Goal: Task Accomplishment & Management: Complete application form

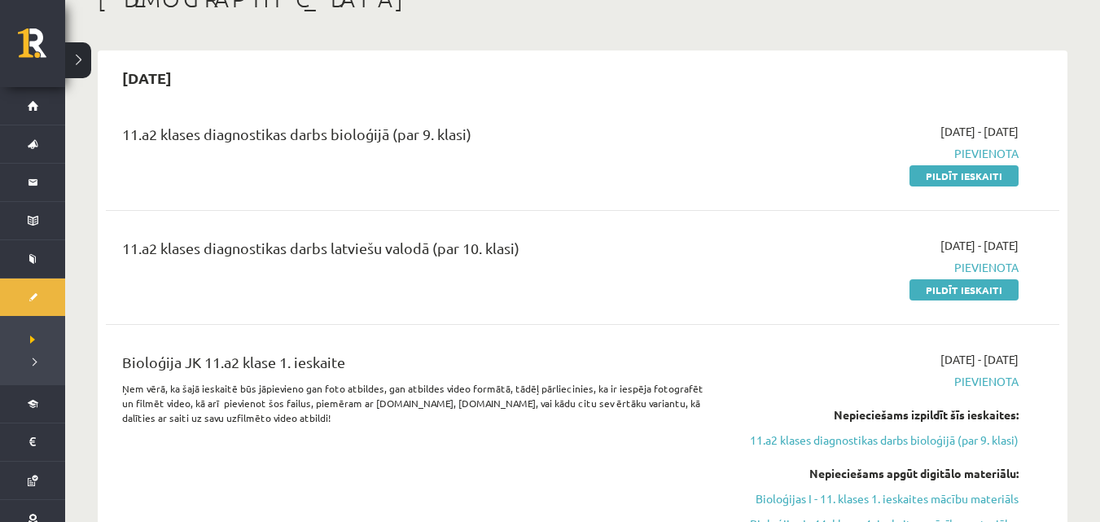
scroll to position [108, 0]
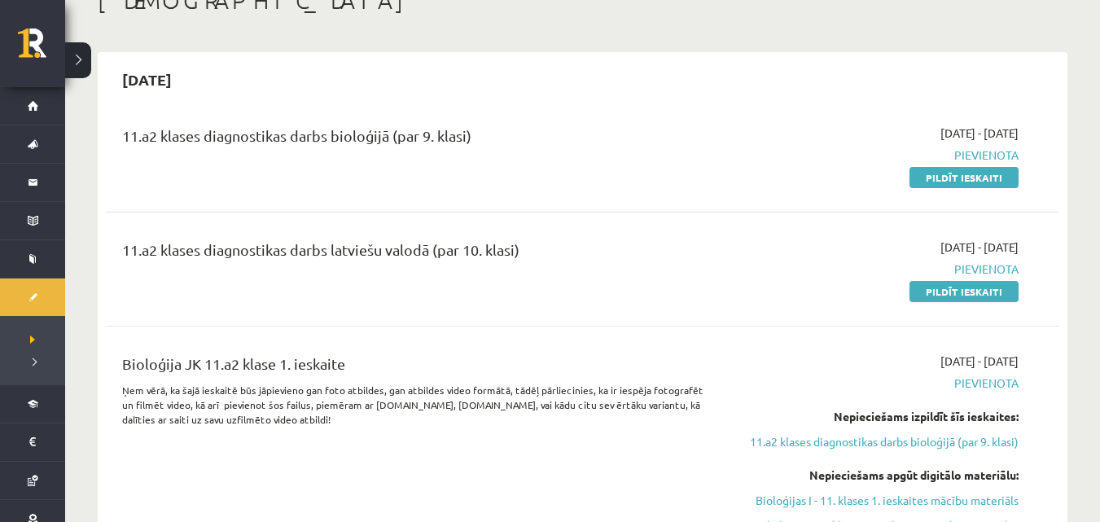
click at [958, 170] on link "Pildīt ieskaiti" at bounding box center [964, 177] width 109 height 21
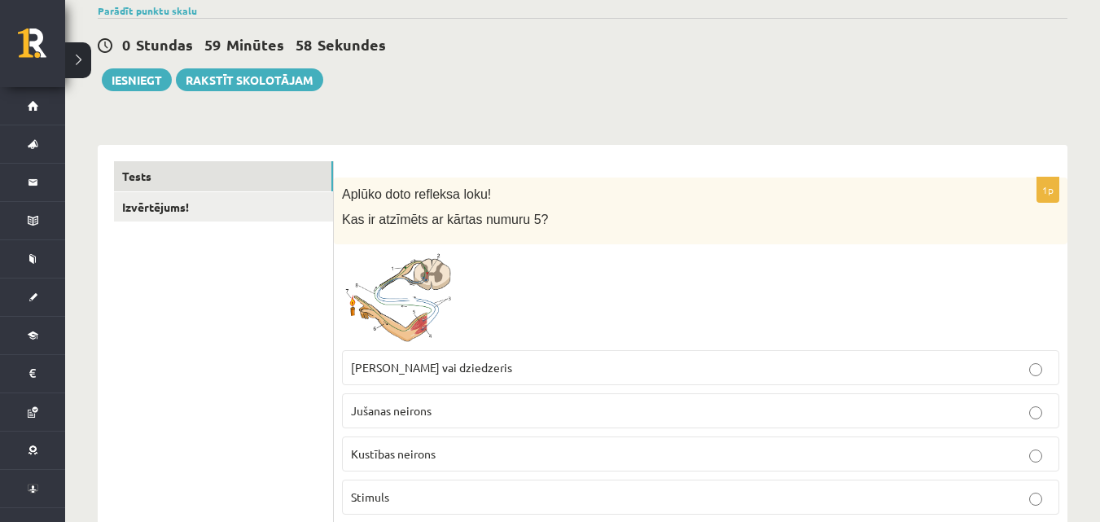
scroll to position [136, 0]
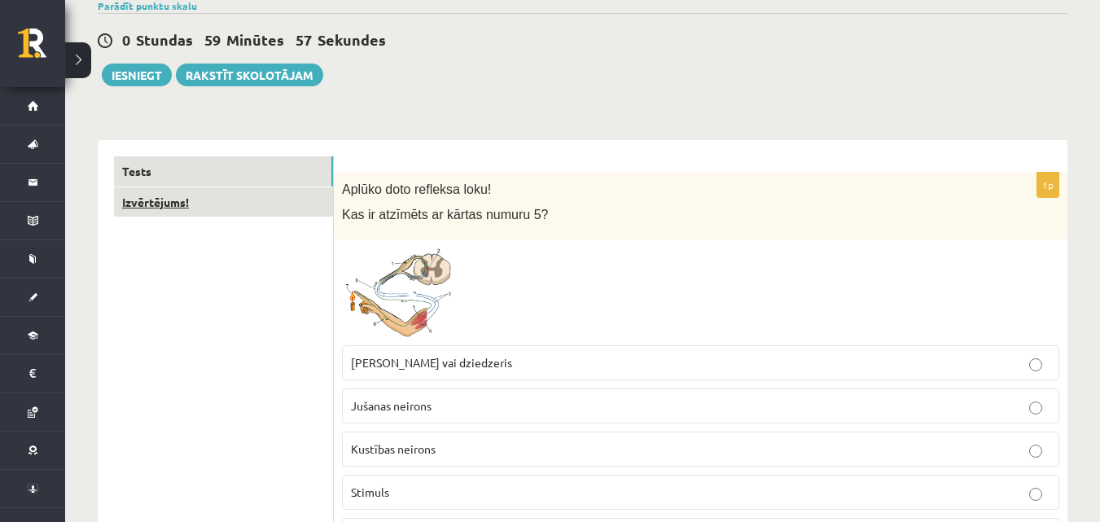
click at [315, 214] on link "Izvērtējums!" at bounding box center [223, 202] width 219 height 30
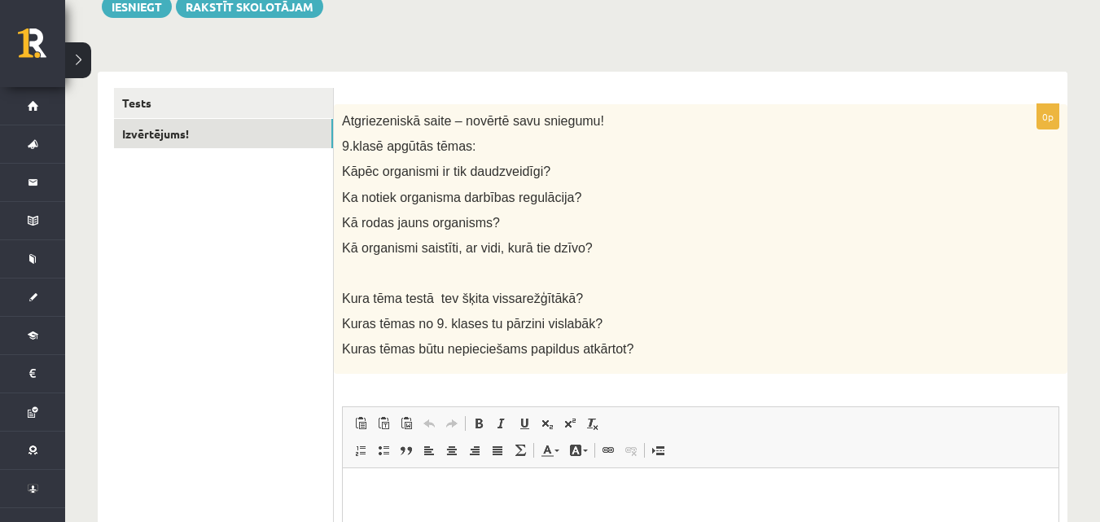
scroll to position [271, 0]
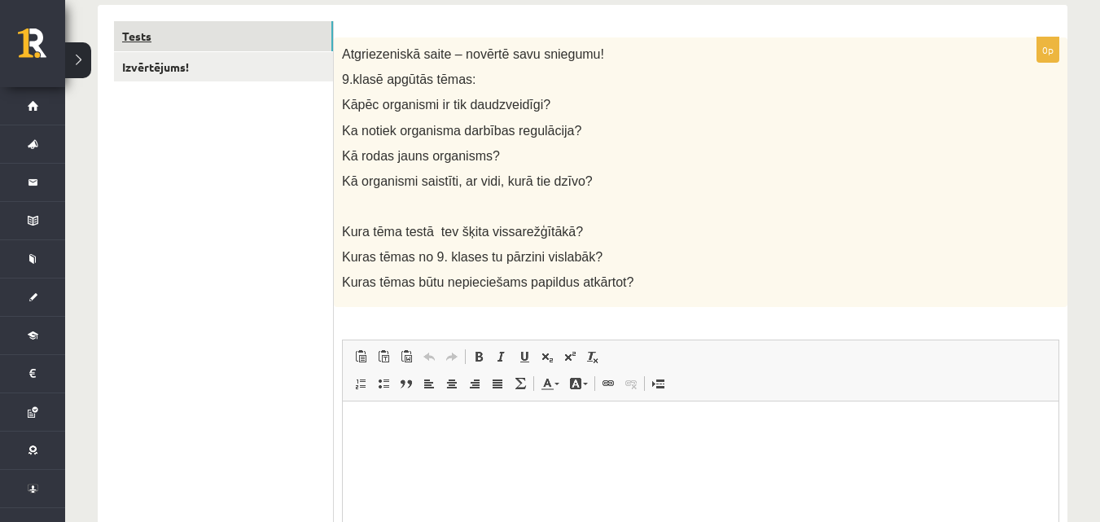
click at [266, 37] on link "Tests" at bounding box center [223, 36] width 219 height 30
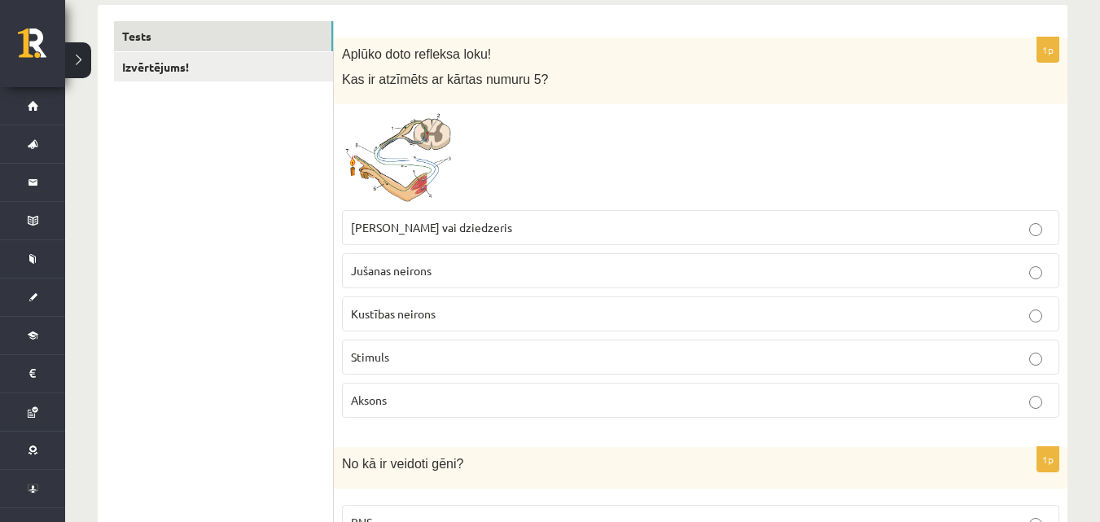
click at [383, 152] on img at bounding box center [403, 157] width 122 height 90
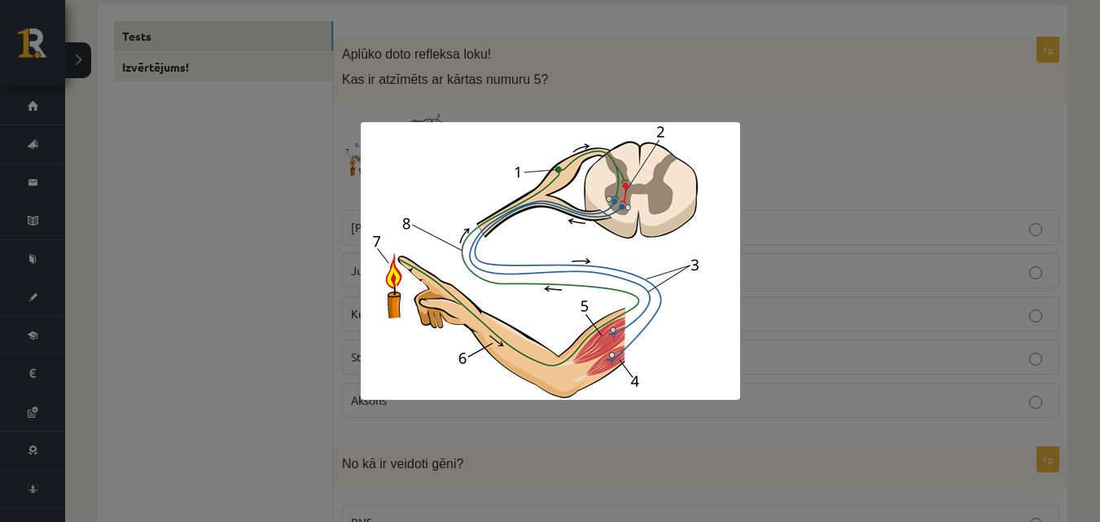
click at [834, 174] on div at bounding box center [550, 261] width 1100 height 522
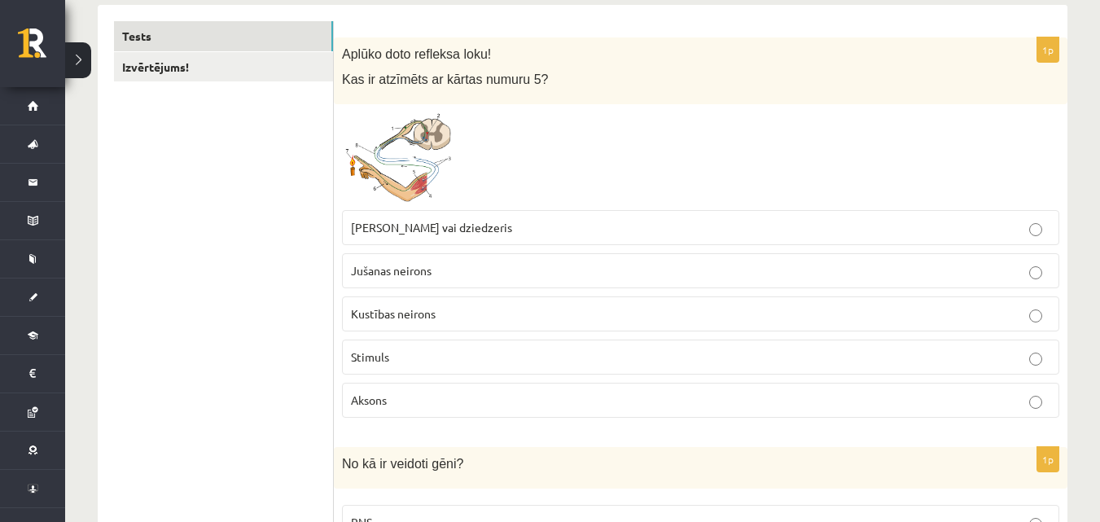
click at [440, 235] on span "Muskulis vai dziedzeris" at bounding box center [431, 227] width 161 height 15
click at [406, 163] on span at bounding box center [404, 151] width 26 height 26
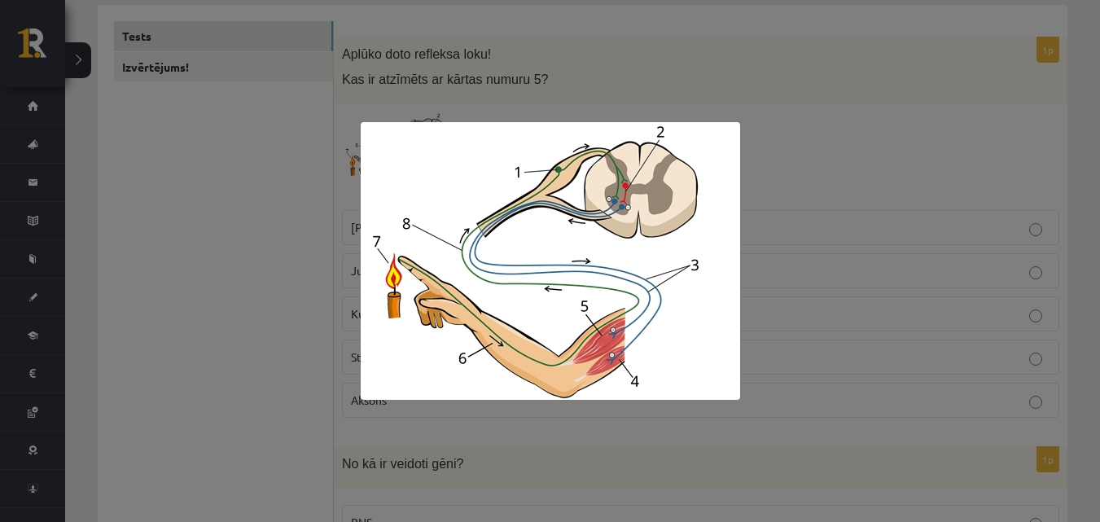
click at [756, 190] on div at bounding box center [550, 261] width 1100 height 522
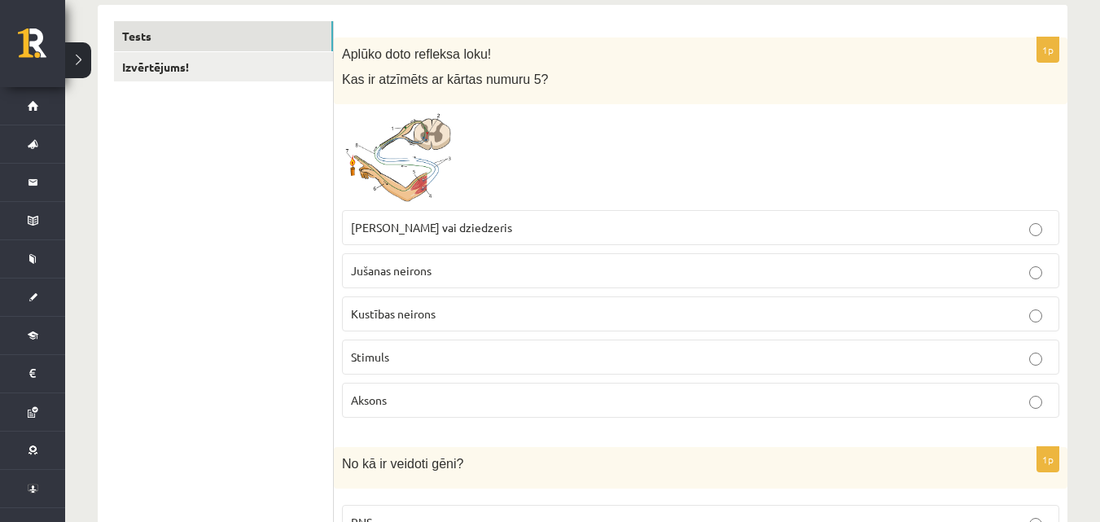
click at [430, 142] on img at bounding box center [403, 157] width 122 height 90
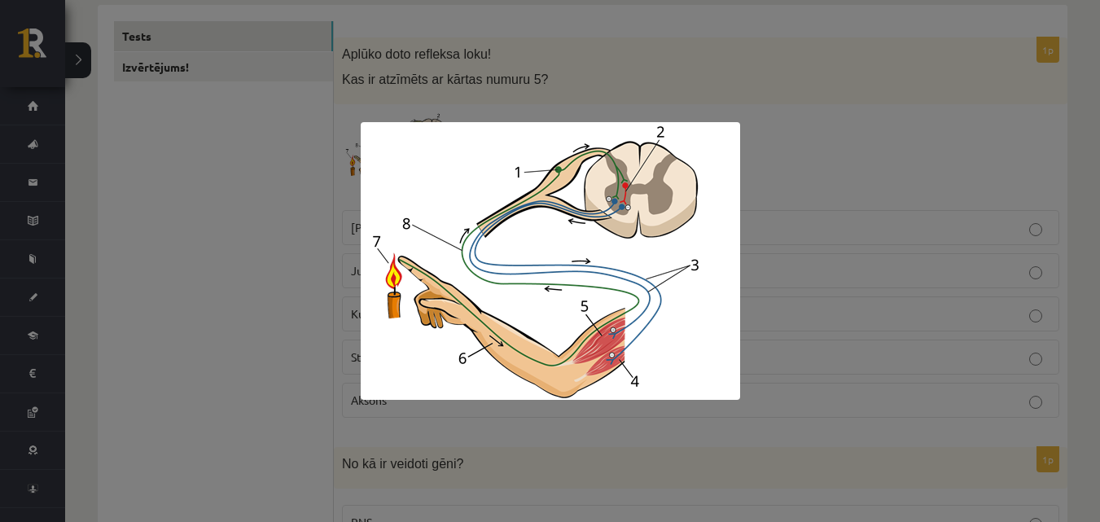
click at [976, 103] on div at bounding box center [550, 261] width 1100 height 522
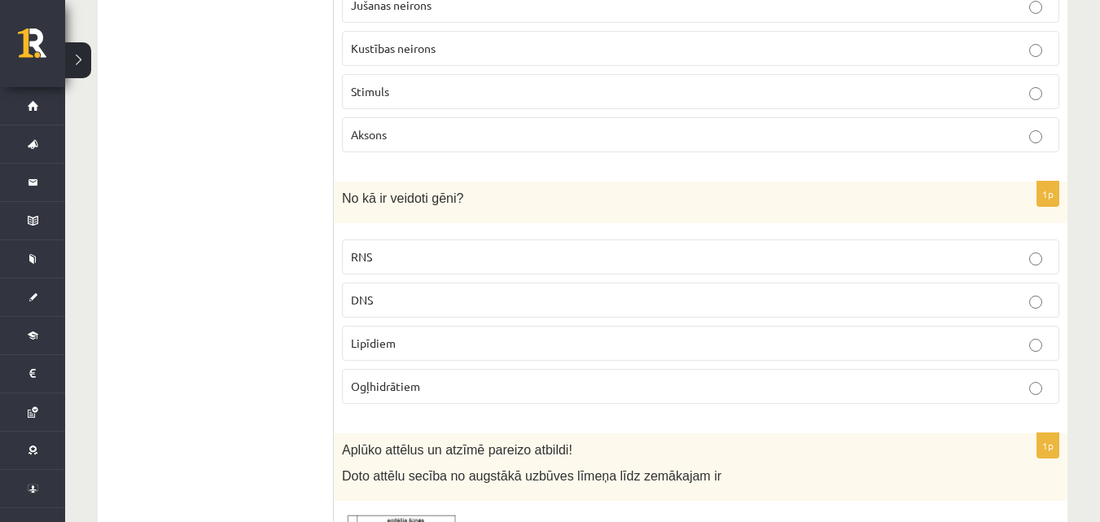
scroll to position [543, 0]
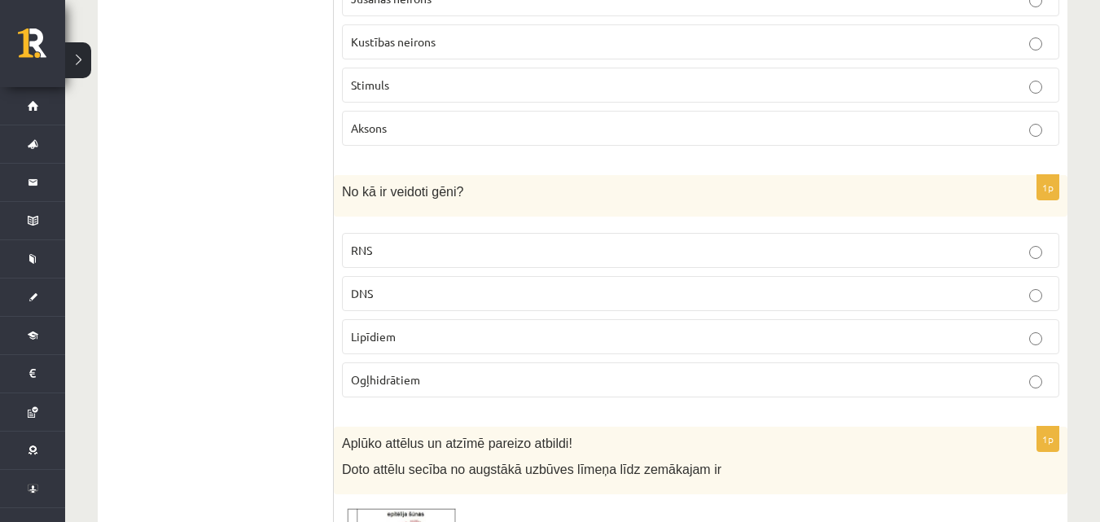
click at [430, 292] on p "DNS" at bounding box center [700, 293] width 699 height 17
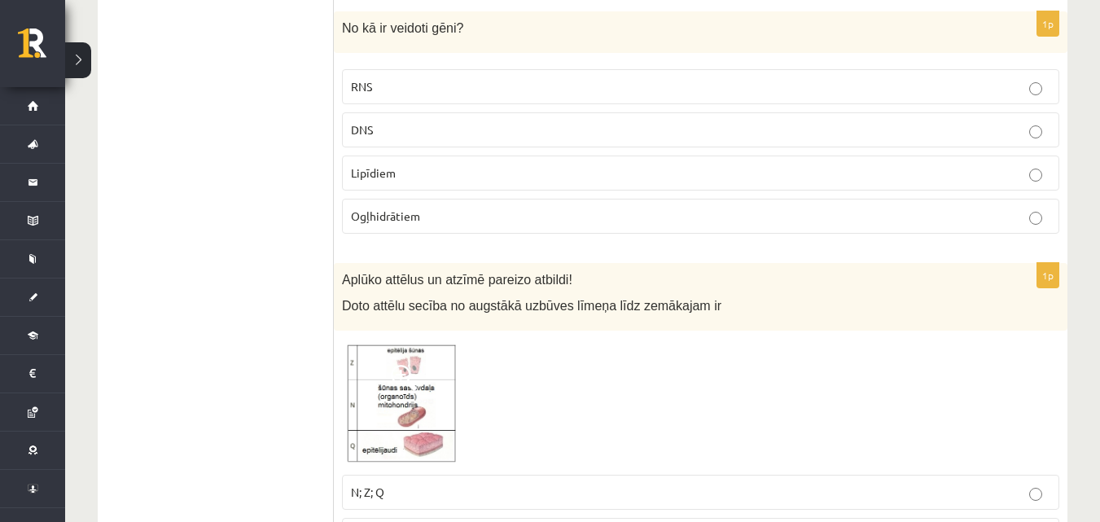
scroll to position [787, 0]
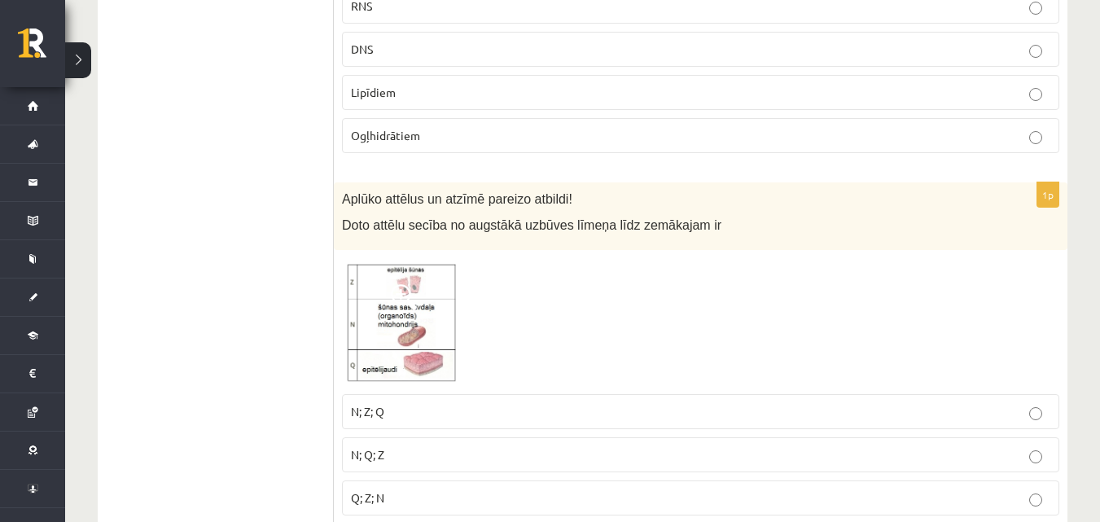
click at [410, 290] on span at bounding box center [404, 297] width 26 height 26
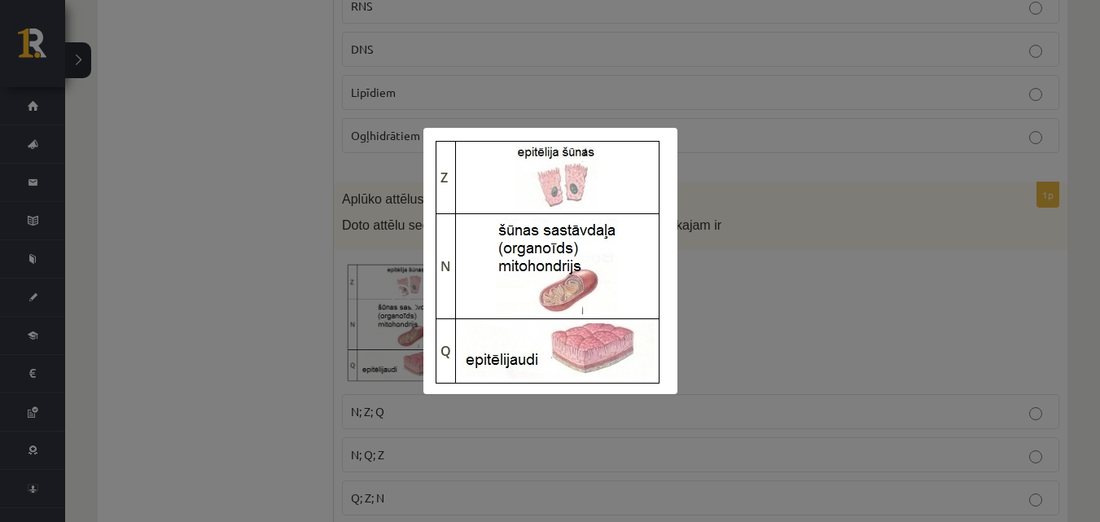
click at [799, 280] on div at bounding box center [550, 261] width 1100 height 522
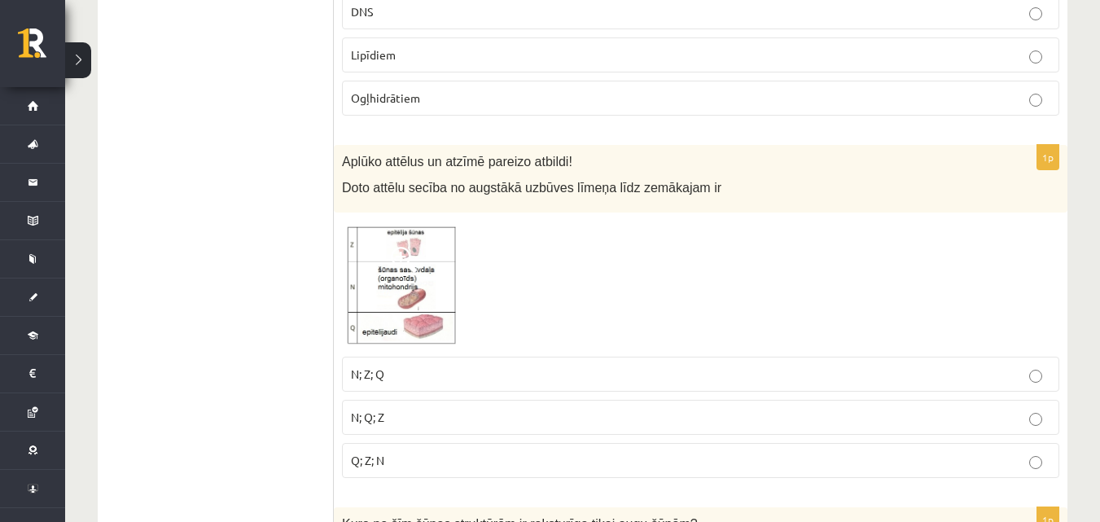
scroll to position [869, 0]
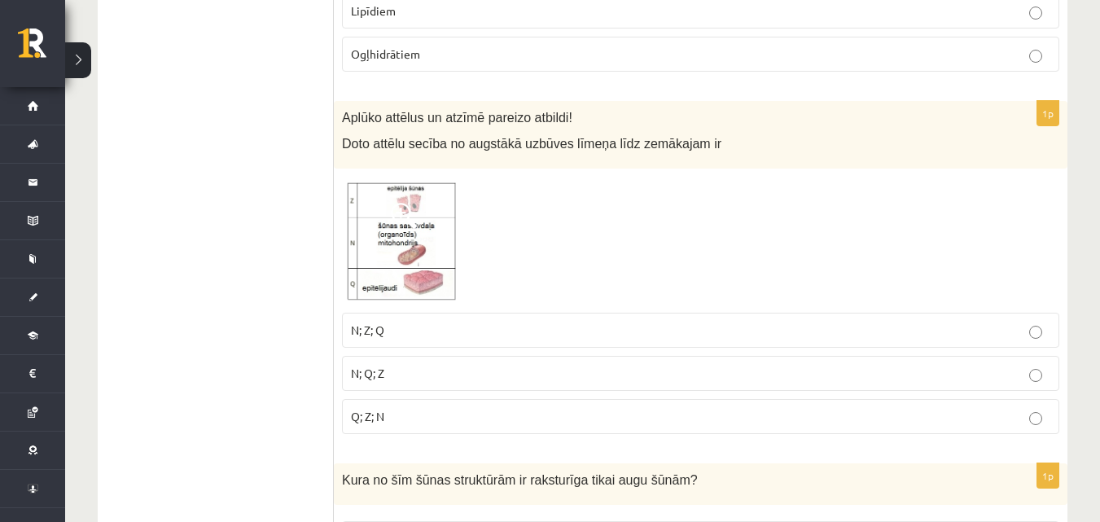
click at [627, 369] on p "N; Q; Z" at bounding box center [700, 373] width 699 height 17
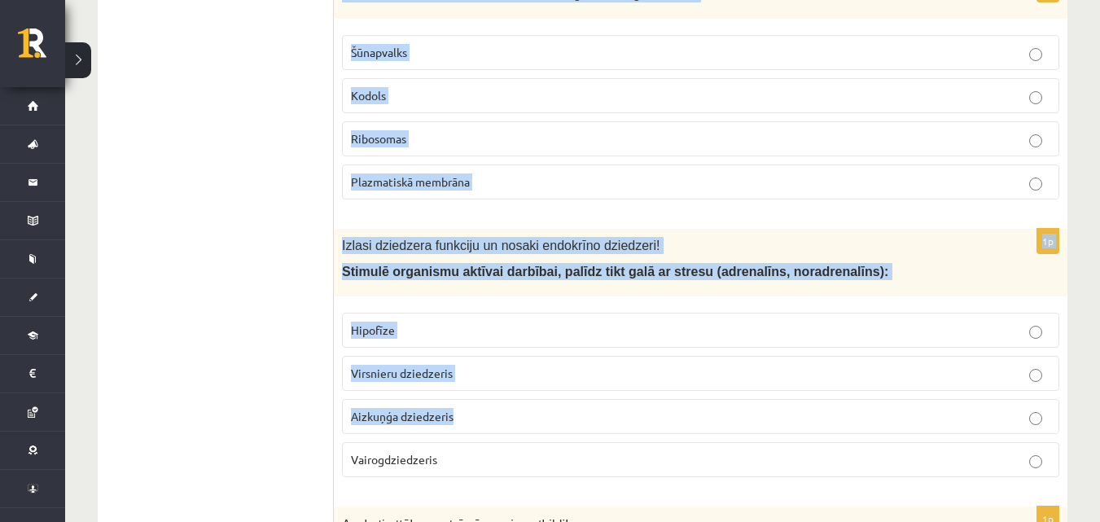
scroll to position [1357, 0]
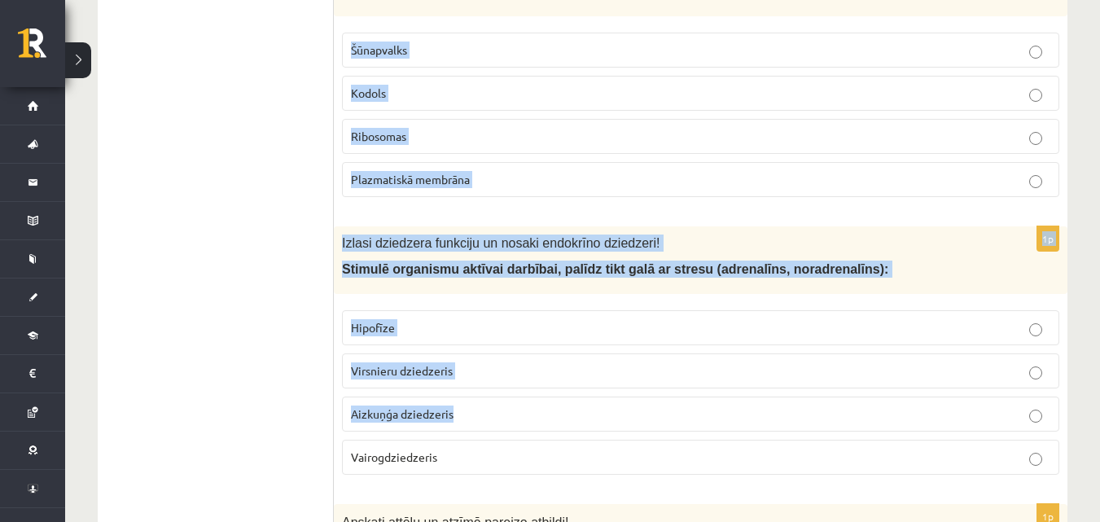
drag, startPoint x: 339, startPoint y: 69, endPoint x: 598, endPoint y: 360, distance: 389.8
click at [655, 235] on div "Izlasi dziedzera funkciju un nosaki endokrīno dziedzeri! Stimulē organismu aktī…" at bounding box center [701, 260] width 734 height 68
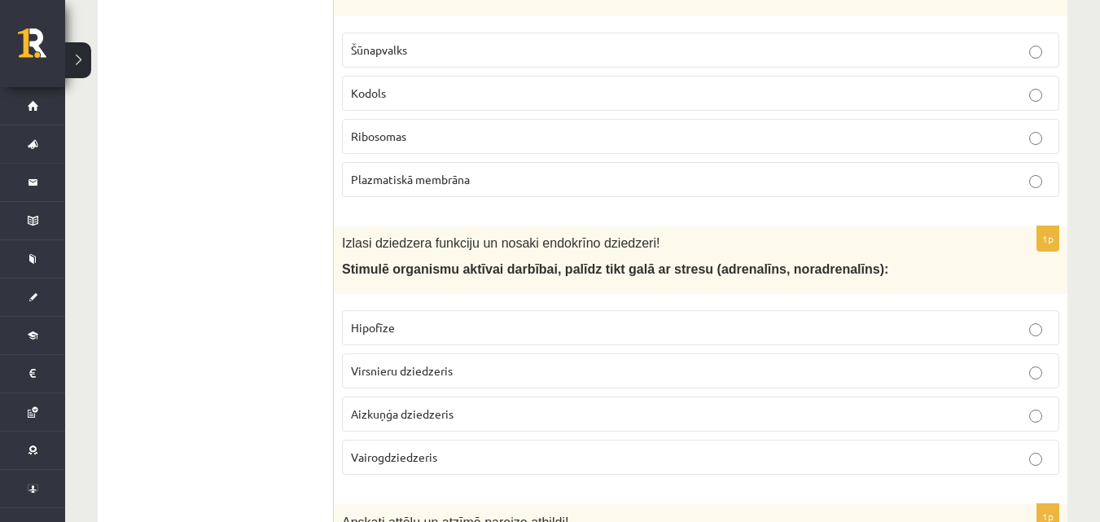
click at [384, 362] on p "Virsnieru dziedzeris" at bounding box center [700, 370] width 699 height 17
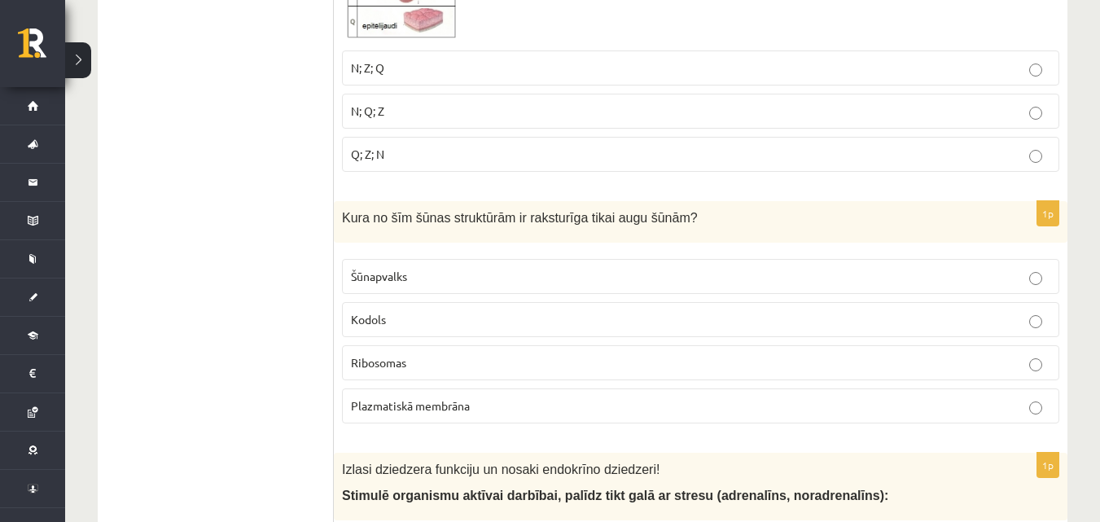
scroll to position [1085, 0]
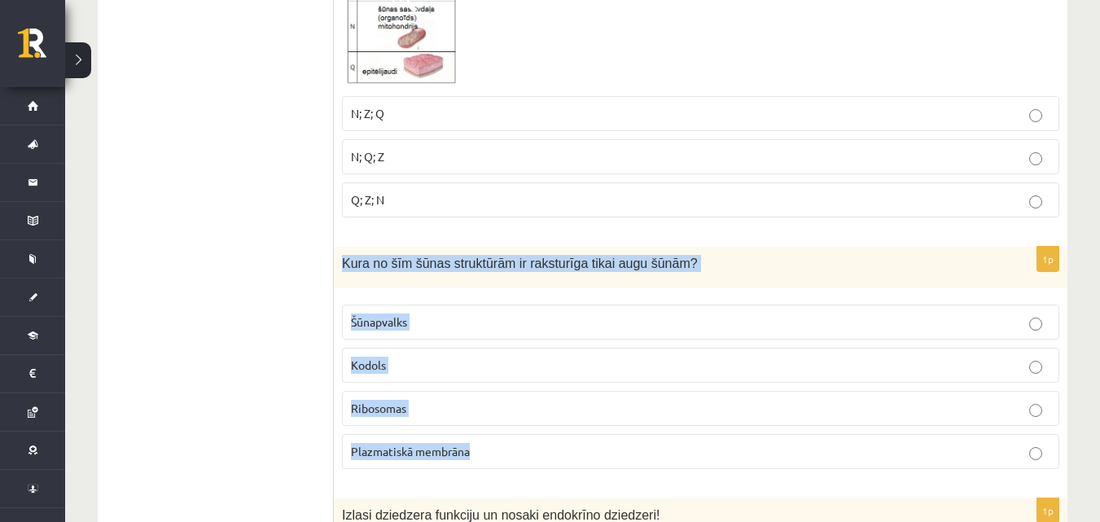
drag, startPoint x: 346, startPoint y: 263, endPoint x: 490, endPoint y: 384, distance: 187.9
click at [519, 467] on div "1p Kura no šīm šūnas struktūrām ir raksturīga tikai augu šūnām? Šūnapvalks Kodo…" at bounding box center [701, 364] width 734 height 235
copy div "Kura no šīm šūnas struktūrām ir raksturīga tikai augu šūnām? Šūnapvalks Kodols …"
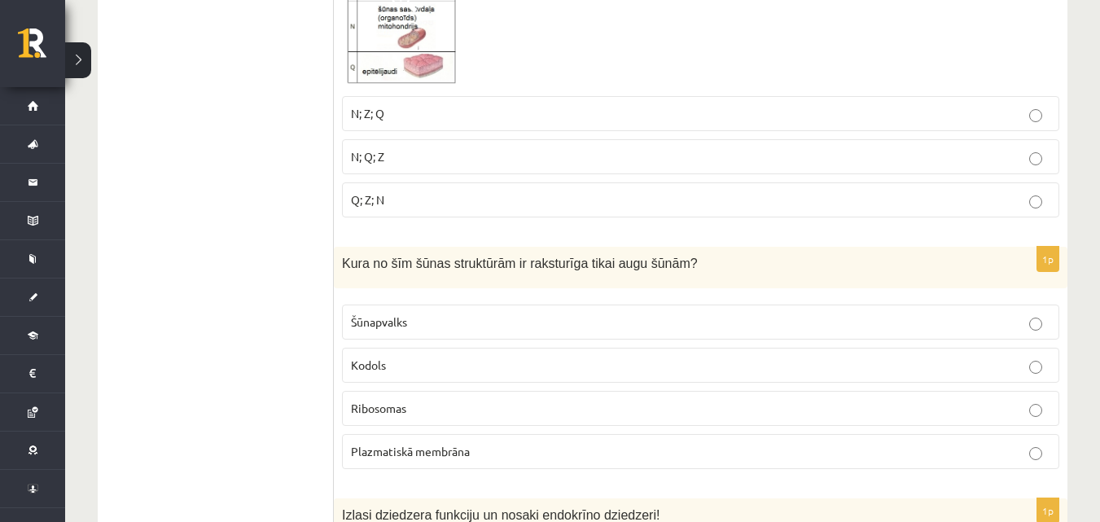
click at [362, 334] on label "Šūnapvalks" at bounding box center [700, 322] width 717 height 35
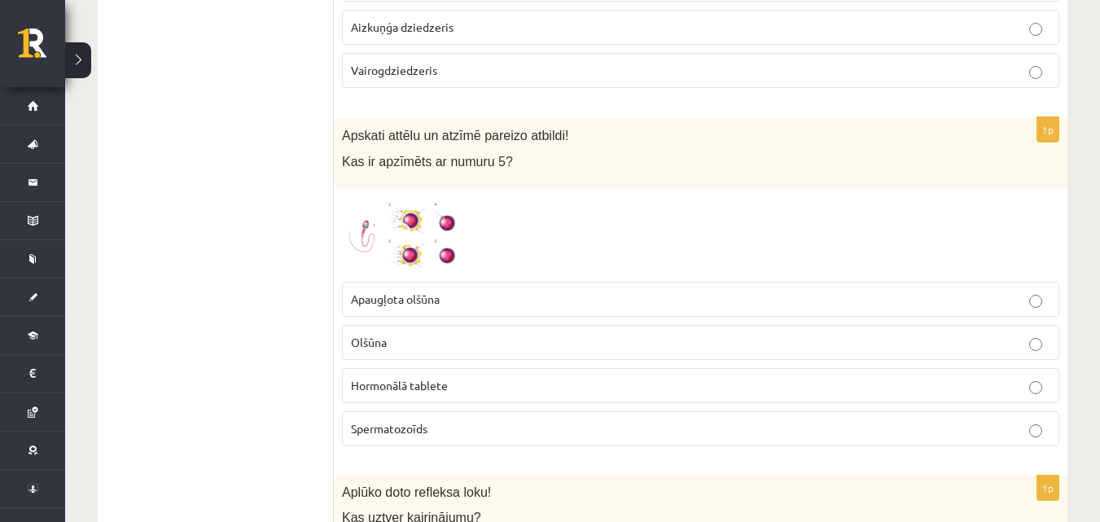
scroll to position [1764, 0]
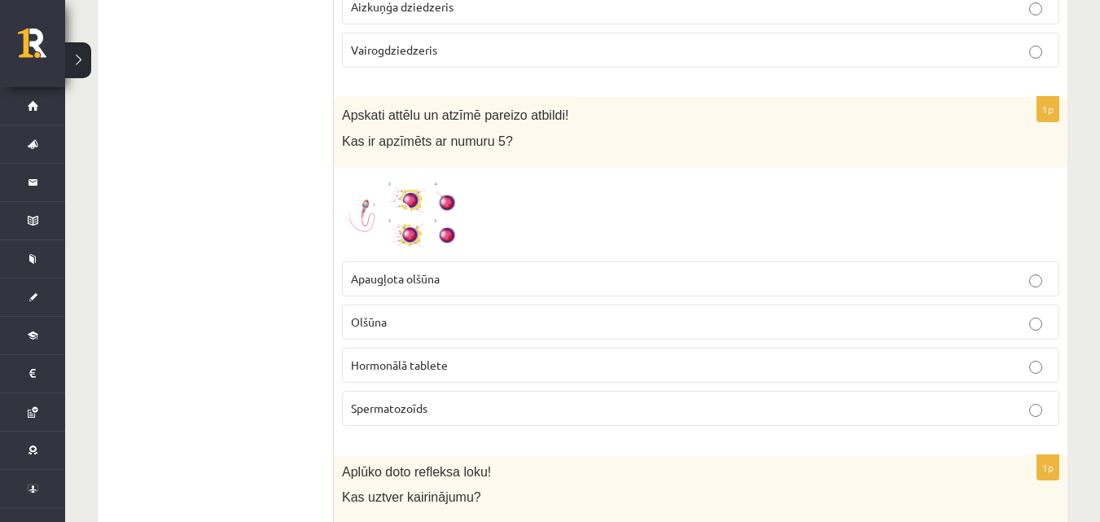
click at [427, 223] on img at bounding box center [403, 214] width 122 height 77
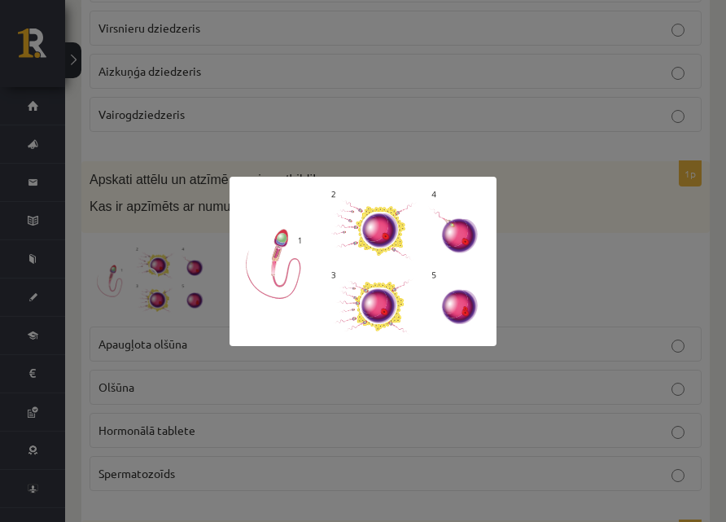
click at [534, 207] on div at bounding box center [363, 261] width 726 height 522
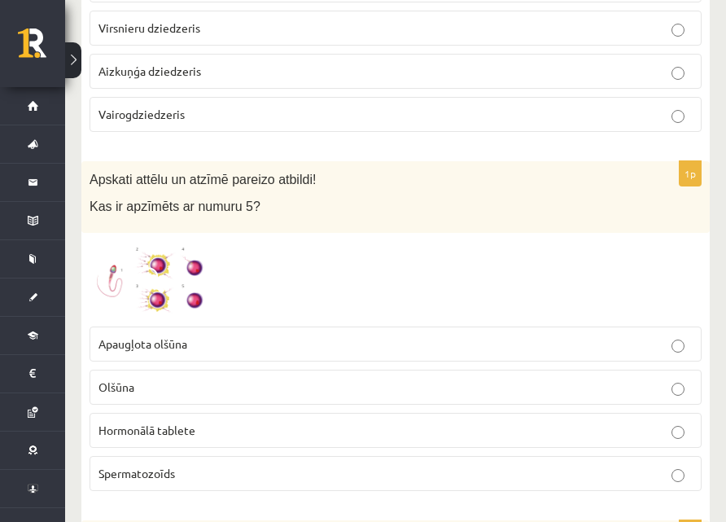
click at [444, 335] on p "Apaugļota olšūna" at bounding box center [396, 343] width 594 height 17
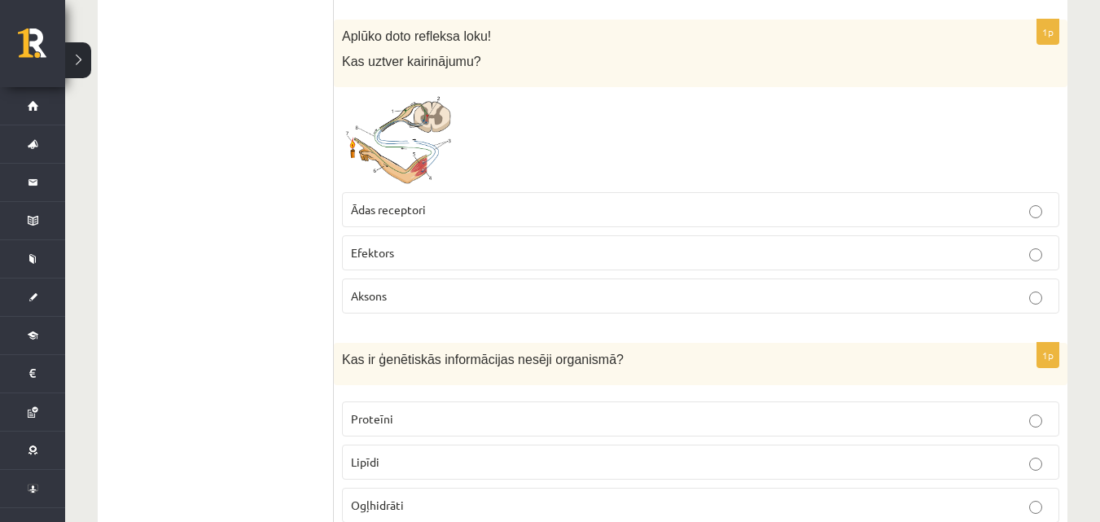
scroll to position [2172, 0]
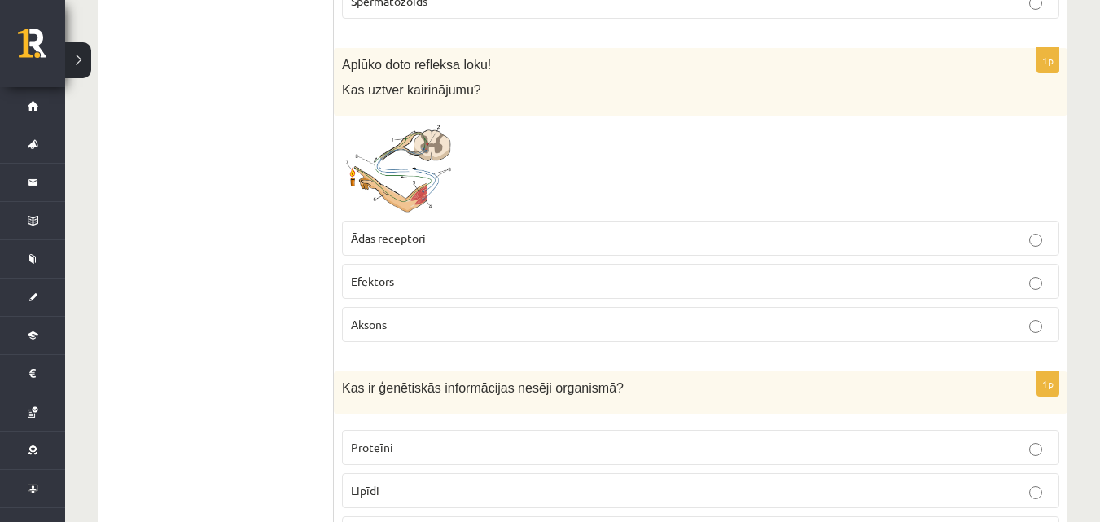
click at [375, 199] on img at bounding box center [403, 169] width 122 height 90
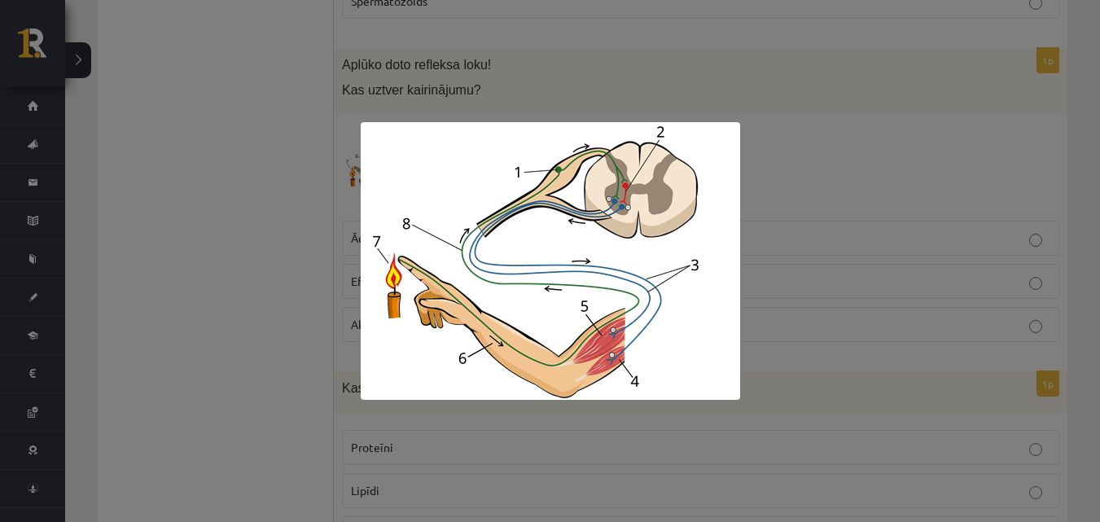
click at [894, 178] on div at bounding box center [550, 261] width 1100 height 522
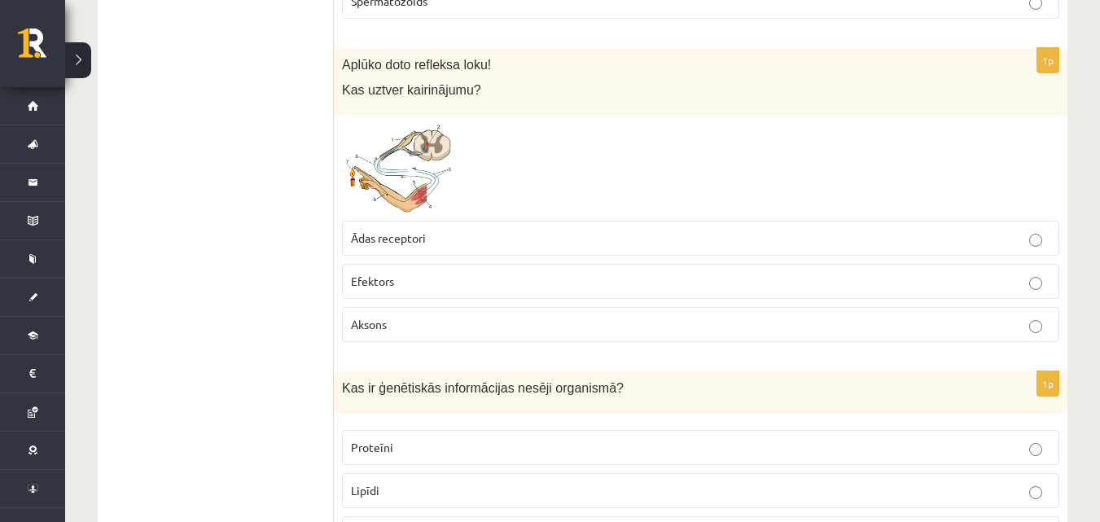
click at [578, 273] on label "Efektors" at bounding box center [700, 281] width 717 height 35
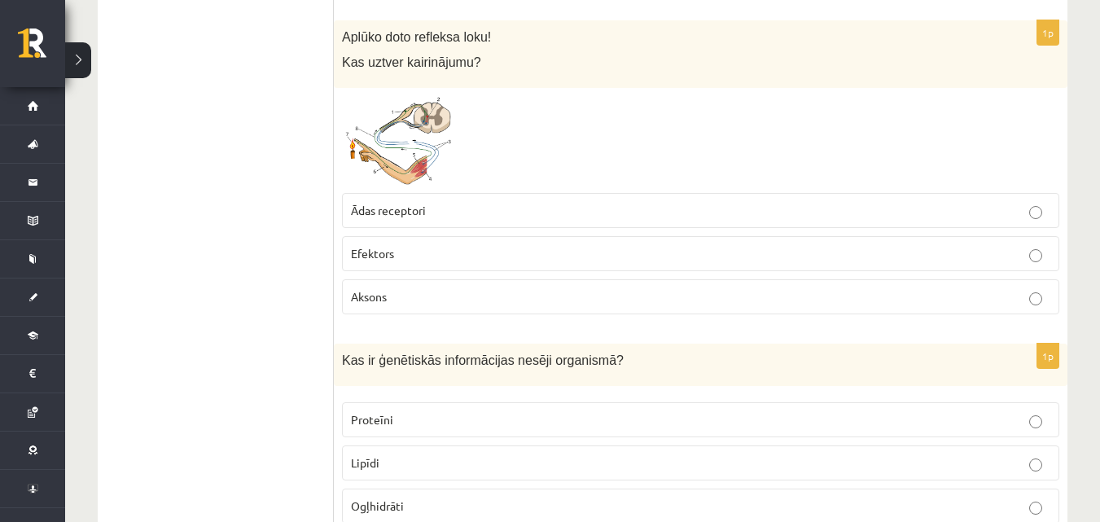
scroll to position [2198, 0]
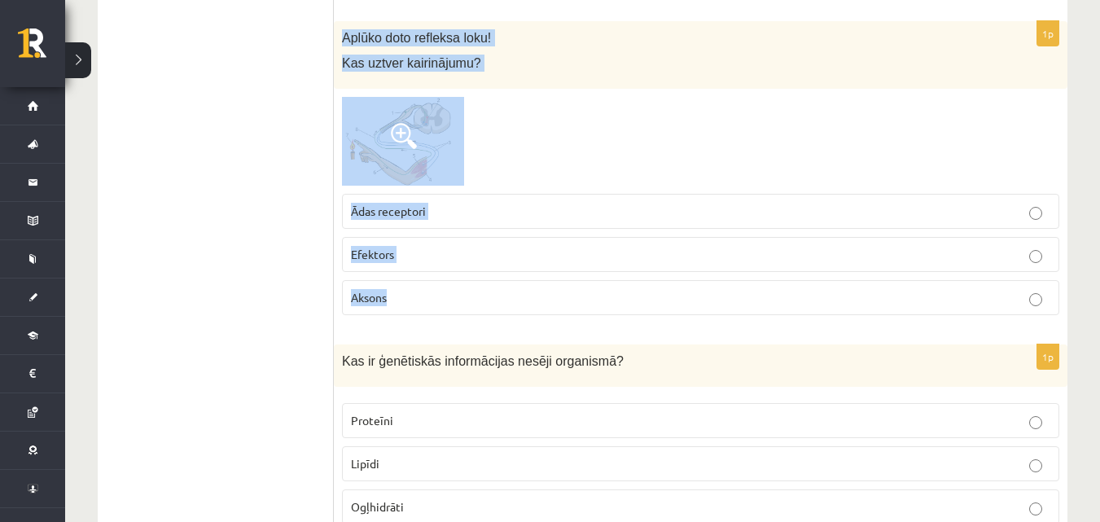
drag, startPoint x: 340, startPoint y: 37, endPoint x: 473, endPoint y: 257, distance: 256.8
click at [473, 300] on div "1p Aplūko doto refleksa loku! Kas uztver kairinājumu? Ādas receptori Efektors A…" at bounding box center [701, 174] width 734 height 307
copy div "Aplūko doto refleksa loku! Kas uztver kairinājumu? Ādas receptori Efektors Akso…"
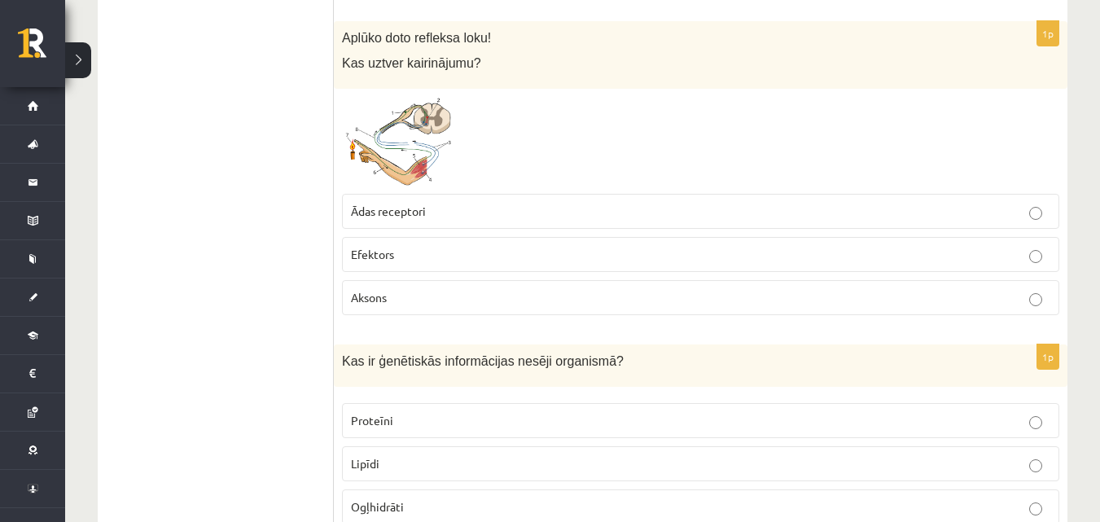
click at [441, 223] on label "Ādas receptori" at bounding box center [700, 211] width 717 height 35
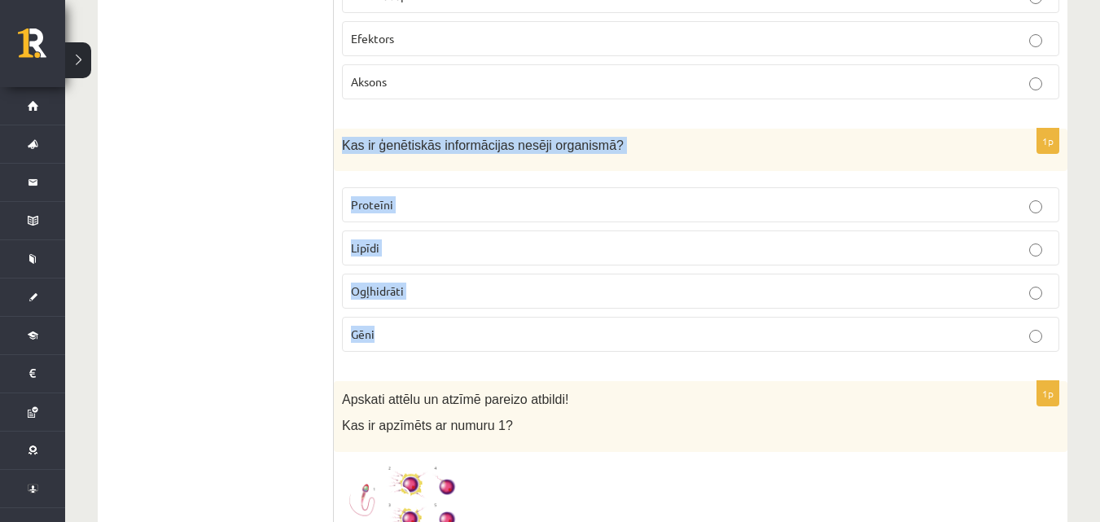
scroll to position [2416, 0]
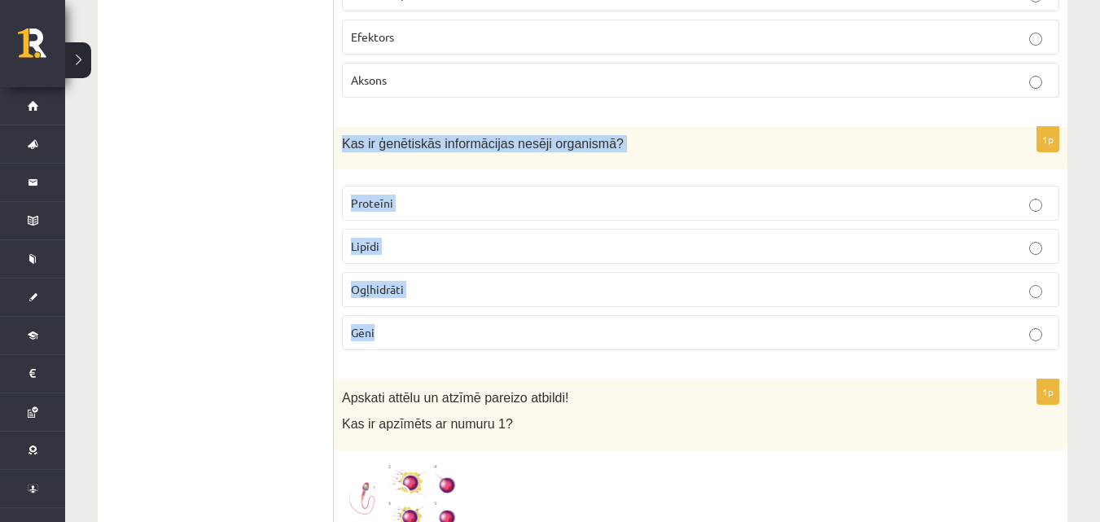
drag, startPoint x: 343, startPoint y: 199, endPoint x: 491, endPoint y: 338, distance: 202.8
click at [491, 338] on div "1p Kas ir ģenētiskās informācijas nesēji organismā? Proteīni Lipīdi Ogļhidrāti …" at bounding box center [701, 244] width 734 height 235
copy div "Kas ir ģenētiskās informācijas nesēji organismā? Proteīni Lipīdi Ogļhidrāti Gēni"
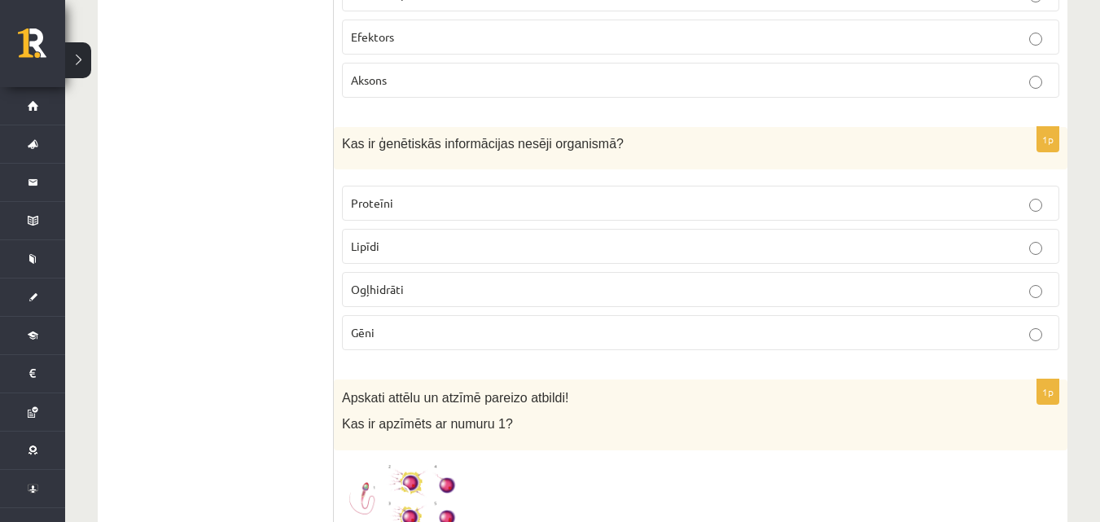
click at [381, 331] on p "Gēni" at bounding box center [700, 332] width 699 height 17
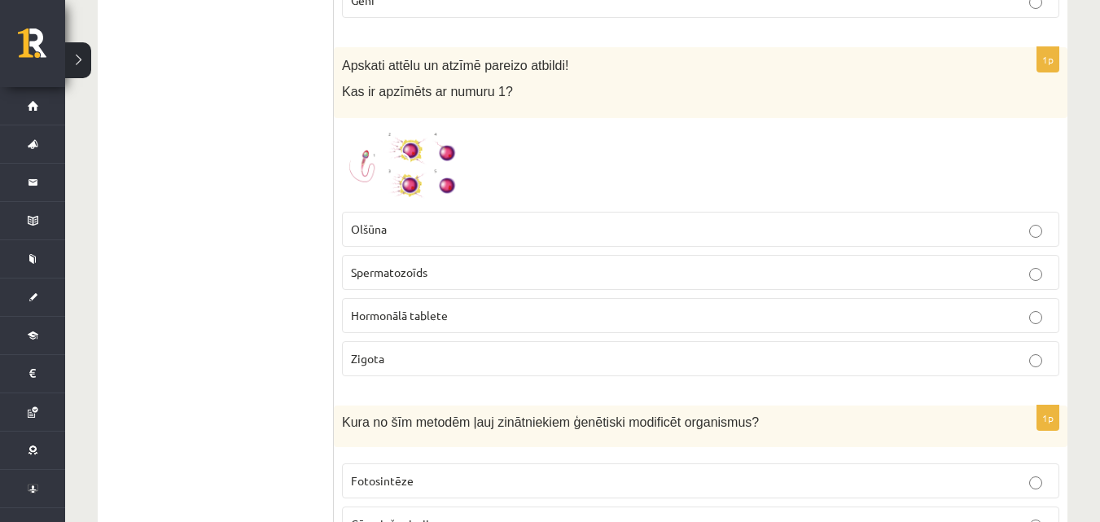
scroll to position [2742, 0]
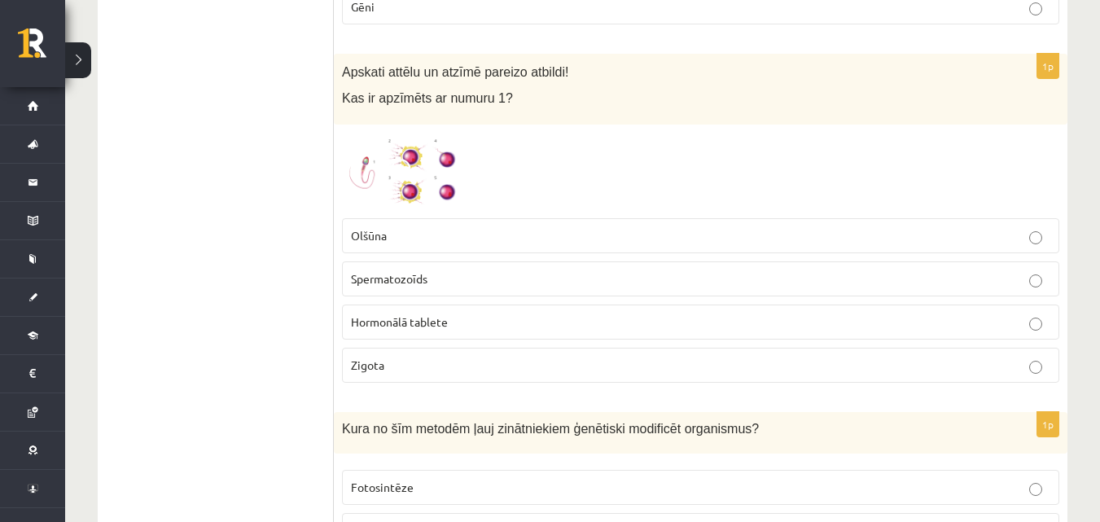
click at [393, 182] on span at bounding box center [404, 172] width 26 height 26
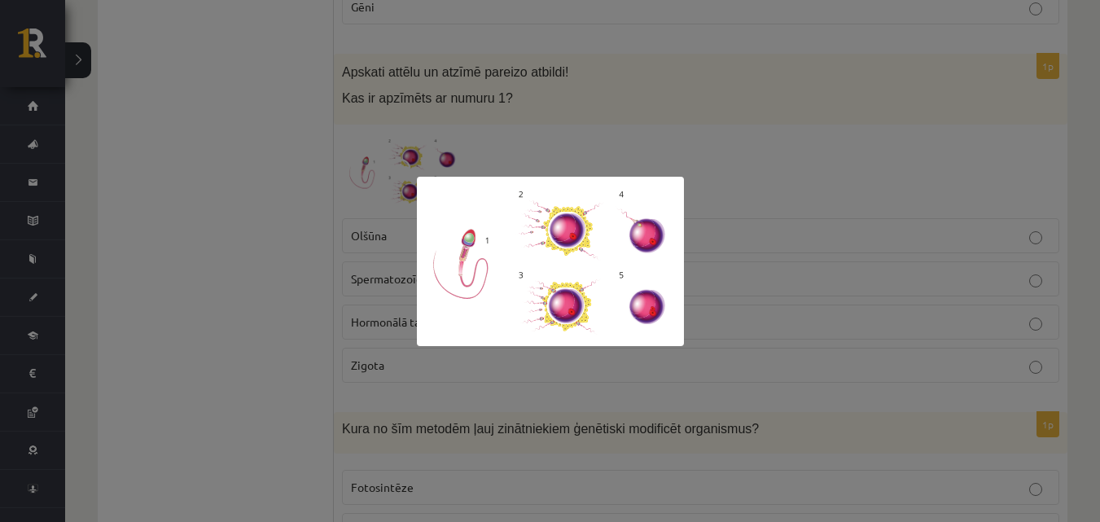
click at [602, 130] on div at bounding box center [550, 261] width 1100 height 522
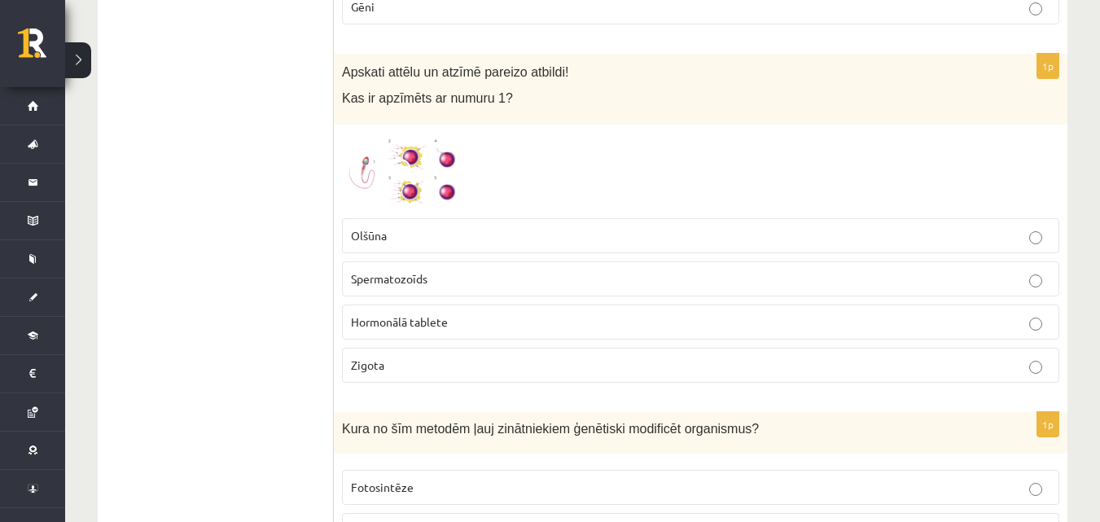
click at [513, 283] on p "Spermatozoīds" at bounding box center [700, 278] width 699 height 17
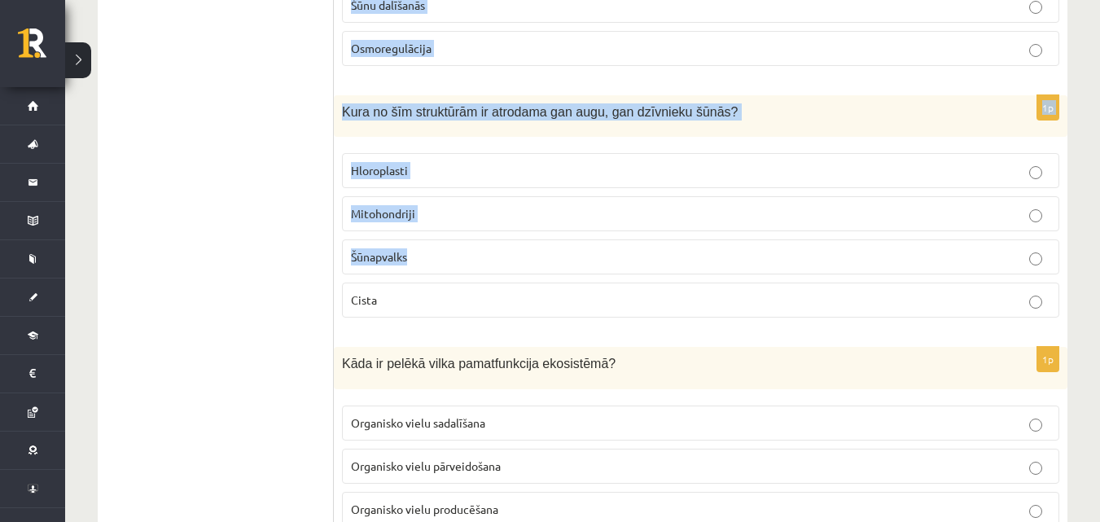
scroll to position [3372, 0]
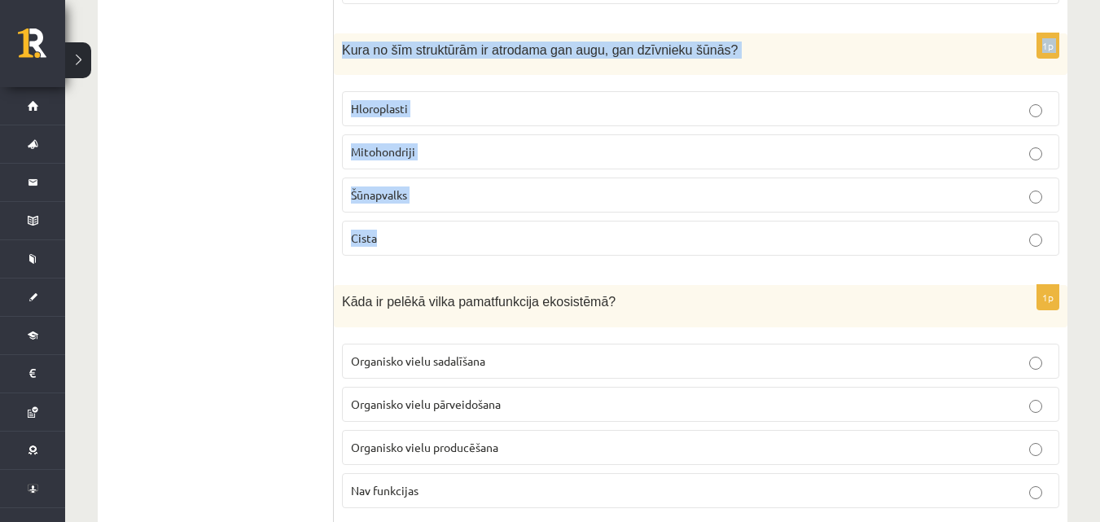
drag, startPoint x: 344, startPoint y: 65, endPoint x: 452, endPoint y: 252, distance: 215.6
click at [452, 252] on form "1p Aplūko doto refleksa loku! Kas ir atzīmēts ar kārtas numuru 5? Muskulis vai …" at bounding box center [700, 490] width 701 height 7141
copy form "Kura no šīm metodēm ļauj zinātniekiem ģenētiski modificēt organismus? Fotosintē…"
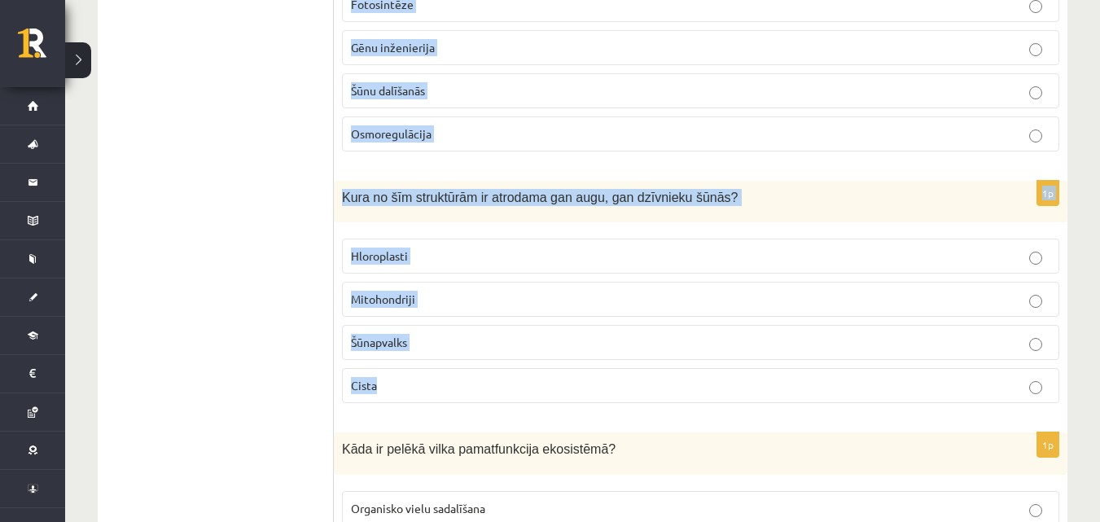
scroll to position [3209, 0]
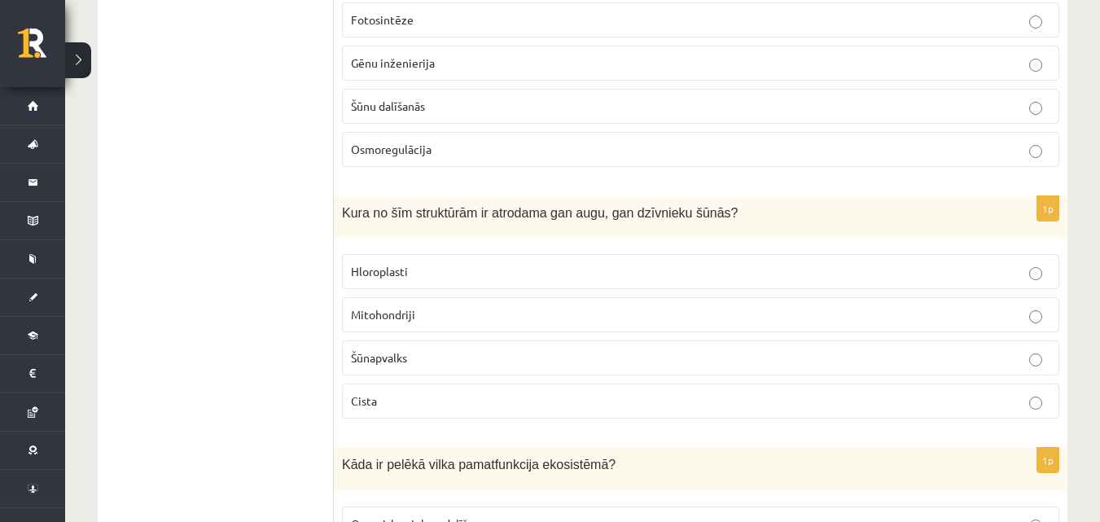
click at [404, 72] on p "Gēnu inženierija" at bounding box center [700, 63] width 699 height 17
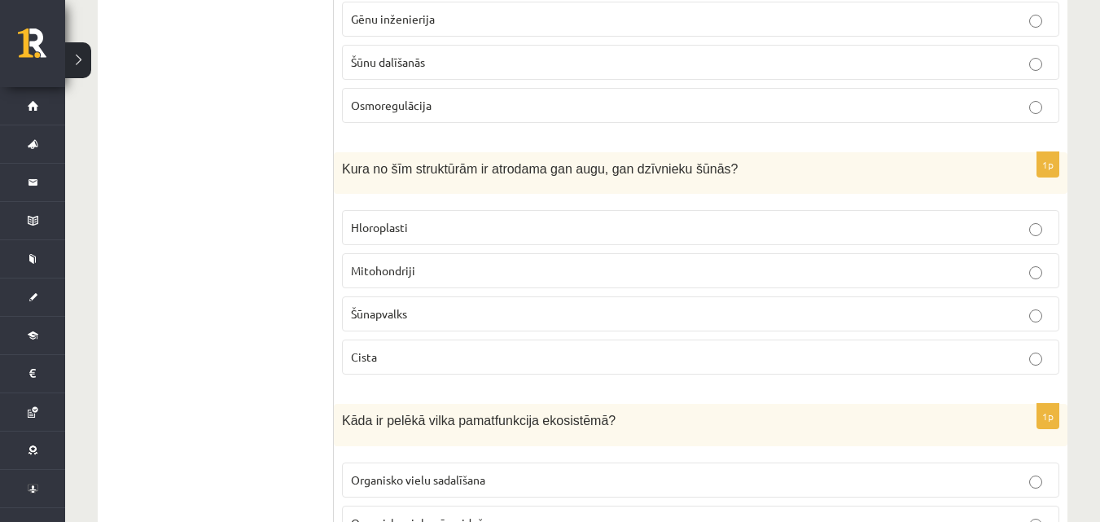
scroll to position [3317, 0]
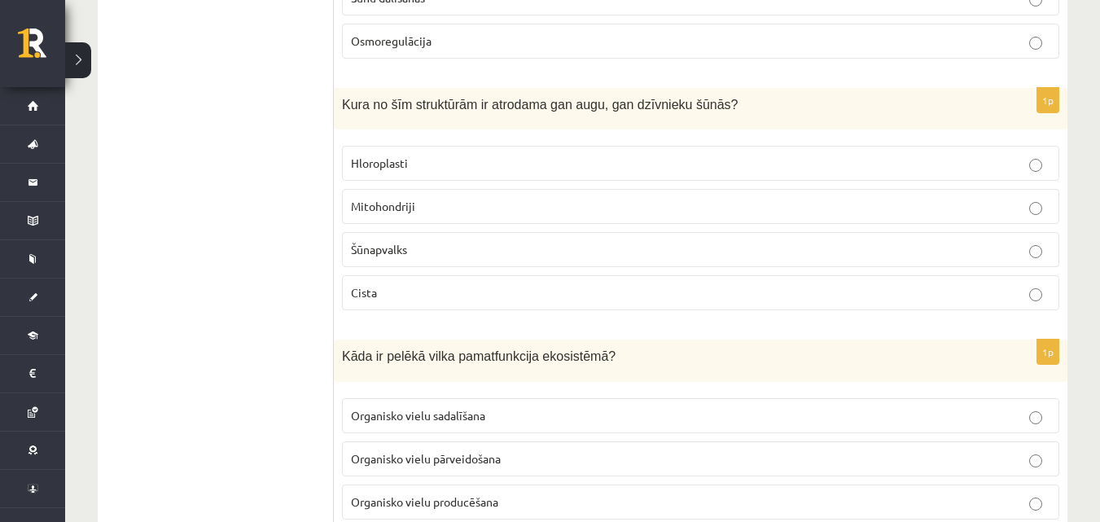
click at [428, 208] on p "Mitohondriji" at bounding box center [700, 206] width 699 height 17
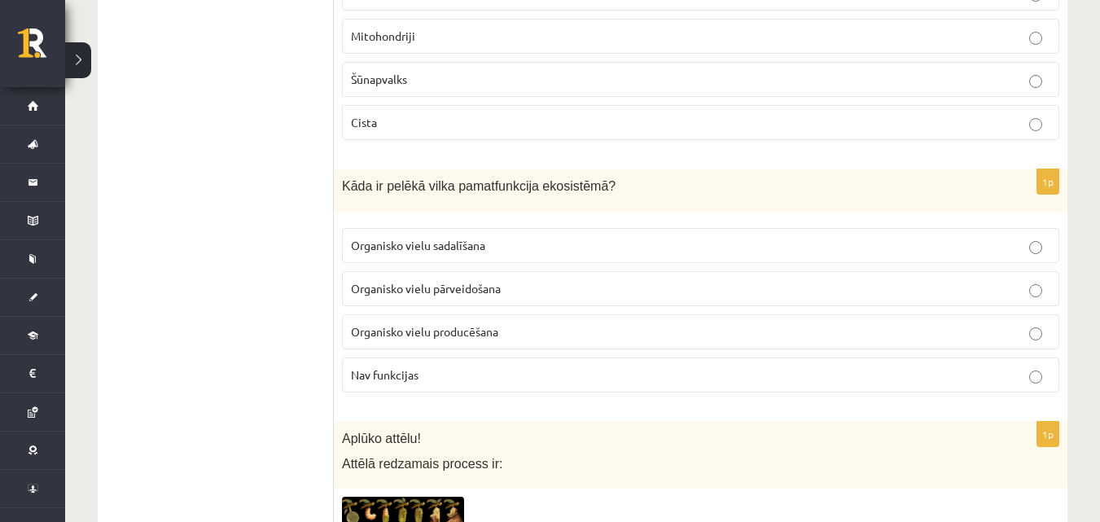
scroll to position [3535, 0]
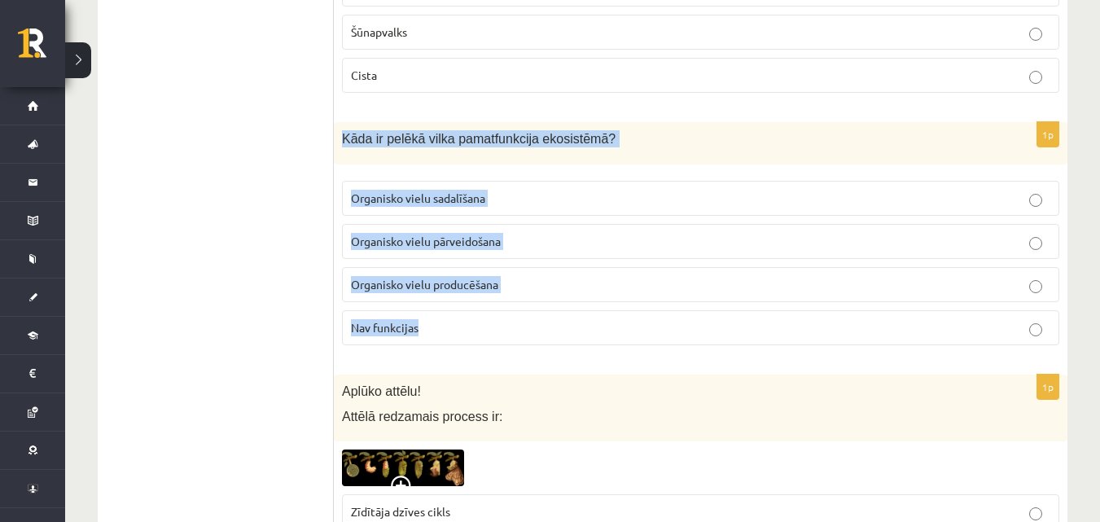
drag, startPoint x: 340, startPoint y: 132, endPoint x: 444, endPoint y: 351, distance: 242.2
click at [444, 351] on div "1p Kāda ir pelēkā vilka pamatfunkcija ekosistēmā? Organisko vielu sadalīšana Or…" at bounding box center [701, 239] width 734 height 235
copy div "Kāda ir pelēkā vilka pamatfunkcija ekosistēmā? Organisko vielu sadalīšana Organ…"
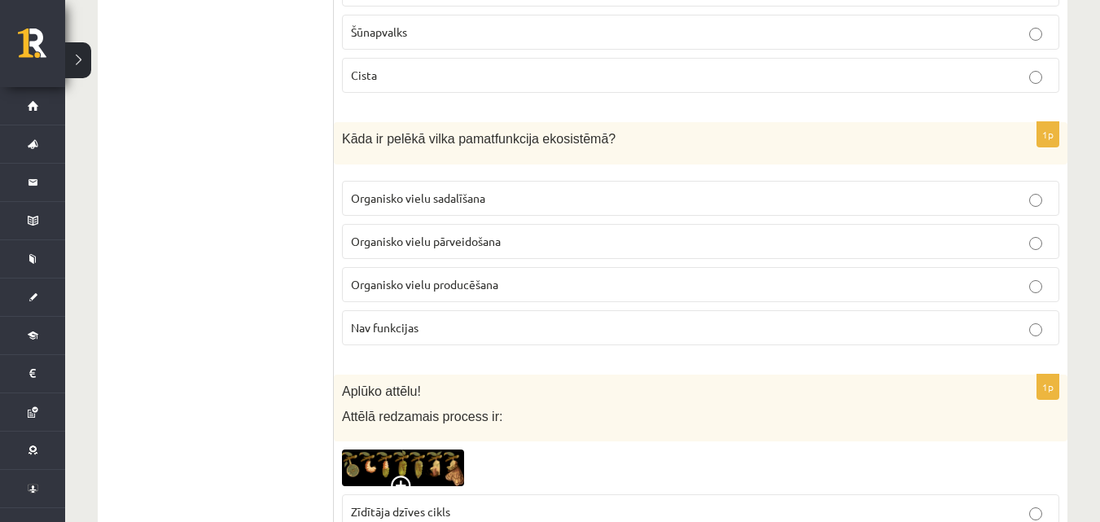
click at [251, 298] on ul "Tests Izvērtējums!" at bounding box center [224, 328] width 220 height 7141
click at [405, 248] on p "Organisko vielu pārveidošana" at bounding box center [700, 241] width 699 height 17
click at [426, 236] on span "Organisko vielu pārveidošana" at bounding box center [426, 241] width 150 height 15
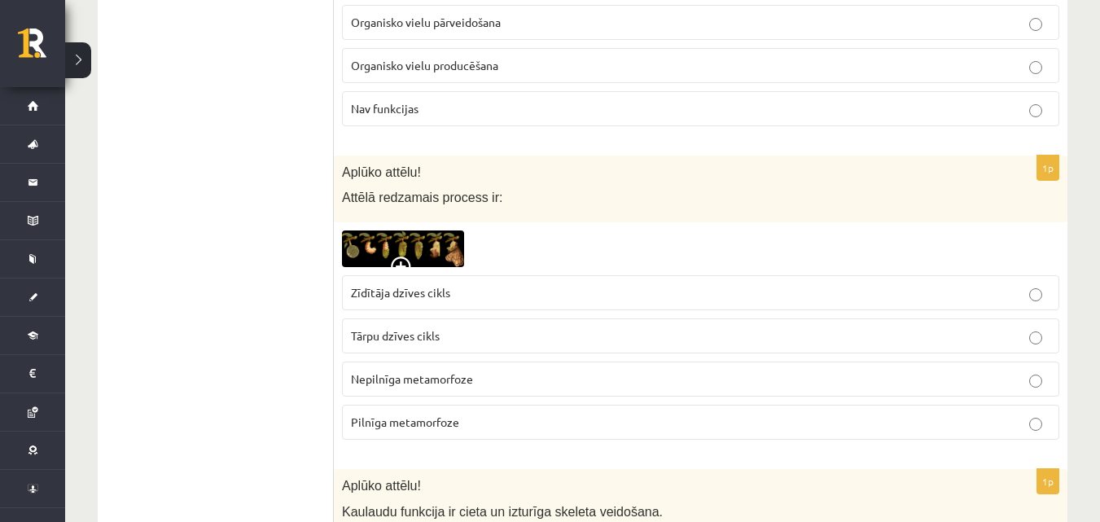
scroll to position [3834, 0]
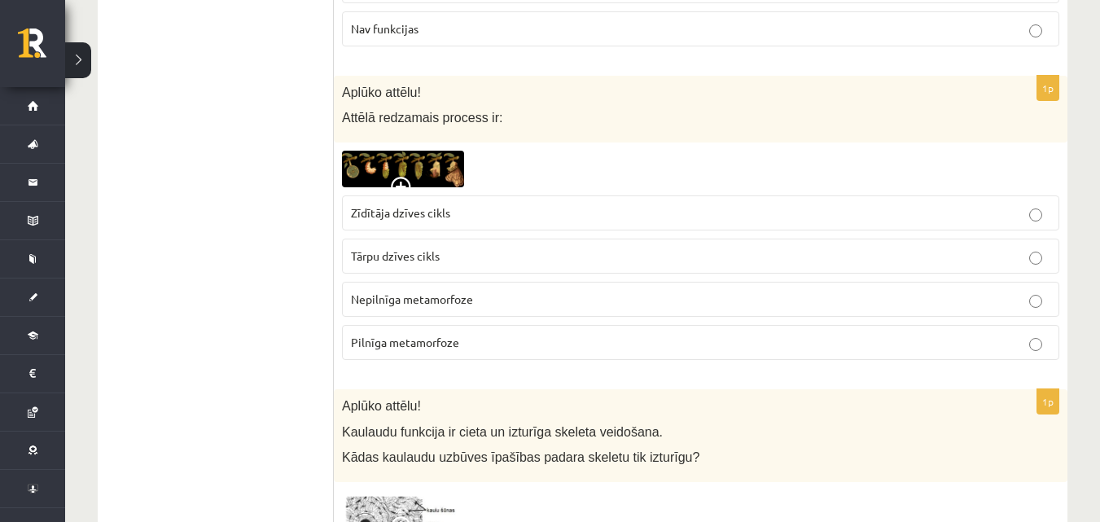
click at [368, 181] on img at bounding box center [403, 169] width 122 height 37
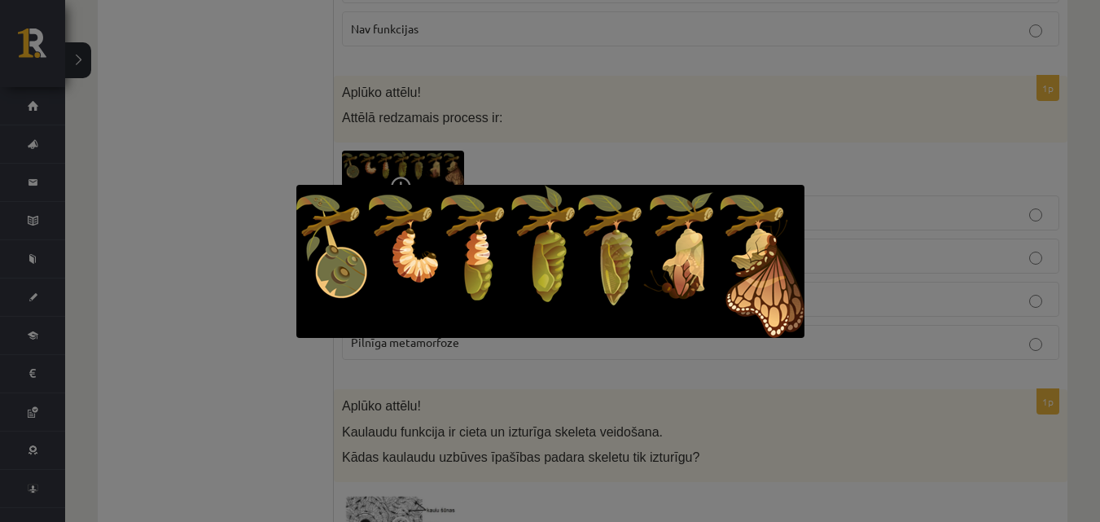
click at [239, 353] on div at bounding box center [550, 261] width 1100 height 522
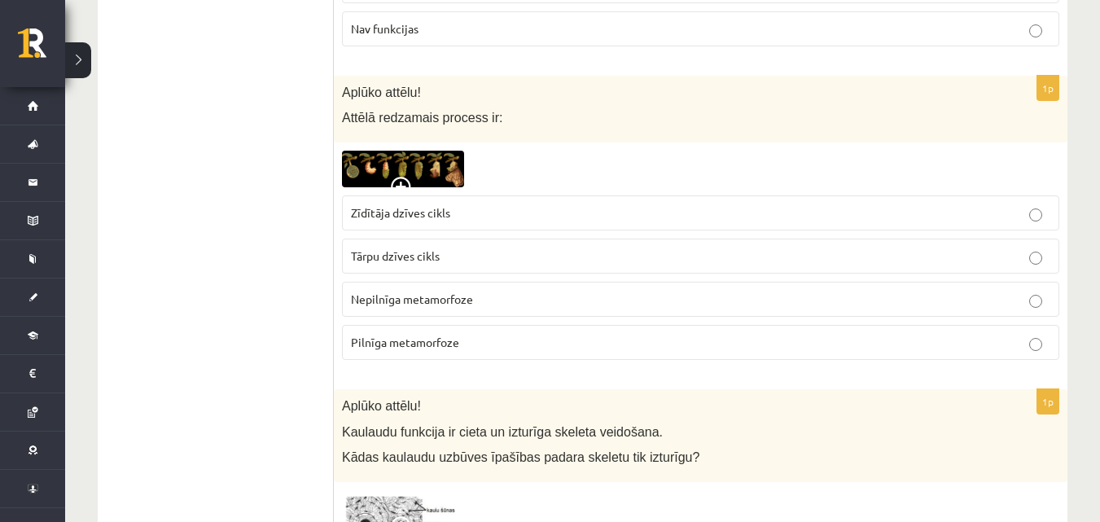
click at [388, 256] on span "Tārpu dzīves cikls" at bounding box center [395, 255] width 89 height 15
click at [383, 172] on img at bounding box center [403, 169] width 122 height 37
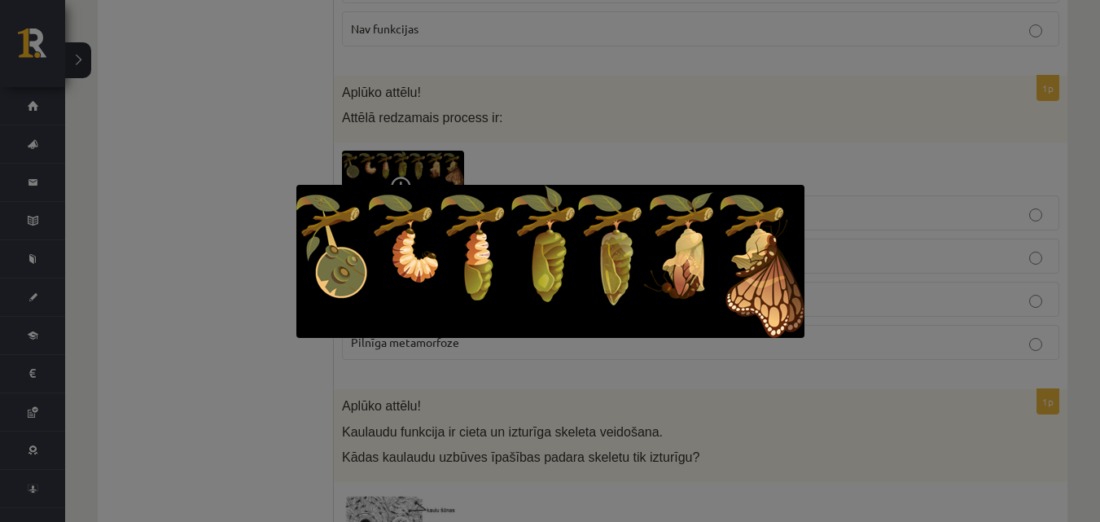
click at [253, 262] on div at bounding box center [550, 261] width 1100 height 522
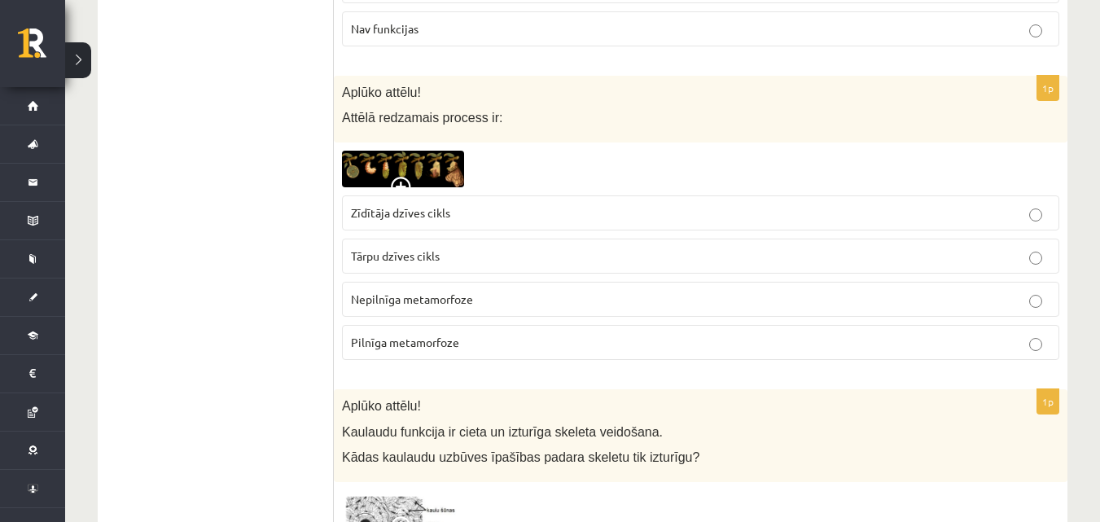
click at [492, 252] on p "Tārpu dzīves cikls" at bounding box center [700, 256] width 699 height 17
click at [481, 296] on p "Nepilnīga metamorfoze" at bounding box center [700, 299] width 699 height 17
click at [386, 151] on div "1p Aplūko attēlu! Attēlā redzamais process ir: Zīdītāja dzīves cikls Tārpu dzīv…" at bounding box center [701, 225] width 734 height 298
click at [427, 146] on div "1p Aplūko attēlu! Attēlā redzamais process ir: Zīdītāja dzīves cikls Tārpu dzīv…" at bounding box center [701, 225] width 734 height 298
click at [421, 156] on img at bounding box center [403, 169] width 122 height 37
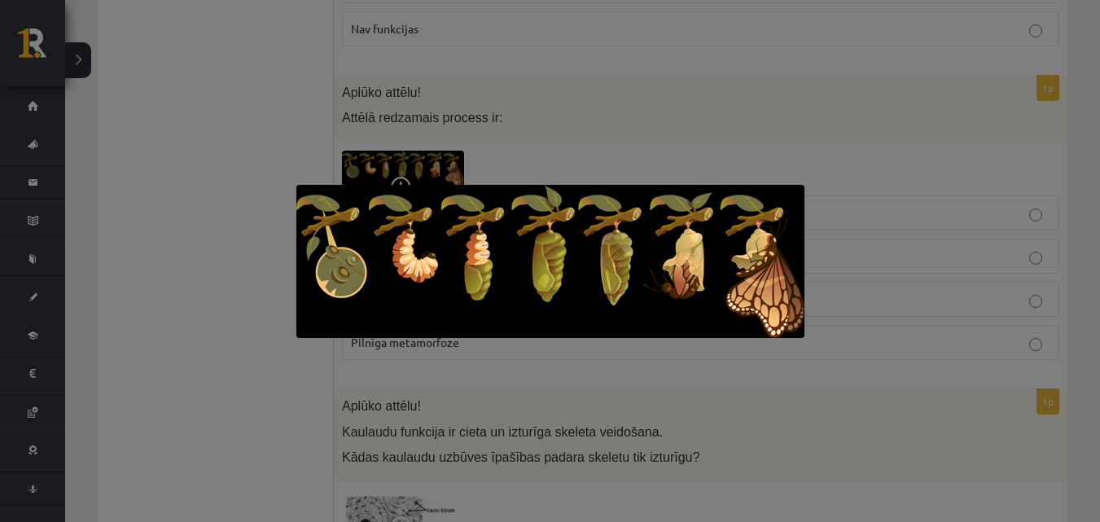
click at [953, 181] on div at bounding box center [550, 261] width 1100 height 522
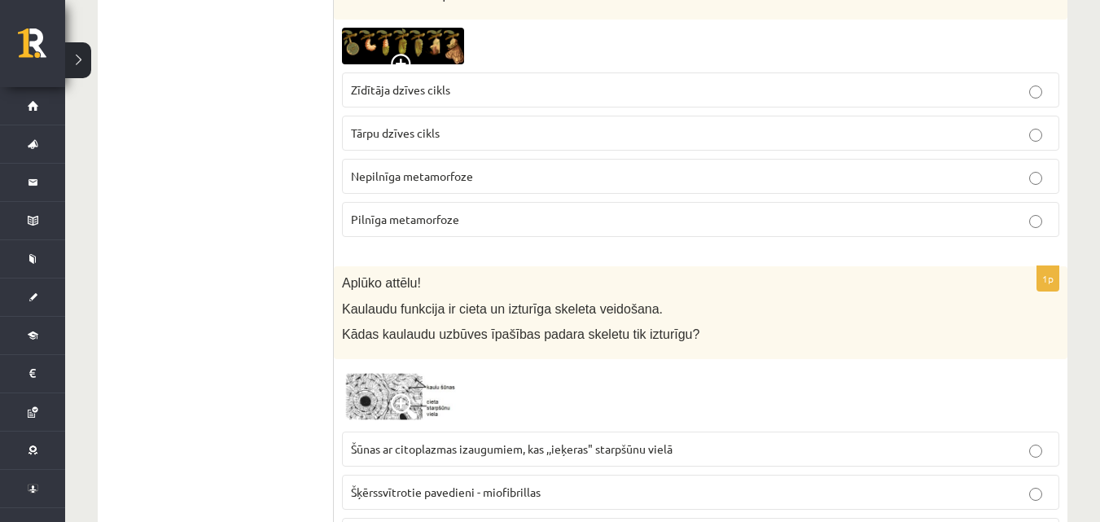
scroll to position [3969, 0]
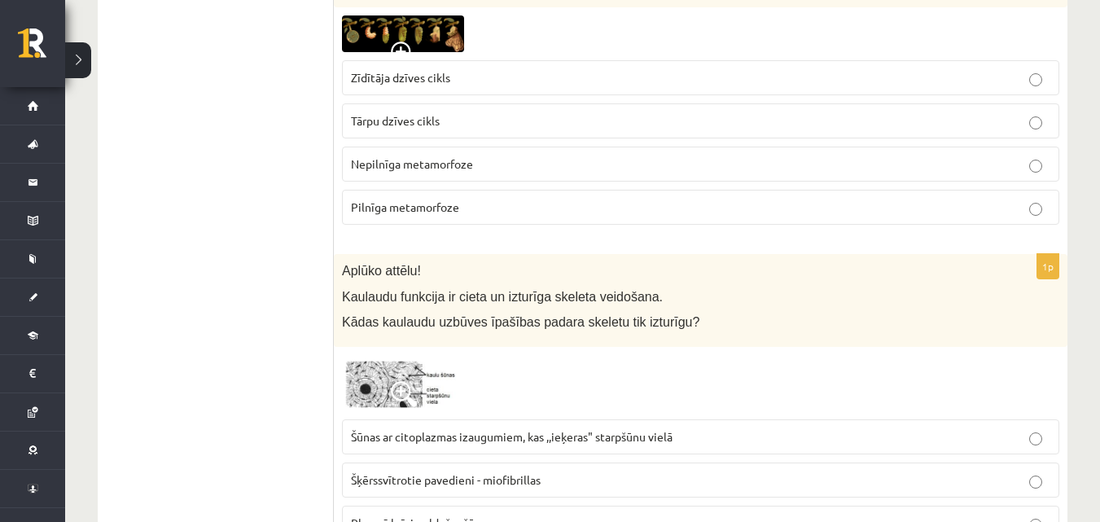
click at [742, 209] on p "Pilnīga metamorfoze" at bounding box center [700, 207] width 699 height 17
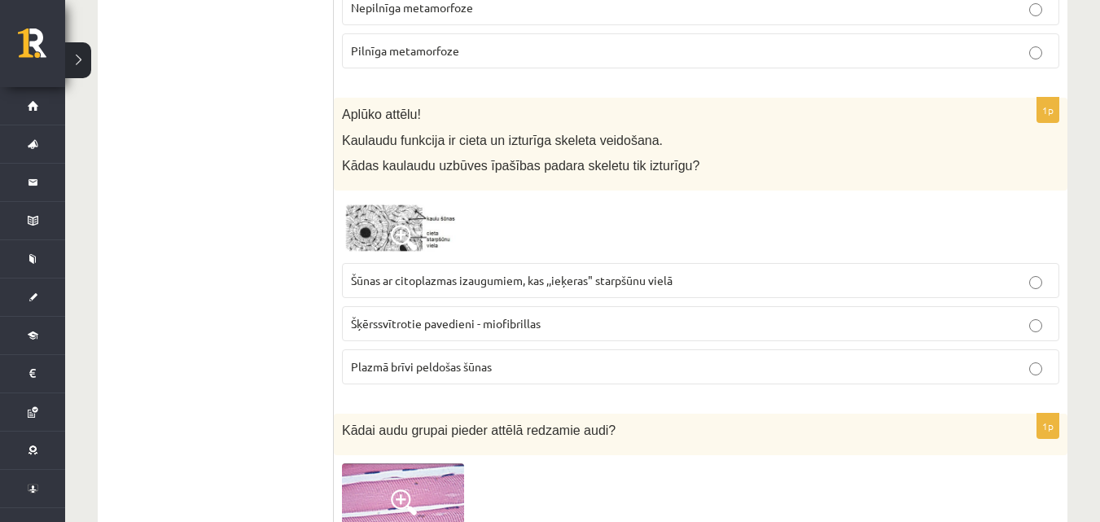
scroll to position [4132, 0]
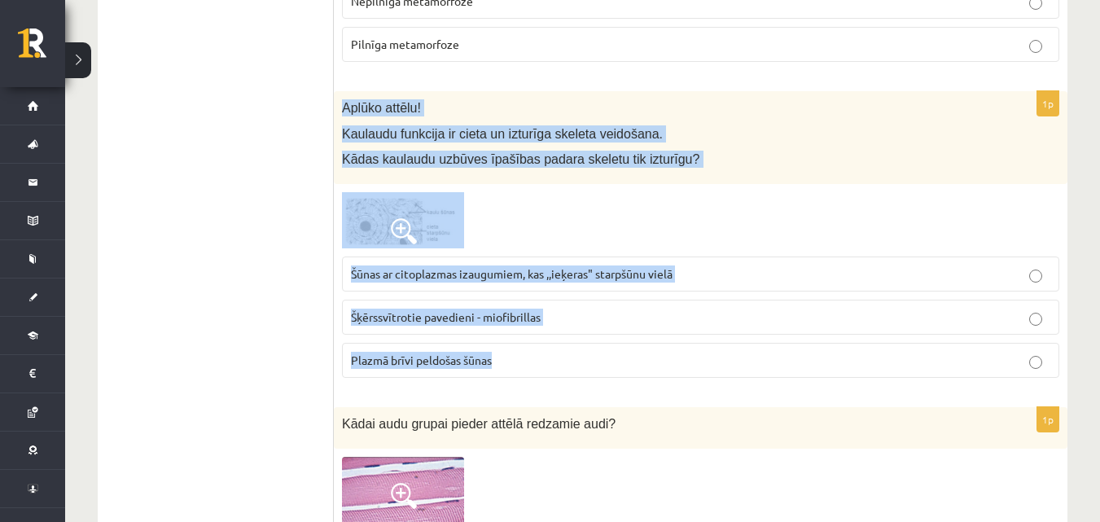
drag, startPoint x: 344, startPoint y: 105, endPoint x: 542, endPoint y: 323, distance: 295.1
click at [559, 347] on div "1p Aplūko attēlu! Kaulaudu funkcija ir cieta un izturīga skeleta veidošana. Kād…" at bounding box center [701, 241] width 734 height 300
copy div "Aplūko attēlu! Kaulaudu funkcija ir cieta un izturīga skeleta veidošana. Kādas …"
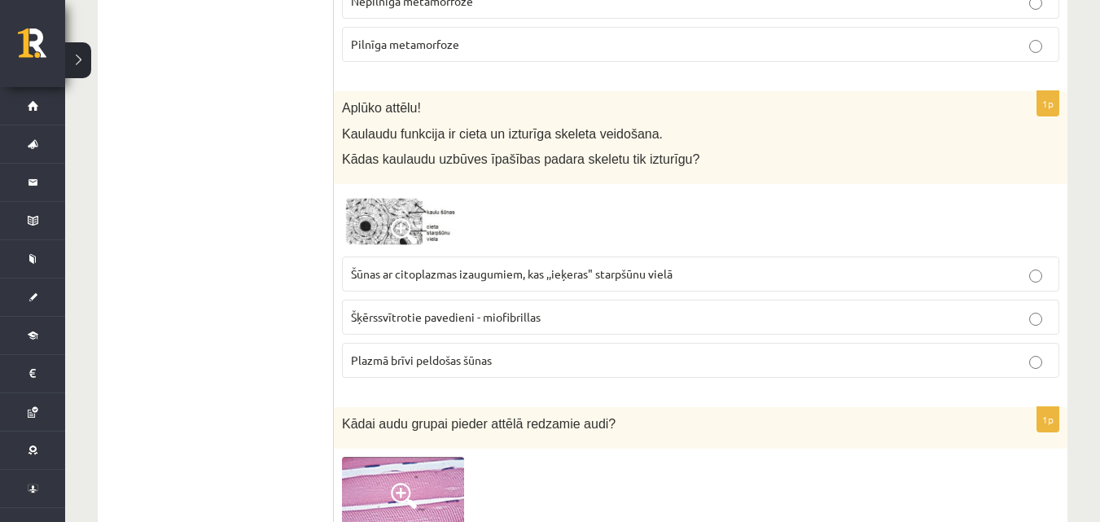
click at [410, 269] on span "Šūnas ar citoplazmas izaugumiem, kas ,,ieķeras" starpšūnu vielā" at bounding box center [512, 273] width 322 height 15
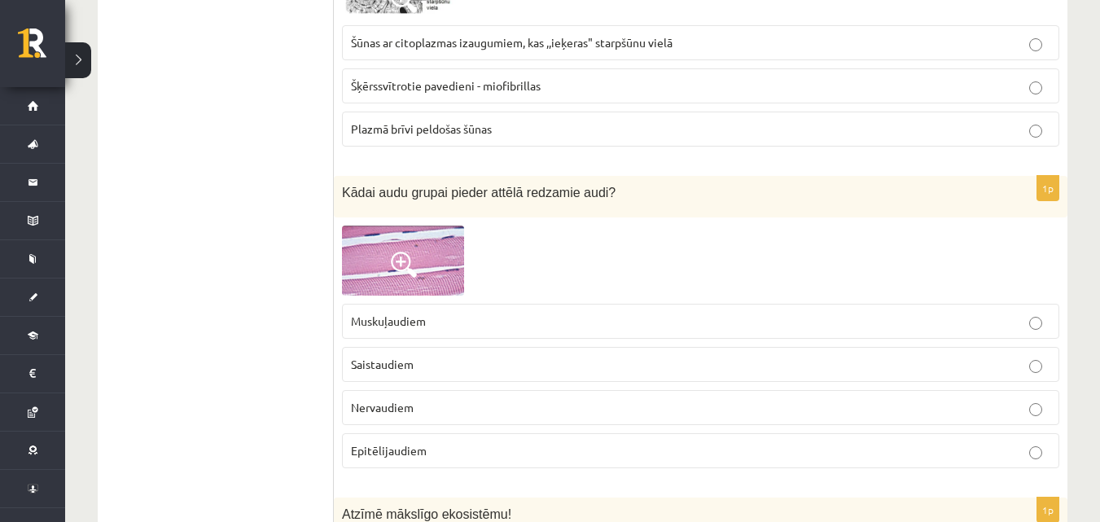
scroll to position [4376, 0]
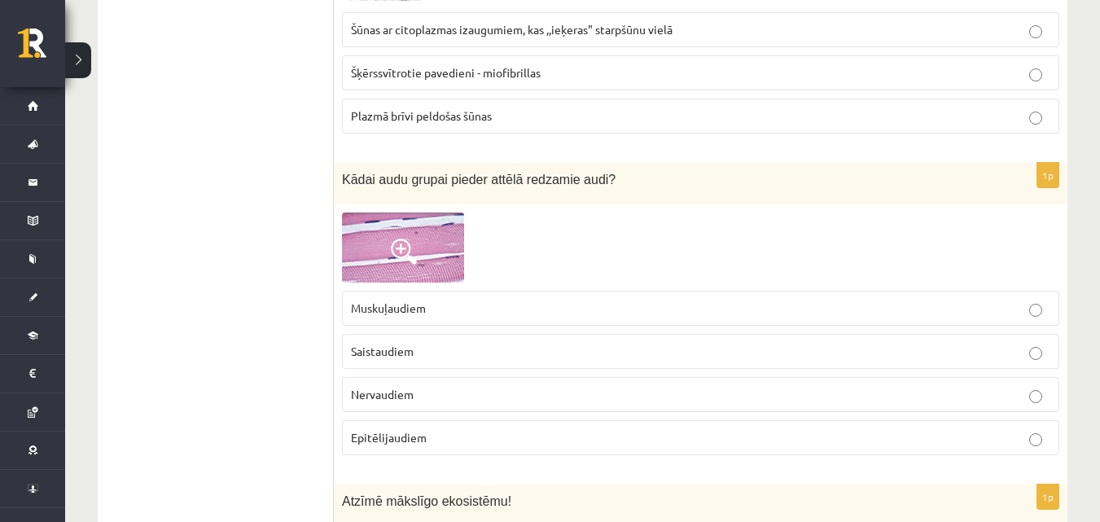
click at [376, 250] on img at bounding box center [403, 248] width 122 height 70
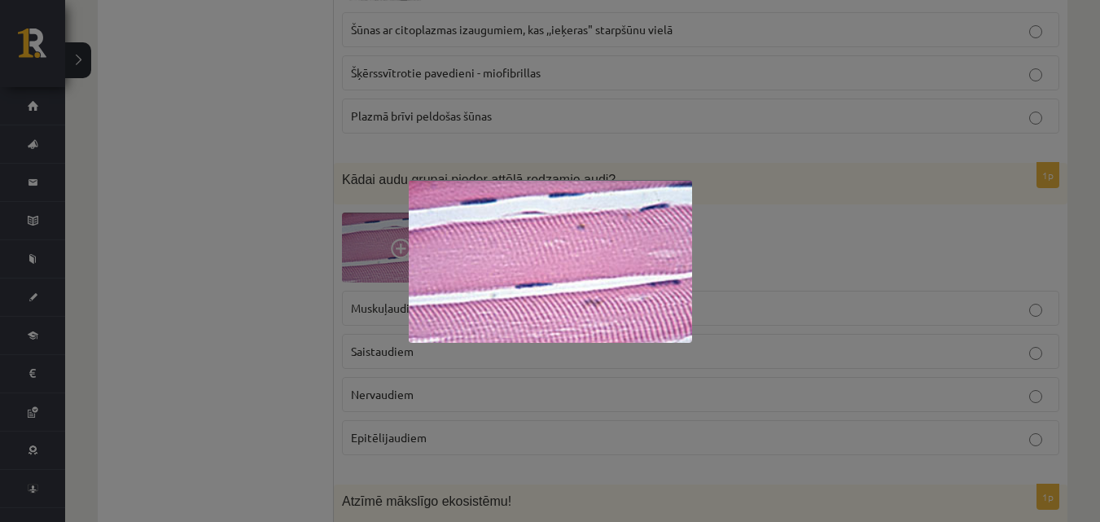
click at [834, 252] on div at bounding box center [550, 261] width 1100 height 522
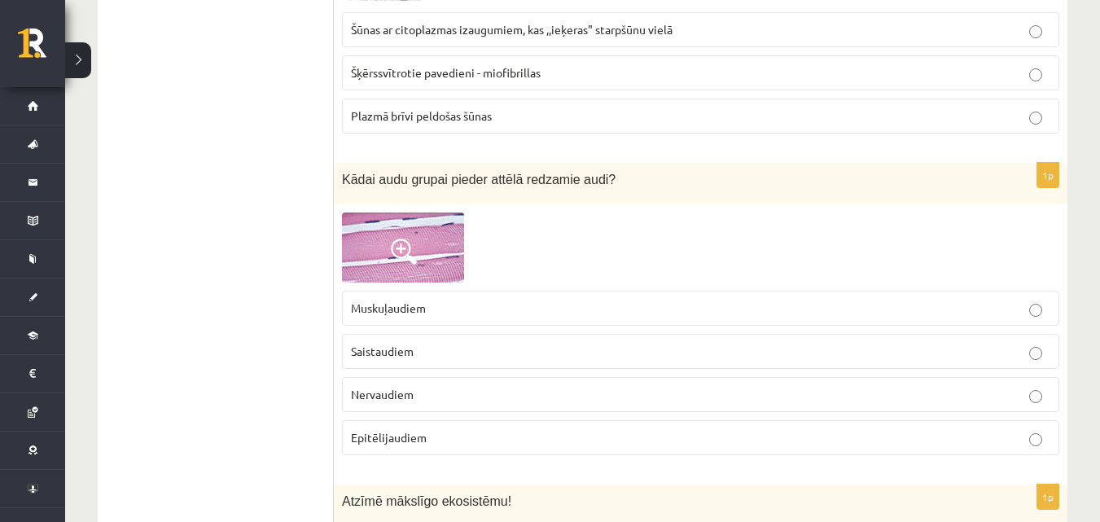
click at [481, 302] on p "Muskuļaudiem" at bounding box center [700, 308] width 699 height 17
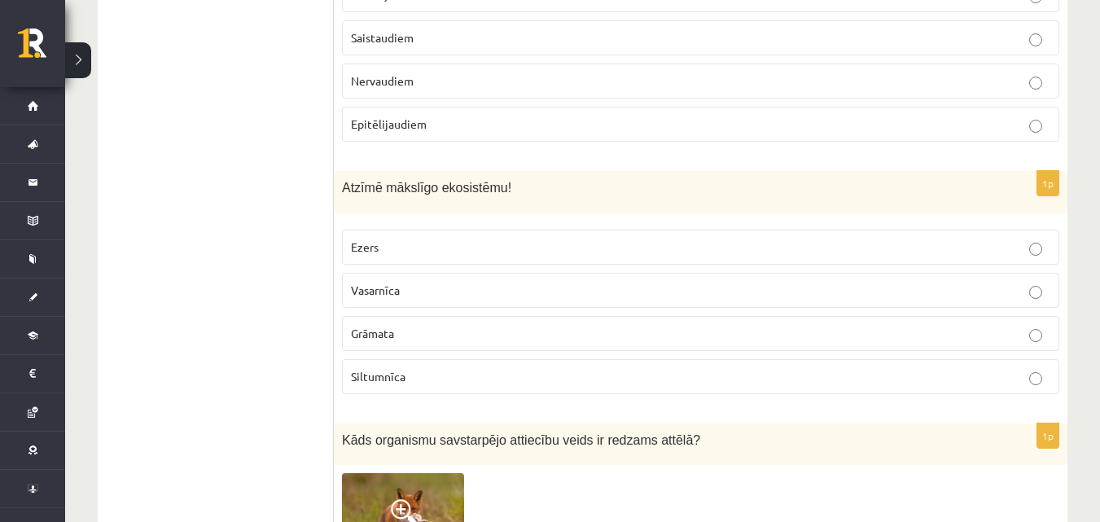
scroll to position [4729, 0]
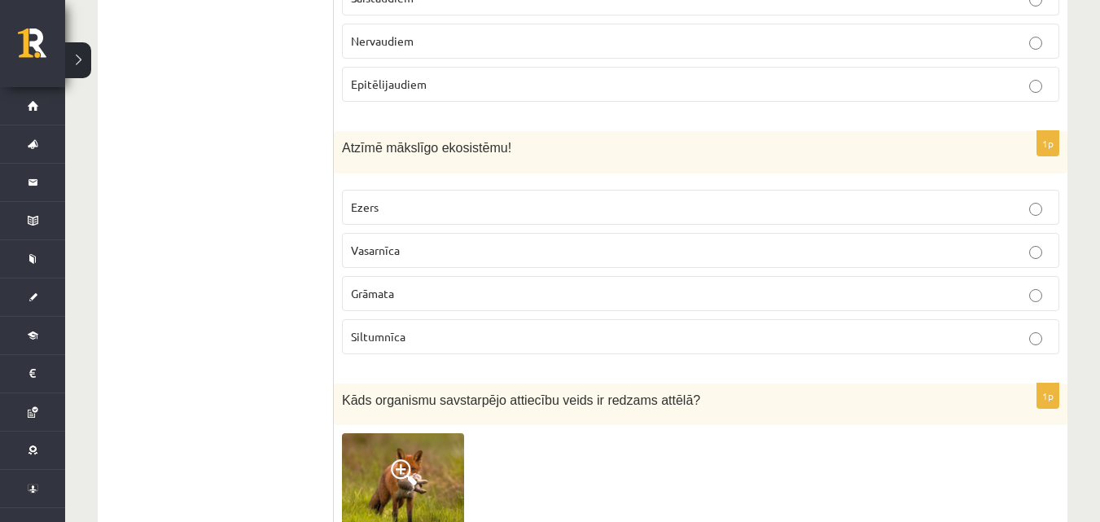
click at [399, 195] on label "Ezers" at bounding box center [700, 207] width 717 height 35
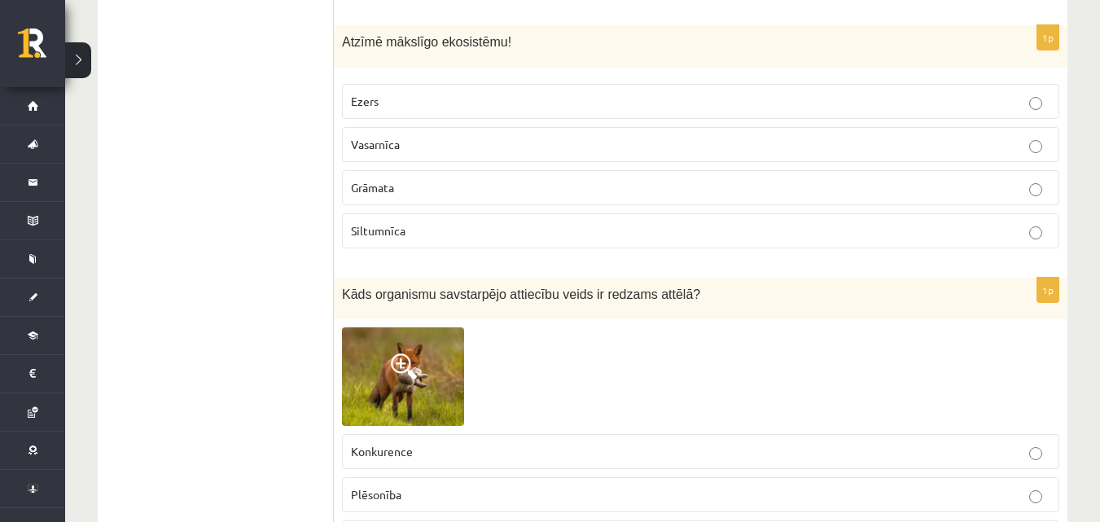
scroll to position [4838, 0]
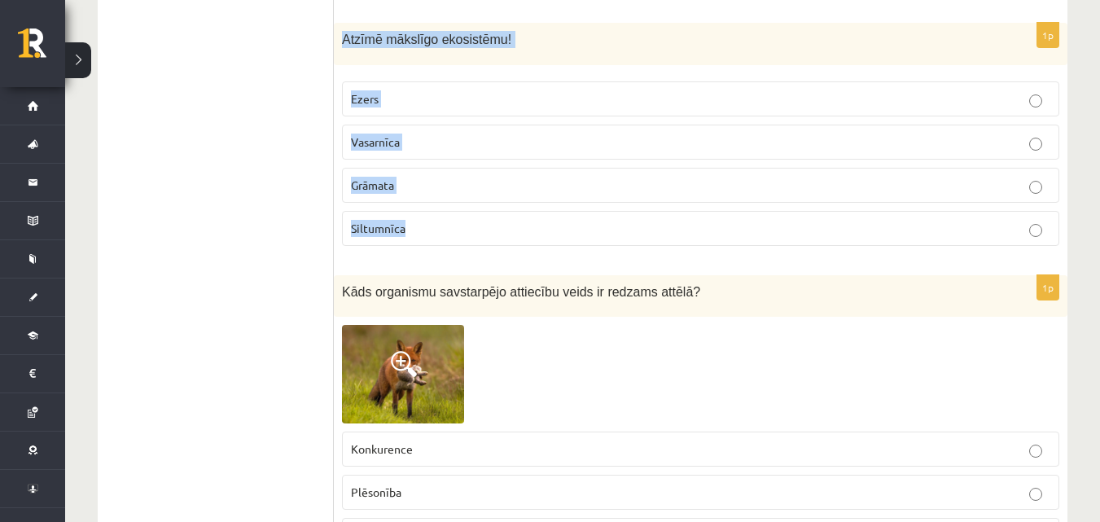
drag, startPoint x: 352, startPoint y: 48, endPoint x: 446, endPoint y: 206, distance: 184.1
click at [446, 209] on div "1p Atzīmē mākslīgo ekosistēmu! Ezers Vasarnīca Grāmata Siltumnīca" at bounding box center [701, 140] width 734 height 235
copy div "Atzīmē mākslīgo ekosistēmu! Ezers Vasarnīca Grāmata Siltumnīca"
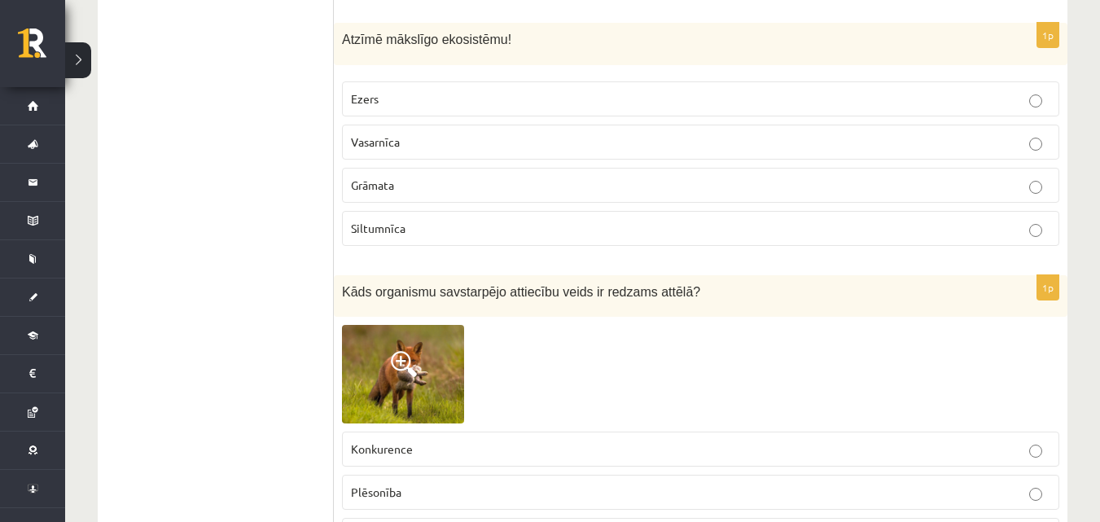
click at [381, 233] on span "Siltumnīca" at bounding box center [378, 228] width 55 height 15
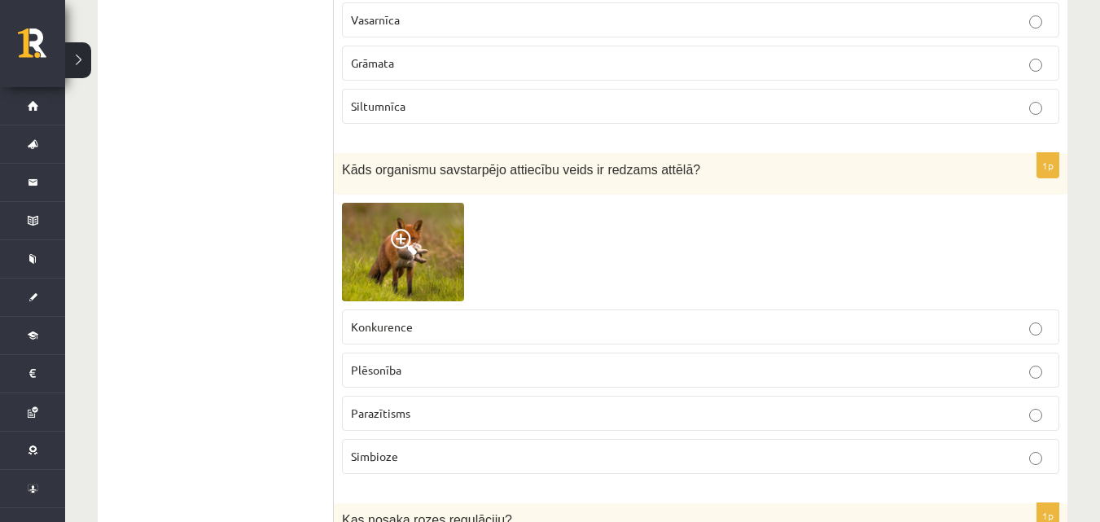
scroll to position [4973, 0]
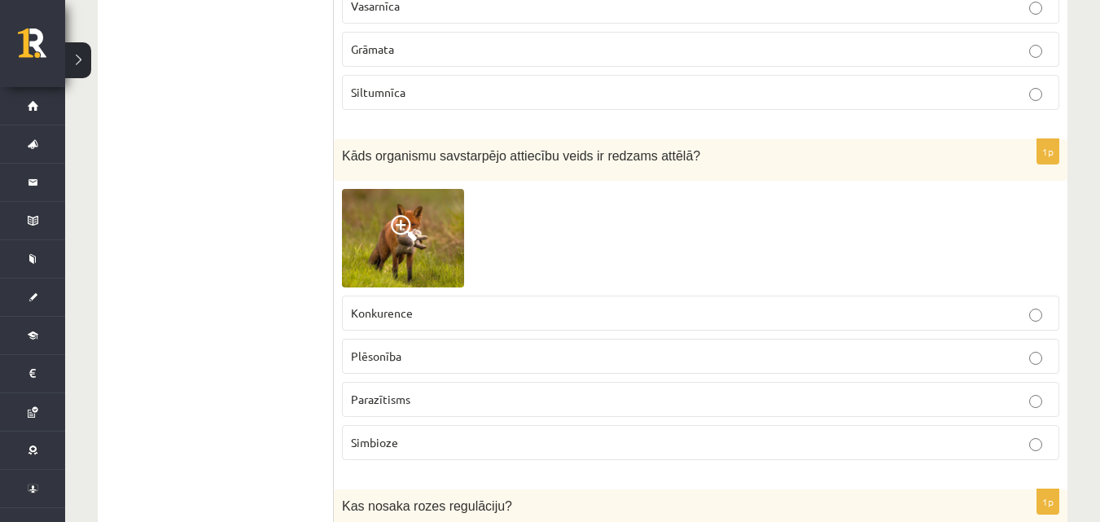
click at [375, 256] on img at bounding box center [403, 238] width 122 height 99
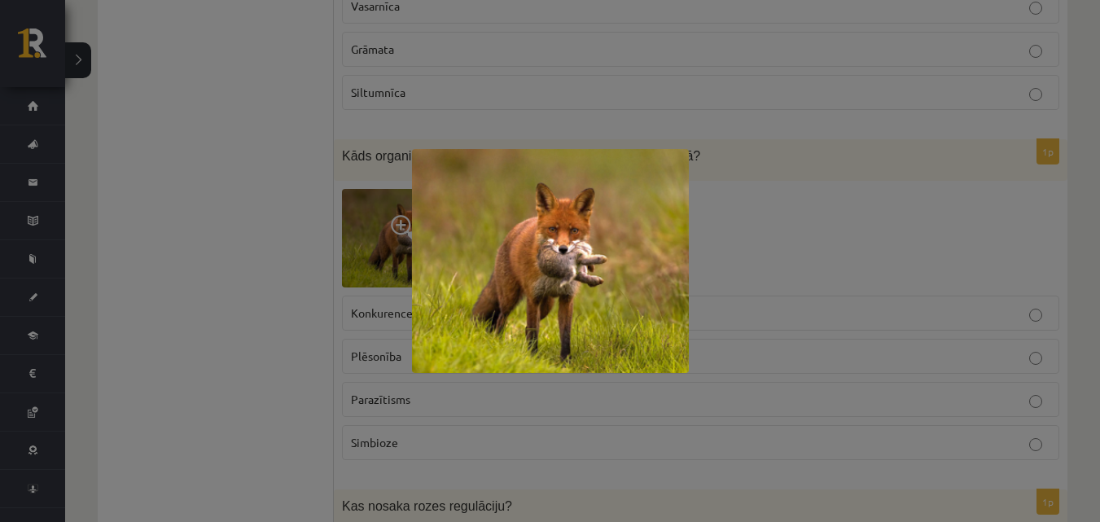
click at [322, 255] on div at bounding box center [550, 261] width 1100 height 522
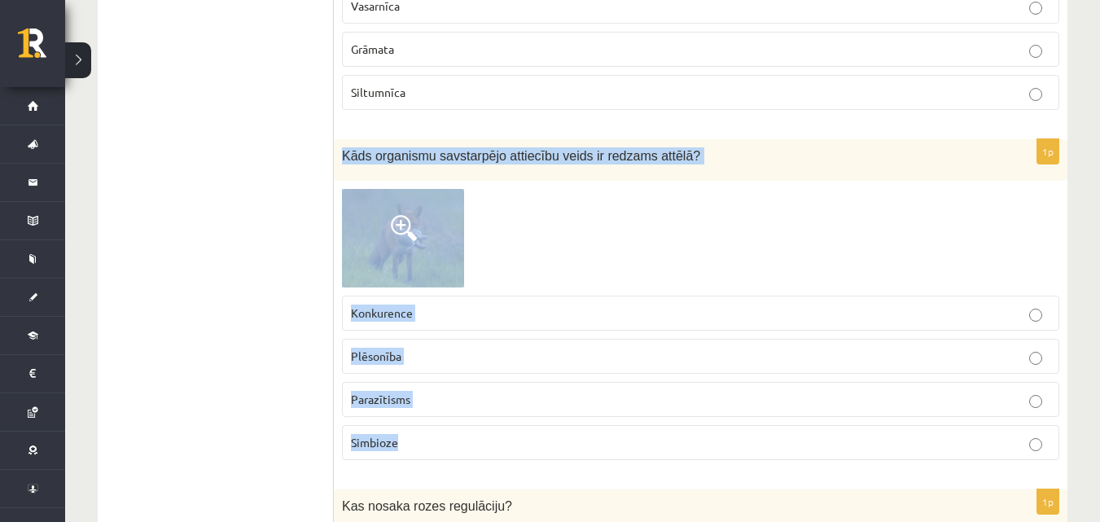
drag, startPoint x: 355, startPoint y: 162, endPoint x: 511, endPoint y: 422, distance: 302.7
click at [511, 422] on div "1p Kāds organismu savstarpējo attiecību veids ir redzams attēlā? Konkurence Plē…" at bounding box center [701, 306] width 734 height 335
copy div "Kāds organismu savstarpējo attiecību veids ir redzams attēlā? Konkurence Plēson…"
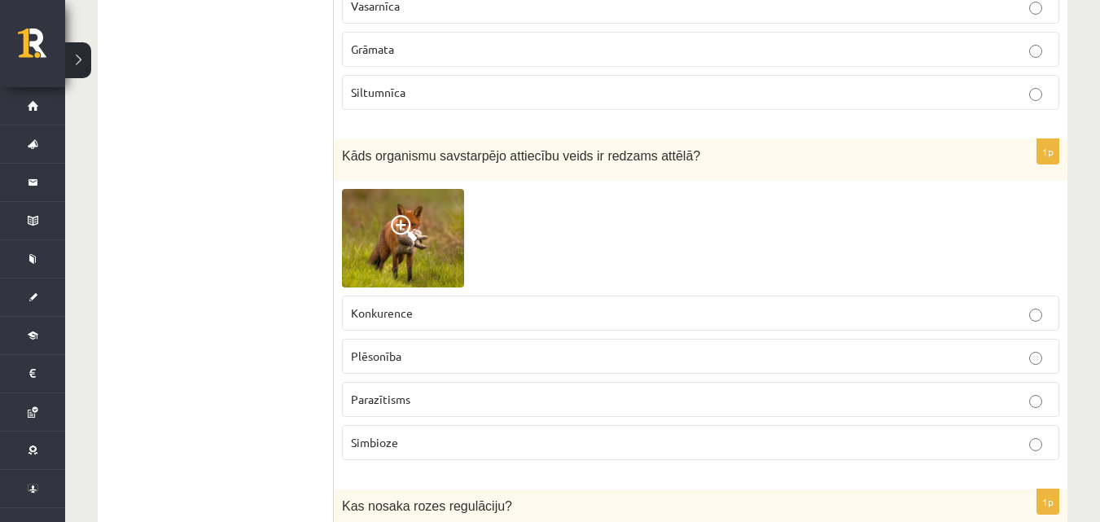
click at [423, 359] on p "Plēsonība" at bounding box center [700, 356] width 699 height 17
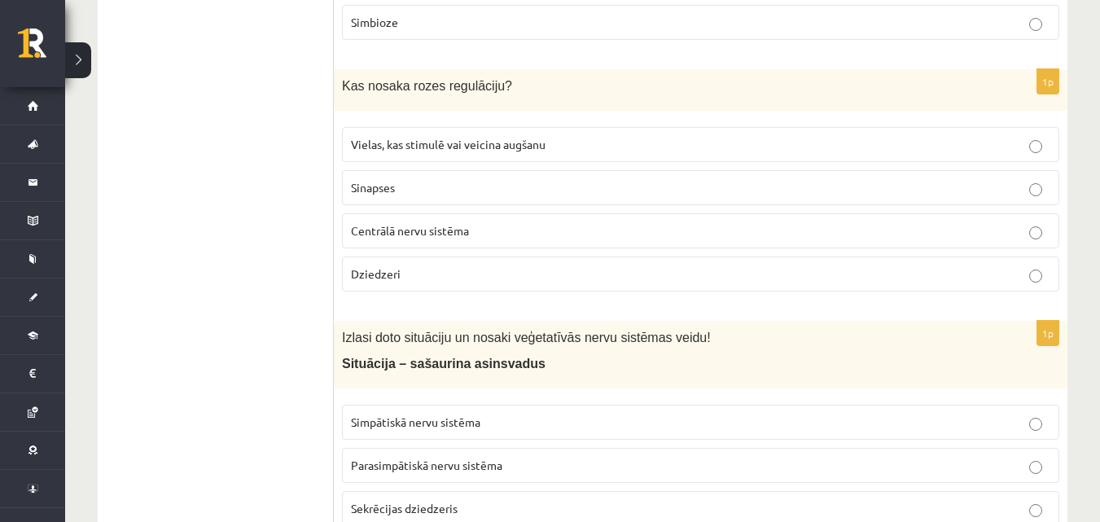
scroll to position [5407, 0]
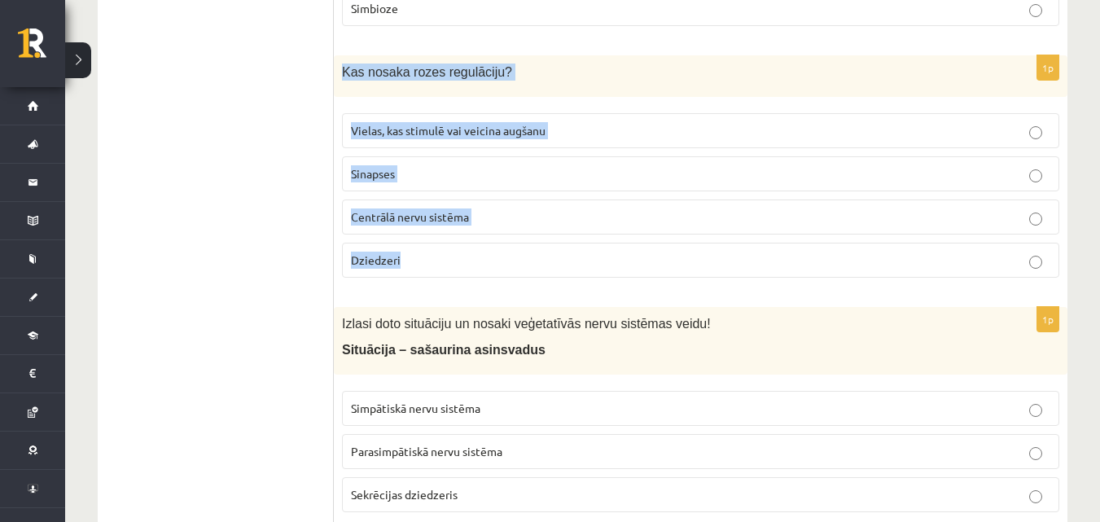
drag, startPoint x: 341, startPoint y: 70, endPoint x: 446, endPoint y: 217, distance: 180.3
click at [458, 250] on div "1p Kas nosaka rozes regulāciju? Vielas, kas stimulē vai veicina augšanu Sinapse…" at bounding box center [701, 172] width 734 height 235
copy div "Kas nosaka rozes regulāciju? Vielas, kas stimulē vai veicina augšanu Sinapses C…"
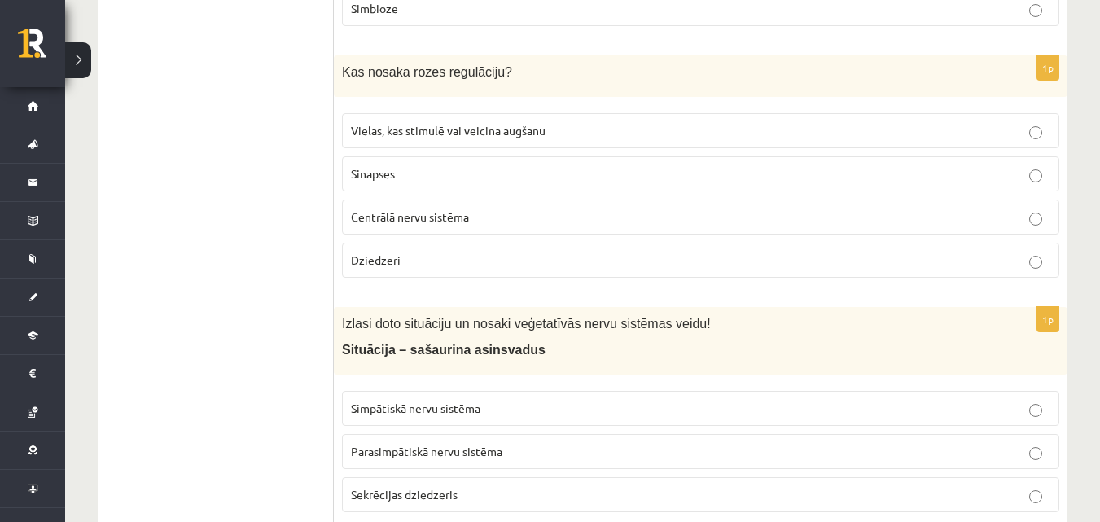
click at [401, 125] on span "Vielas, kas stimulē vai veicina augšanu" at bounding box center [448, 130] width 195 height 15
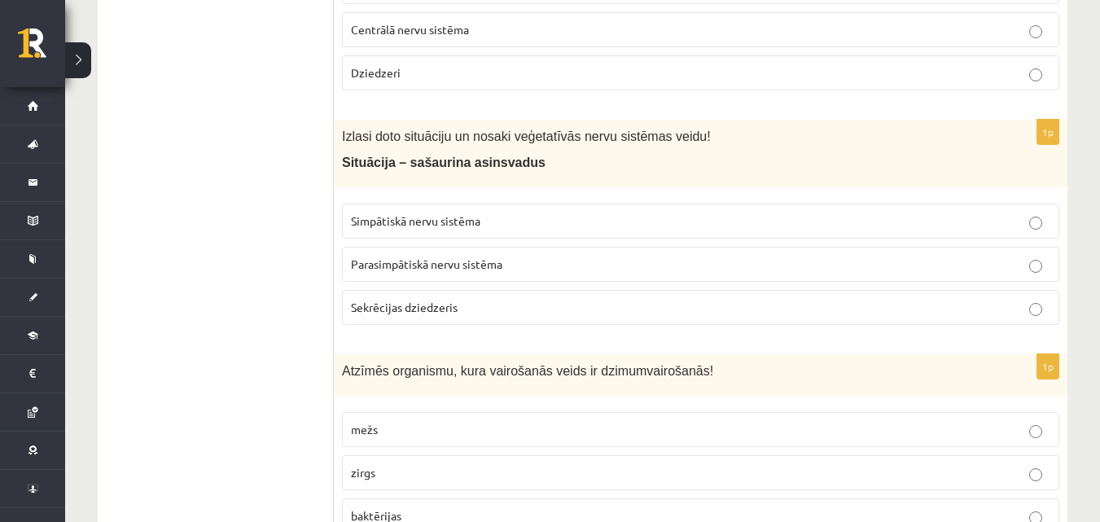
scroll to position [5625, 0]
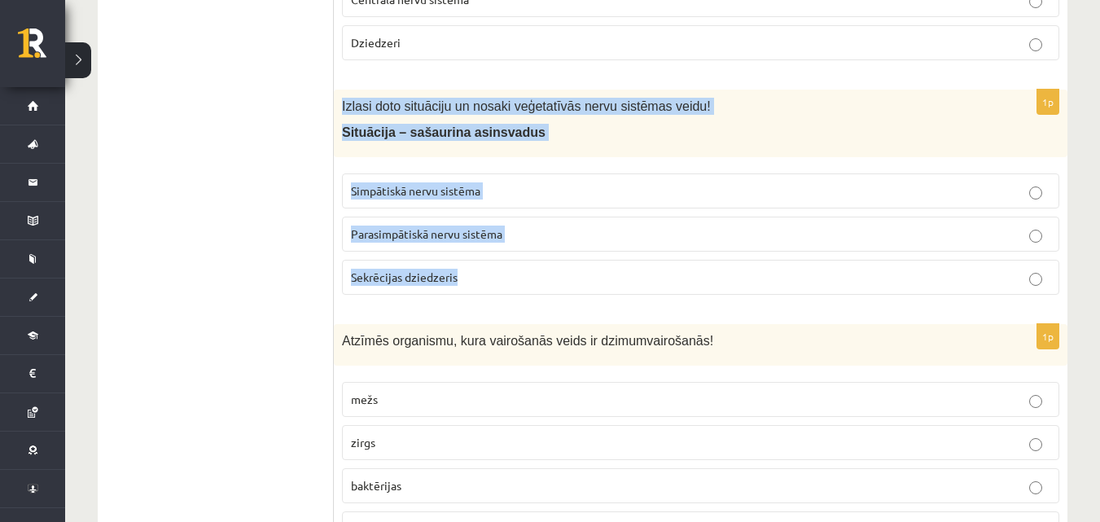
drag, startPoint x: 342, startPoint y: 104, endPoint x: 476, endPoint y: 272, distance: 214.4
click at [484, 287] on div "1p Izlasi doto situāciju un nosaki veģetatīvās nervu sistēmas veidu! Situācija …" at bounding box center [701, 199] width 734 height 218
copy div "Izlasi doto situāciju un nosaki veģetatīvās nervu sistēmas veidu! Situācija – s…"
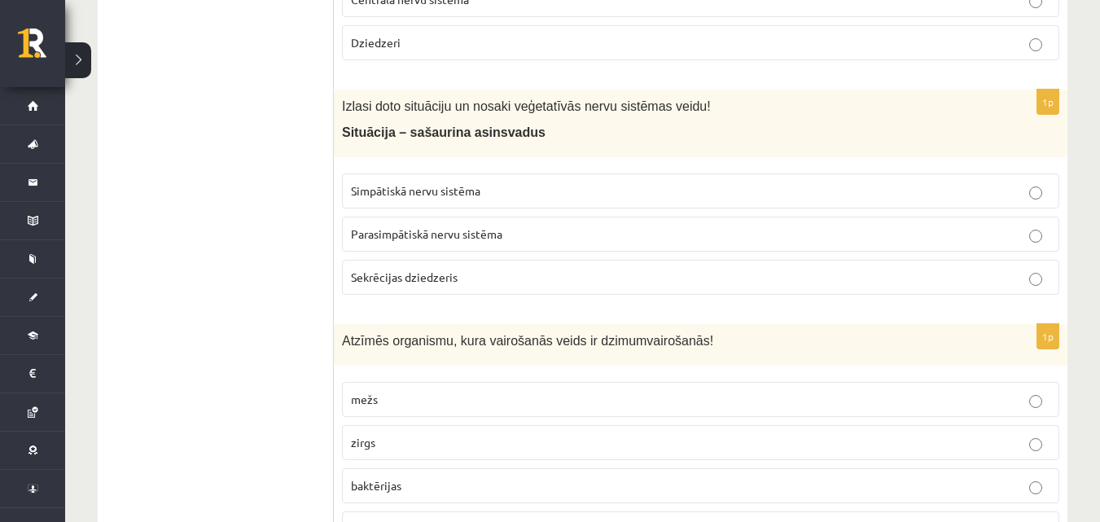
click at [352, 196] on span "Simpātiskā nervu sistēma" at bounding box center [415, 190] width 129 height 15
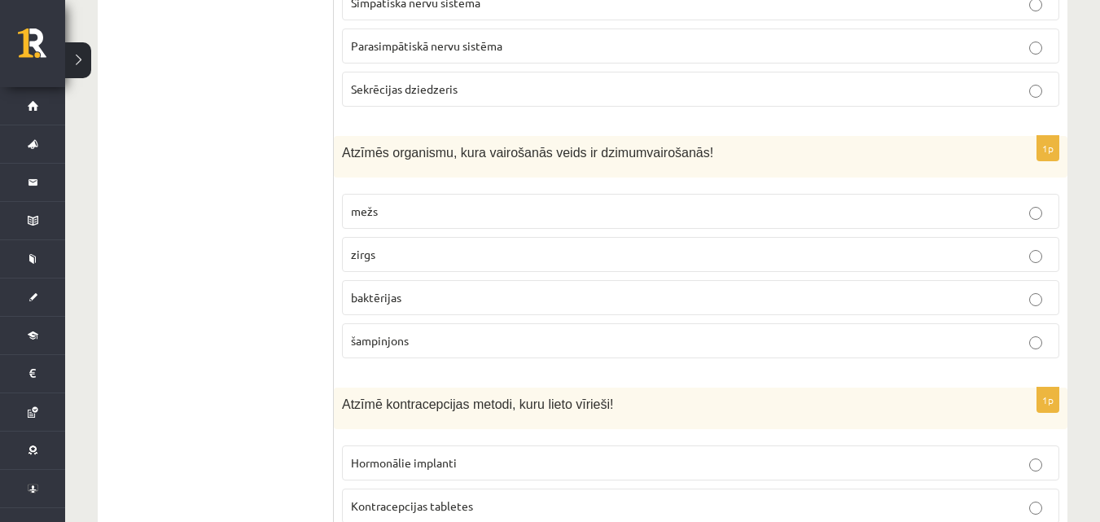
scroll to position [5815, 0]
click at [418, 295] on p "baktērijas" at bounding box center [700, 295] width 699 height 17
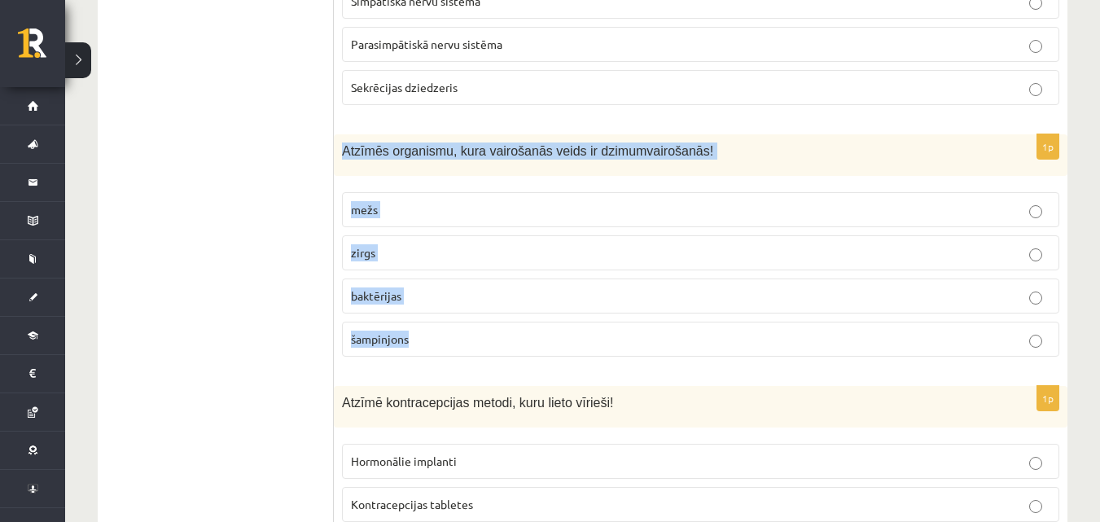
drag, startPoint x: 341, startPoint y: 151, endPoint x: 443, endPoint y: 343, distance: 217.5
click at [443, 343] on div "1p Atzīmēs organismu, kura vairošanās veids ir dzimumvairošanās! mežs zirgs bak…" at bounding box center [701, 251] width 734 height 235
drag, startPoint x: 498, startPoint y: 174, endPoint x: 388, endPoint y: 184, distance: 111.2
click at [423, 204] on p "mežs" at bounding box center [700, 209] width 699 height 17
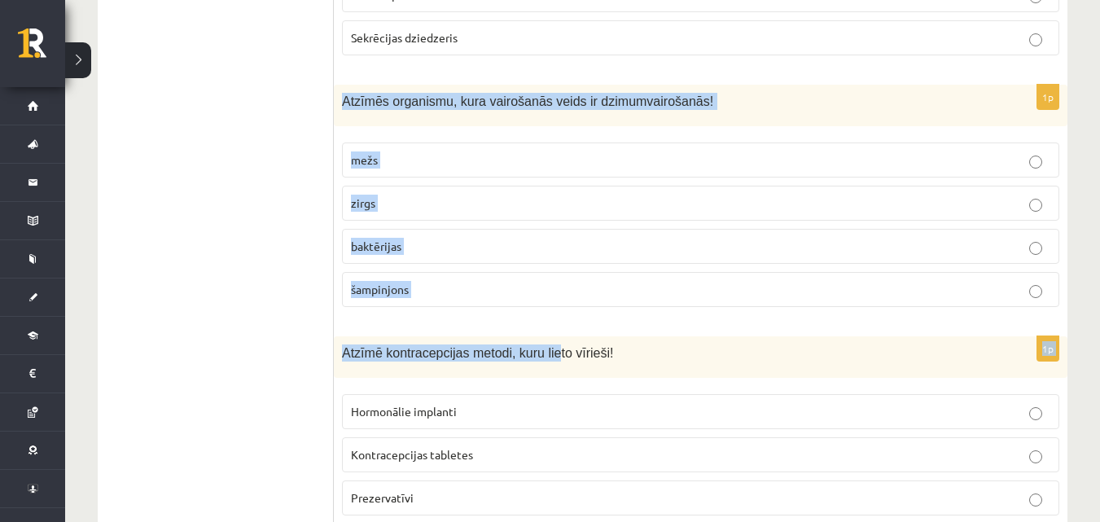
scroll to position [5923, 0]
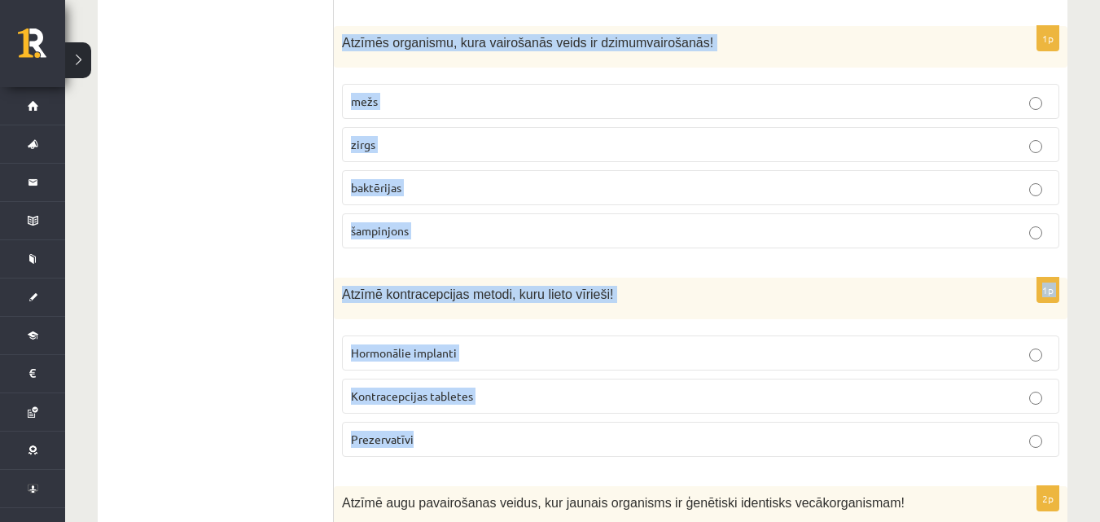
drag, startPoint x: 340, startPoint y: 150, endPoint x: 555, endPoint y: 447, distance: 366.8
drag, startPoint x: 191, startPoint y: 214, endPoint x: 244, endPoint y: 235, distance: 56.7
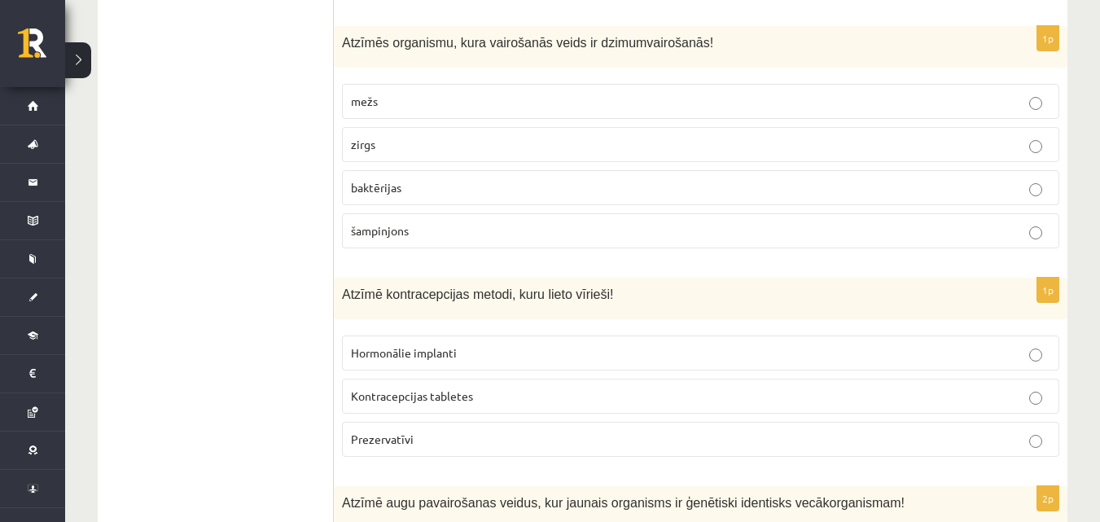
click at [370, 437] on span "Prezervatīvi" at bounding box center [382, 439] width 63 height 15
click at [432, 135] on label "zirgs" at bounding box center [700, 144] width 717 height 35
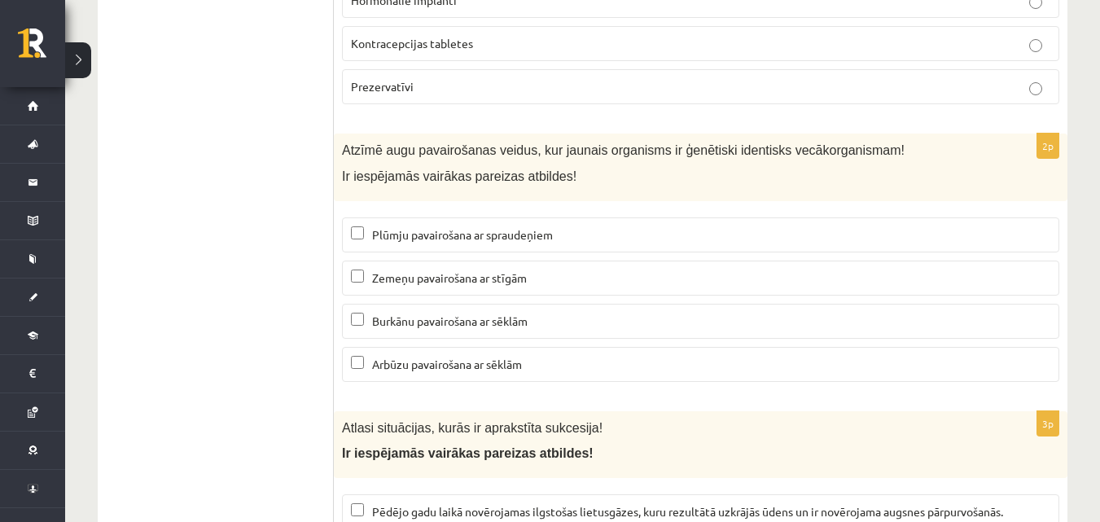
scroll to position [6276, 0]
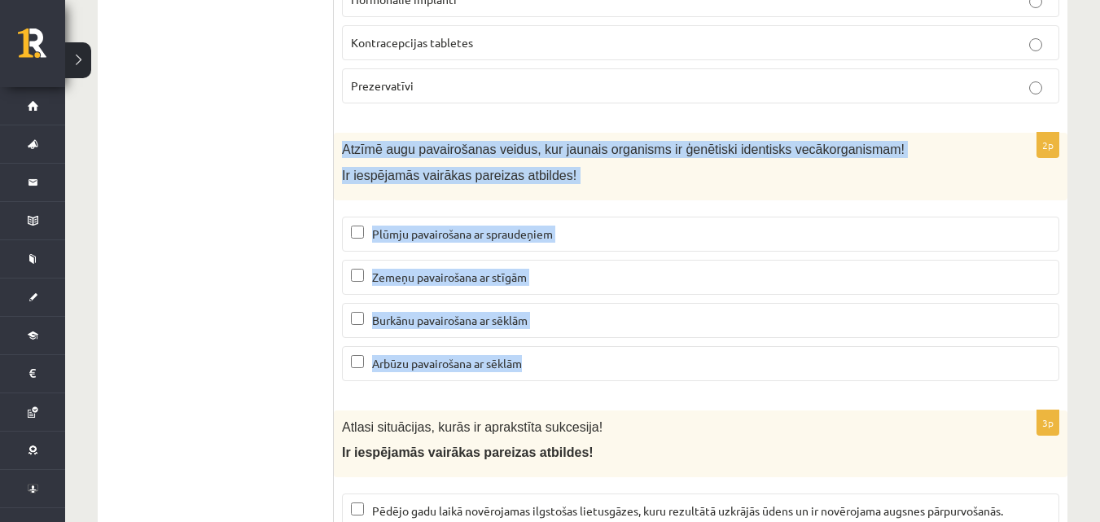
drag, startPoint x: 343, startPoint y: 151, endPoint x: 552, endPoint y: 343, distance: 283.6
click at [554, 345] on div "2p Atzīmē augu pavairošanas veidus, kur jaunais organisms ir ģenētiski identisk…" at bounding box center [701, 263] width 734 height 261
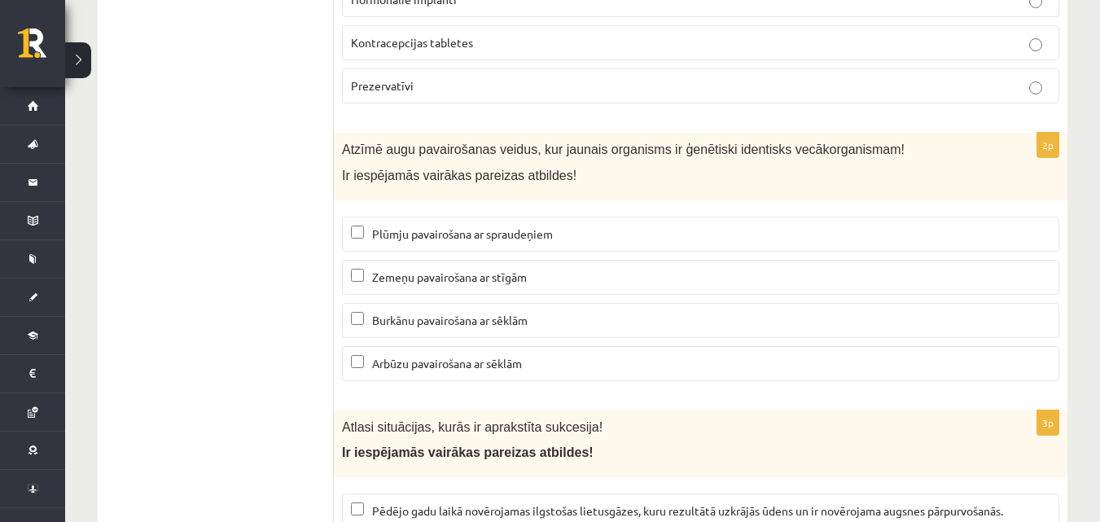
click at [386, 221] on label "Plūmju pavairošana ar spraudeņiem" at bounding box center [700, 234] width 717 height 35
click at [428, 287] on label "Zemeņu pavairošana ar stīgām" at bounding box center [700, 277] width 717 height 35
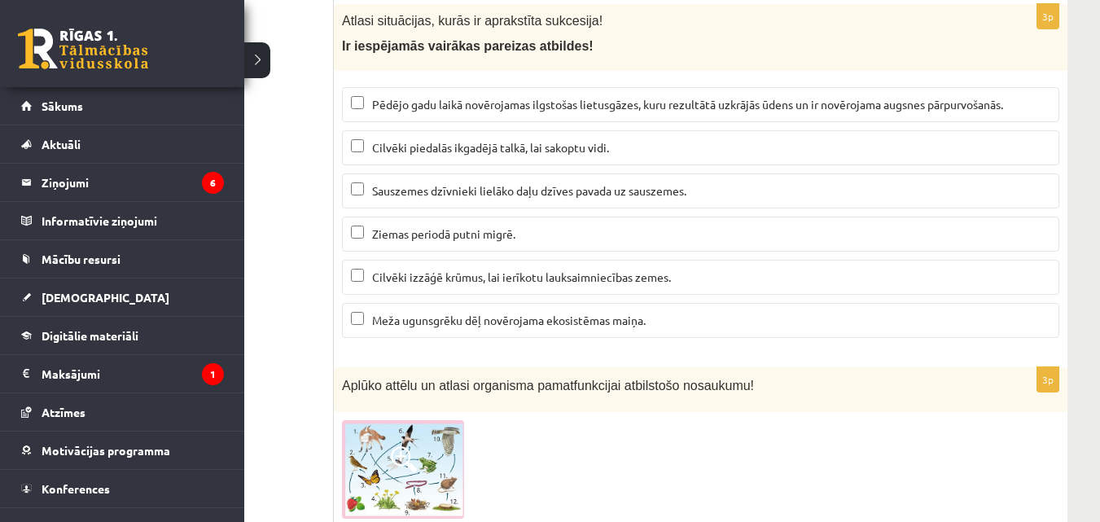
scroll to position [6636, 0]
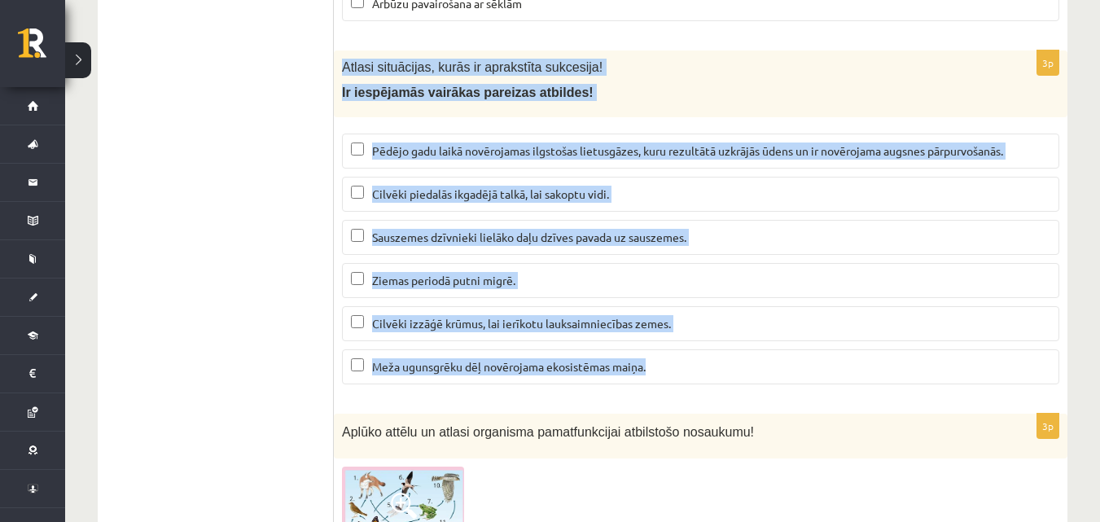
drag, startPoint x: 349, startPoint y: 69, endPoint x: 687, endPoint y: 379, distance: 459.3
click at [687, 379] on div "3p Atlasi situācijas, kurās ir aprakstīta sukcesija! Ir iespējamās vairākas par…" at bounding box center [701, 224] width 734 height 348
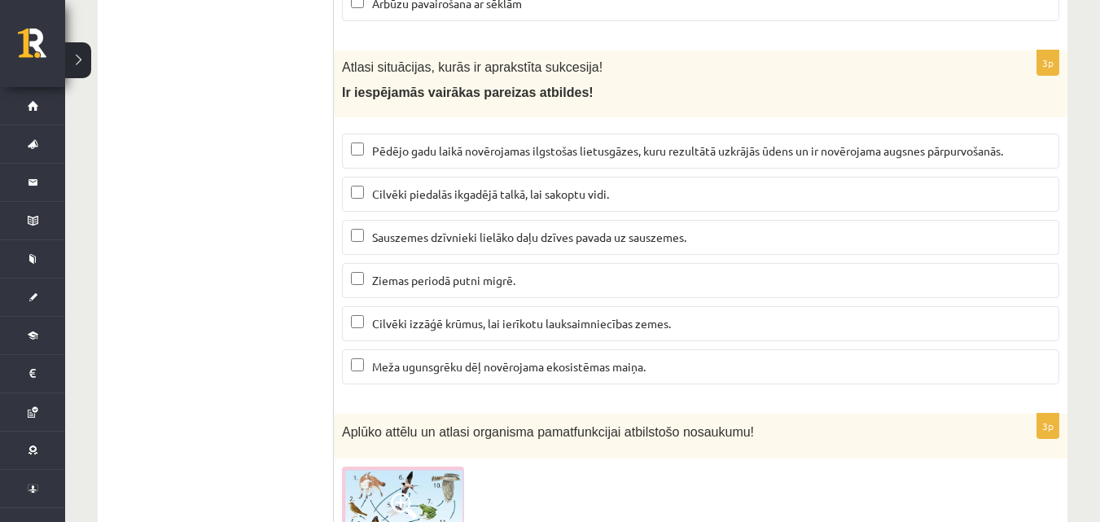
click at [392, 364] on span "Meža ugunsgrēku dēļ novērojama ekosistēmas maiņa." at bounding box center [509, 366] width 274 height 15
click at [400, 149] on span "Pēdējo gadu laikā novērojamas ilgstošas lietusgāzes, kuru rezultātā uzkrājās ūd…" at bounding box center [687, 150] width 631 height 15
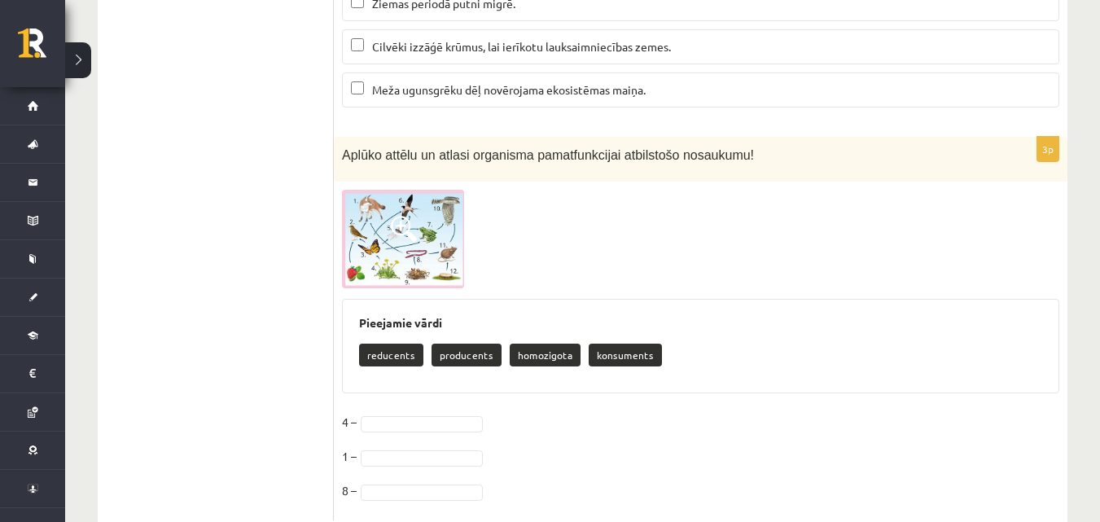
scroll to position [6935, 0]
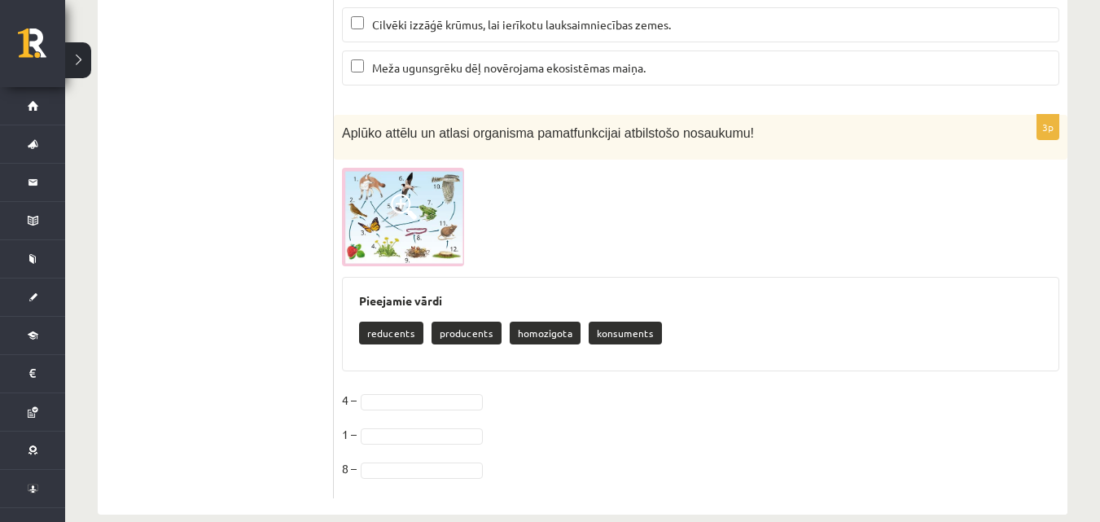
click at [389, 213] on img at bounding box center [403, 217] width 122 height 99
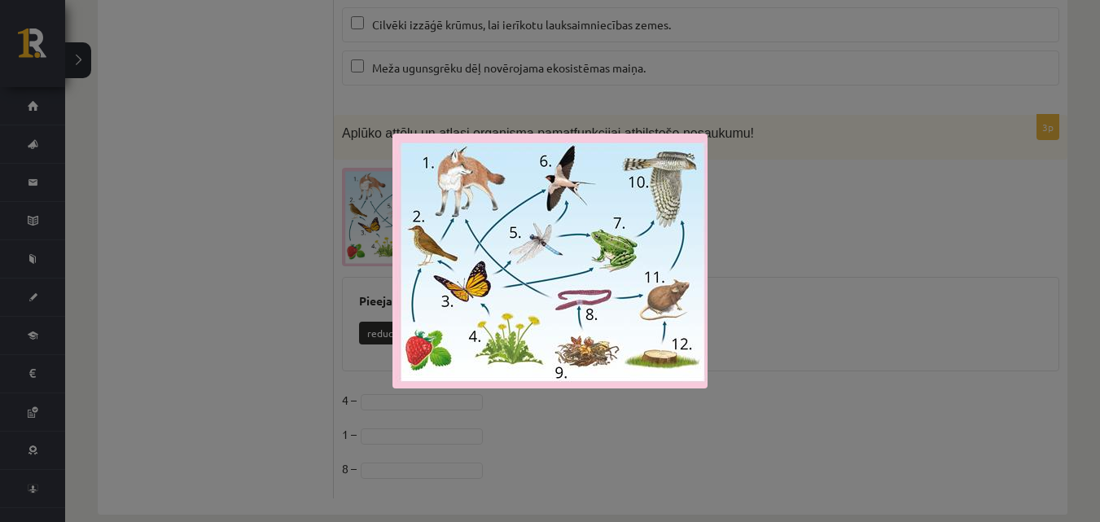
click at [765, 181] on div at bounding box center [550, 261] width 1100 height 522
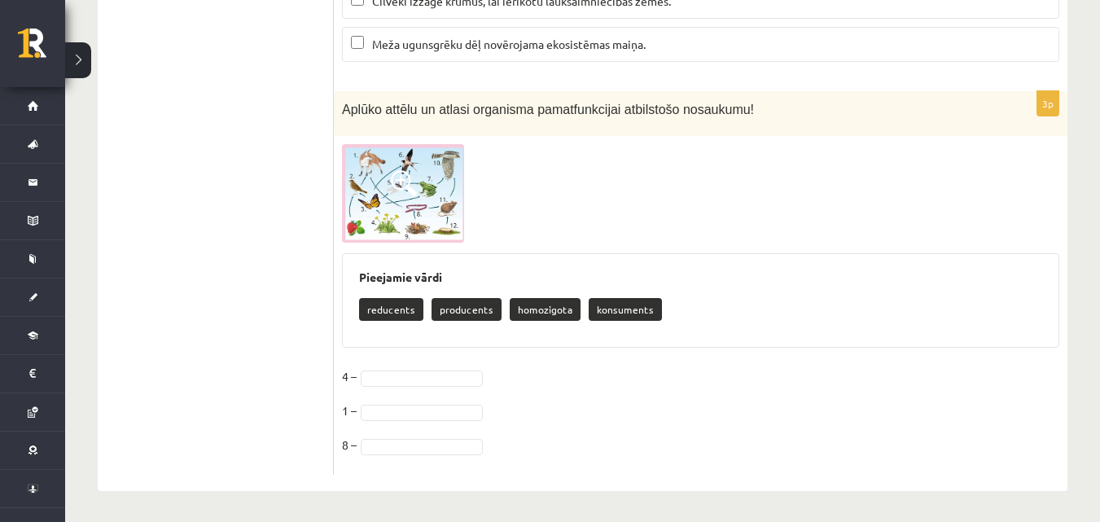
scroll to position [6962, 0]
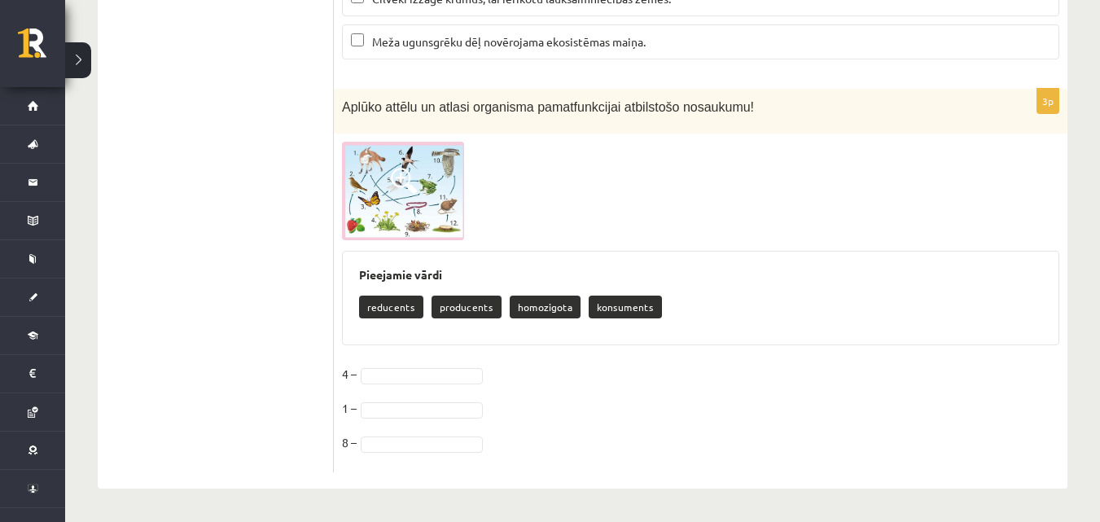
click at [419, 188] on img at bounding box center [403, 191] width 122 height 99
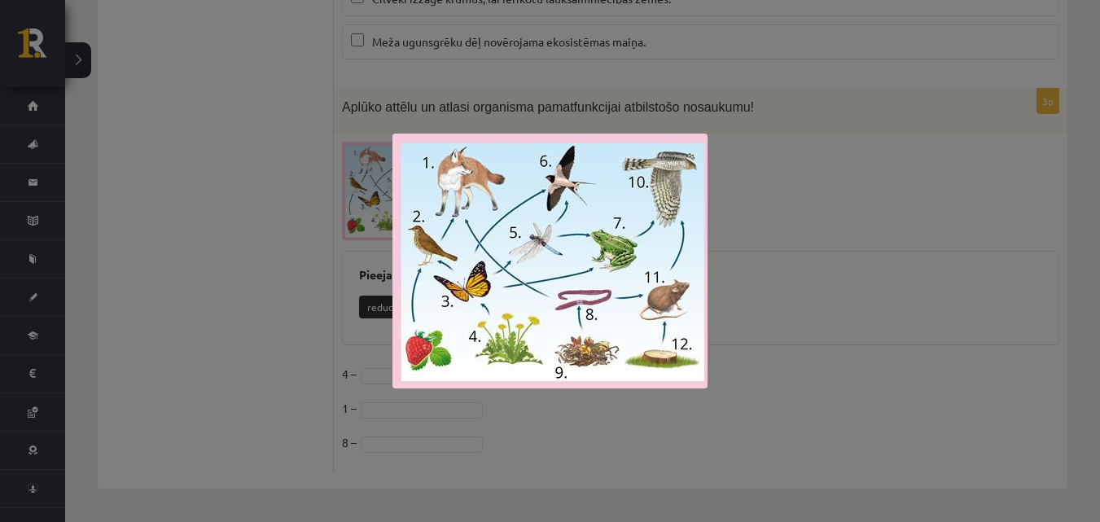
click at [818, 199] on div at bounding box center [550, 261] width 1100 height 522
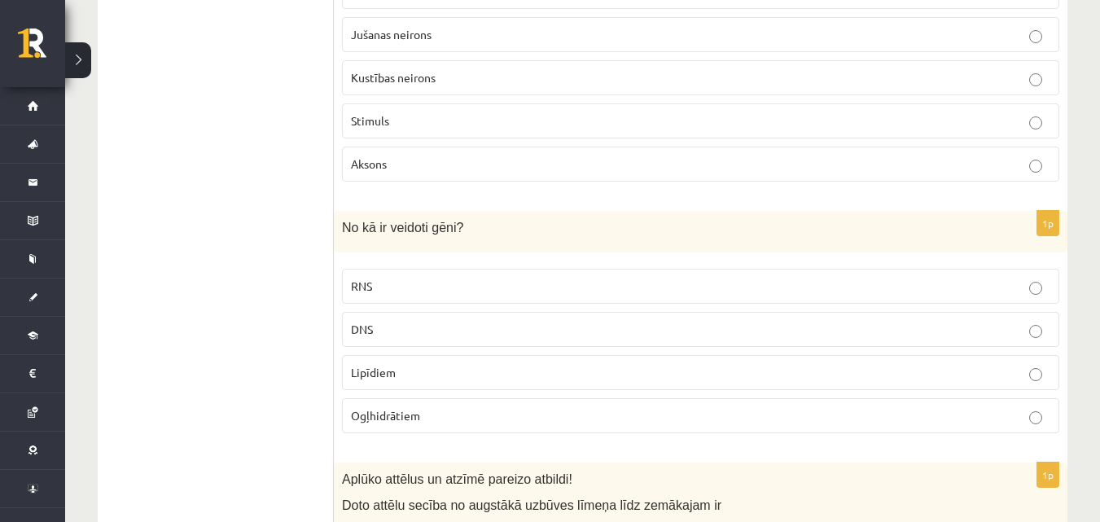
scroll to position [186, 0]
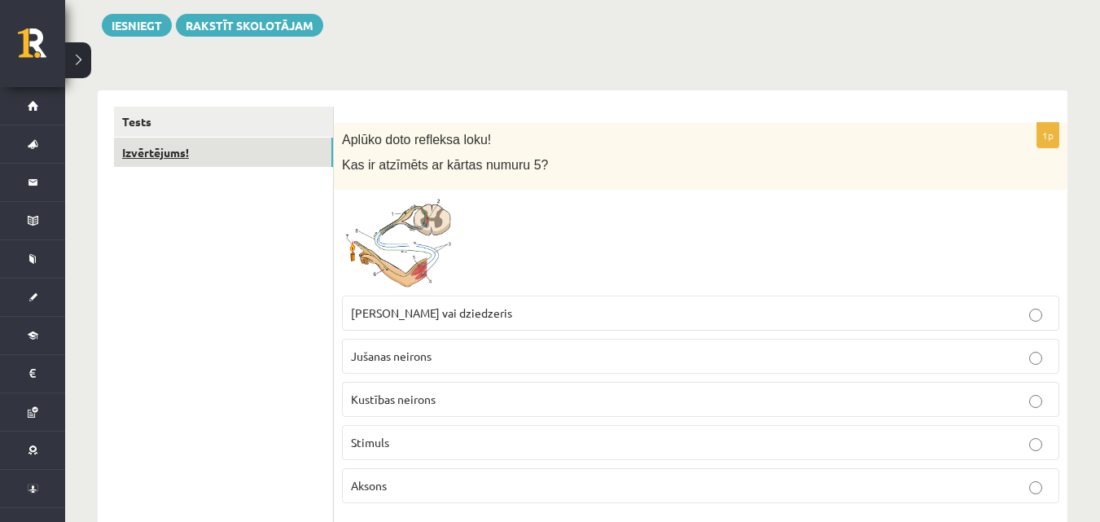
click at [278, 141] on link "Izvērtējums!" at bounding box center [223, 153] width 219 height 30
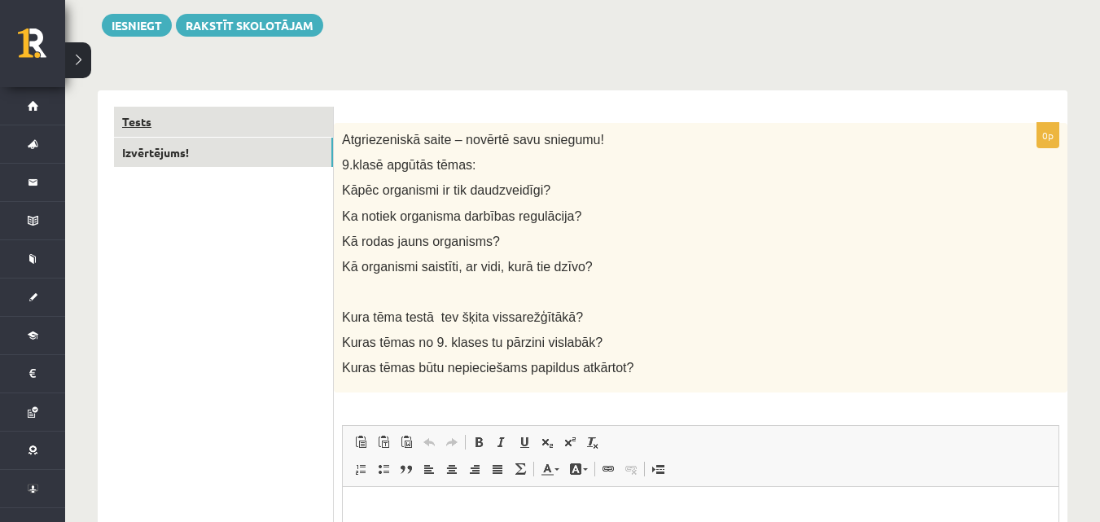
scroll to position [0, 0]
click at [199, 112] on link "Tests" at bounding box center [223, 122] width 219 height 30
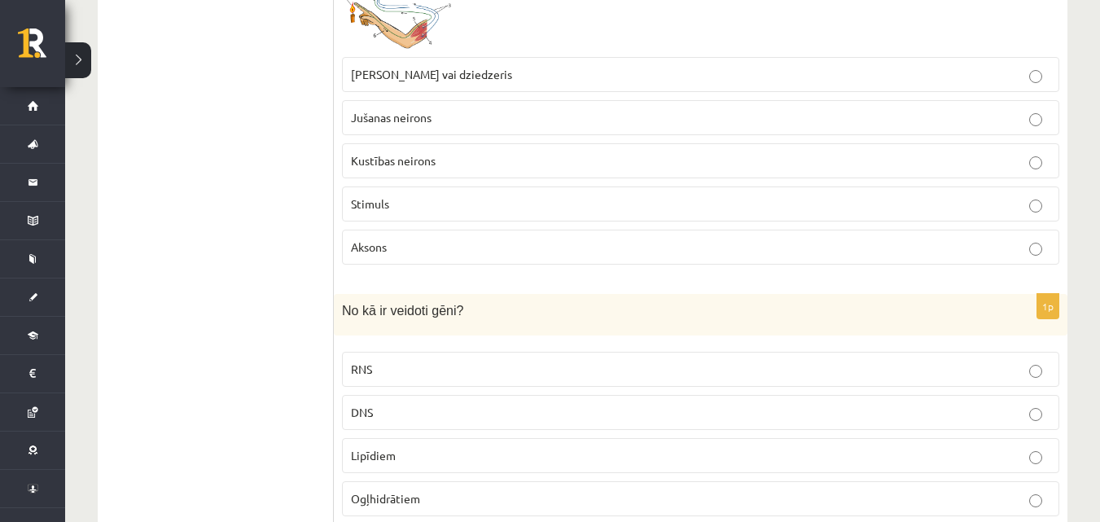
scroll to position [511, 0]
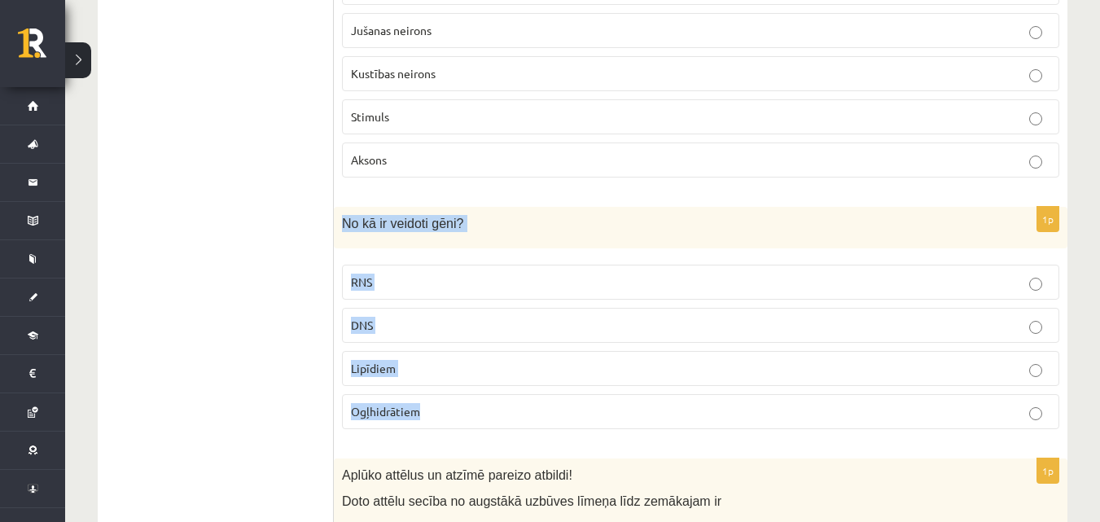
drag, startPoint x: 342, startPoint y: 222, endPoint x: 492, endPoint y: 390, distance: 224.9
click at [492, 390] on div "1p No kā ir veidoti gēni? RNS DNS Lipīdiem Ogļhidrātiem" at bounding box center [701, 324] width 734 height 235
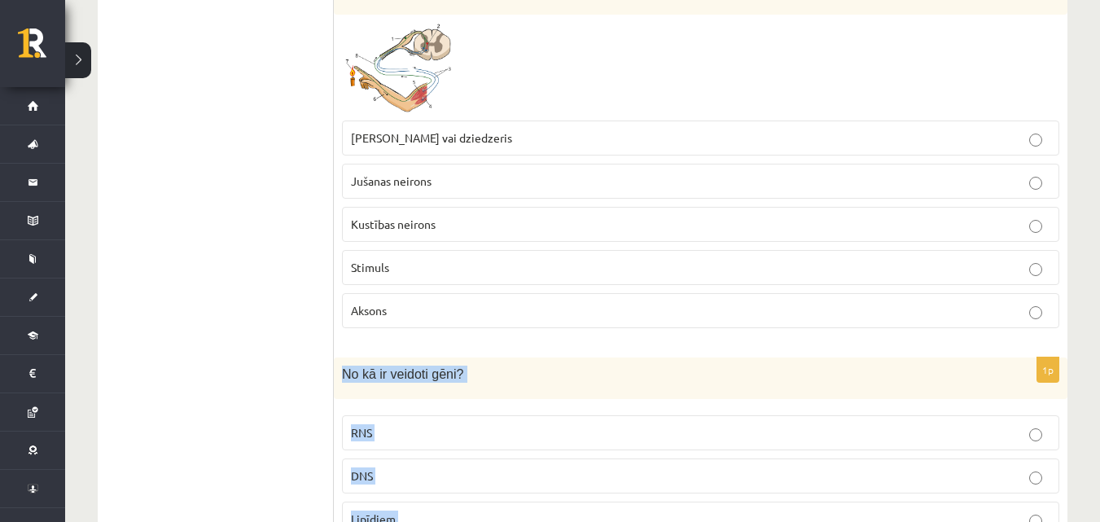
scroll to position [321, 0]
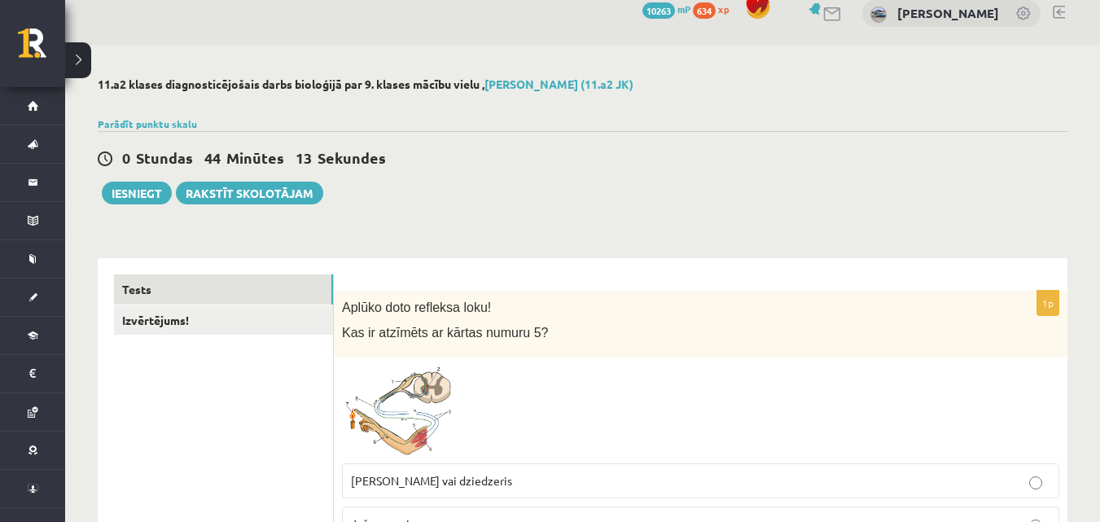
scroll to position [0, 0]
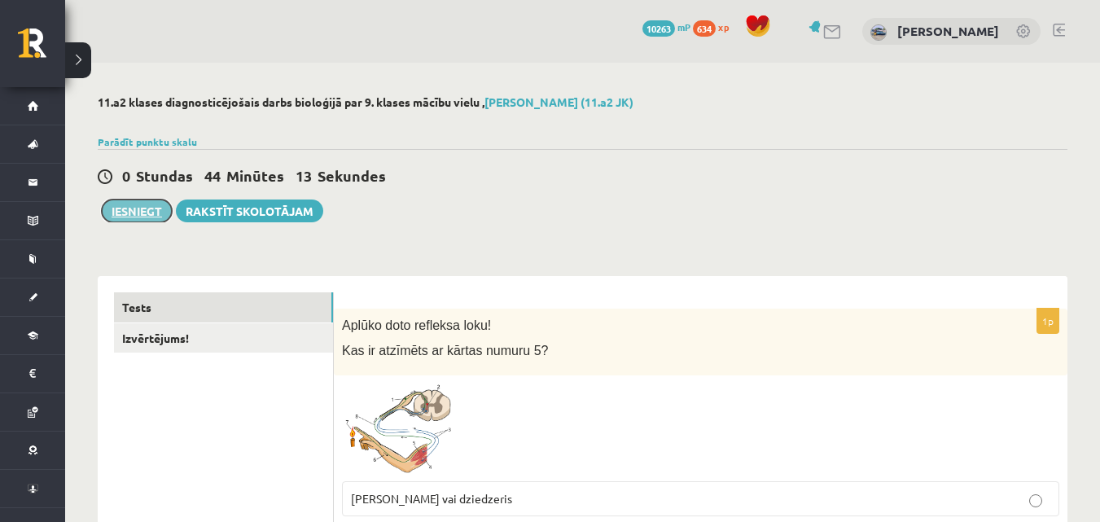
click at [144, 203] on button "Iesniegt" at bounding box center [137, 210] width 70 height 23
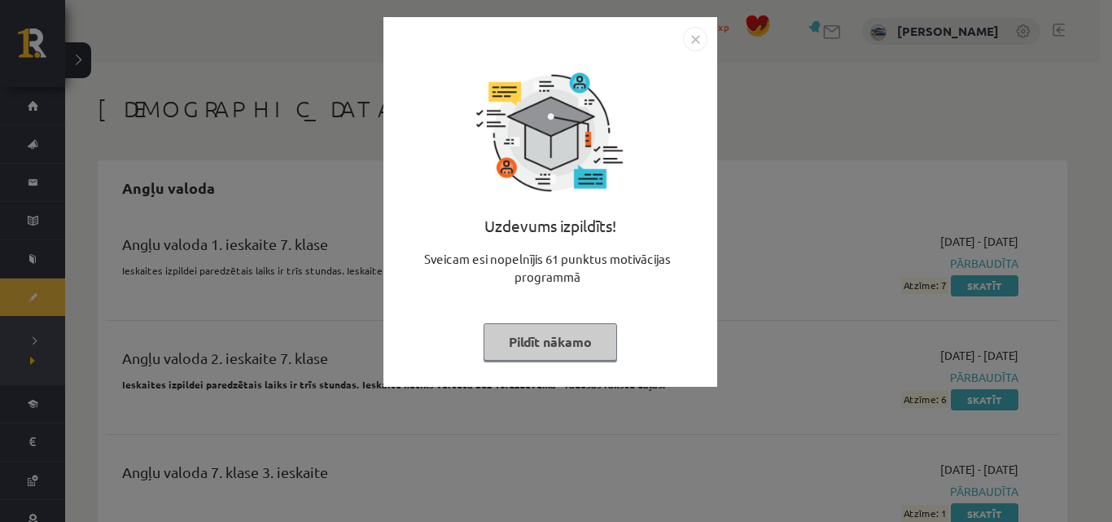
click at [688, 41] on img "Close" at bounding box center [695, 39] width 24 height 24
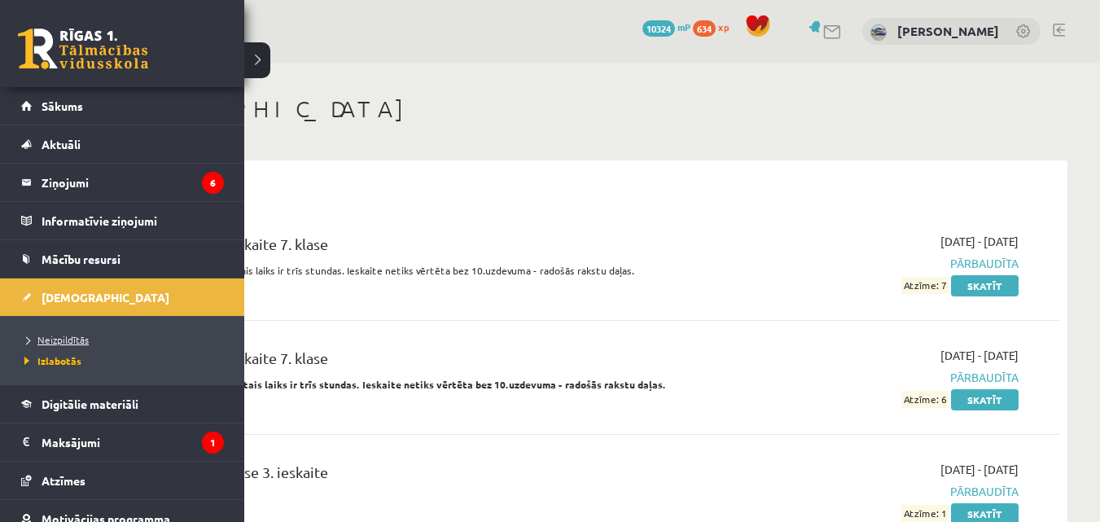
click at [61, 338] on span "Neizpildītās" at bounding box center [54, 339] width 68 height 13
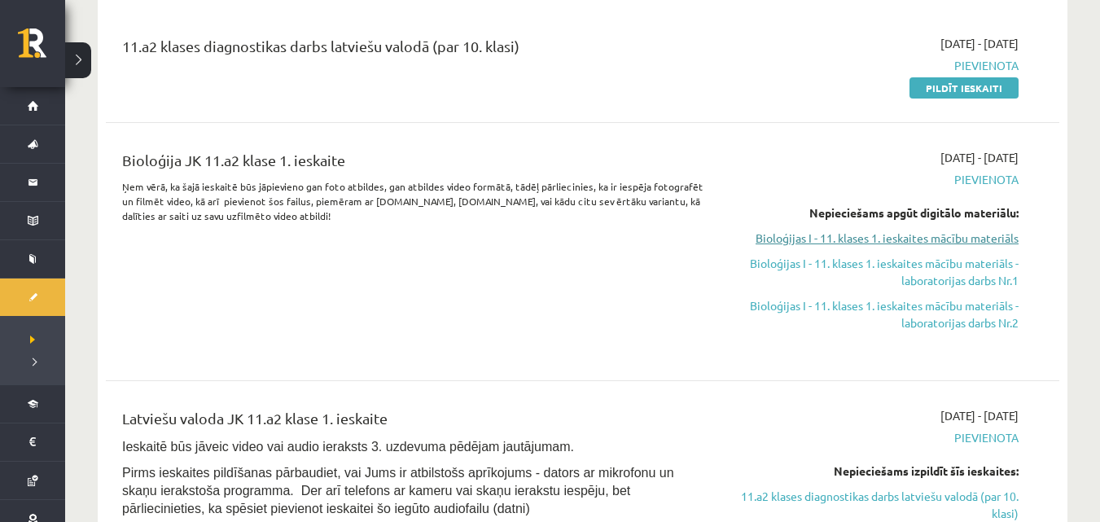
scroll to position [136, 0]
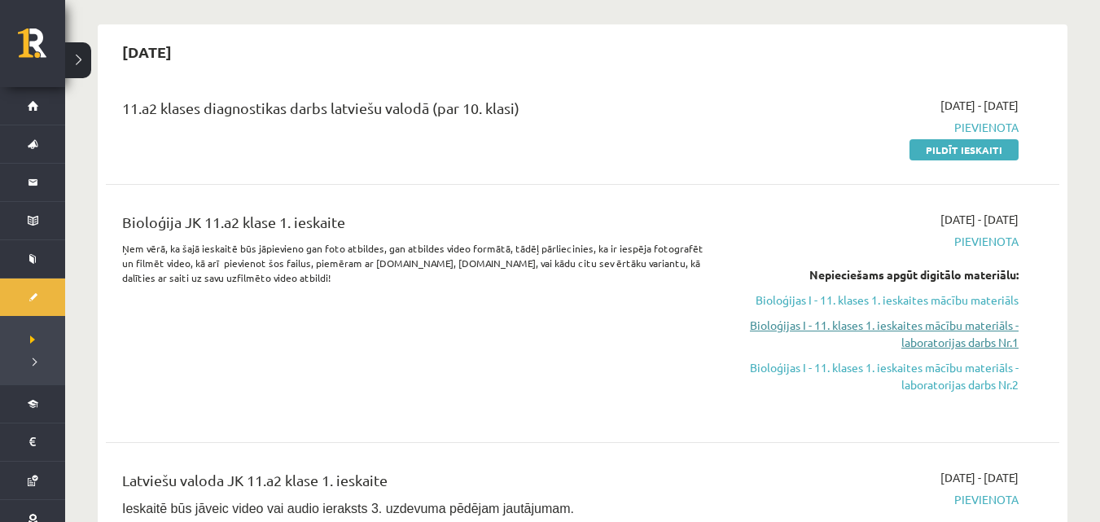
click at [899, 340] on link "Bioloģijas I - 11. klases 1. ieskaites mācību materiāls - laboratorijas darbs N…" at bounding box center [877, 334] width 283 height 34
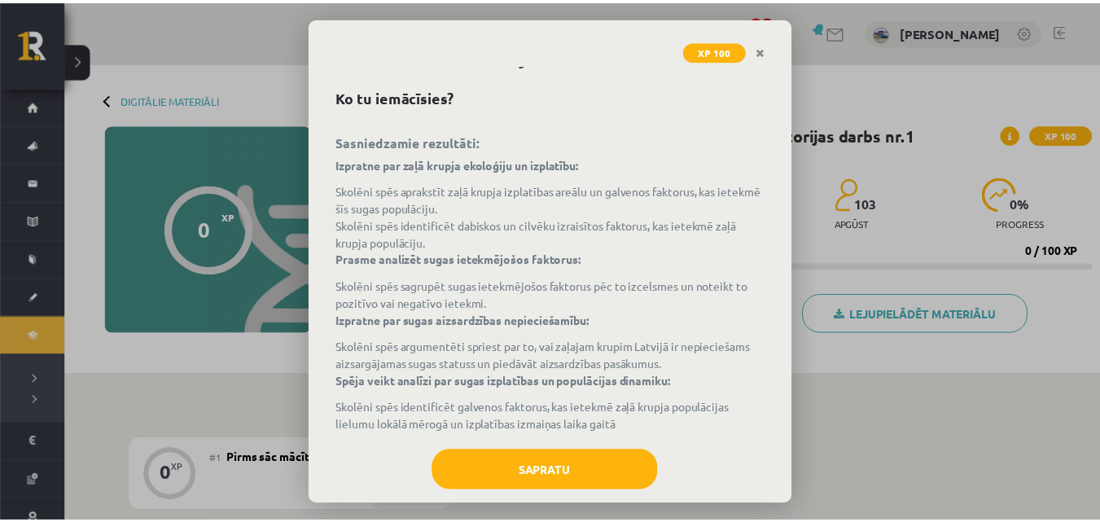
scroll to position [75, 0]
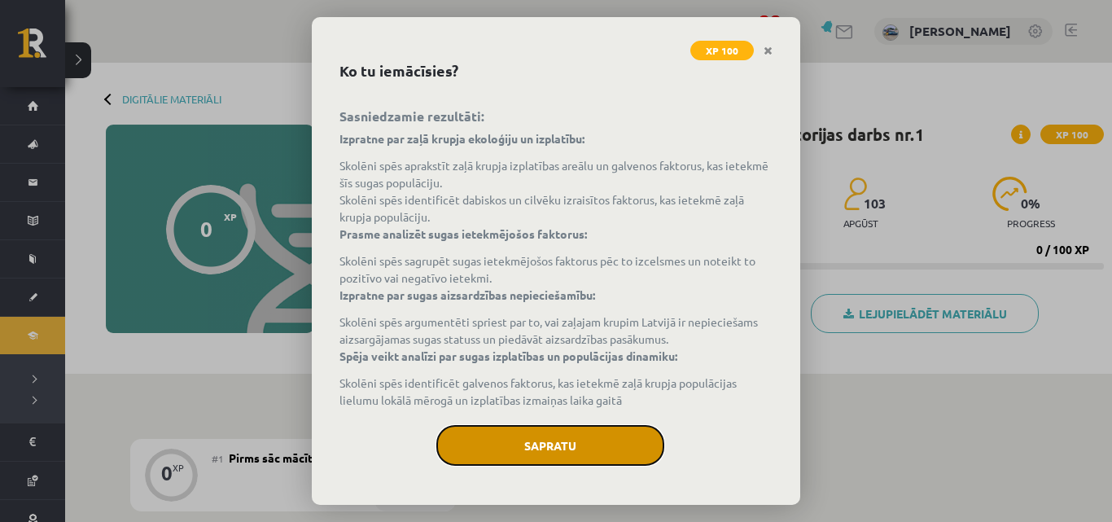
click at [551, 458] on button "Sapratu" at bounding box center [550, 445] width 228 height 41
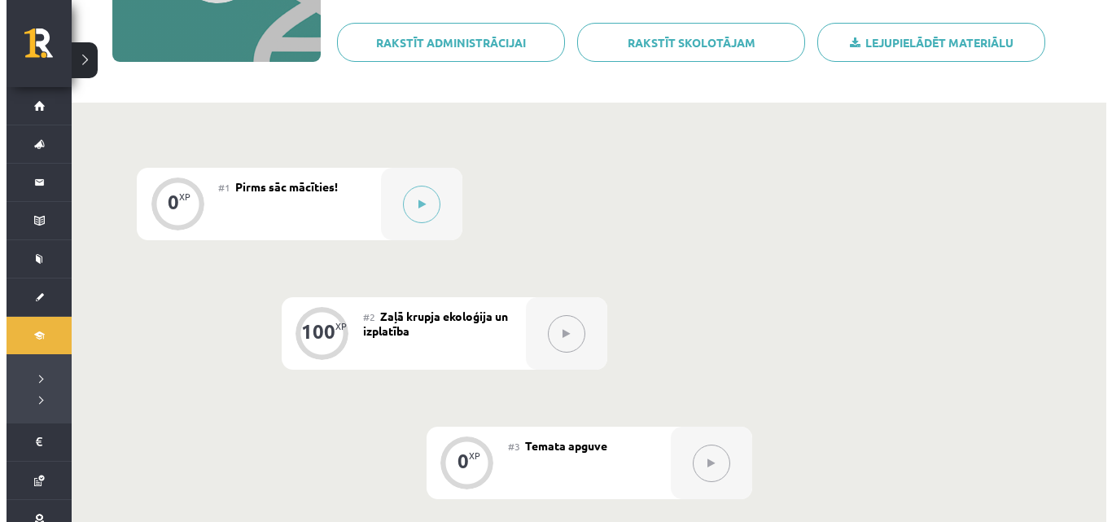
scroll to position [299, 0]
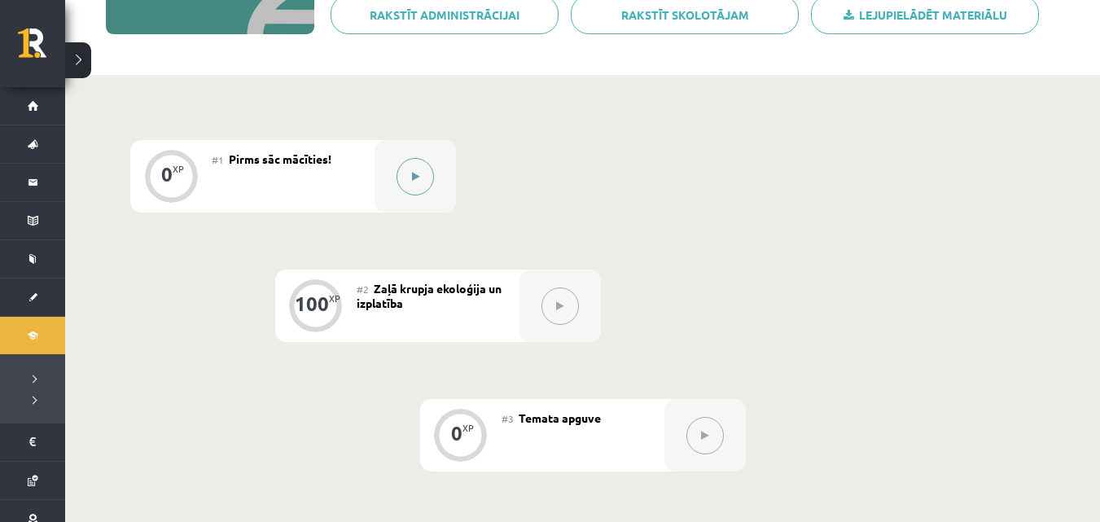
click at [409, 191] on button at bounding box center [415, 176] width 37 height 37
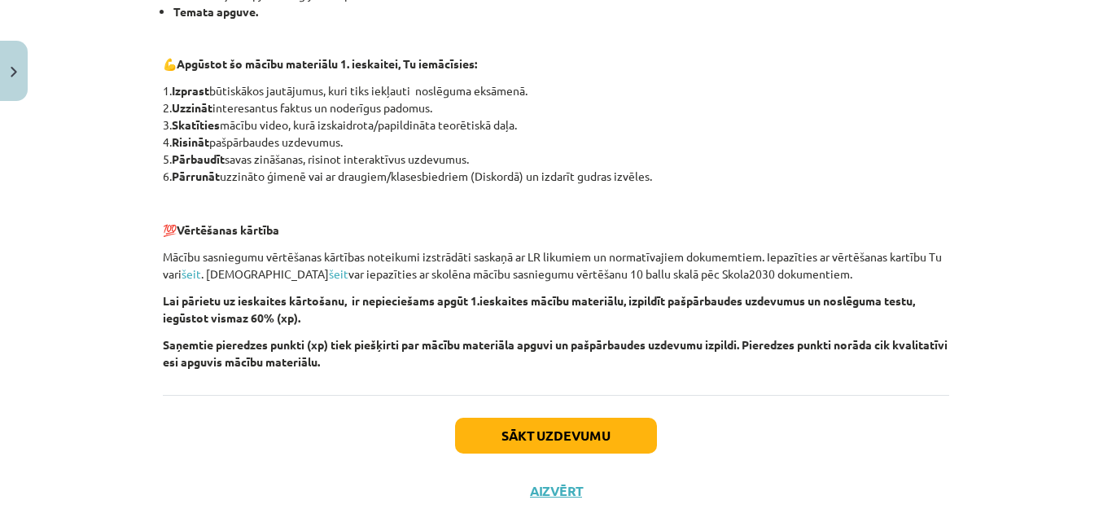
scroll to position [407, 0]
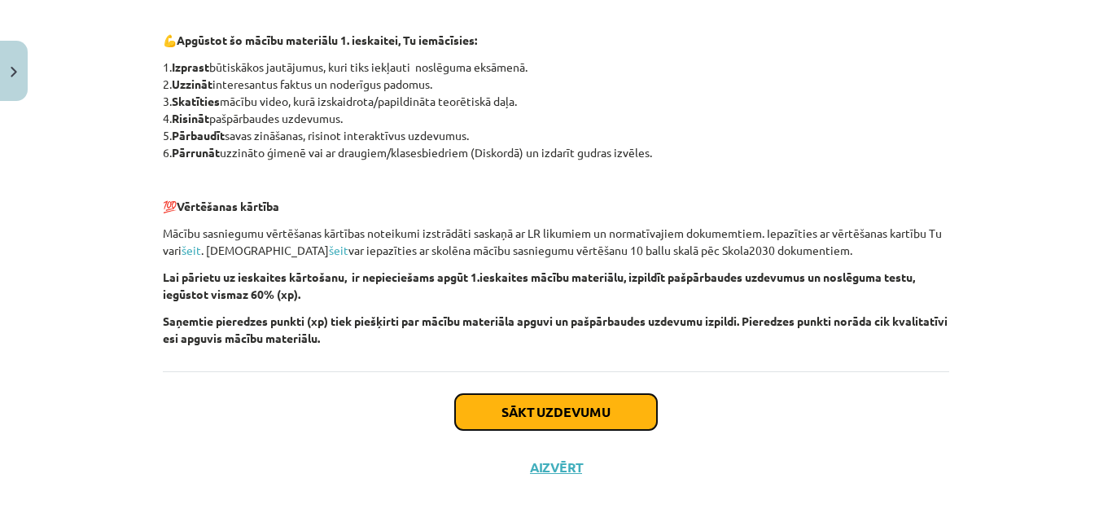
click at [496, 405] on button "Sākt uzdevumu" at bounding box center [556, 412] width 202 height 36
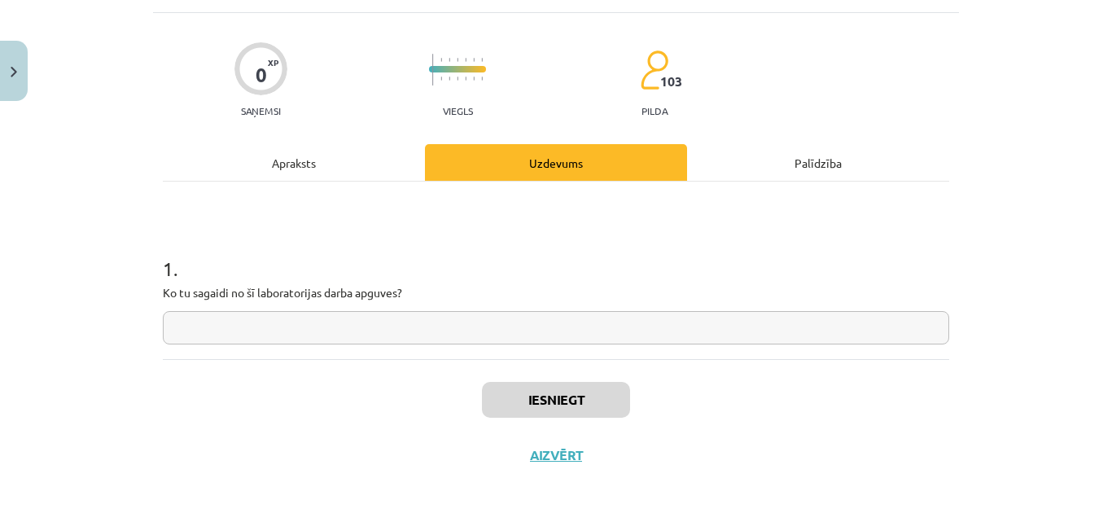
scroll to position [97, 0]
click at [492, 322] on input "text" at bounding box center [556, 325] width 787 height 33
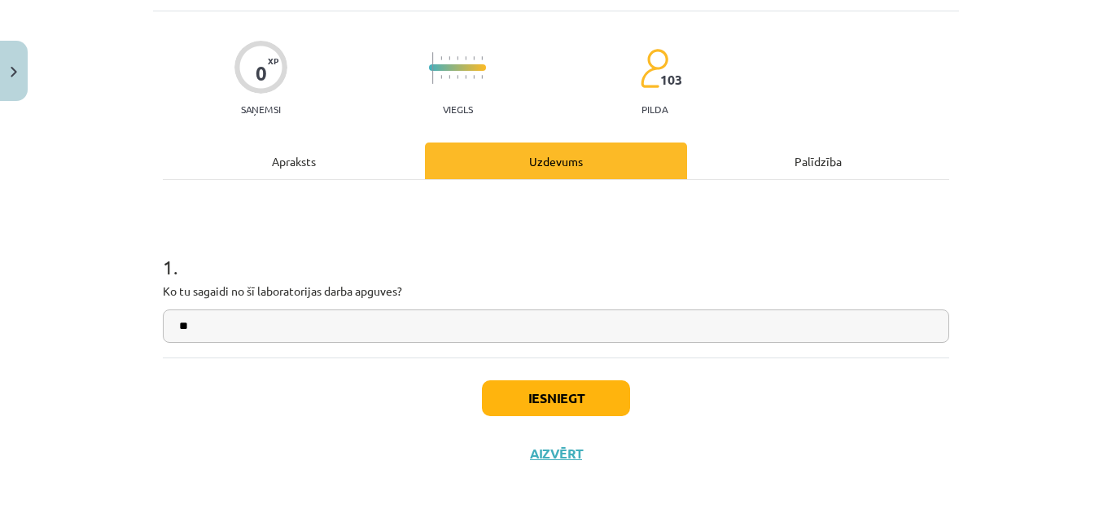
type input "*"
type input "**********"
click at [514, 400] on button "Iesniegt" at bounding box center [556, 398] width 148 height 36
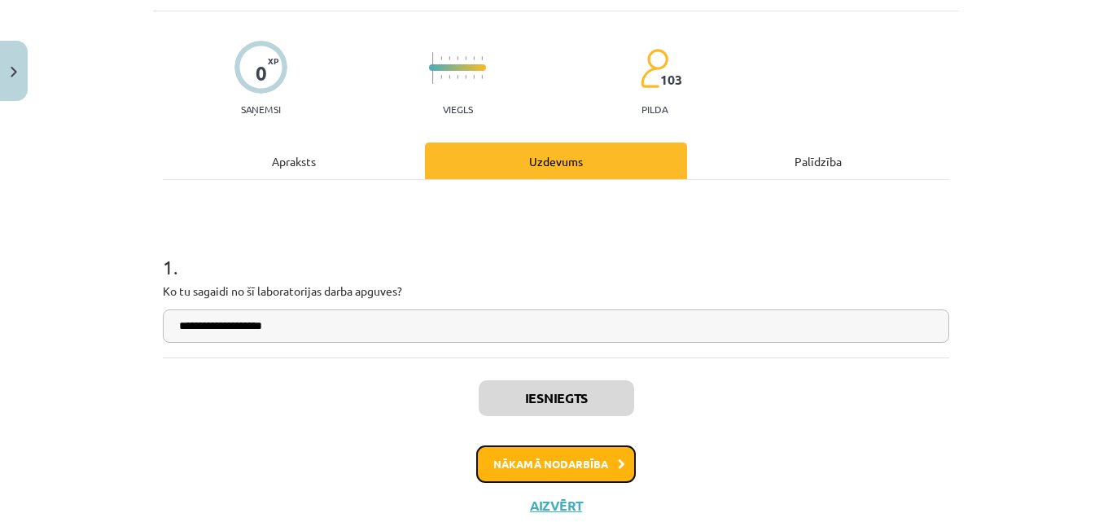
click at [504, 472] on button "Nākamā nodarbība" at bounding box center [556, 463] width 160 height 37
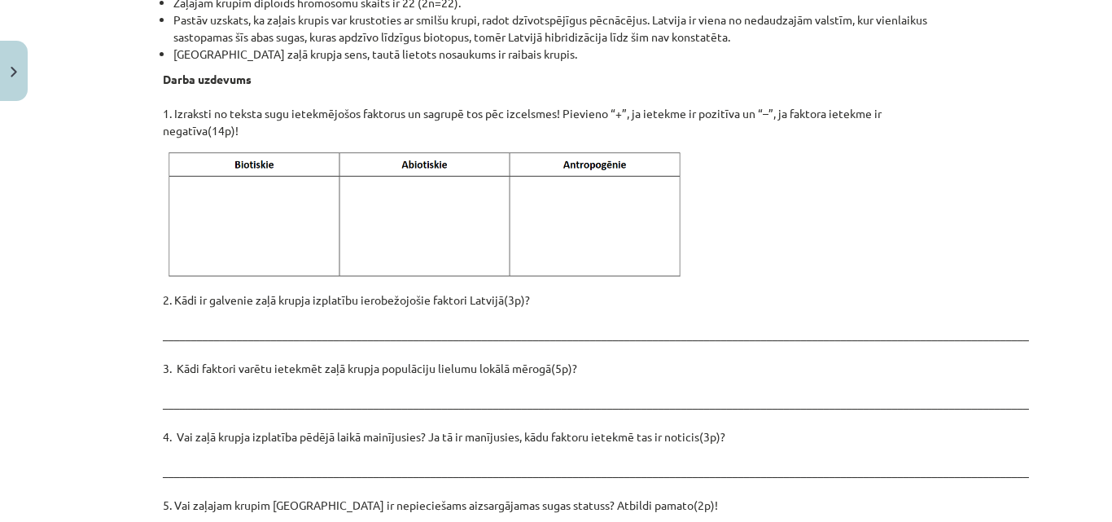
scroll to position [2049, 0]
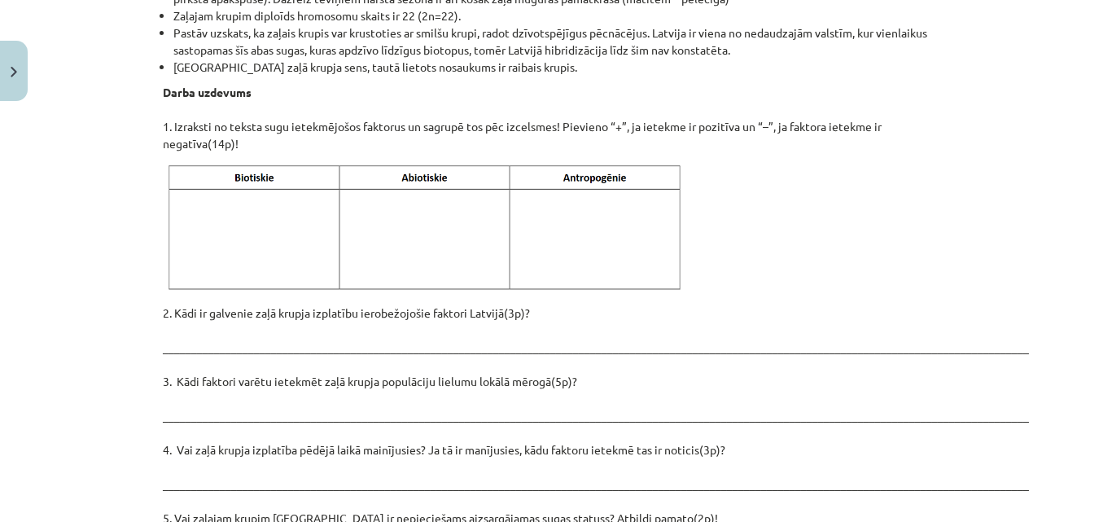
click at [568, 307] on p "2. Kādi ir galvenie zaļā krupja izplatību ierobežojošie faktori Latvijā(3p)? __…" at bounding box center [556, 493] width 787 height 376
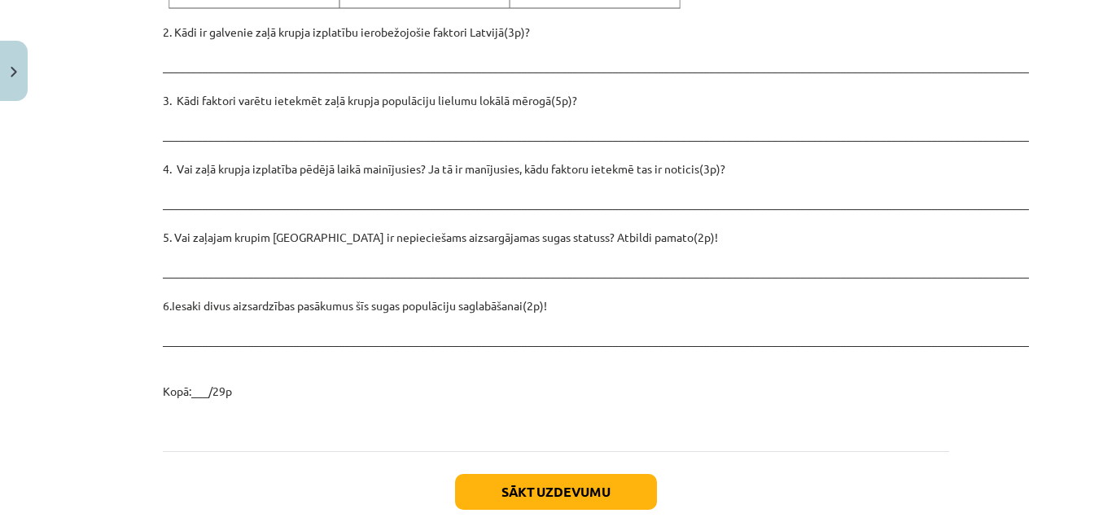
scroll to position [2334, 0]
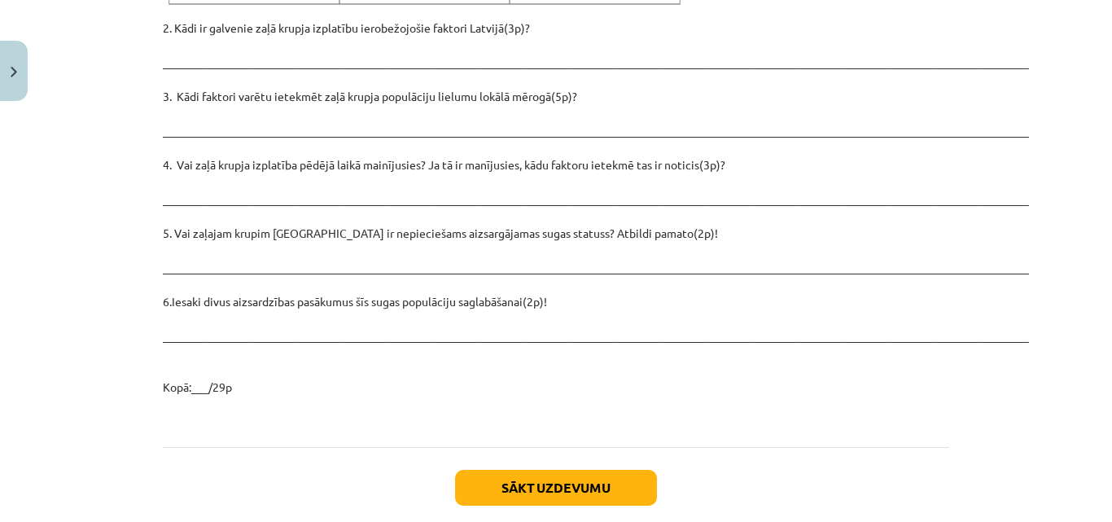
drag, startPoint x: 446, startPoint y: 114, endPoint x: 603, endPoint y: 361, distance: 292.5
copy div "Zaļais krupis Iepazīsties ar tekstu par zaļo krupi! Klasifikācija Chordata – ho…"
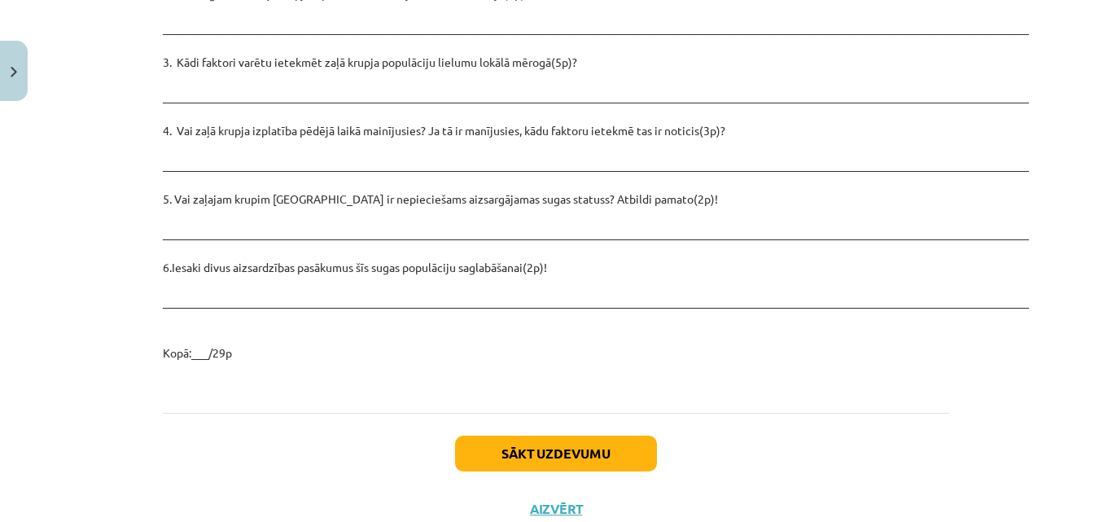
scroll to position [2390, 0]
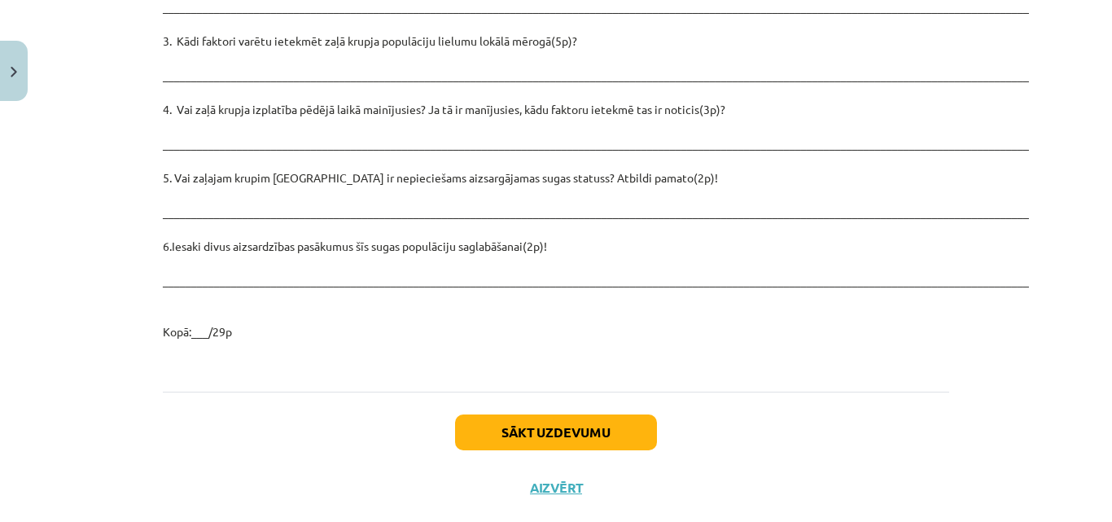
click at [511, 414] on button "Sākt uzdevumu" at bounding box center [556, 432] width 202 height 36
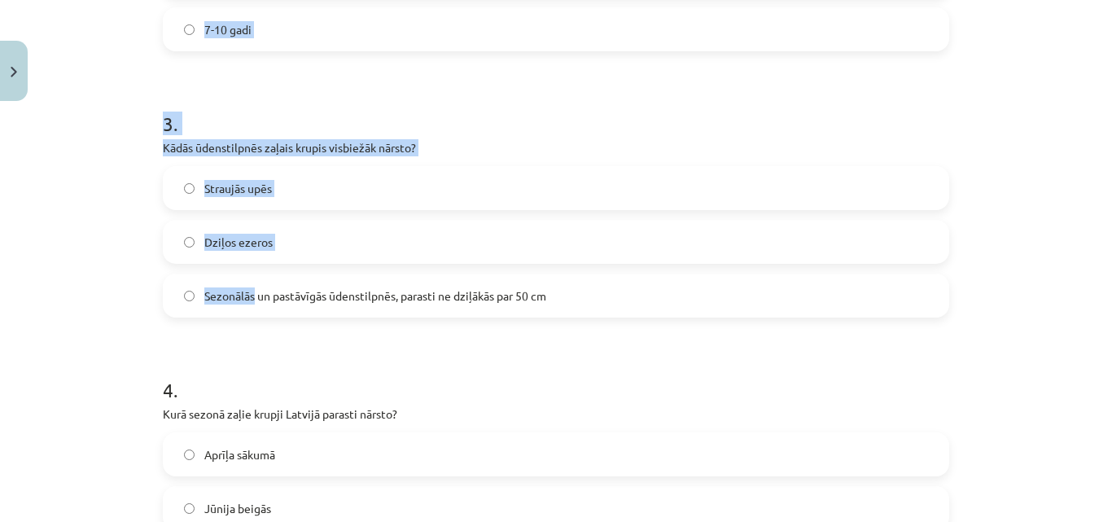
scroll to position [774, 0]
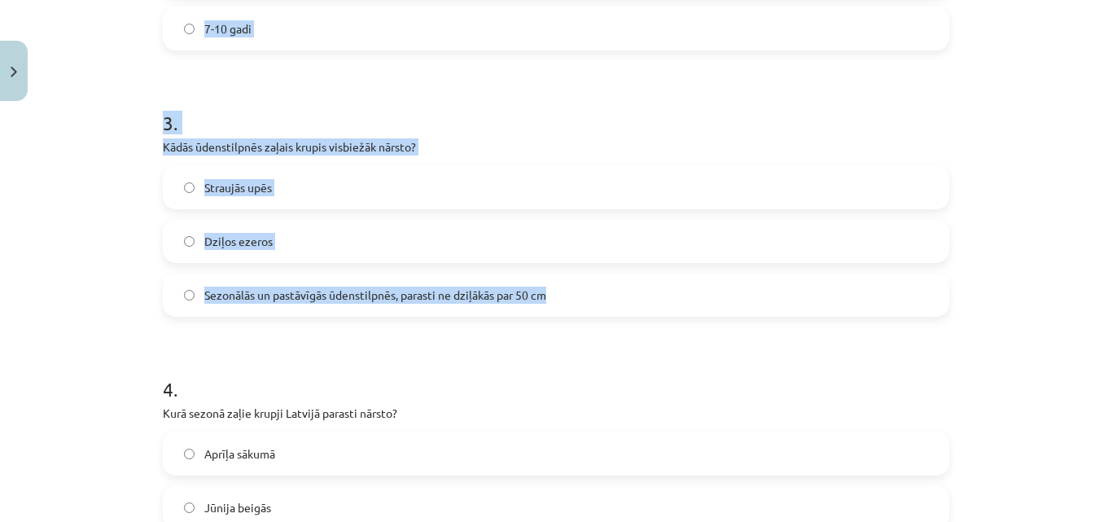
drag, startPoint x: 158, startPoint y: 160, endPoint x: 556, endPoint y: 291, distance: 419.2
copy form "Kāds ir zaļā krupja (Bufotes viridis) dzimumgatavības sasniegšanas laiks? 2 gad…"
click at [141, 202] on div "Mācību tēma: Bioloģijas i - 11. klases 1. ieskaites mācību materiāls - laborato…" at bounding box center [556, 261] width 1112 height 522
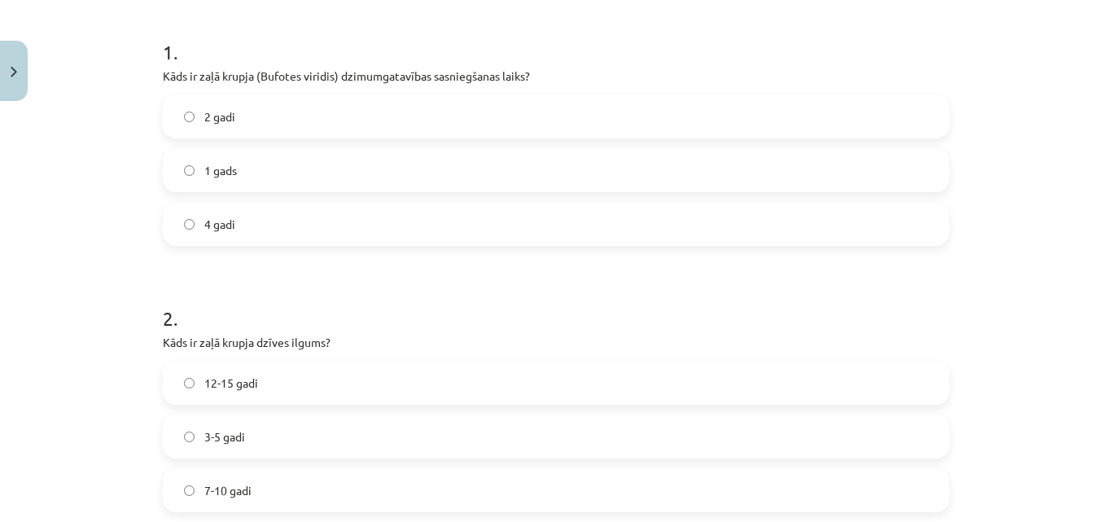
click at [222, 218] on span "4 gadi" at bounding box center [219, 224] width 31 height 17
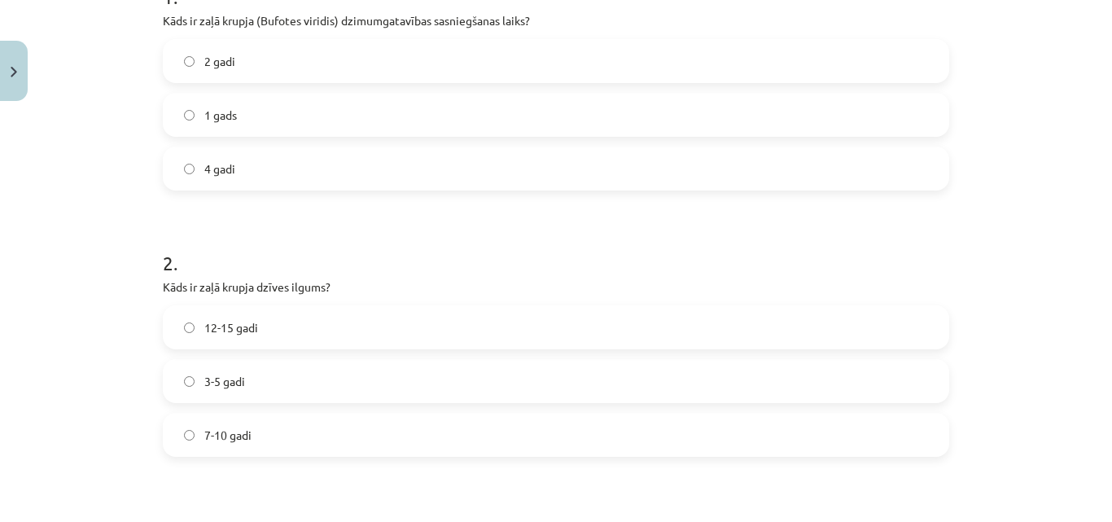
scroll to position [475, 0]
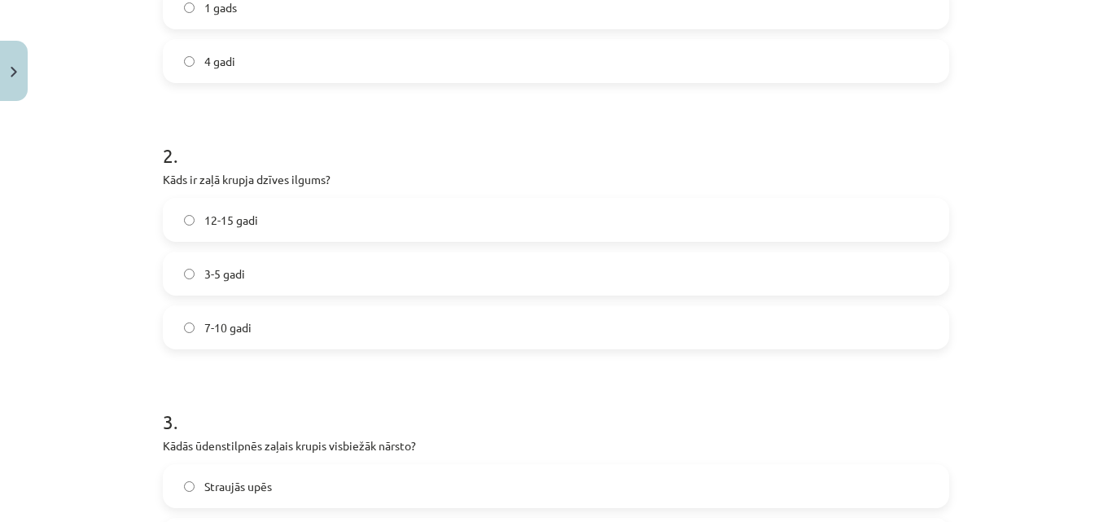
click at [221, 233] on label "12-15 gadi" at bounding box center [555, 219] width 783 height 41
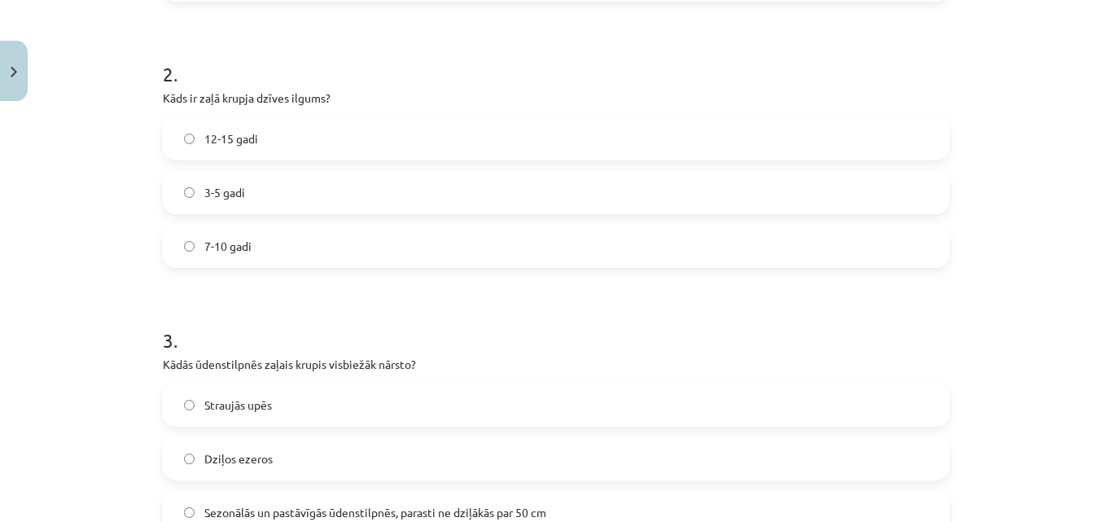
click at [260, 254] on label "7-10 gadi" at bounding box center [555, 246] width 783 height 41
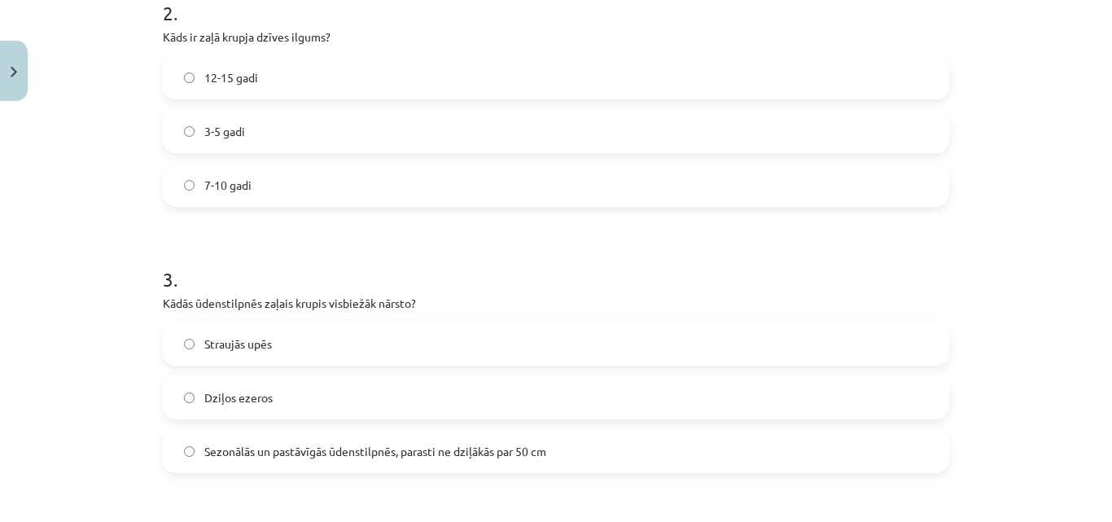
scroll to position [665, 0]
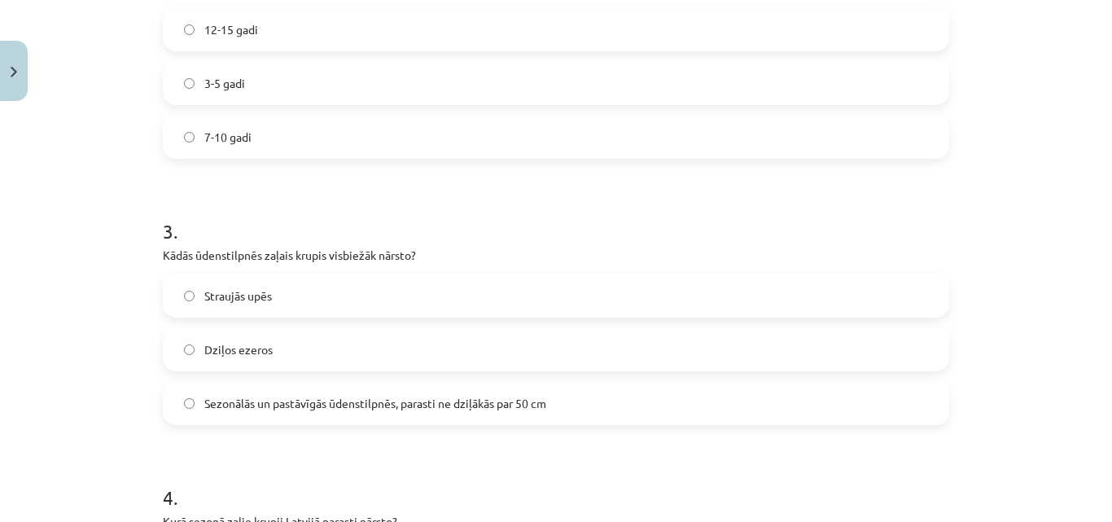
click at [315, 397] on span "Sezonālās un pastāvīgās ūdenstilpnēs, parasti ne dziļākās par 50 cm" at bounding box center [375, 403] width 342 height 17
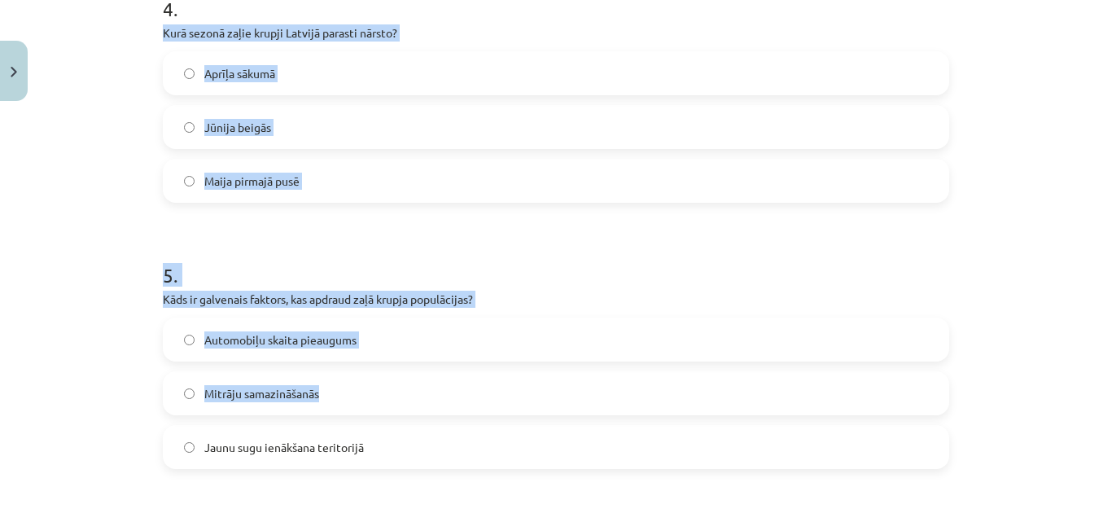
scroll to position [1181, 0]
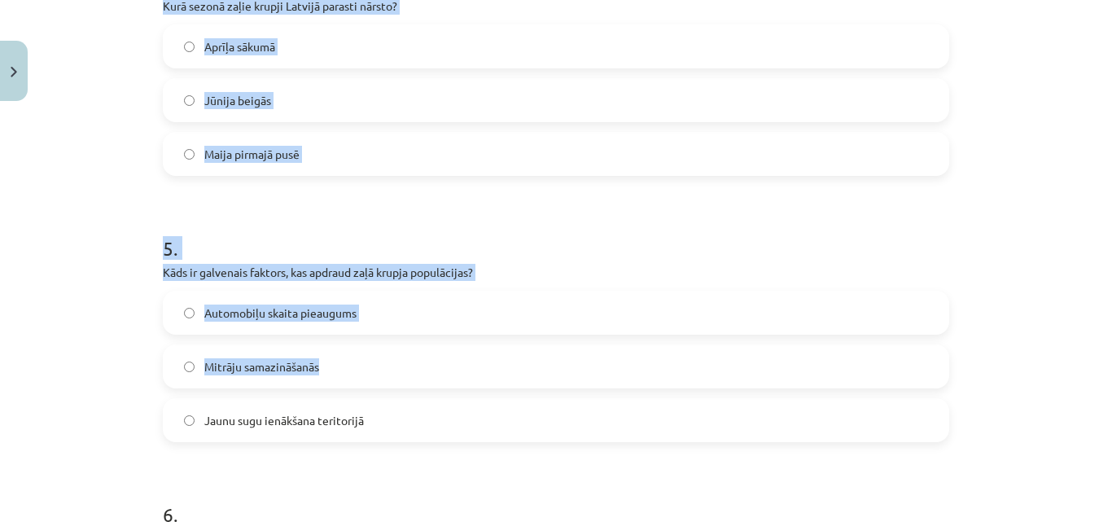
drag, startPoint x: 156, startPoint y: 167, endPoint x: 388, endPoint y: 397, distance: 327.6
click at [388, 397] on div "100 XP Saņemsi Grūts 103 pilda Apraksts Uzdevums Palīdzība 1 . Kāds ir zaļā kru…" at bounding box center [556, 425] width 806 height 2994
copy form "Kurā sezonā zaļie krupji Latvijā parasti nārsto? Aprīļa sākumā Jūnija beigās Ma…"
click at [96, 126] on div "Mācību tēma: Bioloģijas i - 11. klases 1. ieskaites mācību materiāls - laborato…" at bounding box center [556, 261] width 1112 height 522
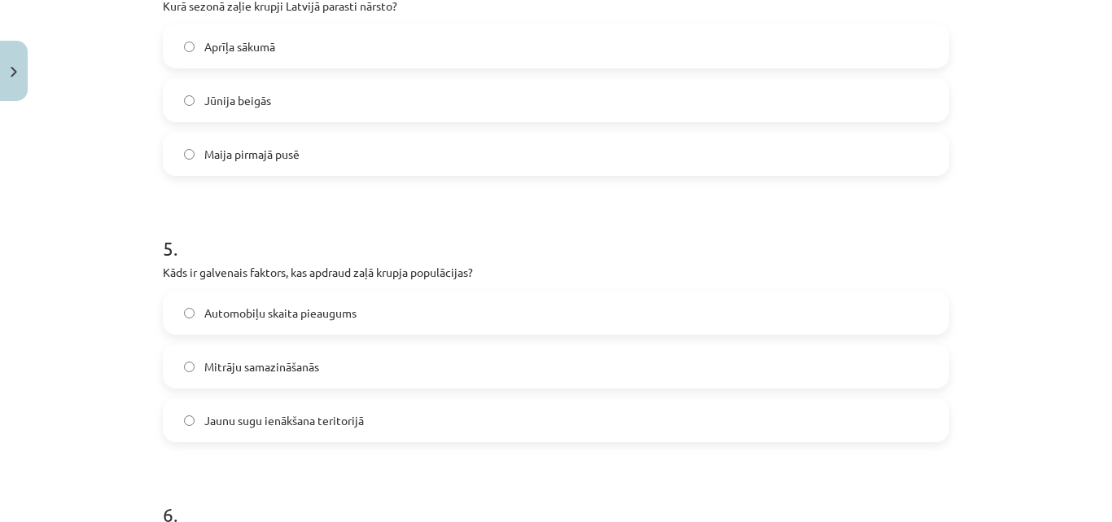
click at [208, 151] on span "Maija pirmajā pusē" at bounding box center [251, 154] width 95 height 17
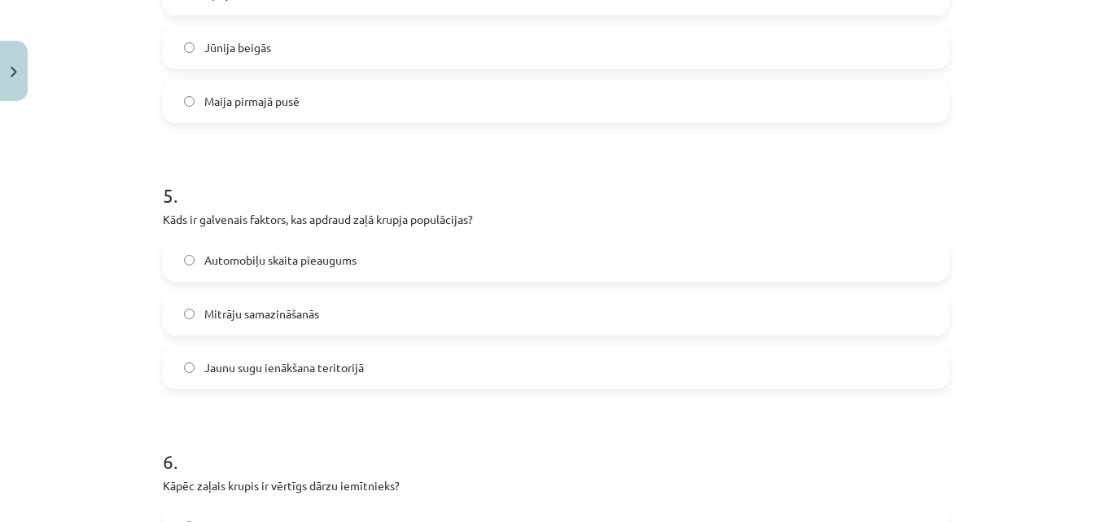
scroll to position [1235, 0]
click at [239, 312] on span "Mitrāju samazināšanās" at bounding box center [261, 312] width 115 height 17
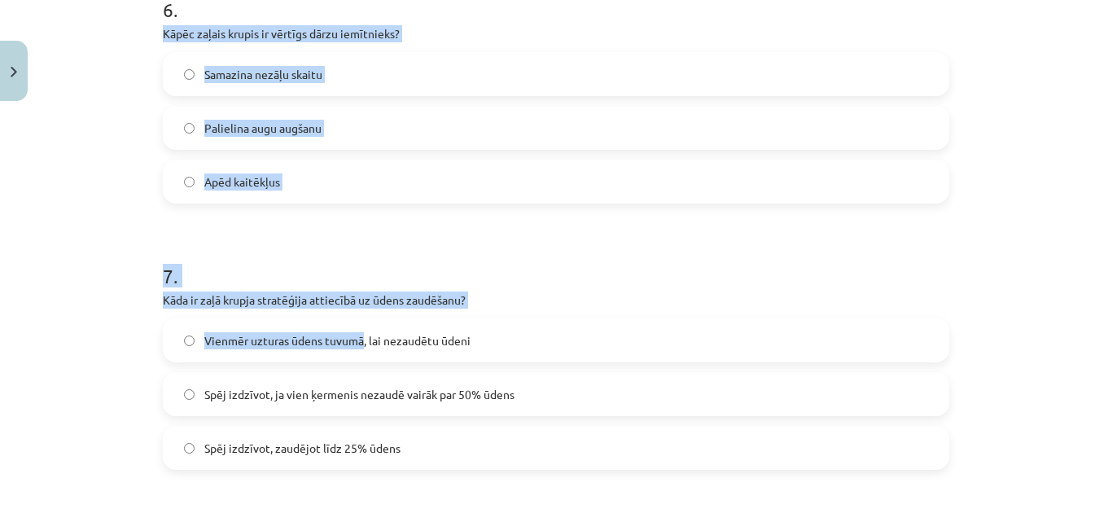
scroll to position [1696, 0]
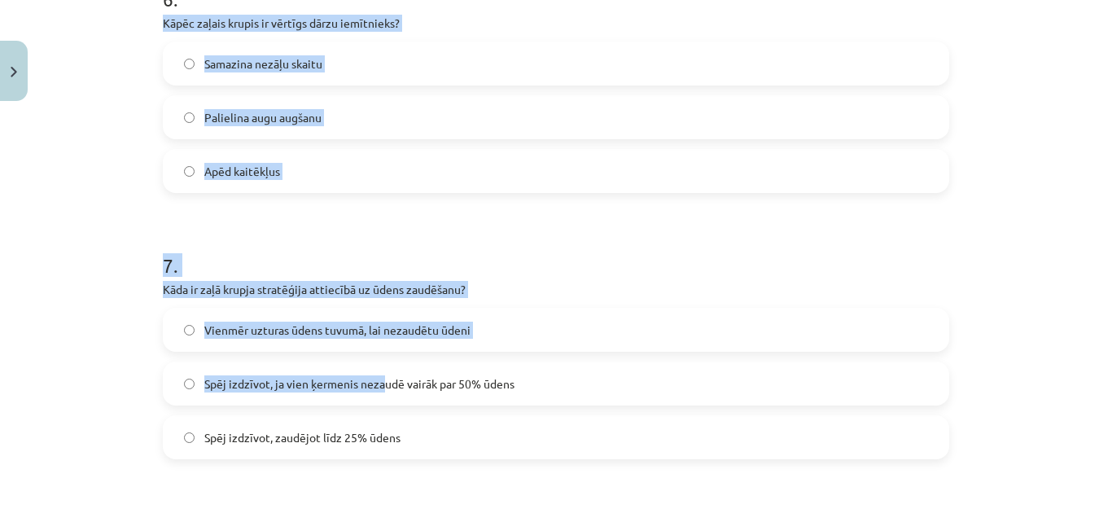
drag, startPoint x: 156, startPoint y: 160, endPoint x: 392, endPoint y: 393, distance: 332.2
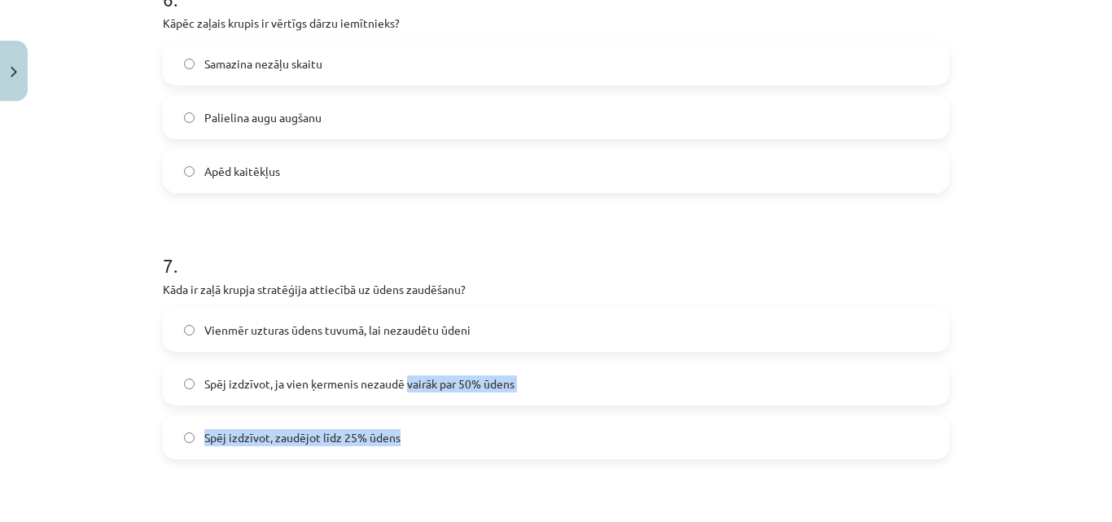
drag, startPoint x: 418, startPoint y: 419, endPoint x: 423, endPoint y: 429, distance: 11.7
click at [423, 429] on div "Vienmēr uzturas ūdens tuvumā, lai nezaudētu ūdeni Spēj izdzīvot, ja vien ķermen…" at bounding box center [556, 383] width 787 height 151
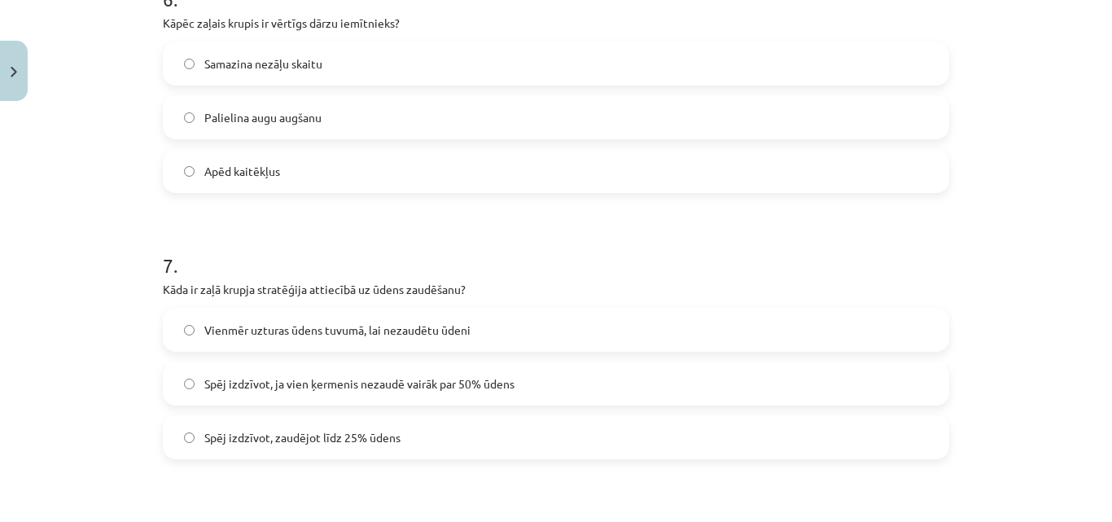
click at [339, 241] on h1 "7 ." at bounding box center [556, 251] width 787 height 50
click at [314, 183] on label "Apēd kaitēkļus" at bounding box center [555, 171] width 783 height 41
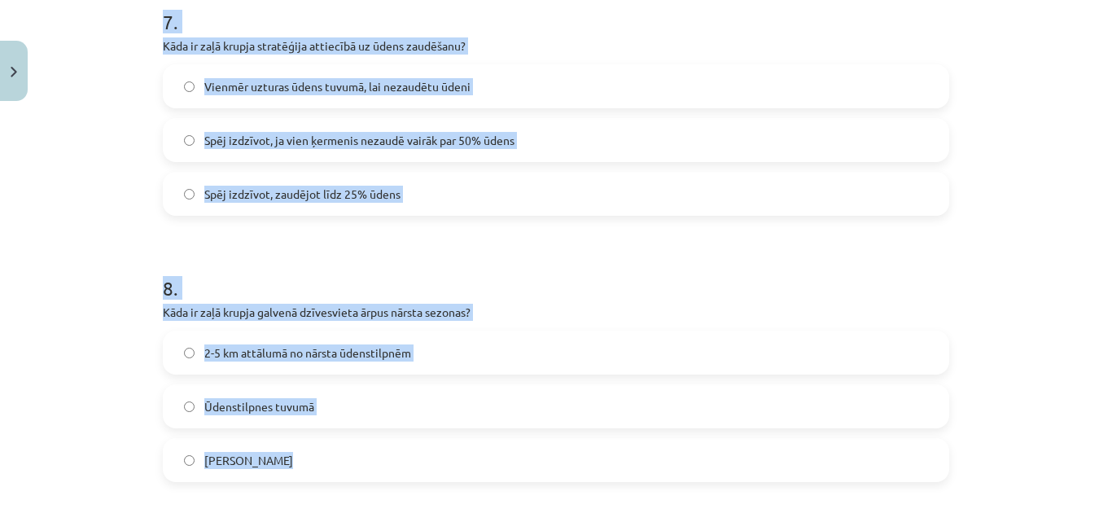
scroll to position [1940, 0]
drag, startPoint x: 156, startPoint y: 156, endPoint x: 444, endPoint y: 439, distance: 403.6
copy form "7 . Kāda ir zaļā krupja stratēģija attiecībā uz ūdens zaudēšanu? Vienmēr uztura…"
click at [236, 283] on h1 "8 ." at bounding box center [556, 273] width 787 height 50
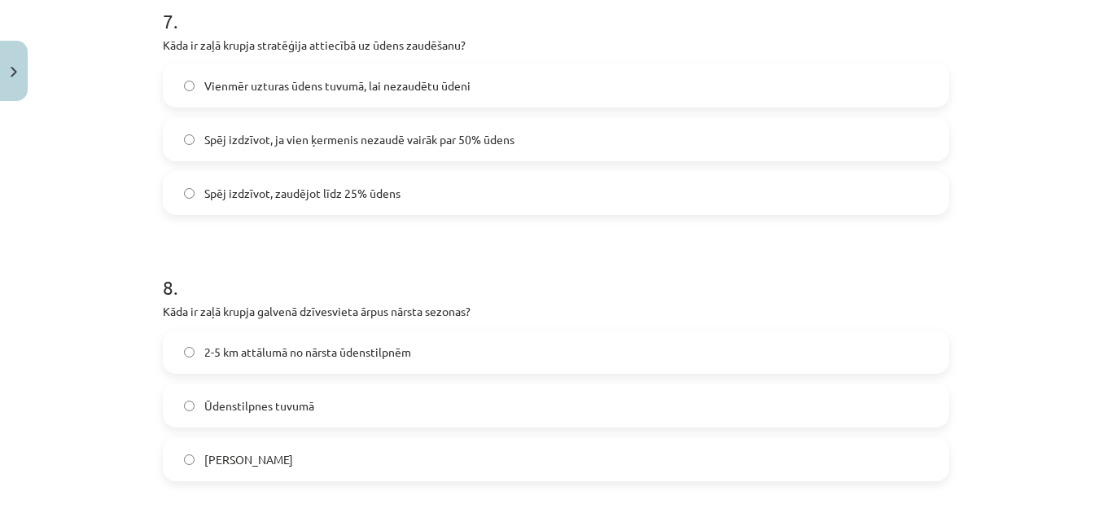
click at [313, 143] on span "Spēj izdzīvot, ja vien ķermenis nezaudē vairāk par 50% ūdens" at bounding box center [359, 139] width 310 height 17
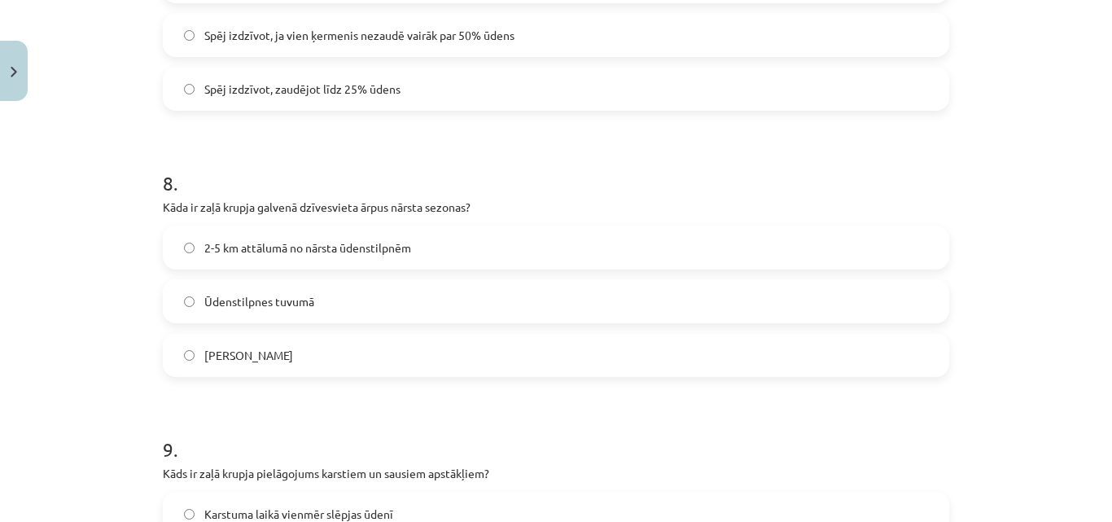
scroll to position [2076, 0]
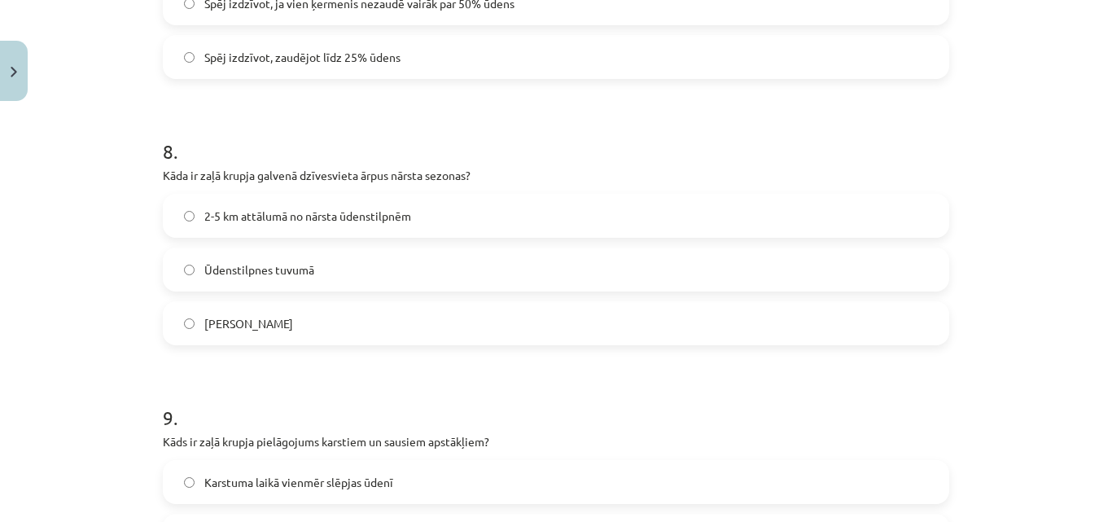
click at [292, 267] on span "Ūdenstilpnes tuvumā" at bounding box center [259, 269] width 110 height 17
click at [284, 214] on span "2-5 km attālumā no nārsta ūdenstilpnēm" at bounding box center [307, 216] width 207 height 17
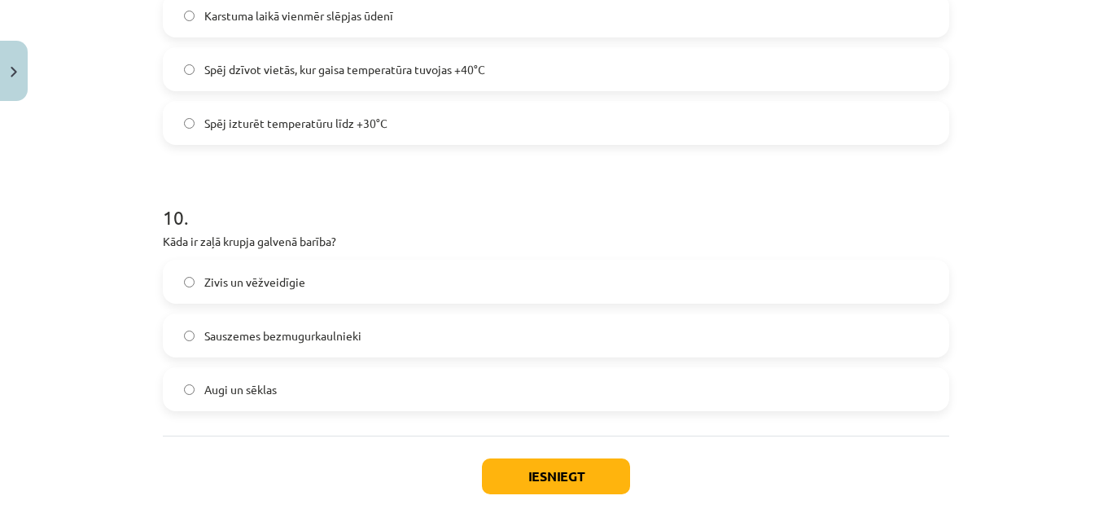
scroll to position [2457, 0]
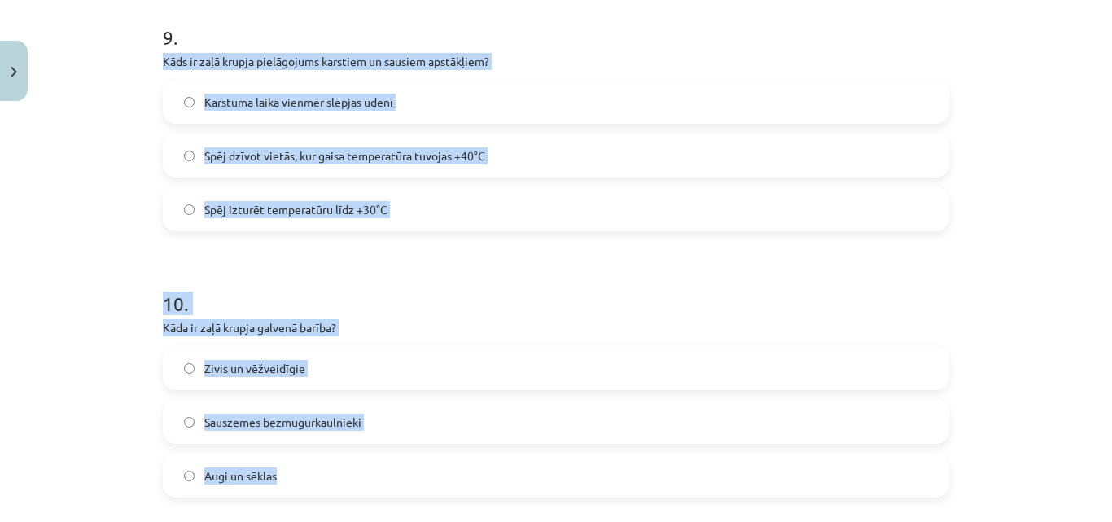
drag, startPoint x: 156, startPoint y: 55, endPoint x: 369, endPoint y: 443, distance: 442.7
copy form "Kāds ir zaļā krupja pielāgojums karstiem un sausiem apstākļiem? Karstuma laikā …"
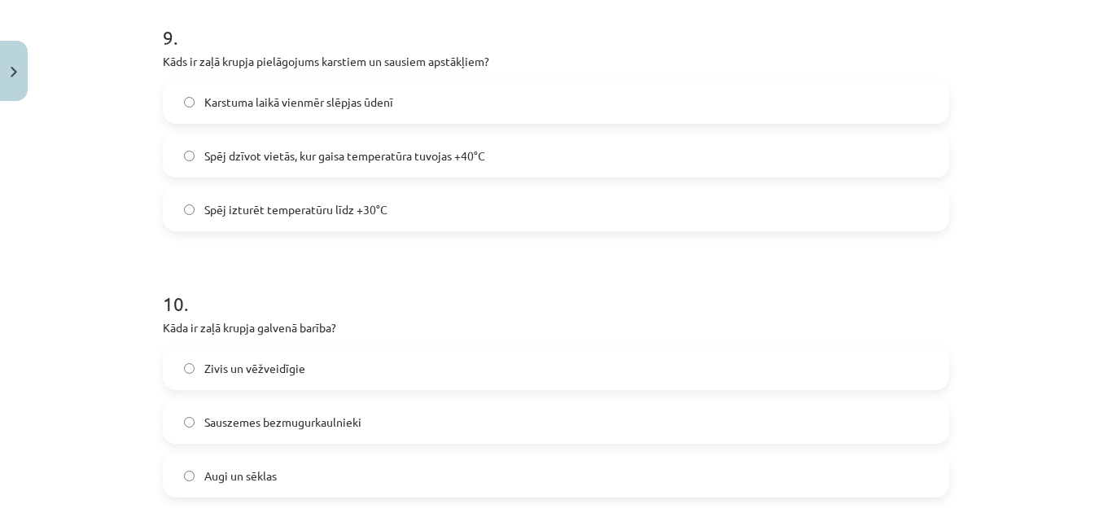
click at [304, 157] on span "Spēj dzīvot vietās, kur gaisa temperatūra tuvojas +40°C" at bounding box center [344, 155] width 281 height 17
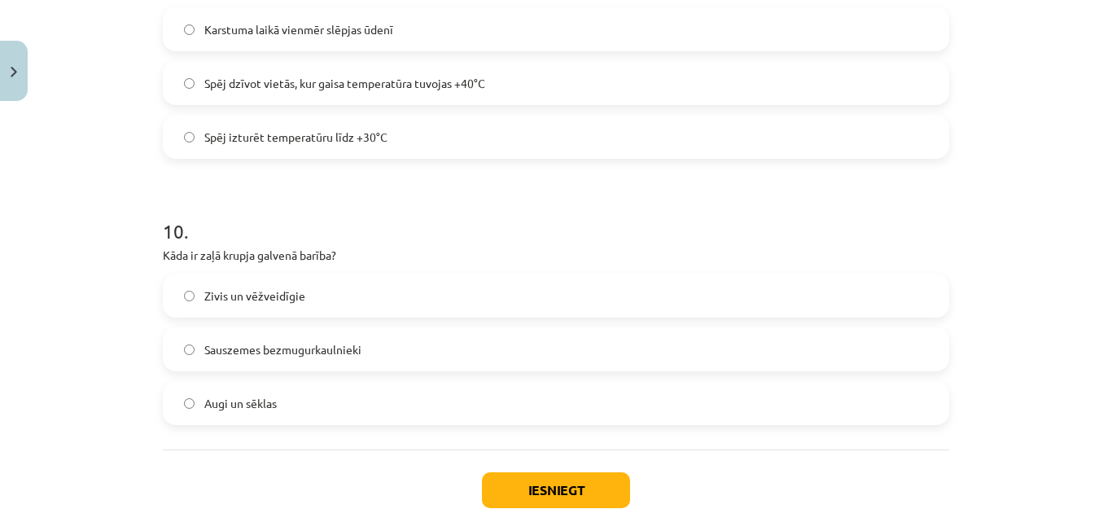
scroll to position [2538, 0]
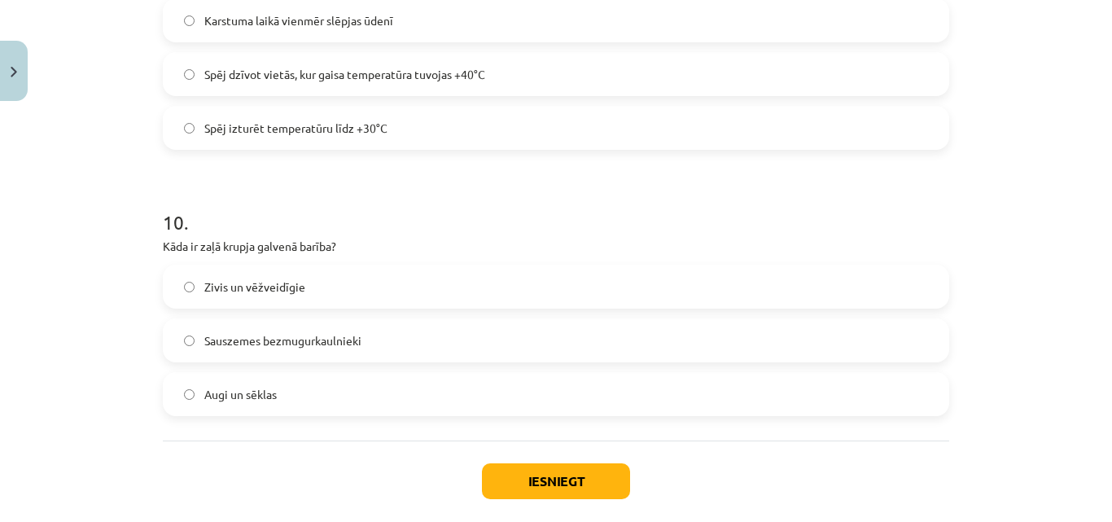
click at [252, 345] on span "Sauszemes bezmugurkaulnieki" at bounding box center [282, 340] width 157 height 17
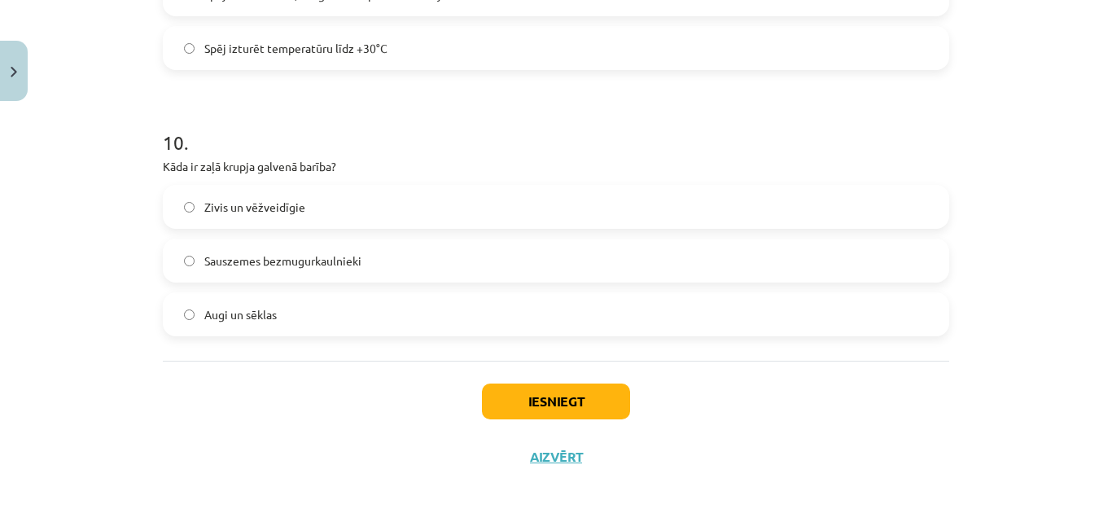
scroll to position [2621, 0]
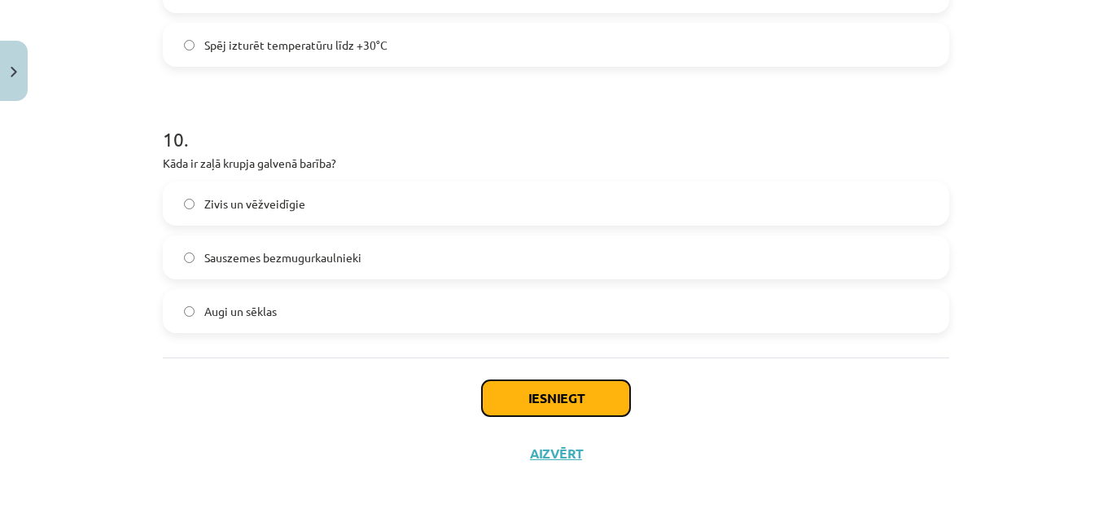
click at [525, 400] on button "Iesniegt" at bounding box center [556, 398] width 148 height 36
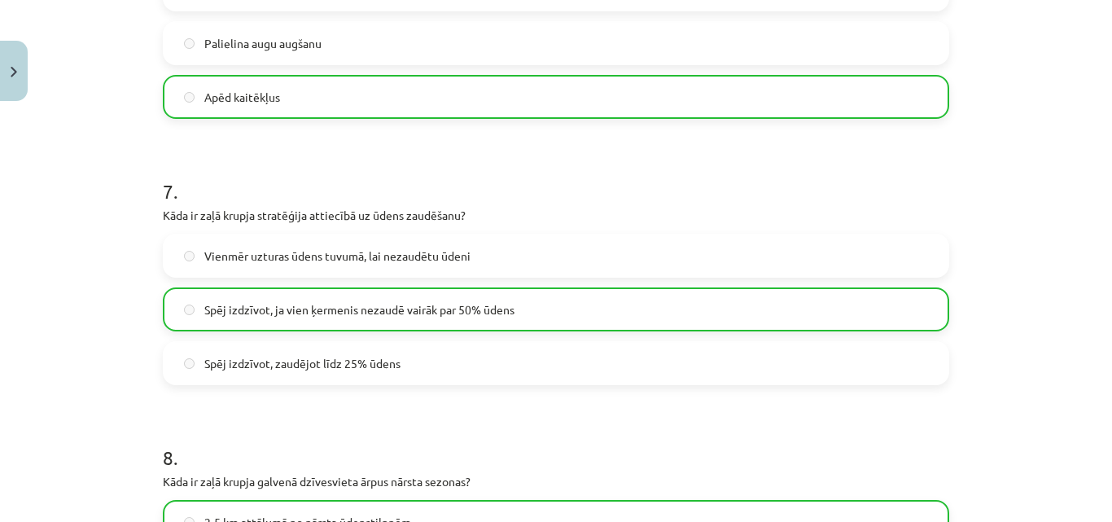
scroll to position [2673, 0]
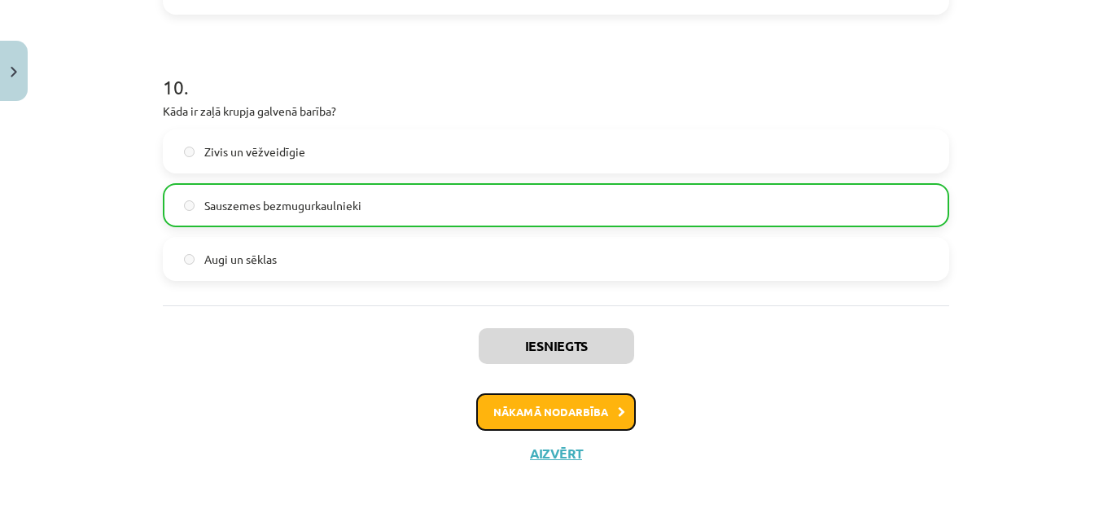
click at [500, 403] on button "Nākamā nodarbība" at bounding box center [556, 411] width 160 height 37
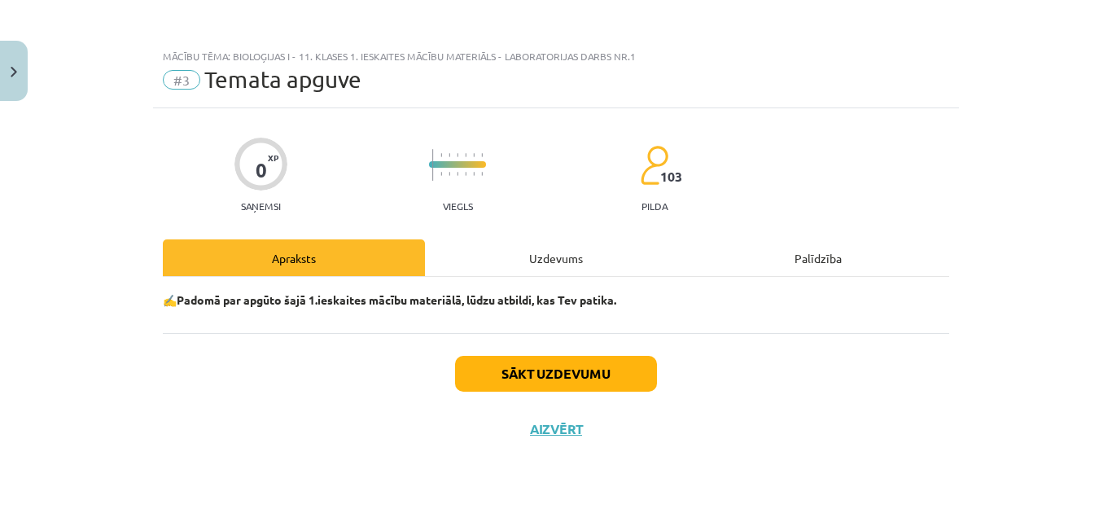
scroll to position [0, 0]
click at [497, 373] on button "Sākt uzdevumu" at bounding box center [556, 374] width 202 height 36
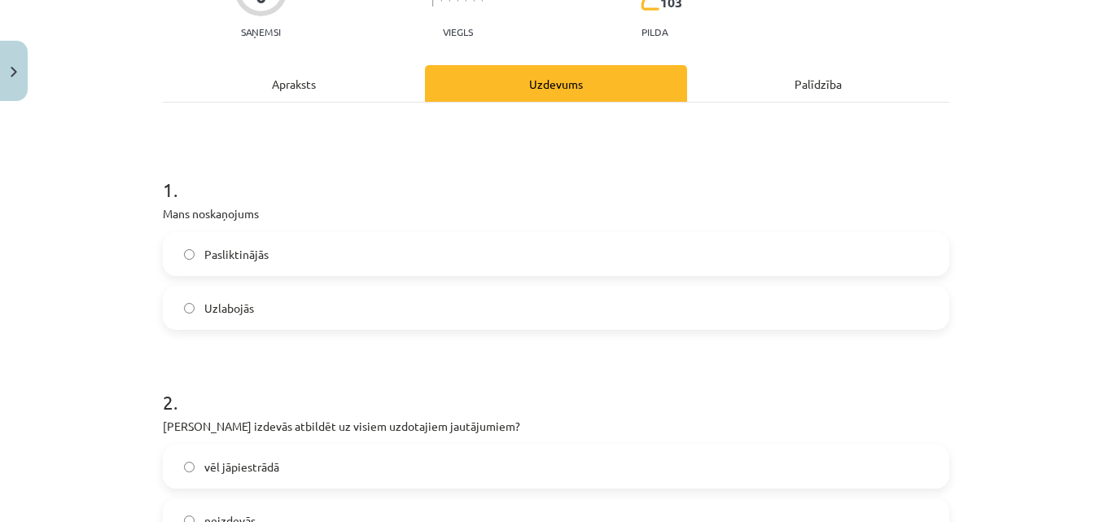
scroll to position [190, 0]
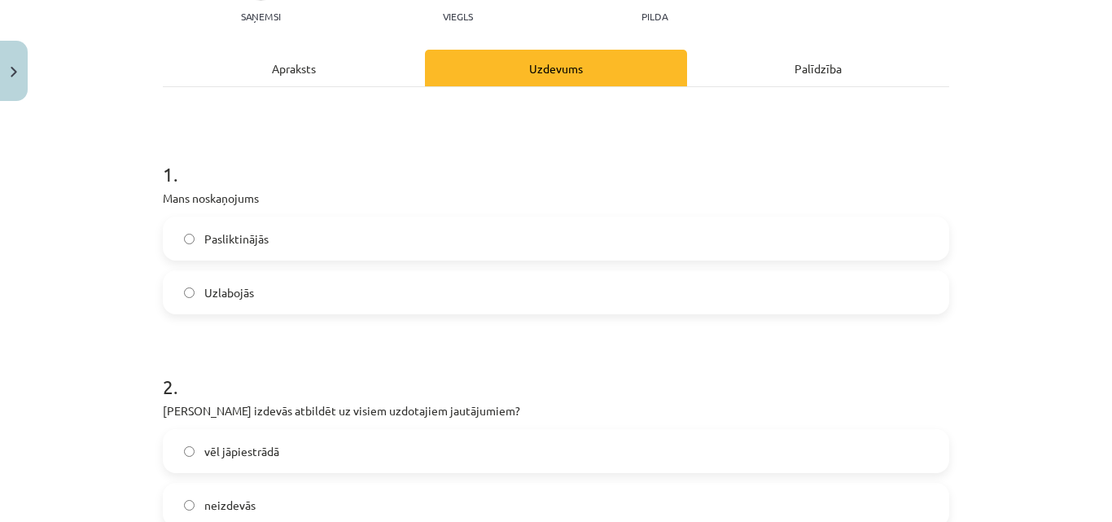
click at [340, 283] on label "Uzlabojās" at bounding box center [555, 292] width 783 height 41
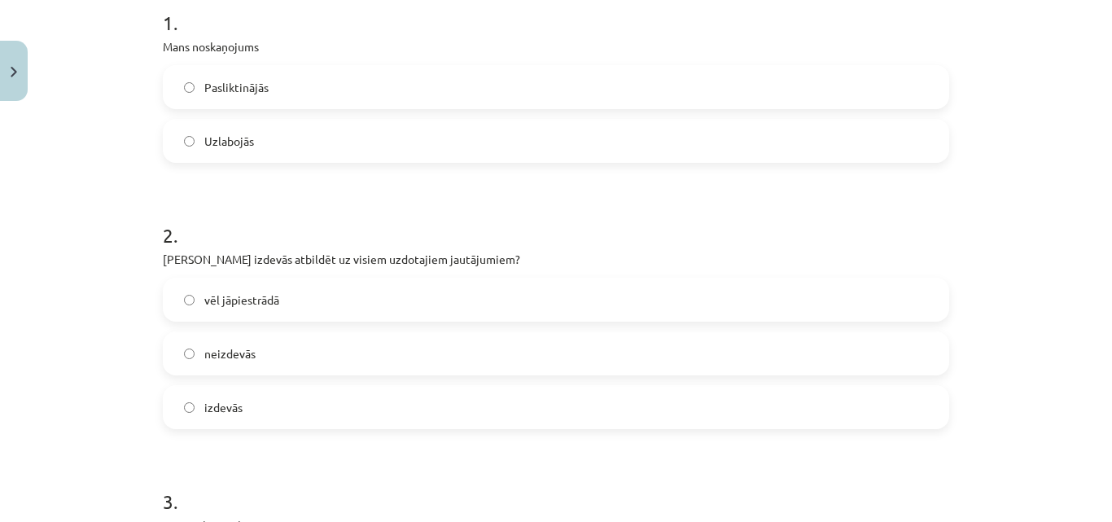
scroll to position [380, 0]
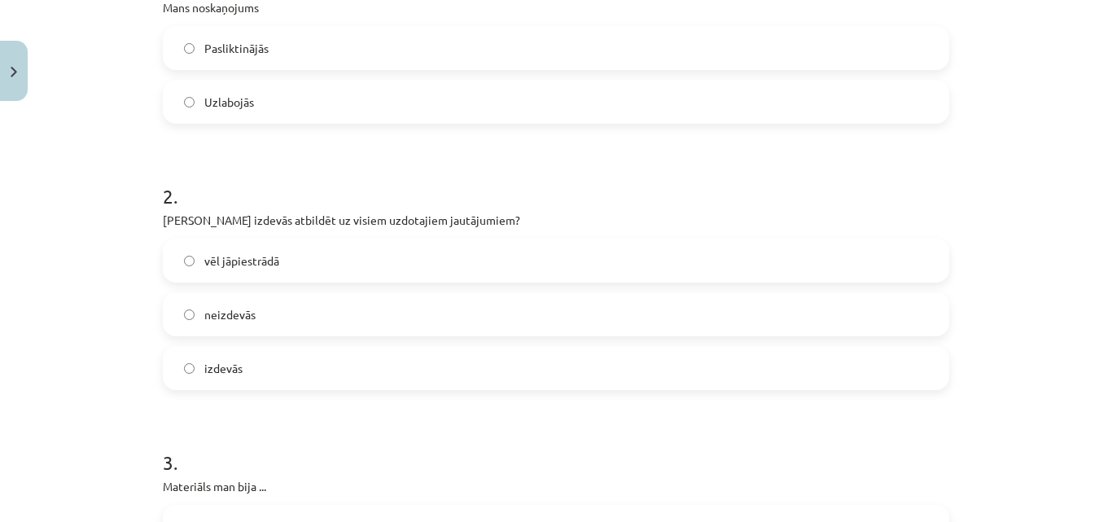
click at [321, 355] on label "izdevās" at bounding box center [555, 368] width 783 height 41
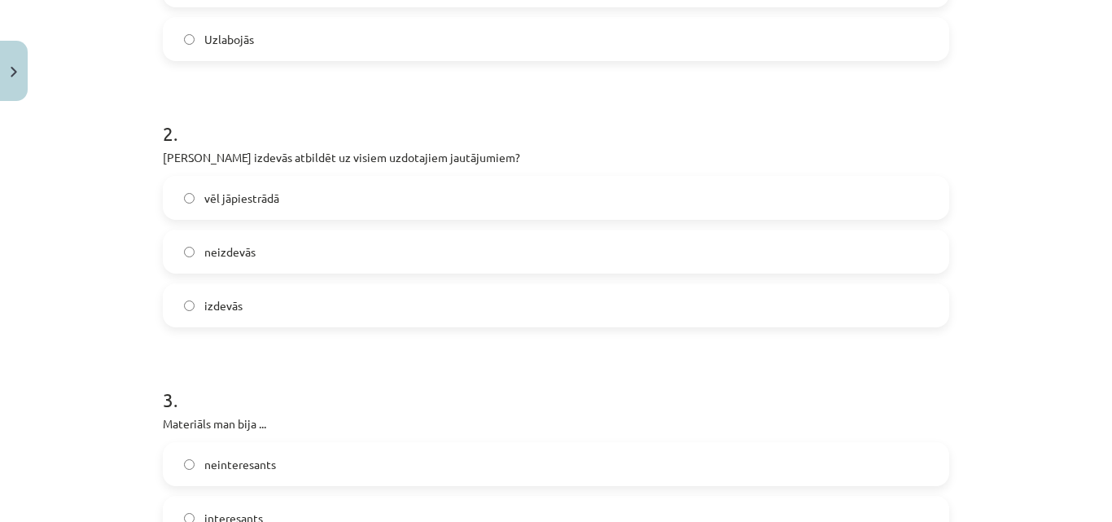
scroll to position [543, 0]
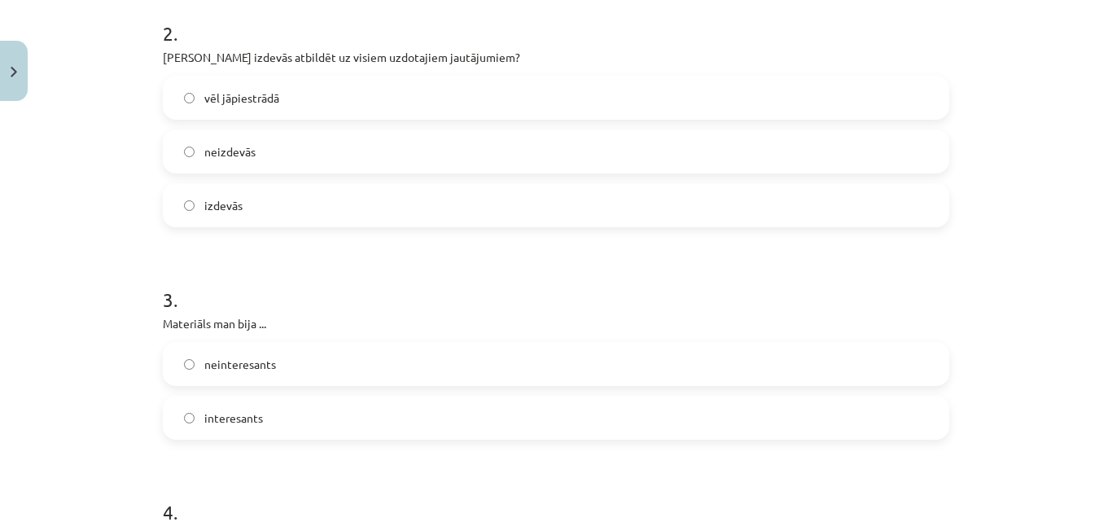
click at [340, 419] on label "interesants" at bounding box center [555, 417] width 783 height 41
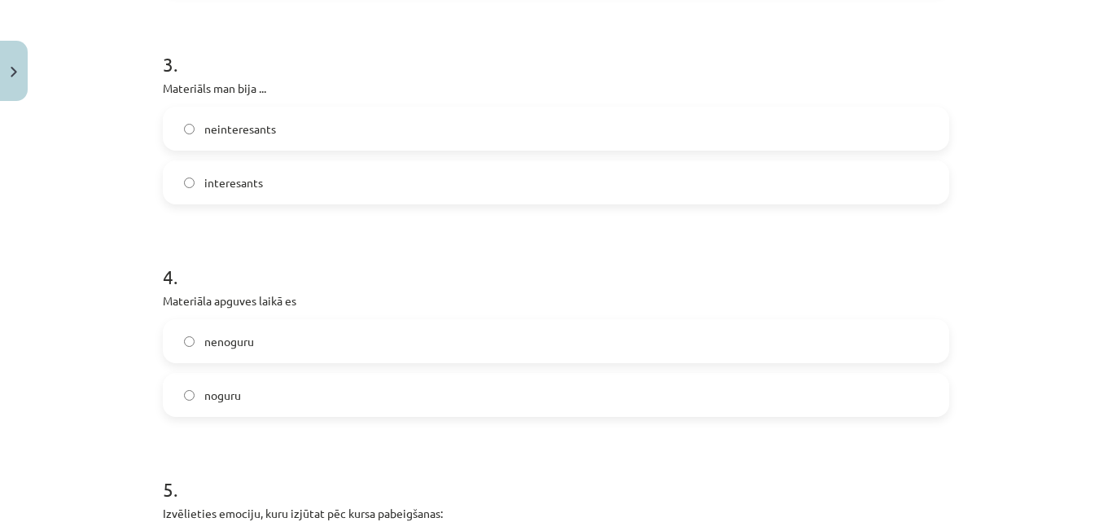
scroll to position [841, 0]
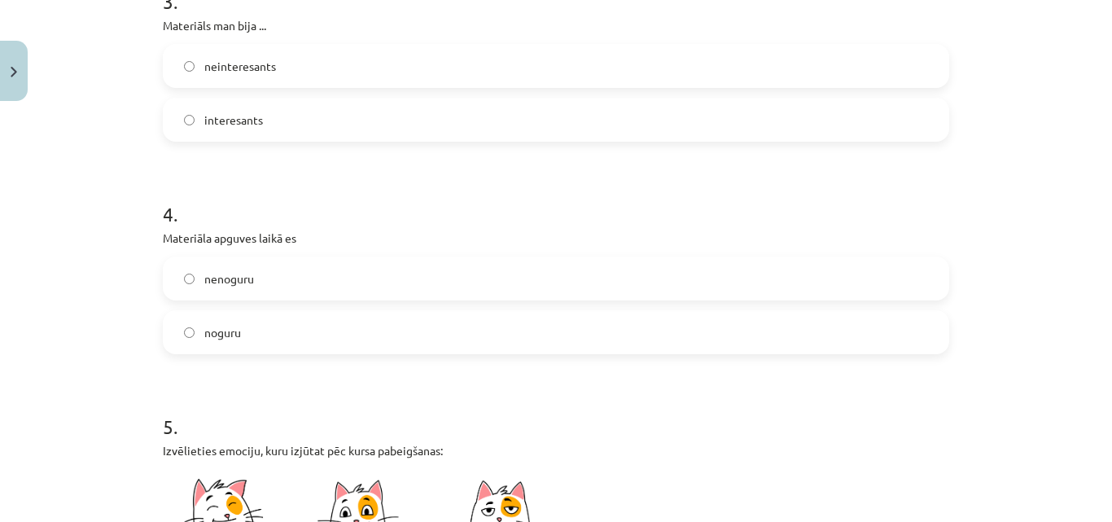
click at [301, 287] on label "nenoguru" at bounding box center [555, 278] width 783 height 41
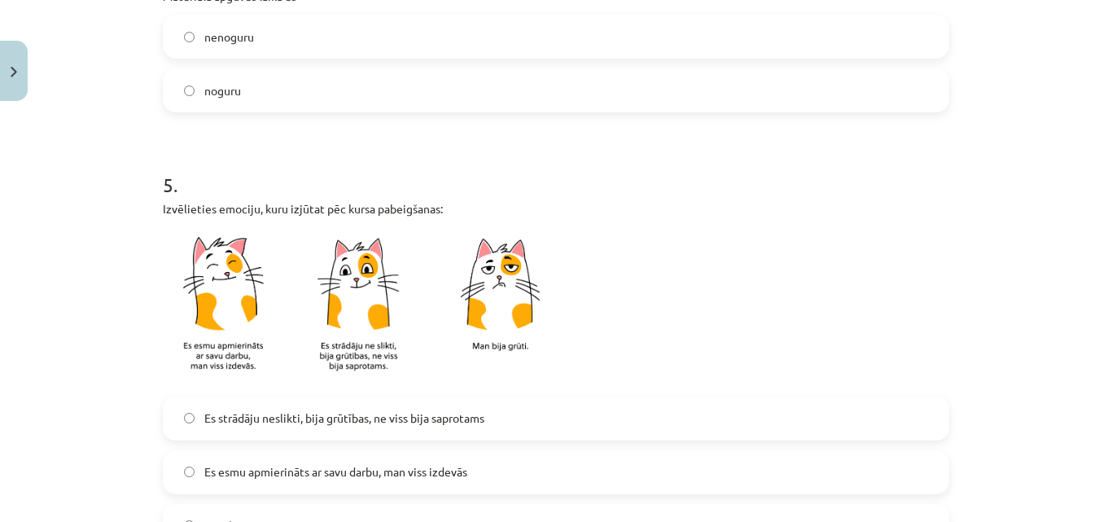
scroll to position [1195, 0]
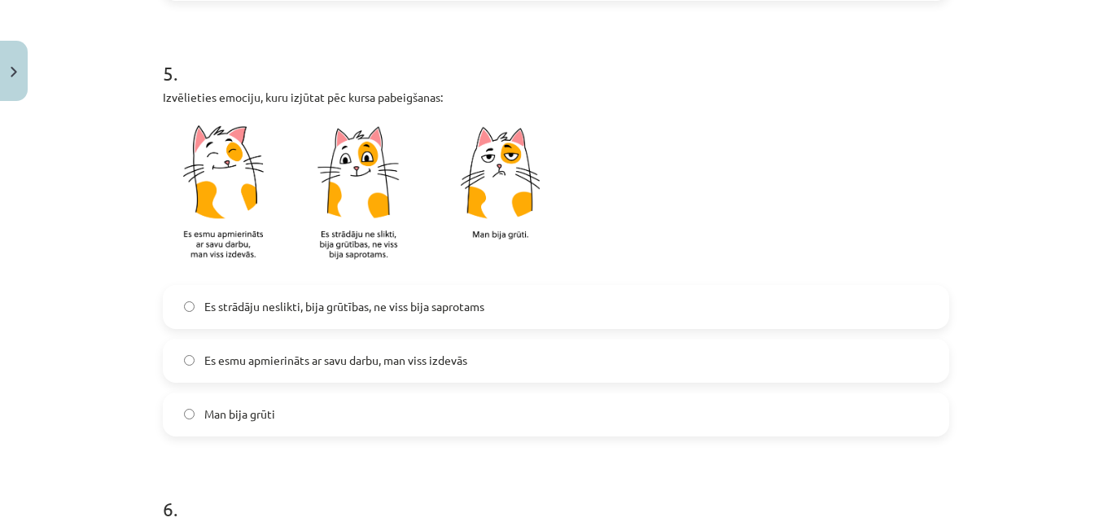
click at [352, 360] on span "Es esmu apmierināts ar savu darbu, man viss izdevās" at bounding box center [335, 360] width 263 height 17
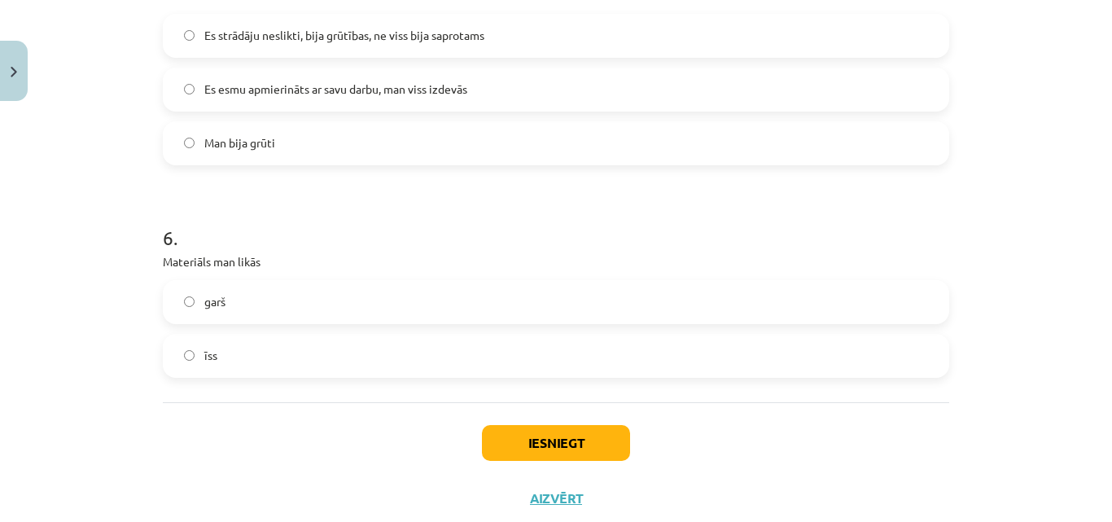
click at [345, 358] on label "īss" at bounding box center [555, 355] width 783 height 41
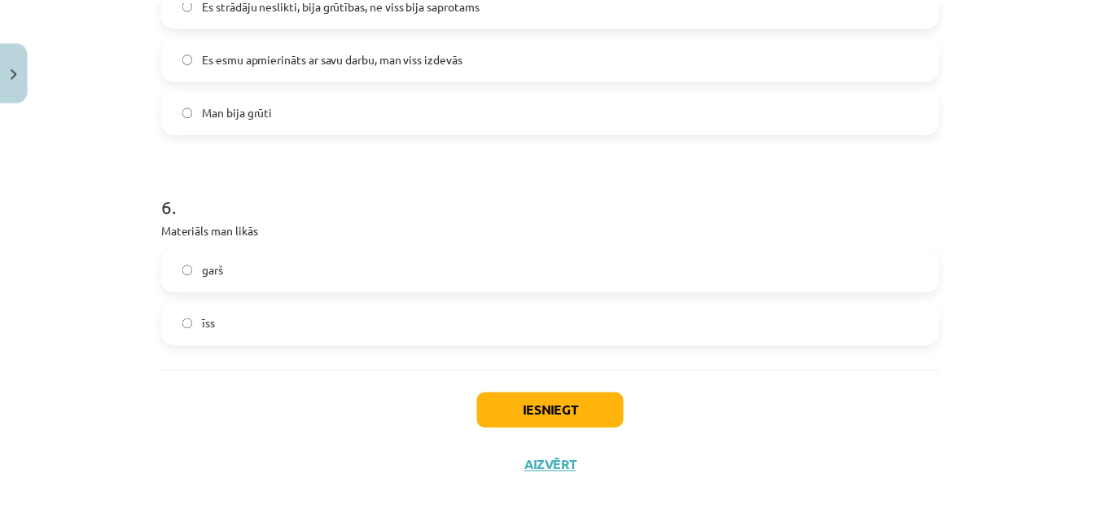
scroll to position [1510, 0]
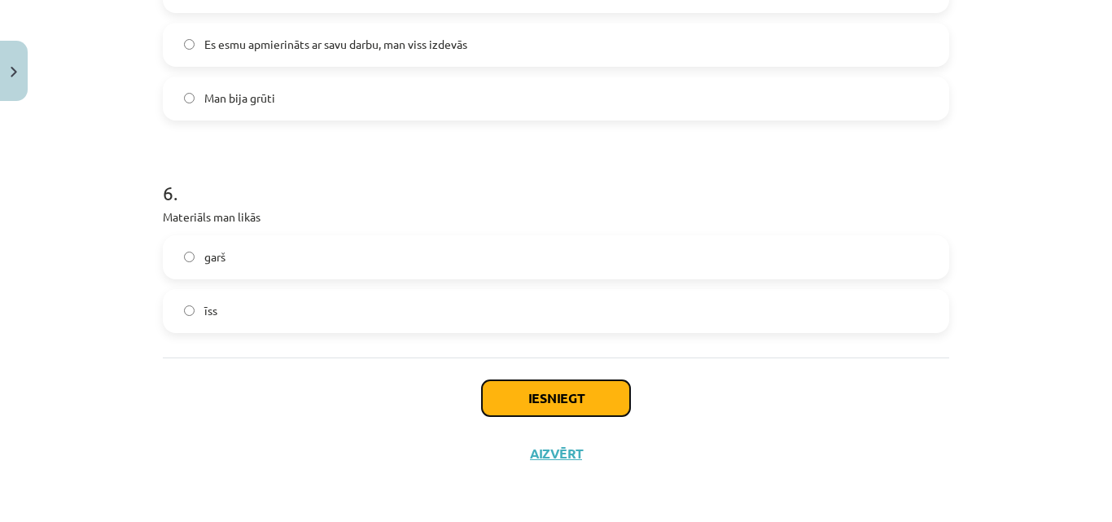
click at [540, 392] on button "Iesniegt" at bounding box center [556, 398] width 148 height 36
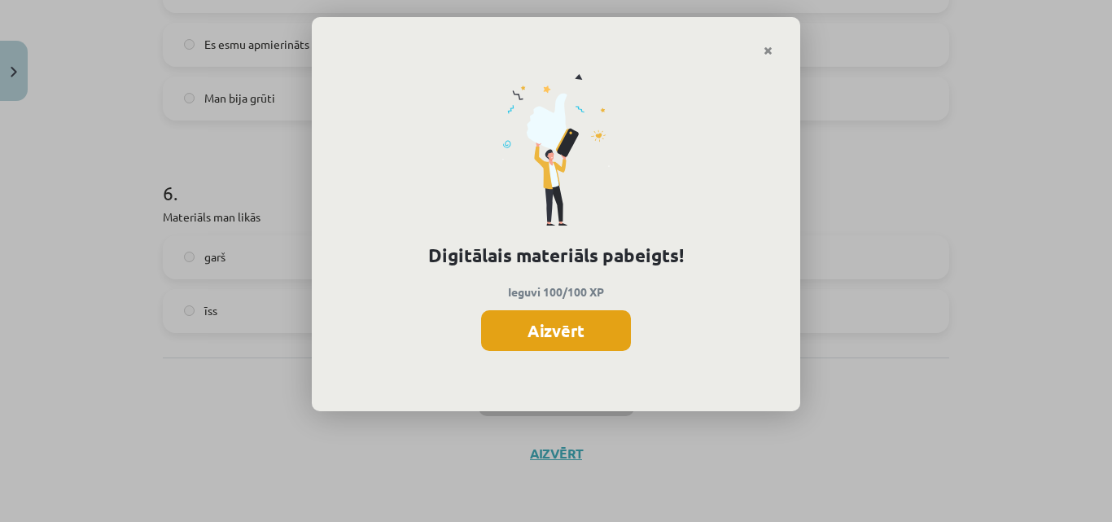
click at [557, 335] on button "Aizvērt" at bounding box center [556, 330] width 150 height 41
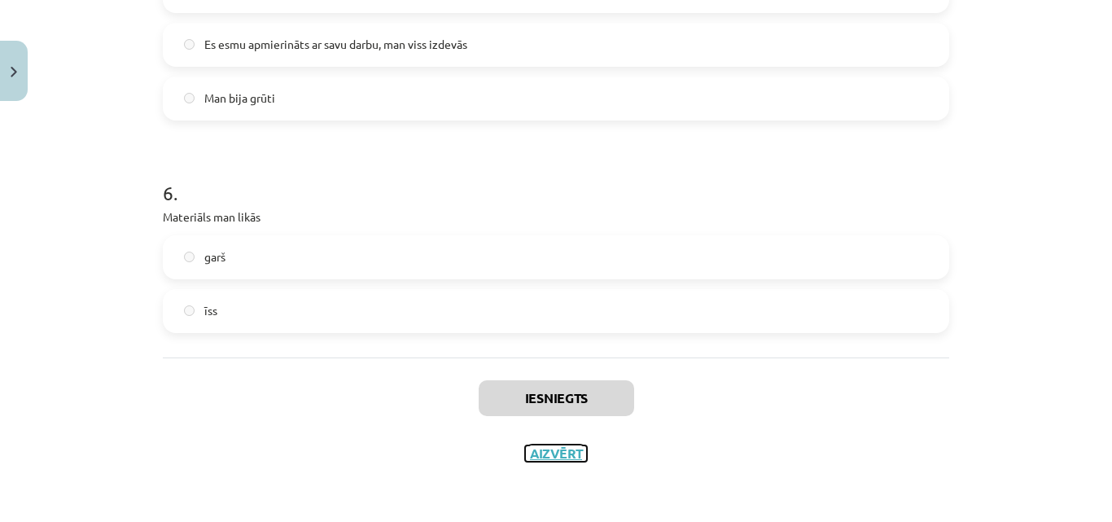
click at [525, 456] on button "Aizvērt" at bounding box center [556, 453] width 62 height 16
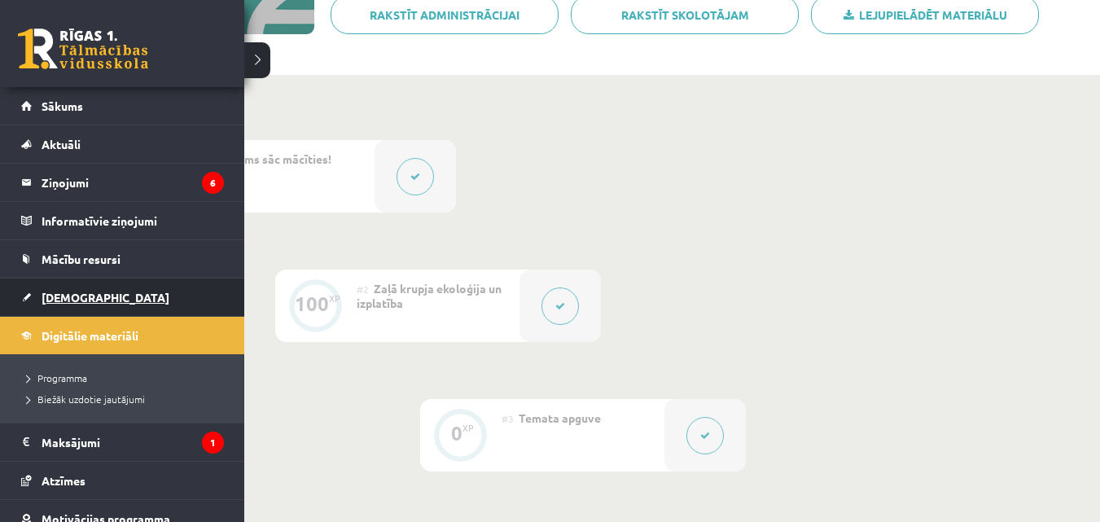
click at [82, 287] on link "[DEMOGRAPHIC_DATA]" at bounding box center [122, 296] width 203 height 37
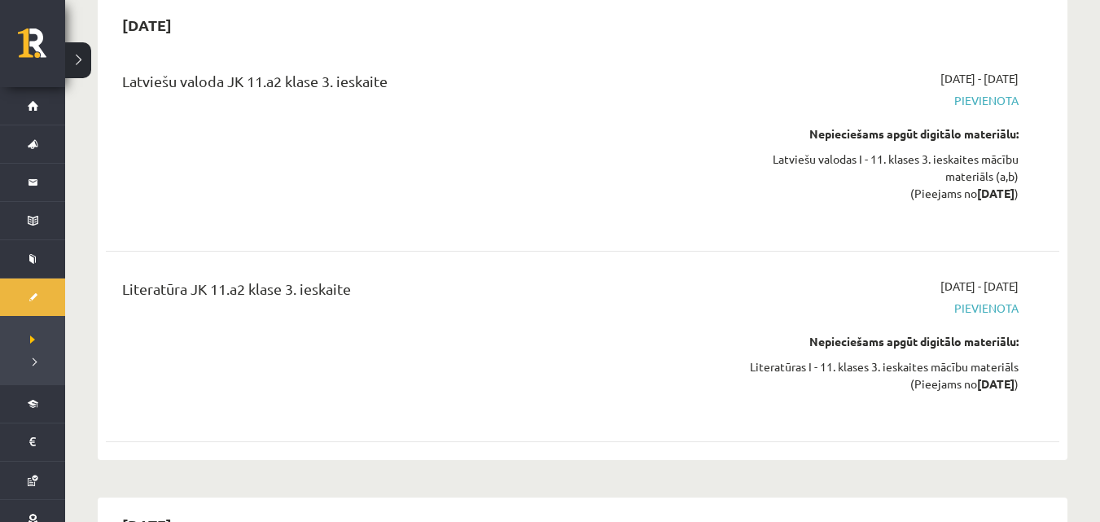
scroll to position [6785, 0]
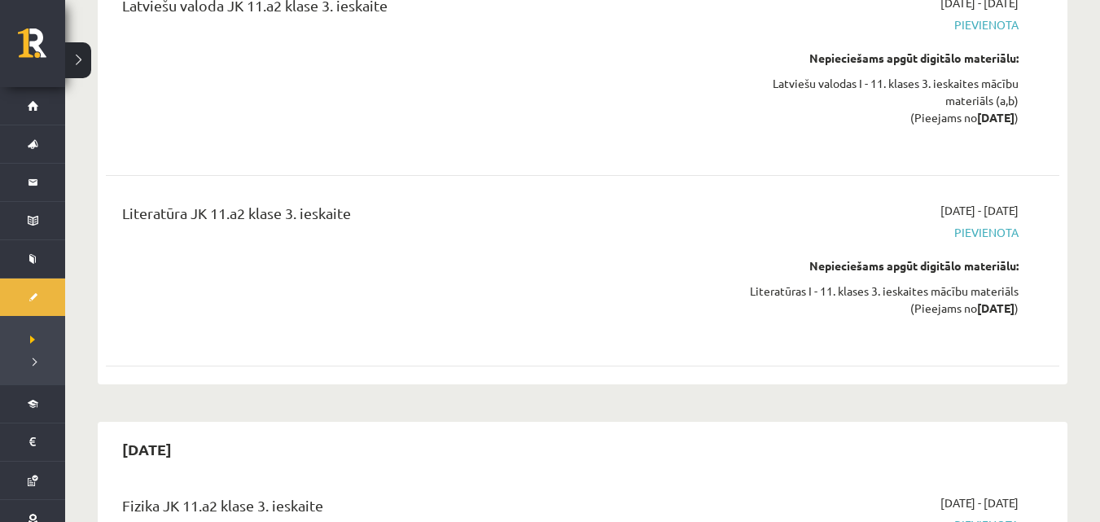
drag, startPoint x: 772, startPoint y: 306, endPoint x: 690, endPoint y: 270, distance: 89.0
click at [769, 308] on div "2026-02-15 Latviešu valoda JK 11.a2 klase 3. ieskaite 2026-02-01 - 2026-02-15 P…" at bounding box center [583, 153] width 970 height 462
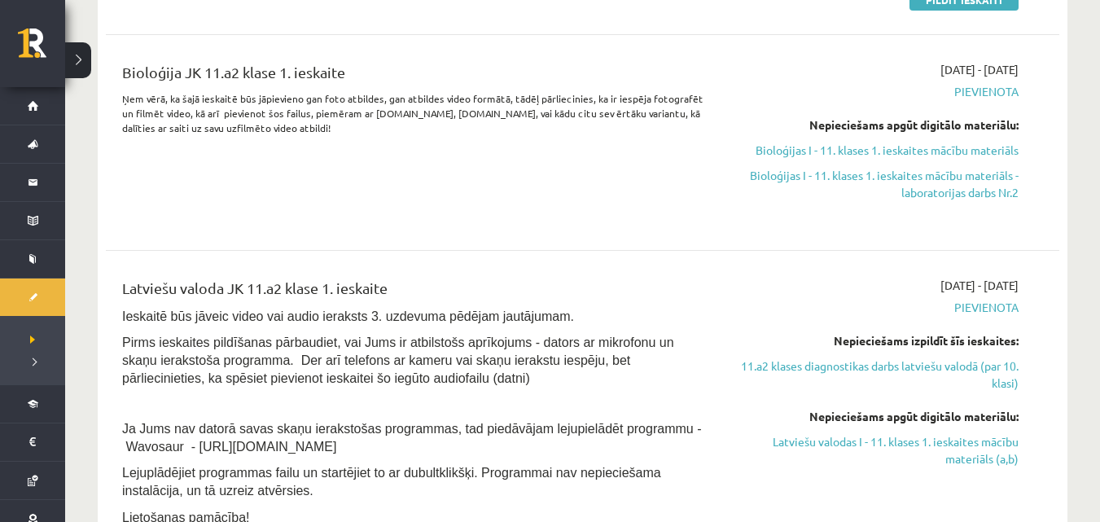
scroll to position [299, 0]
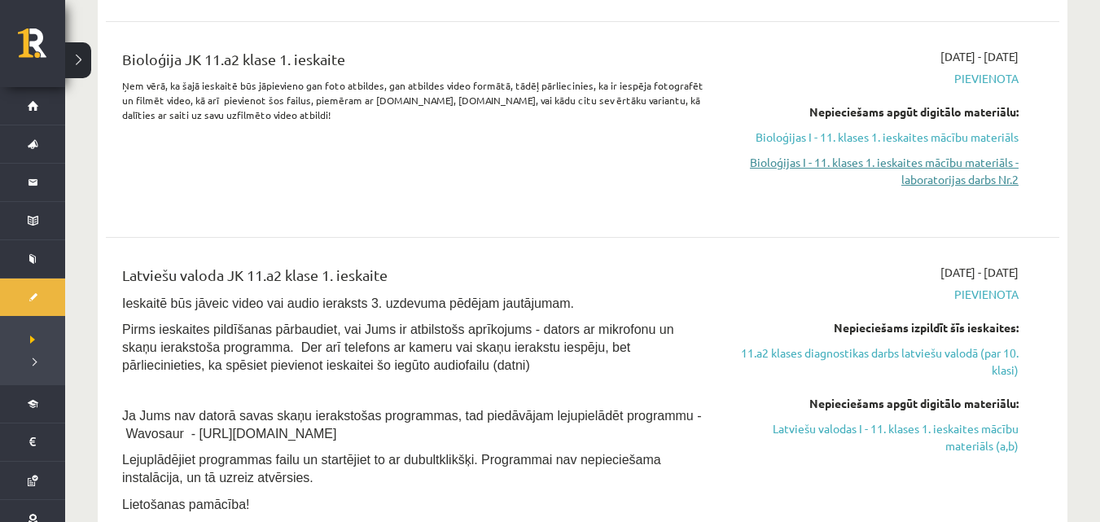
click at [831, 169] on link "Bioloģijas I - 11. klases 1. ieskaites mācību materiāls - laboratorijas darbs N…" at bounding box center [877, 171] width 283 height 34
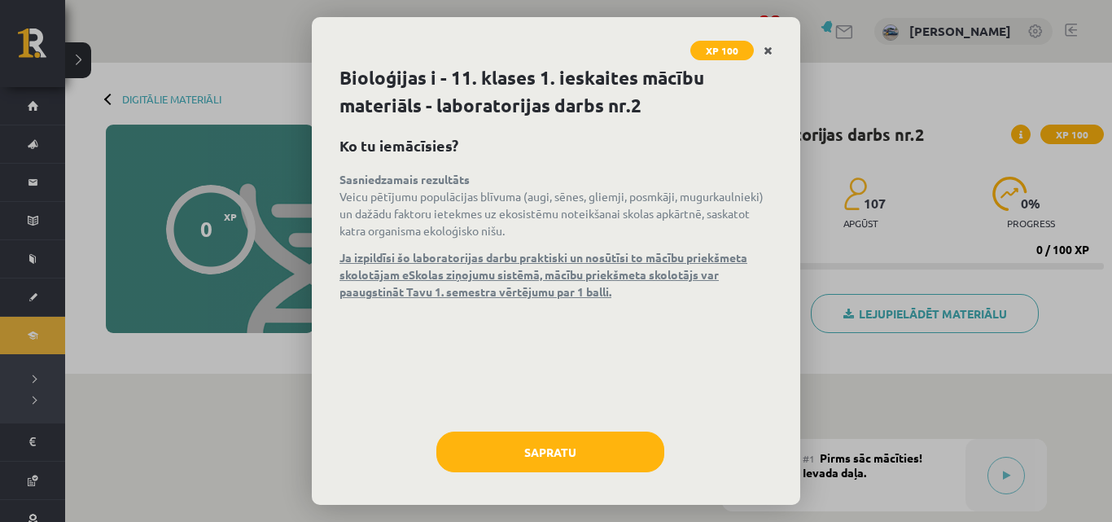
click at [765, 43] on link "Close" at bounding box center [768, 51] width 28 height 32
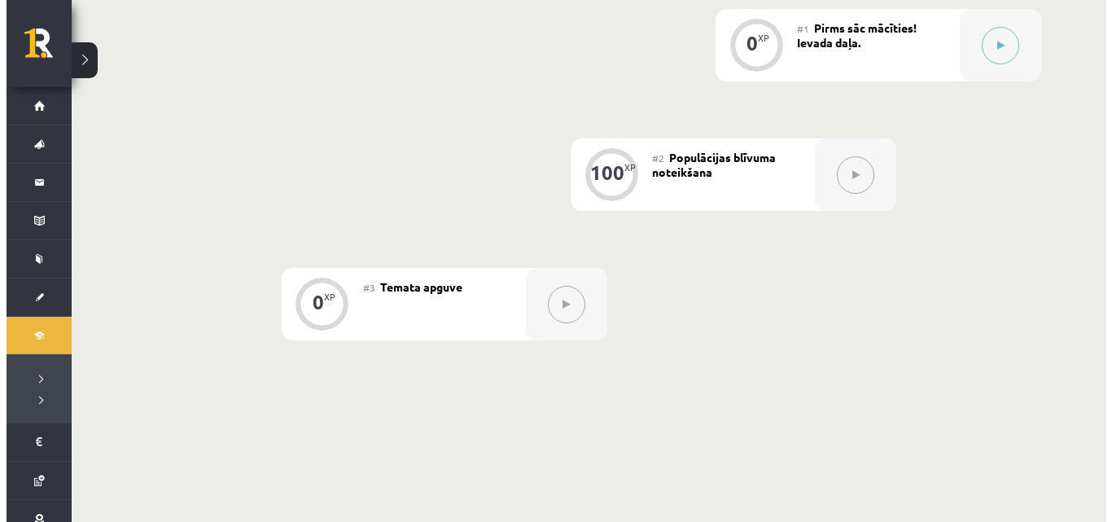
scroll to position [407, 0]
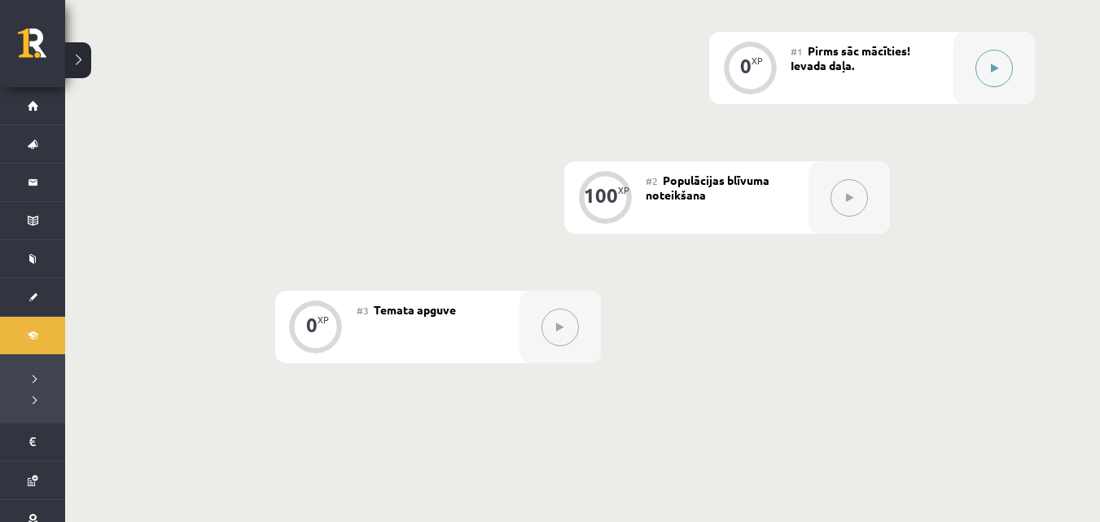
click at [999, 69] on button at bounding box center [993, 68] width 37 height 37
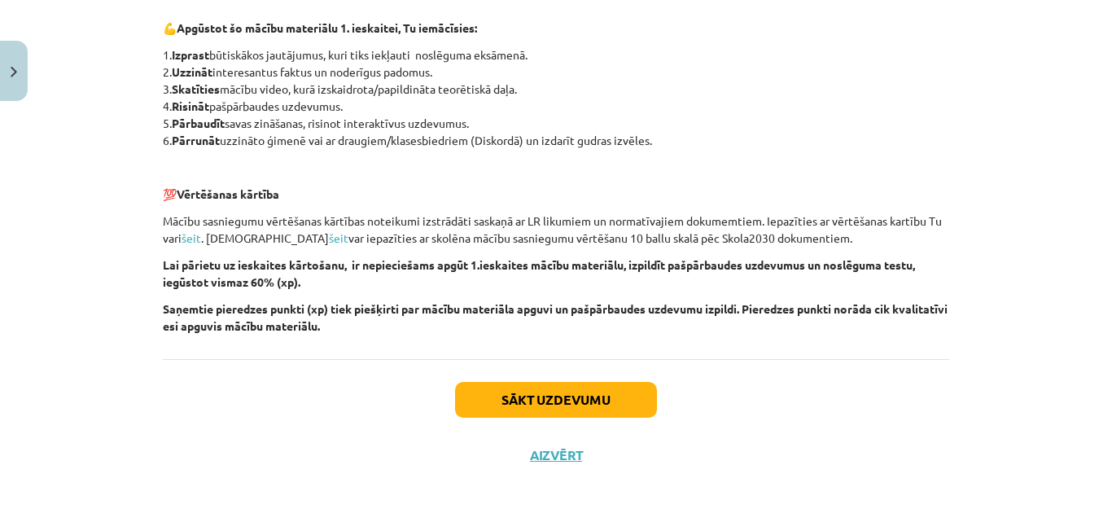
scroll to position [421, 0]
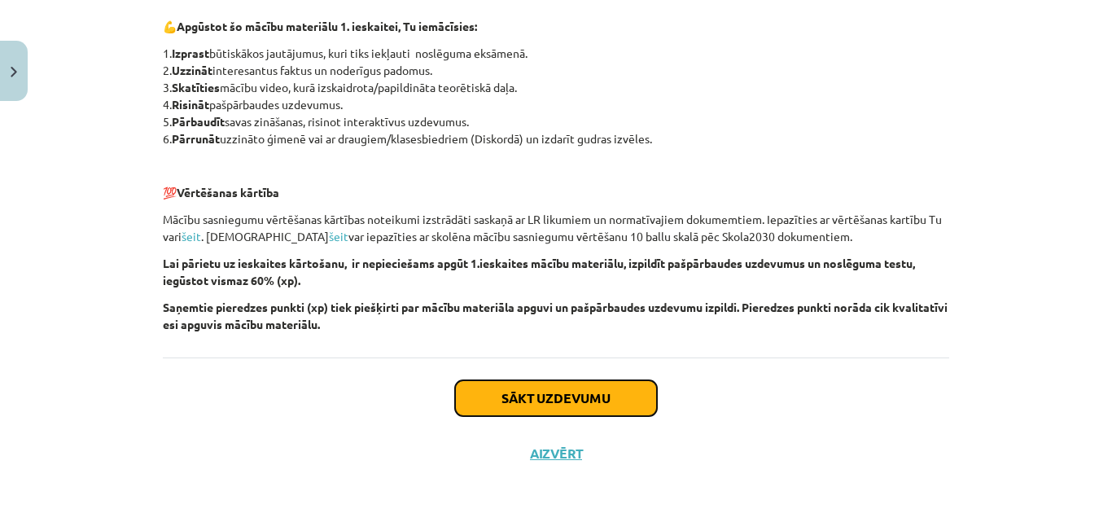
click at [563, 384] on button "Sākt uzdevumu" at bounding box center [556, 398] width 202 height 36
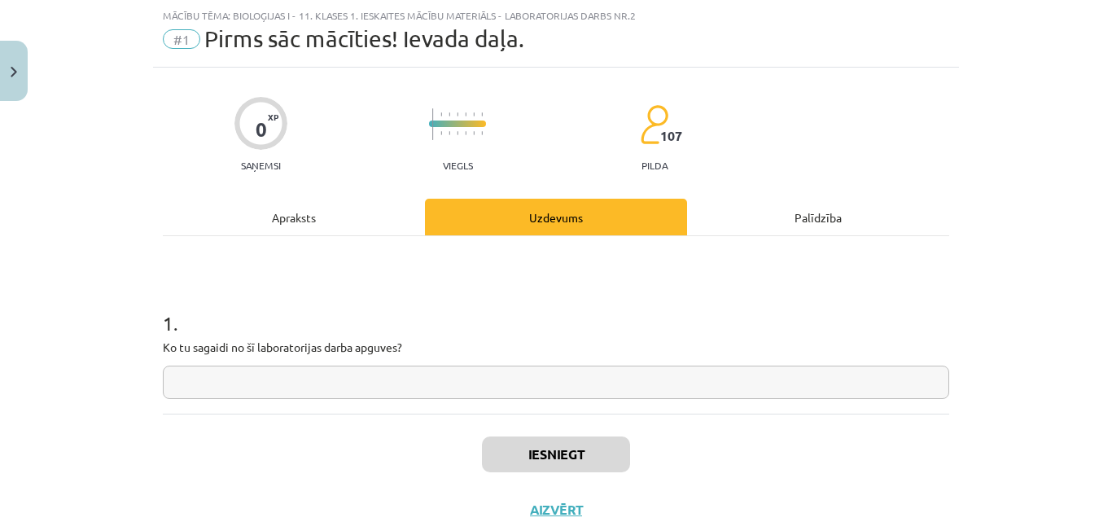
click at [455, 376] on input "text" at bounding box center [556, 382] width 787 height 33
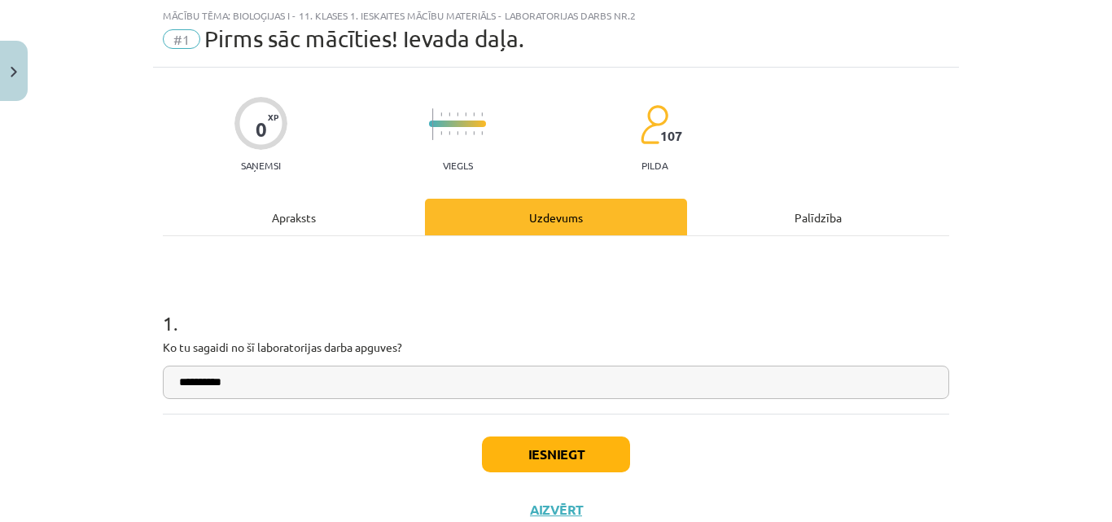
type input "**********"
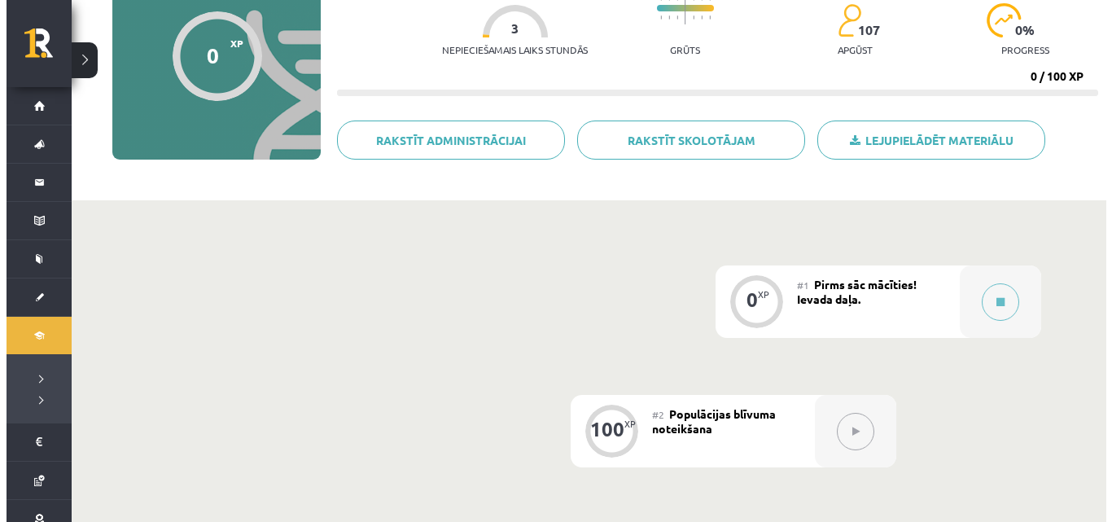
scroll to position [190, 0]
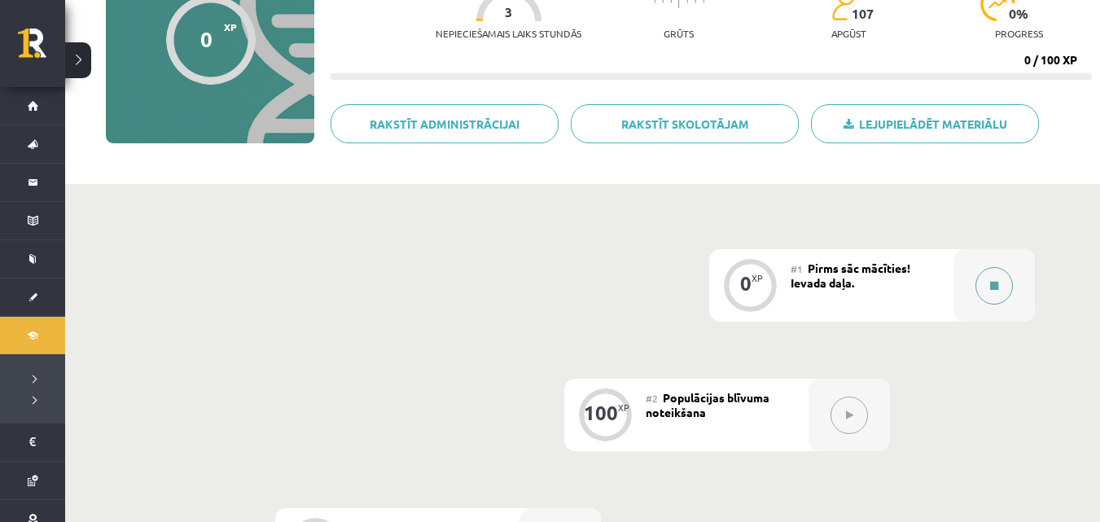
click at [992, 286] on icon at bounding box center [994, 286] width 8 height 10
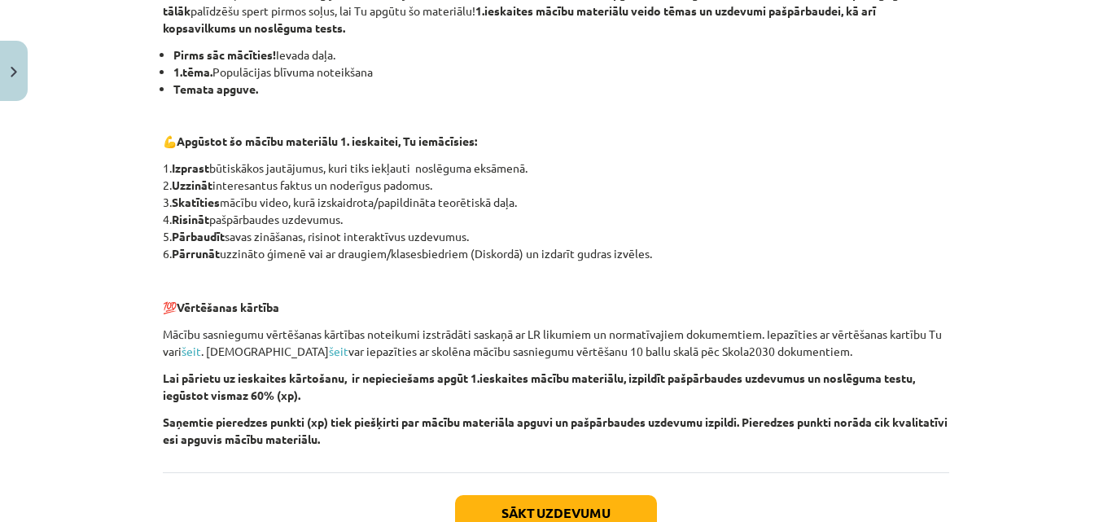
scroll to position [421, 0]
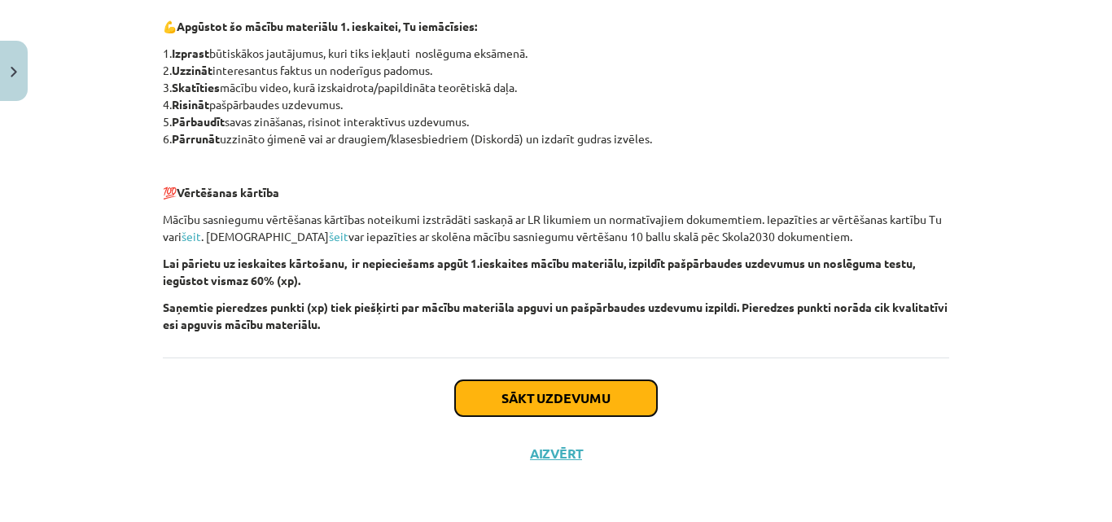
click at [513, 392] on button "Sākt uzdevumu" at bounding box center [556, 398] width 202 height 36
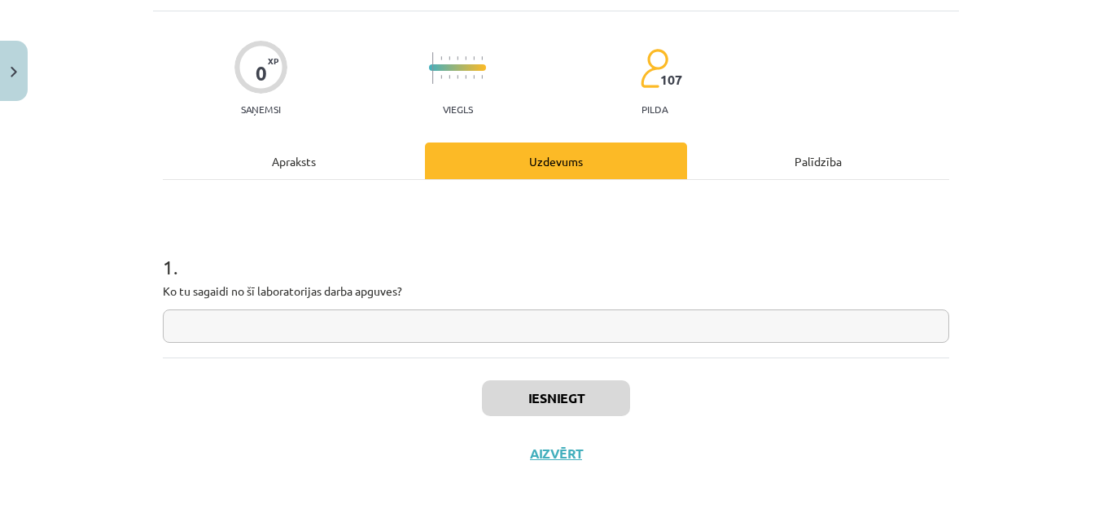
scroll to position [41, 0]
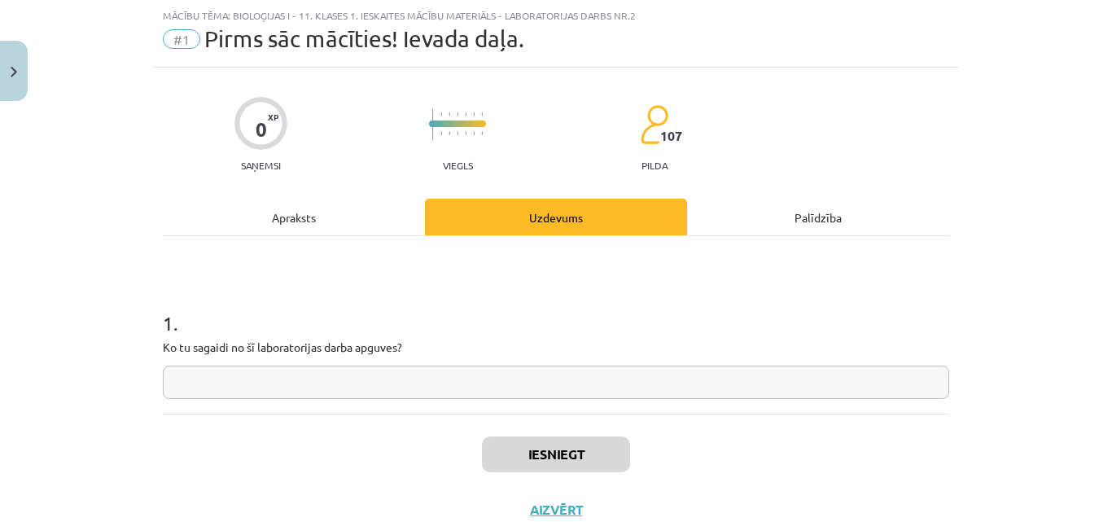
click at [465, 392] on input "text" at bounding box center [556, 382] width 787 height 33
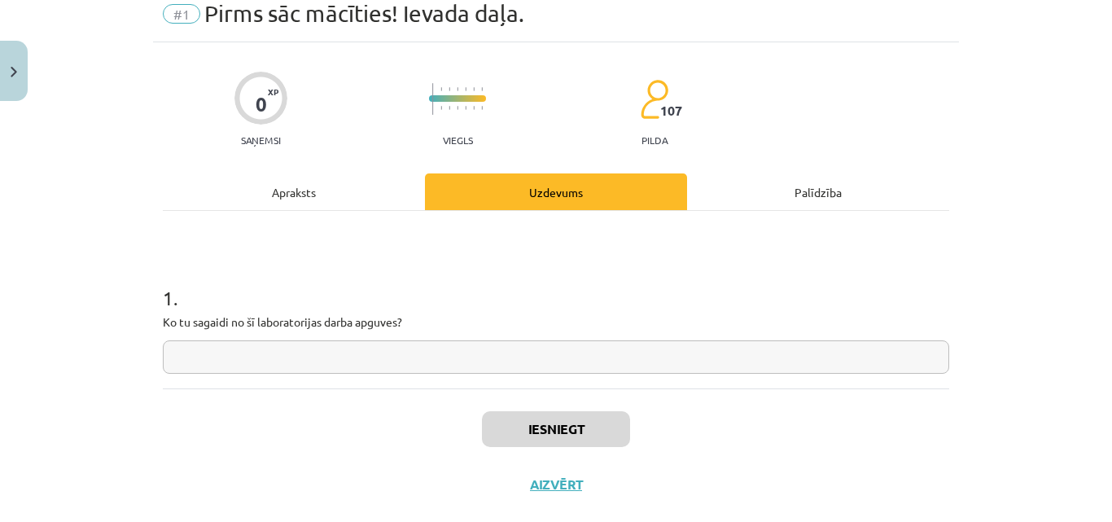
scroll to position [68, 0]
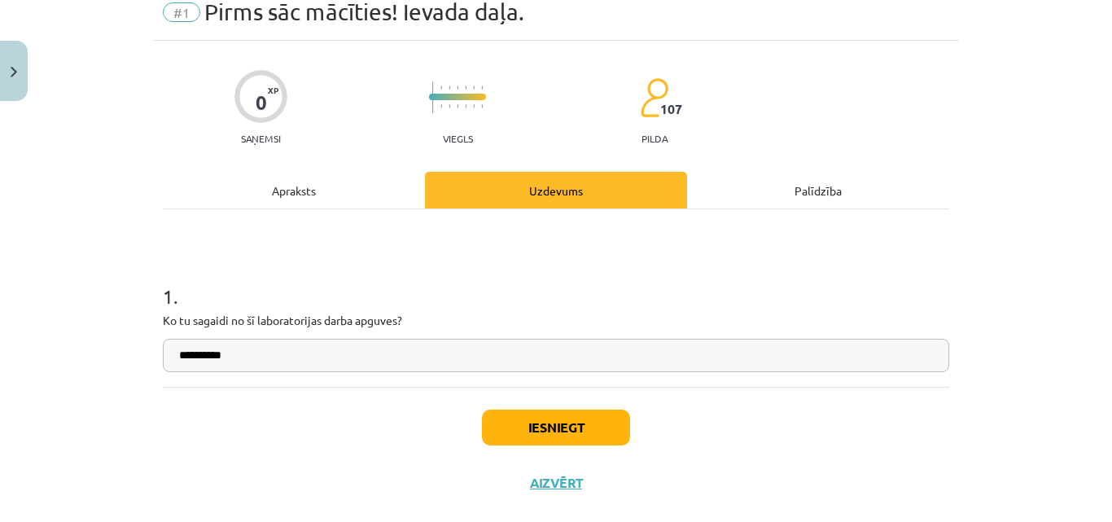
type input "**********"
click at [581, 432] on button "Iesniegt" at bounding box center [556, 428] width 148 height 36
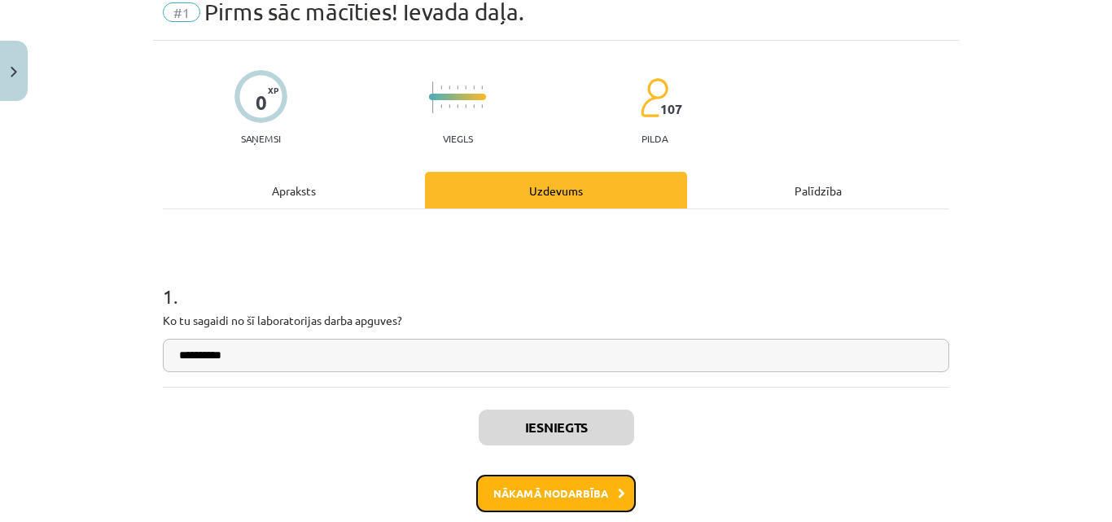
click at [553, 483] on button "Nākamā nodarbība" at bounding box center [556, 493] width 160 height 37
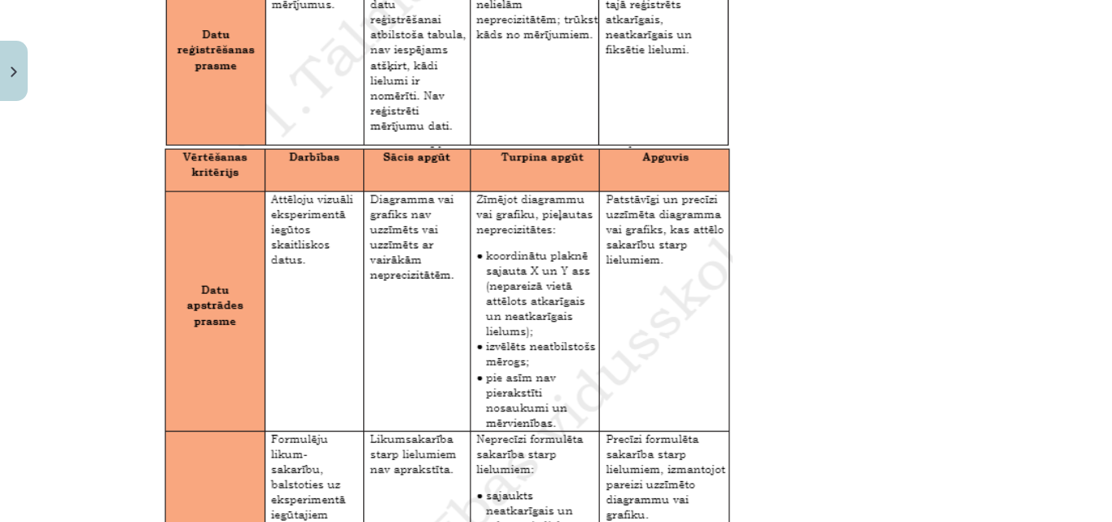
scroll to position [2772, 0]
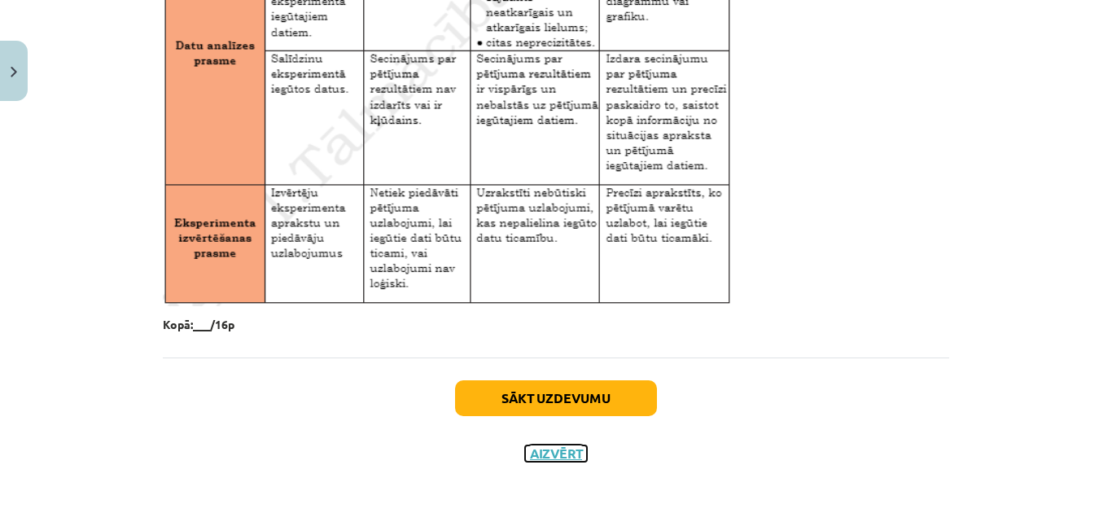
click at [561, 451] on button "Aizvērt" at bounding box center [556, 453] width 62 height 16
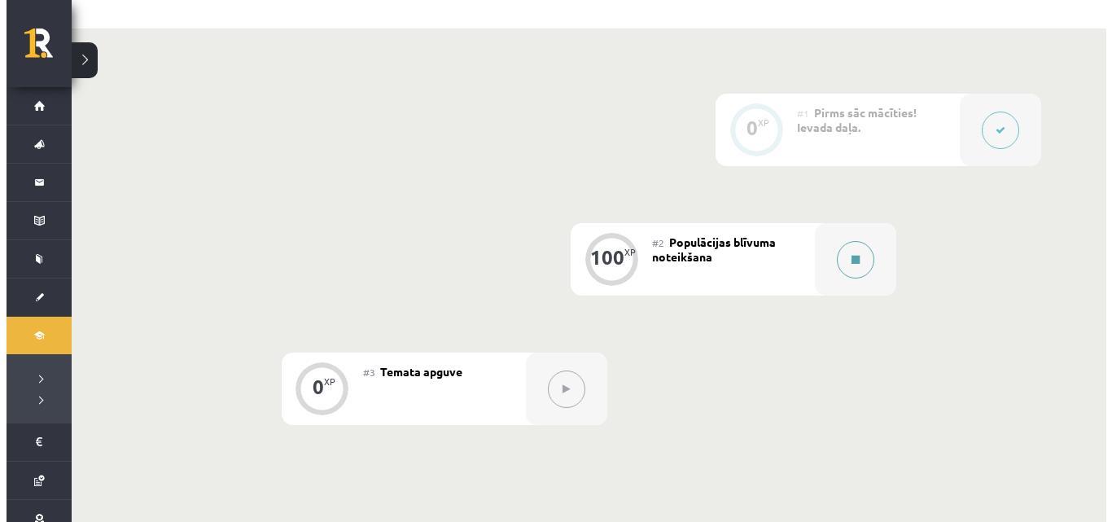
scroll to position [353, 0]
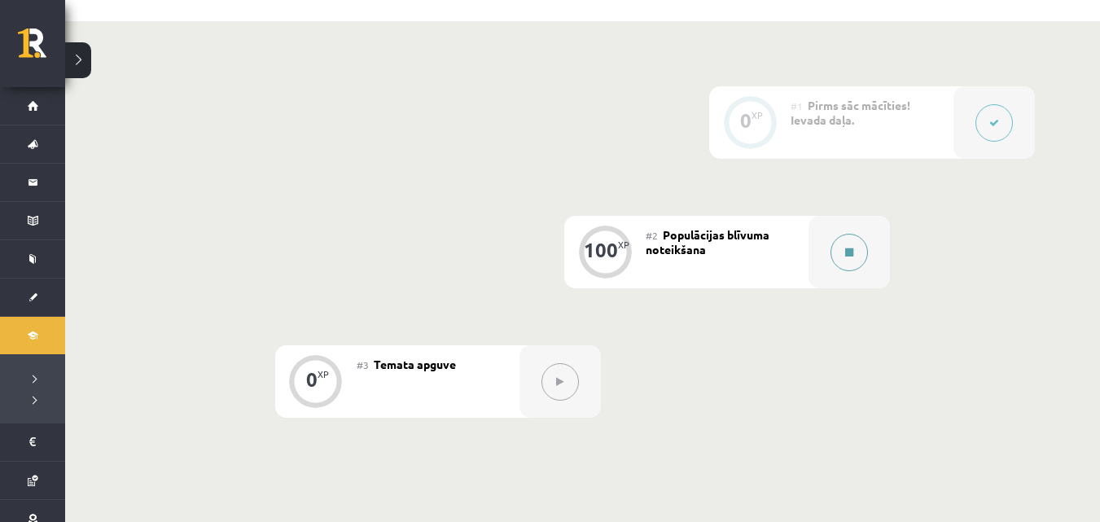
click at [851, 255] on icon at bounding box center [849, 253] width 8 height 10
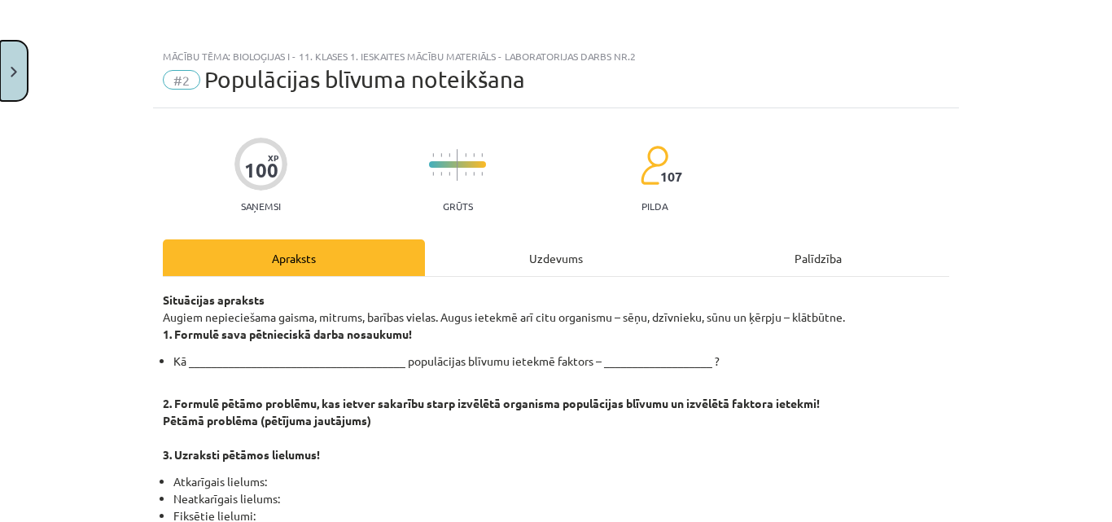
click at [12, 64] on button "Close" at bounding box center [14, 71] width 28 height 60
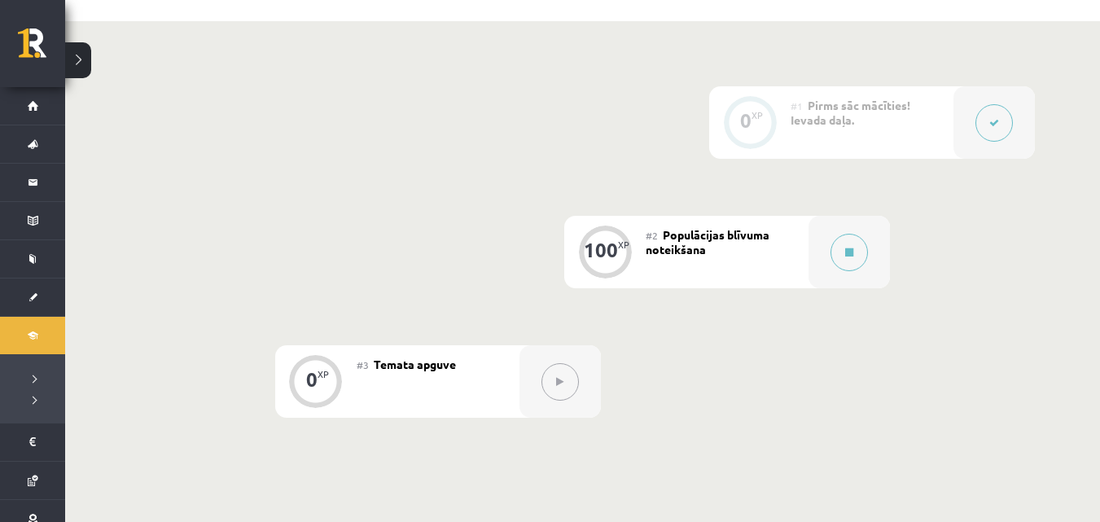
click at [995, 113] on button at bounding box center [993, 122] width 37 height 37
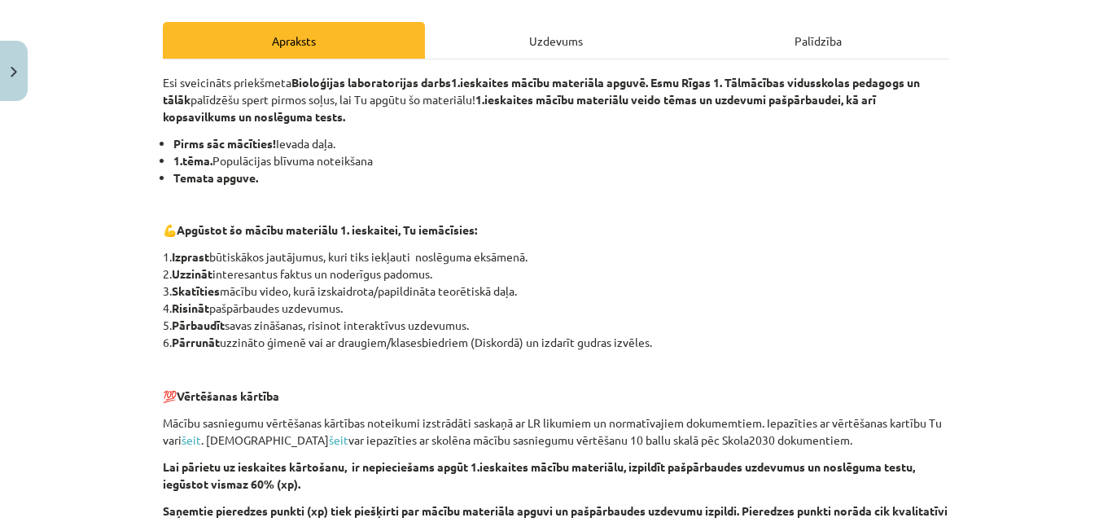
scroll to position [271, 0]
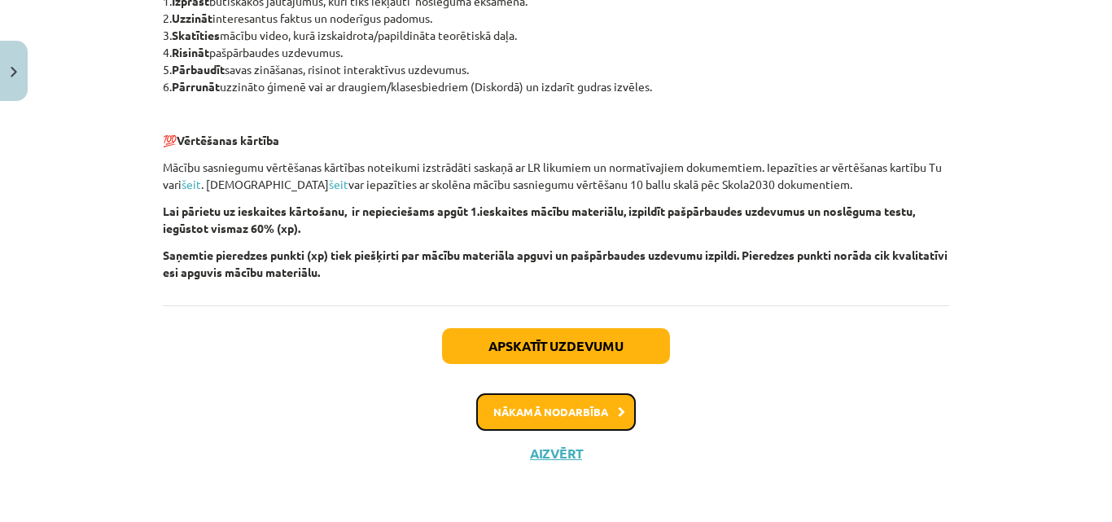
click at [614, 404] on button "Nākamā nodarbība" at bounding box center [556, 411] width 160 height 37
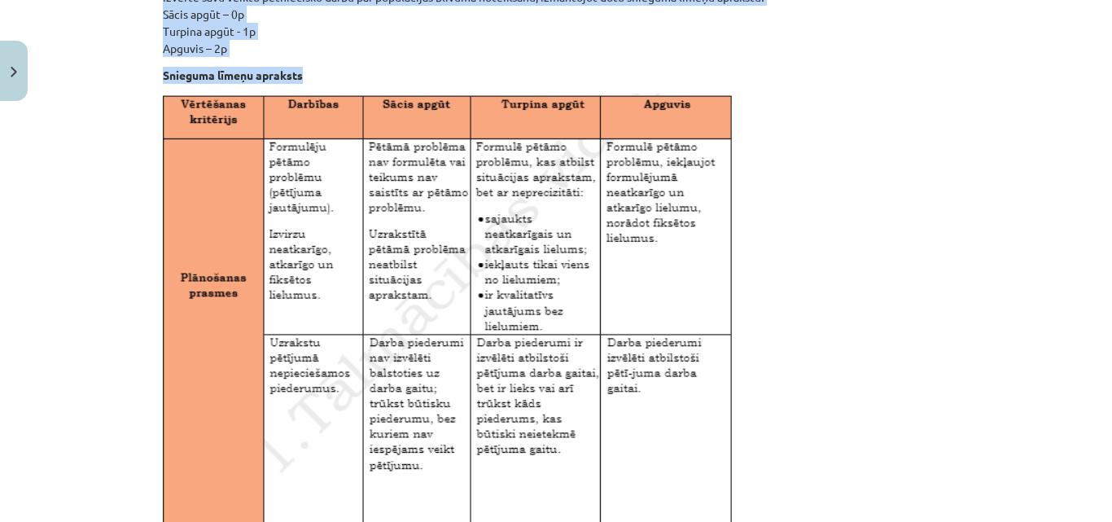
scroll to position [1181, 0]
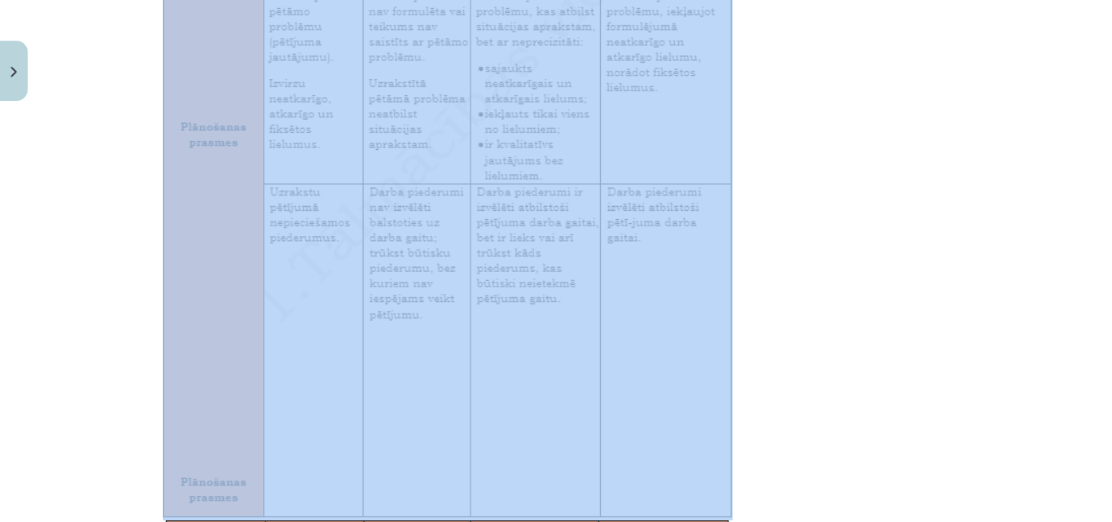
drag, startPoint x: 160, startPoint y: 150, endPoint x: 631, endPoint y: 195, distance: 473.7
click at [635, 195] on div "Situācijas apraksts Augiem nepieciešama gaisma, mitrums, barības vielas. Augus …" at bounding box center [556, 381] width 787 height 2813
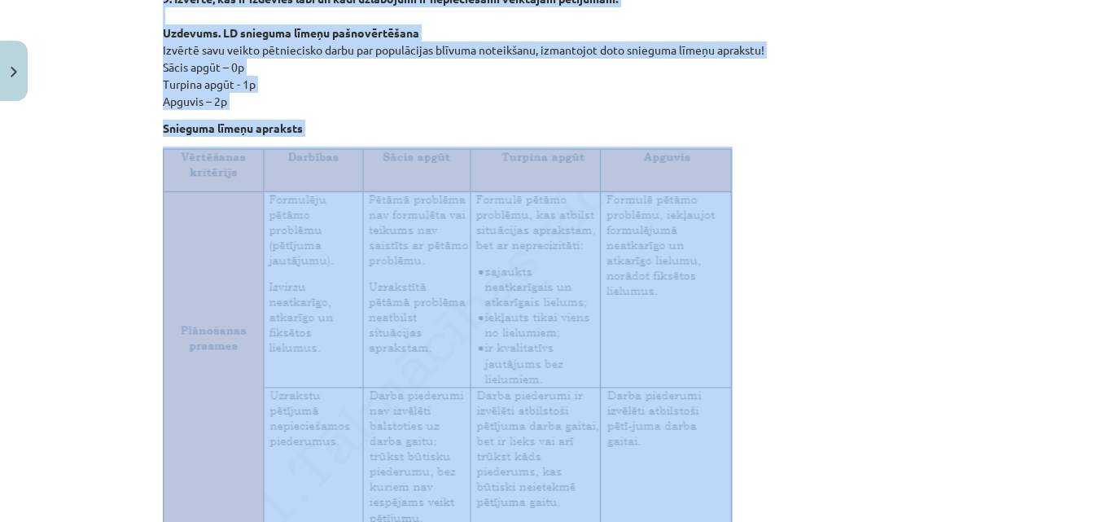
scroll to position [1099, 0]
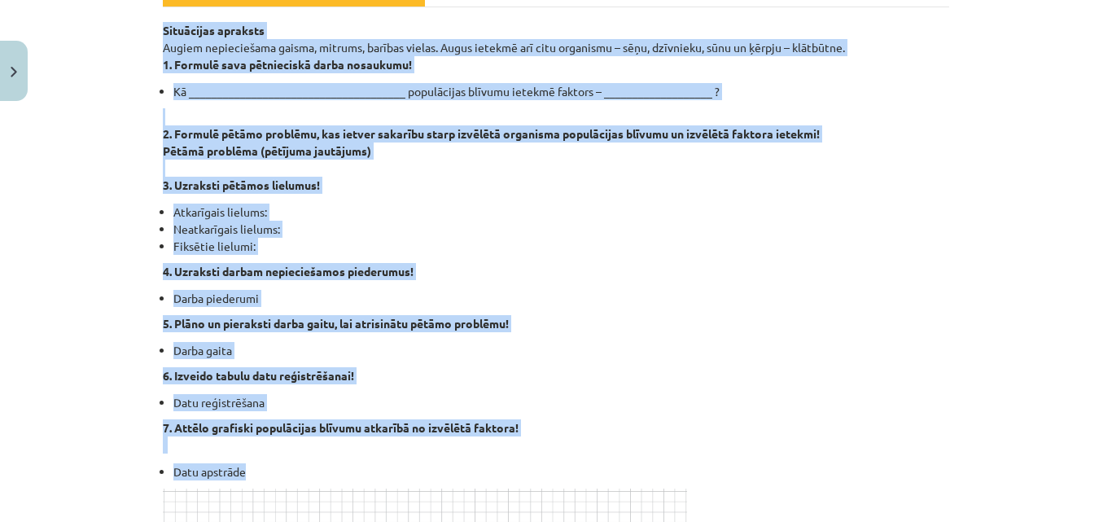
scroll to position [285, 0]
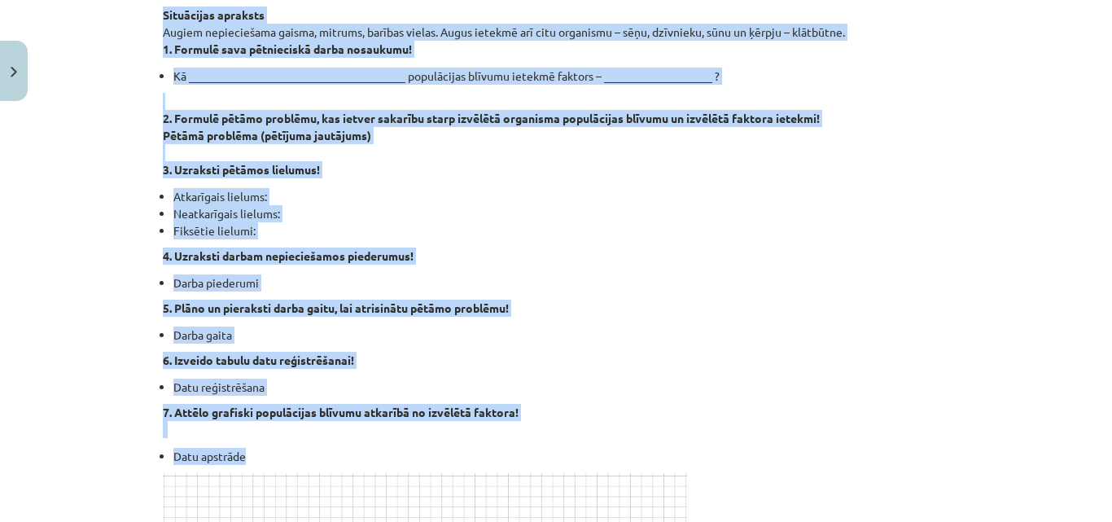
drag, startPoint x: 154, startPoint y: 148, endPoint x: 454, endPoint y: 438, distance: 416.9
copy div "Situācijas apraksts Augiem nepieciešama gaisma, mitrums, barības vielas. Augus …"
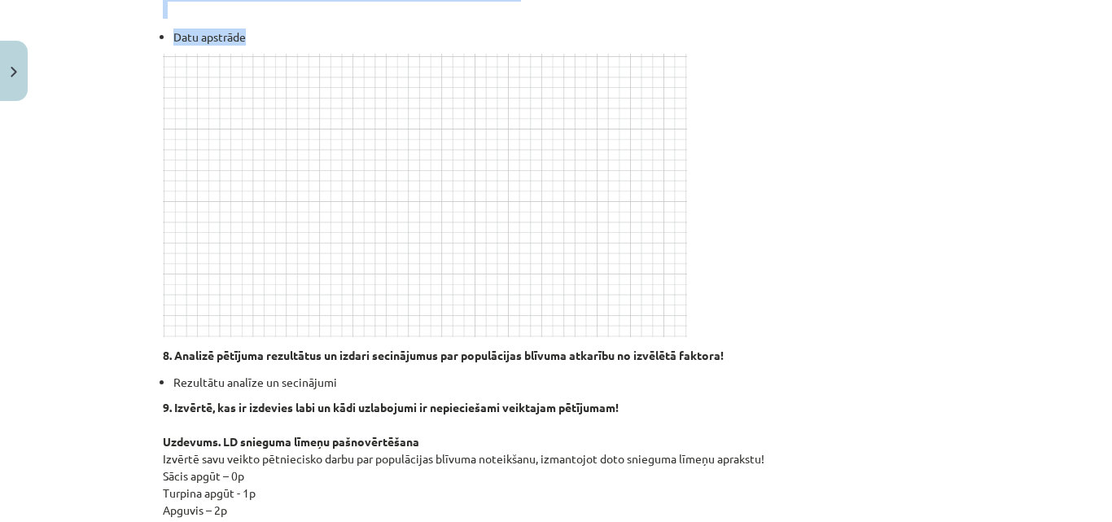
scroll to position [800, 0]
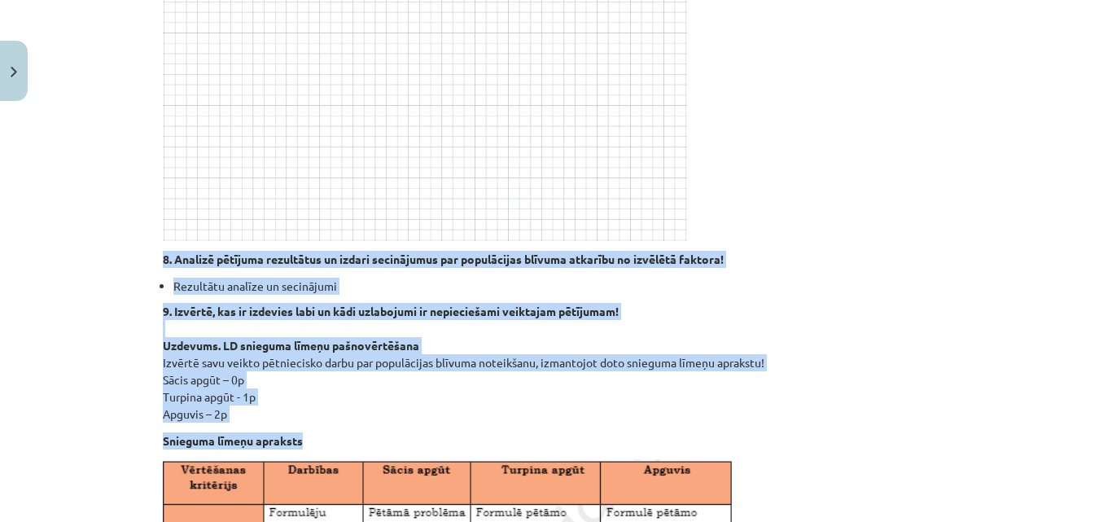
drag, startPoint x: 156, startPoint y: 257, endPoint x: 298, endPoint y: 437, distance: 229.0
copy div "8. Analizē pētījuma rezultātus un izdari secinājumus par populācijas blīvuma at…"
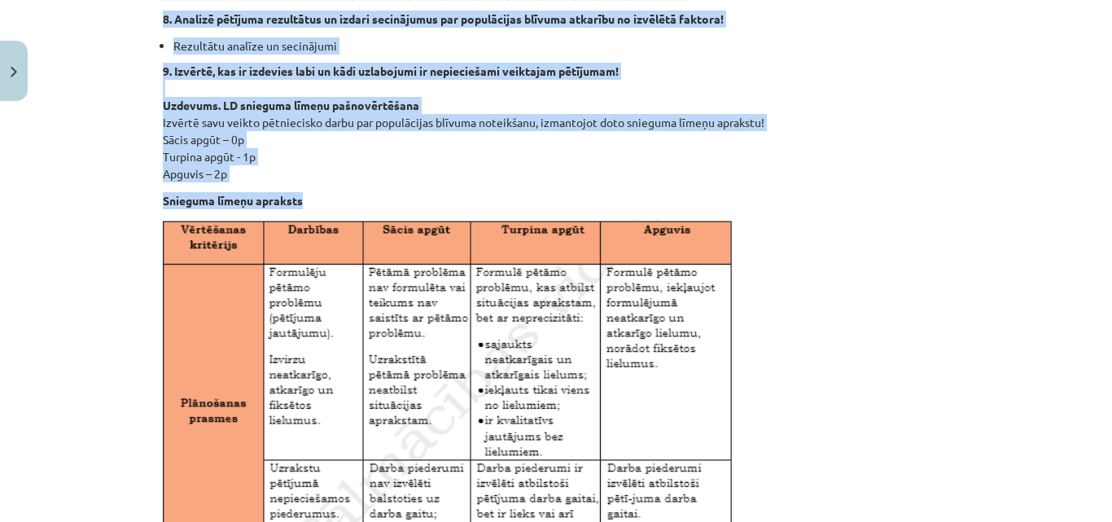
scroll to position [2772, 0]
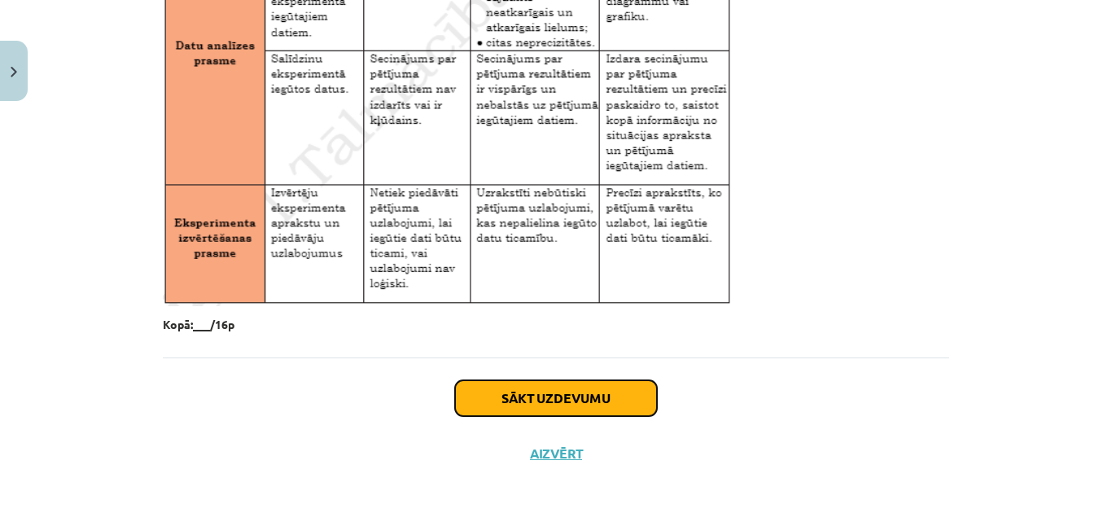
click at [504, 406] on button "Sākt uzdevumu" at bounding box center [556, 398] width 202 height 36
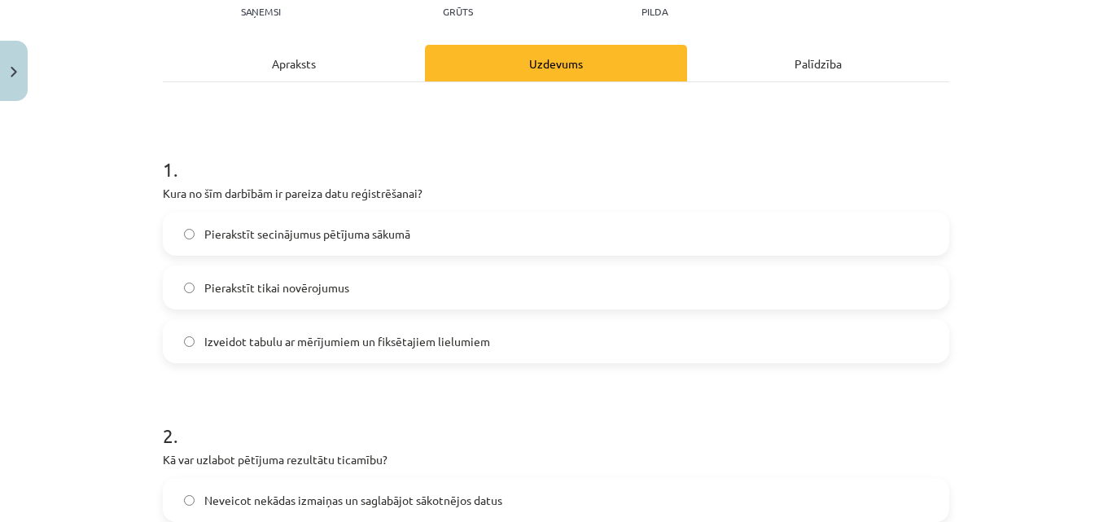
scroll to position [204, 0]
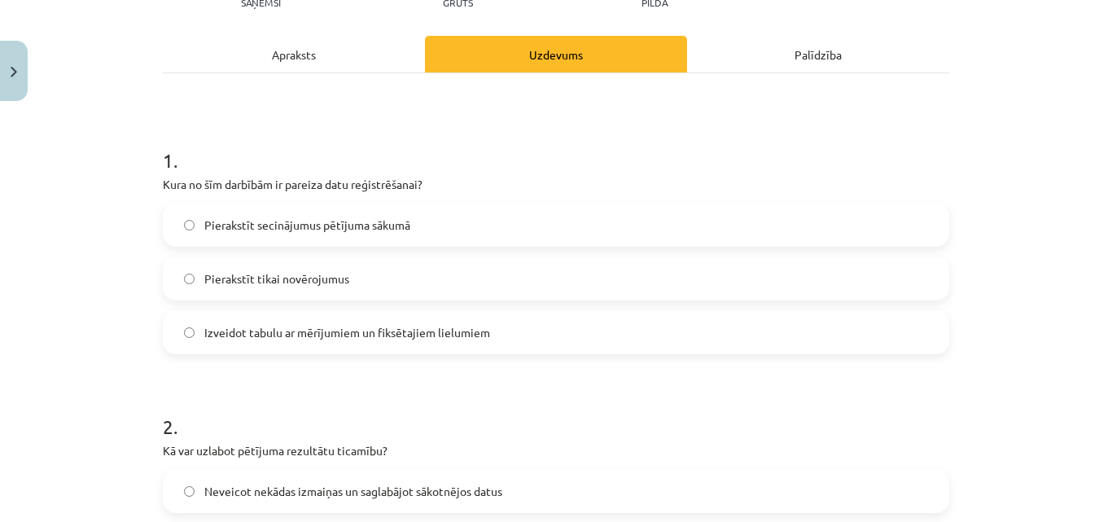
click at [206, 343] on label "Izveidot tabulu ar mērījumiem un fiksētajiem lielumiem" at bounding box center [555, 332] width 783 height 41
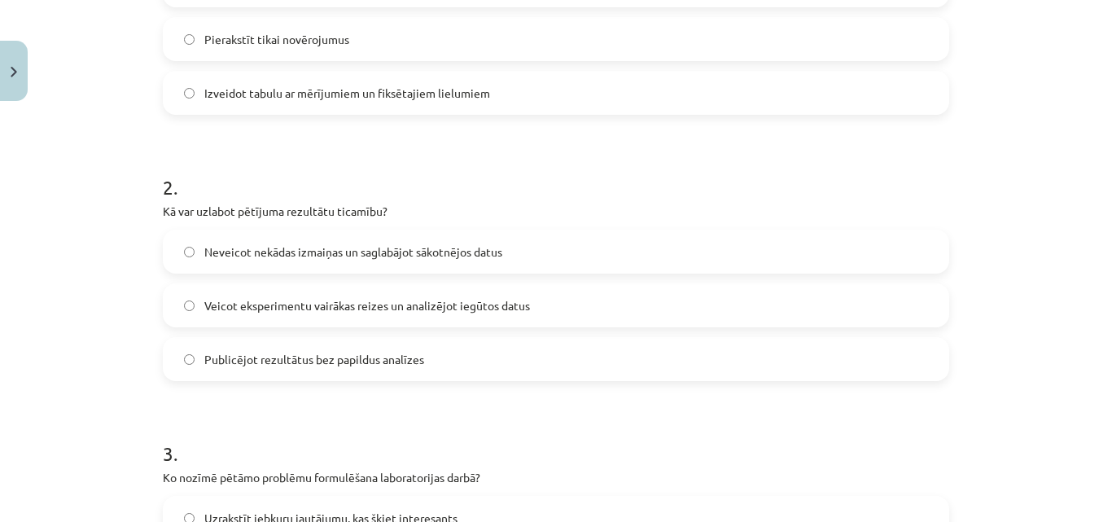
scroll to position [448, 0]
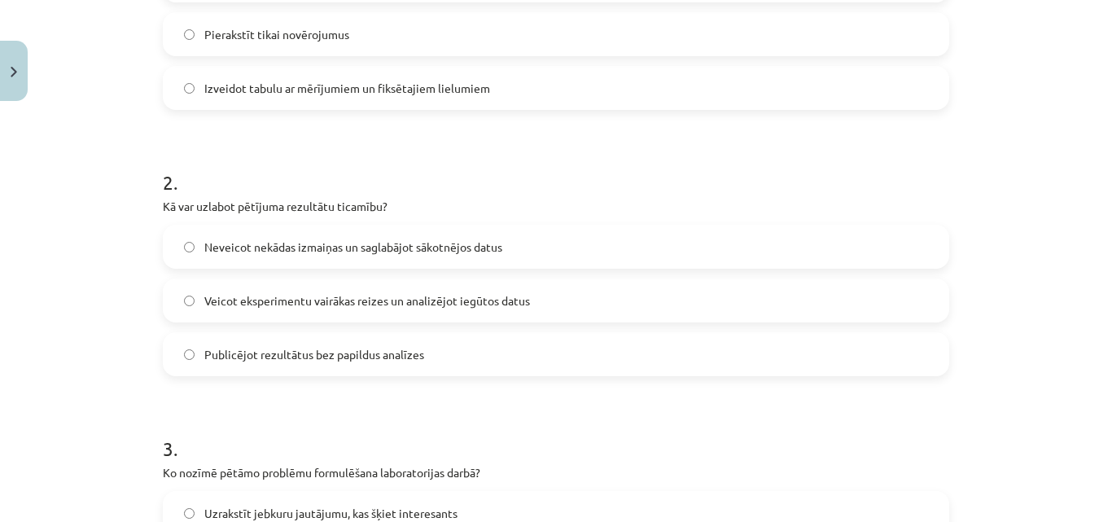
click at [404, 299] on span "Veicot eksperimentu vairākas reizes un analizējot iegūtos datus" at bounding box center [367, 300] width 326 height 17
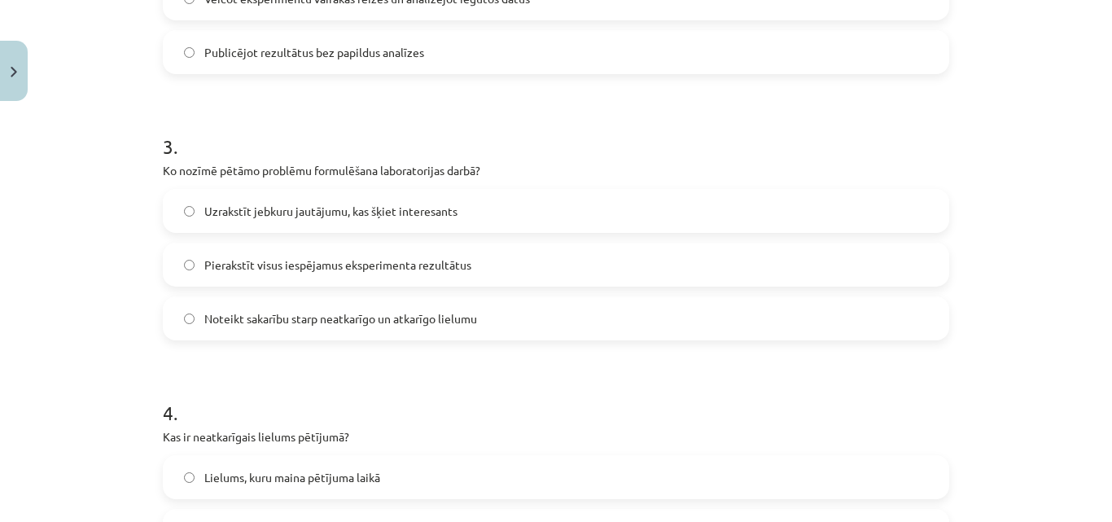
scroll to position [774, 0]
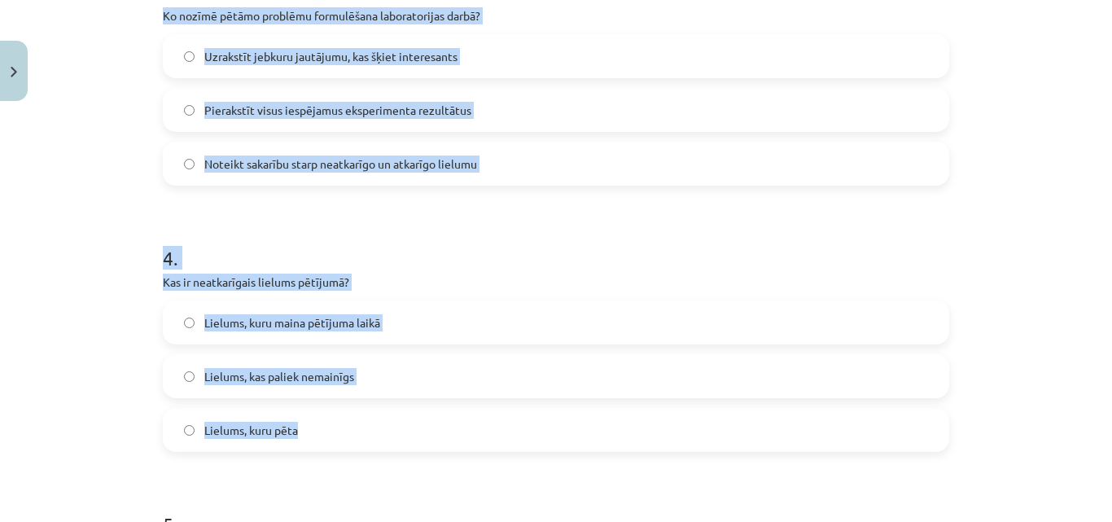
drag, startPoint x: 154, startPoint y: 146, endPoint x: 397, endPoint y: 405, distance: 354.9
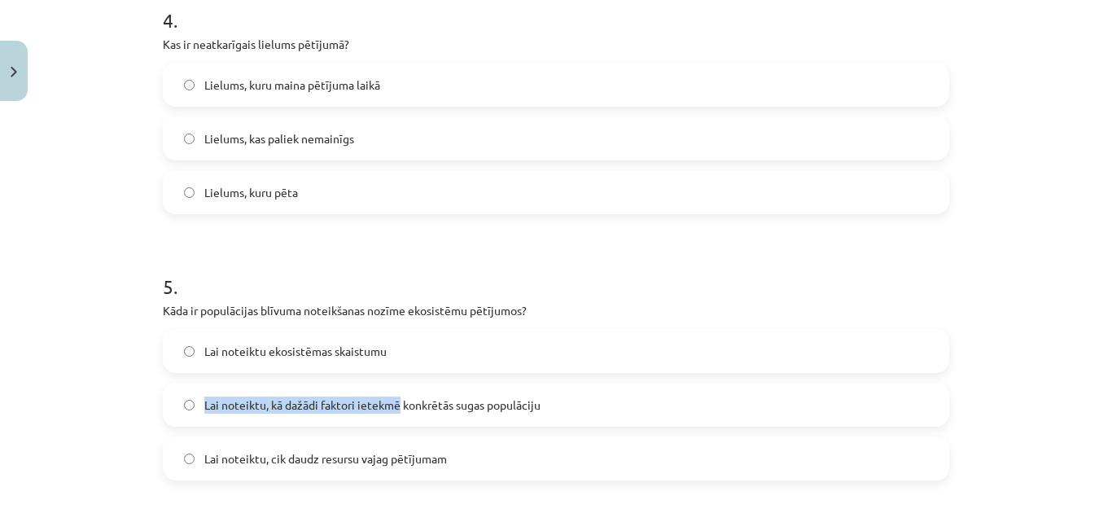
drag, startPoint x: 397, startPoint y: 405, endPoint x: 362, endPoint y: 401, distance: 34.4
click at [390, 419] on div "Lai noteiktu ekosistēmas skaistumu Lai noteiktu, kā dažādi faktori ietekmē konk…" at bounding box center [556, 404] width 787 height 151
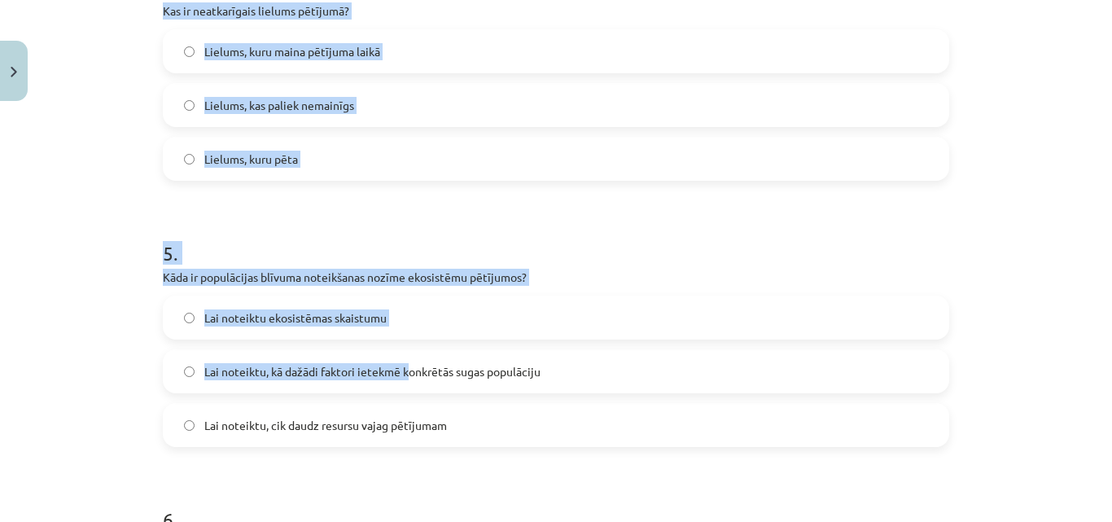
scroll to position [1181, 0]
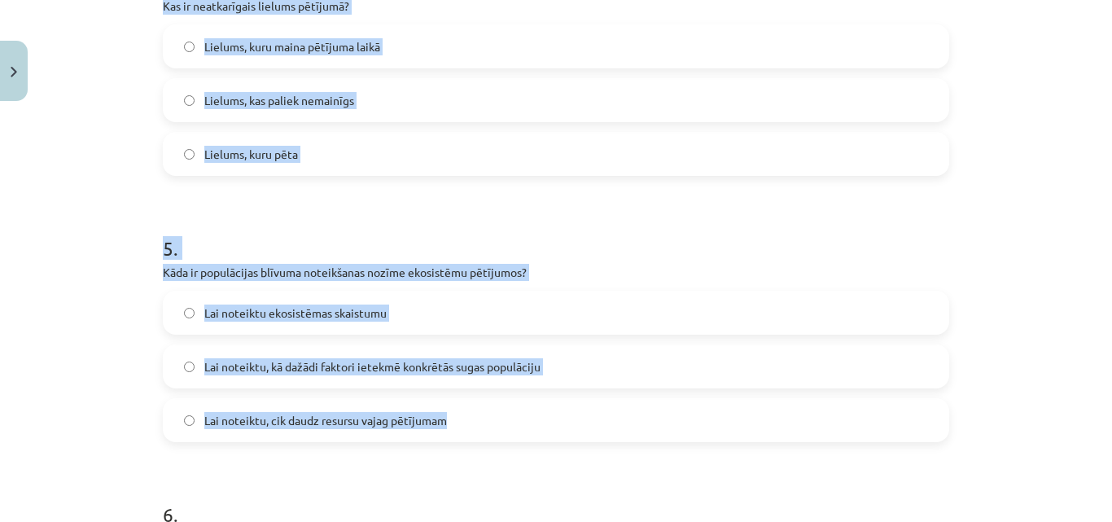
drag, startPoint x: 182, startPoint y: 72, endPoint x: 464, endPoint y: 397, distance: 431.2
click at [464, 397] on div "100 XP Saņemsi Grūts 107 pilda Apraksts Uzdevums Palīdzība 1 . Kura no šīm darb…" at bounding box center [556, 425] width 806 height 2994
copy form "Ko nozīmē pētāmo problēmu formulēšana laboratorijas darbā? Uzrakstīt jebkuru ja…"
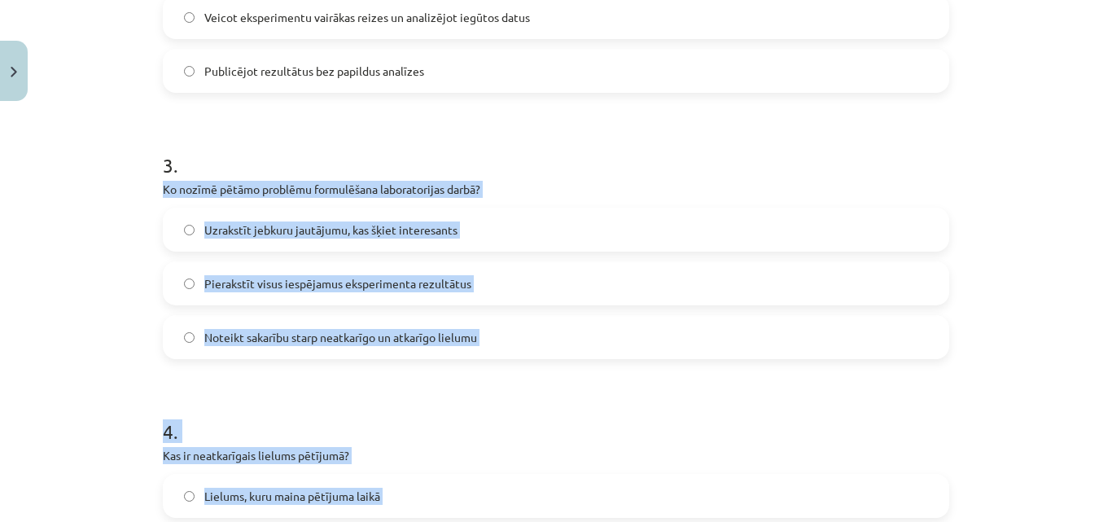
scroll to position [719, 0]
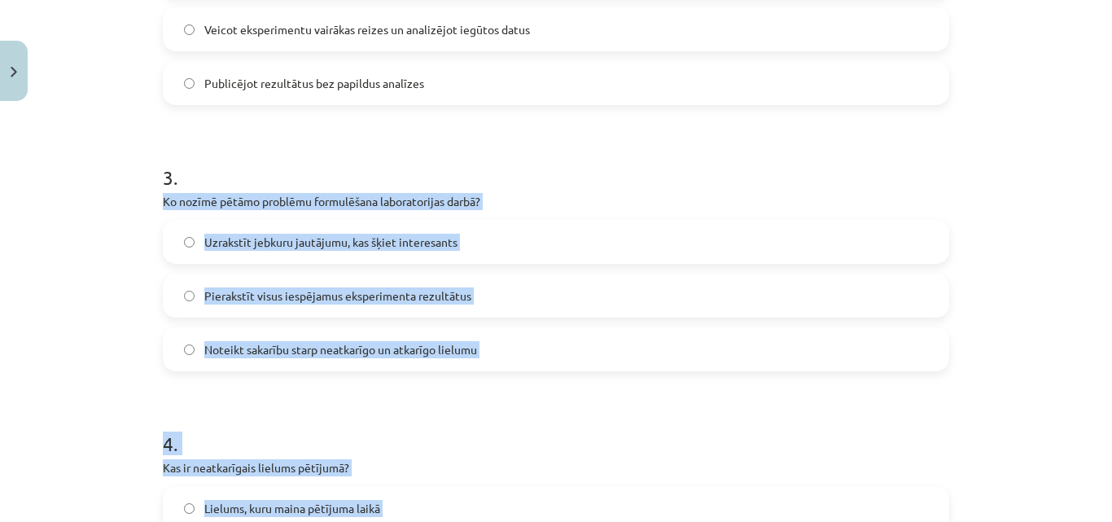
click at [138, 327] on div "Mācību tēma: Bioloģijas i - 11. klases 1. ieskaites mācību materiāls - laborato…" at bounding box center [556, 261] width 1112 height 522
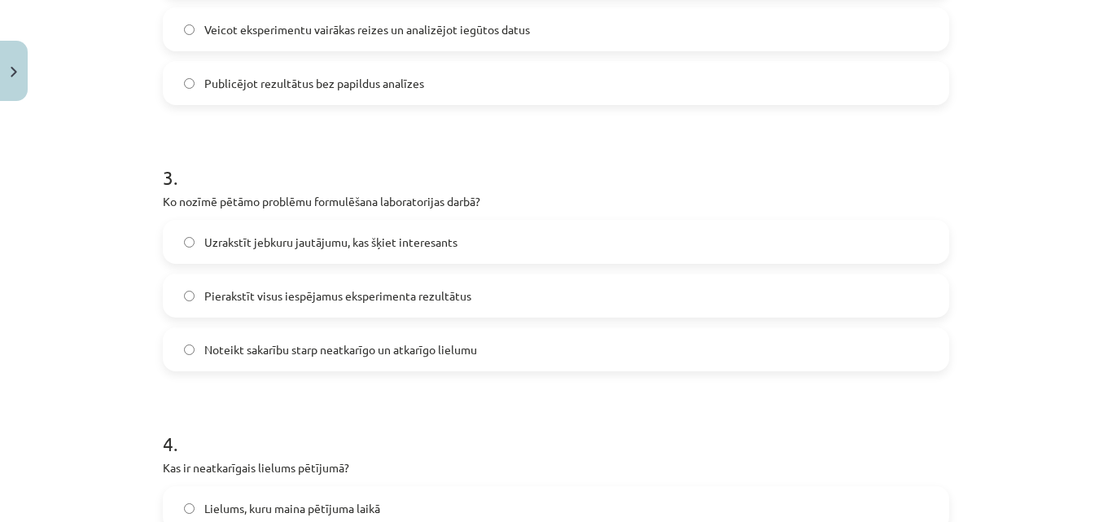
click at [229, 341] on span "Noteikt sakarību starp neatkarīgo un atkarīgo lielumu" at bounding box center [340, 349] width 273 height 17
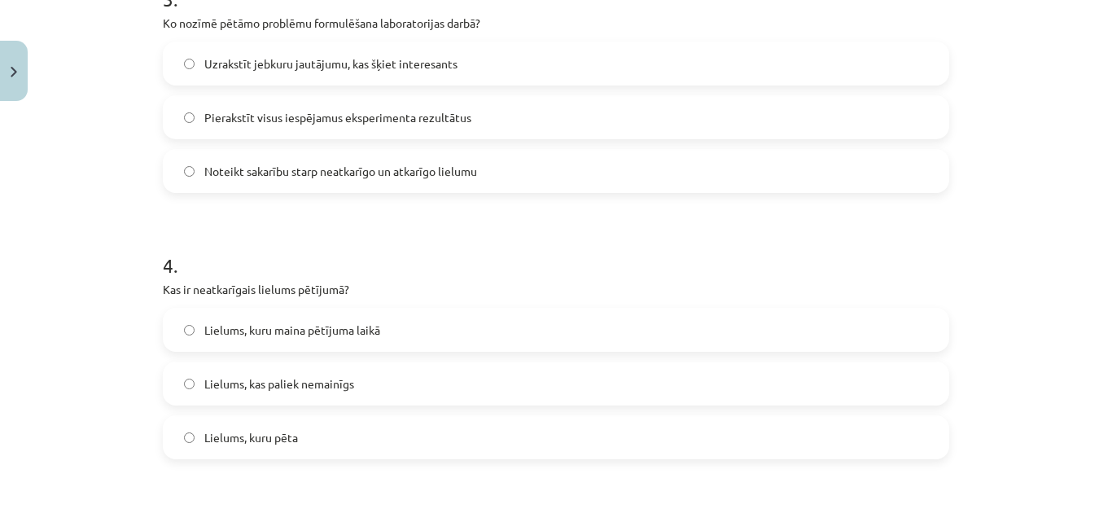
scroll to position [963, 0]
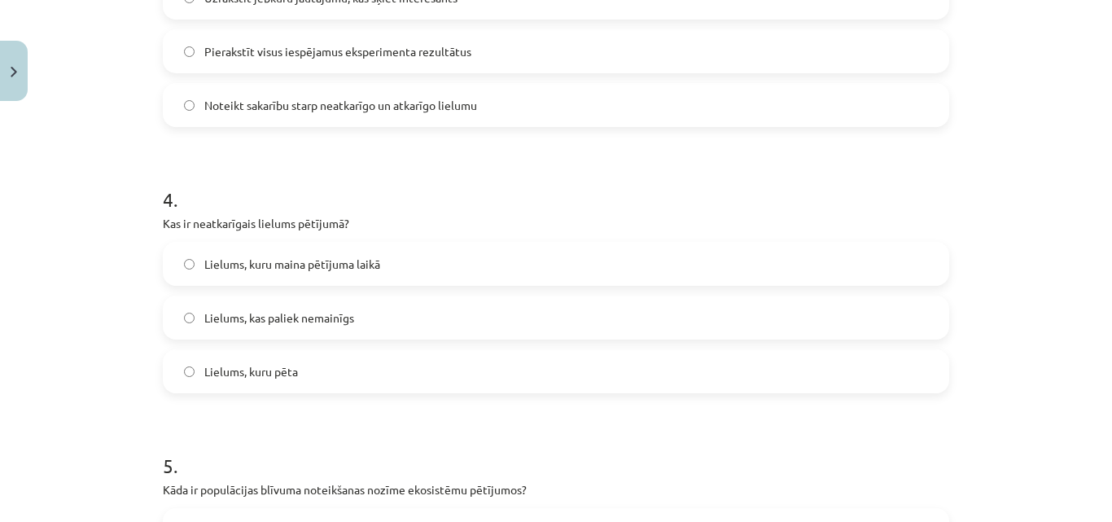
click at [333, 278] on label "Lielums, kuru maina pētījuma laikā" at bounding box center [555, 263] width 783 height 41
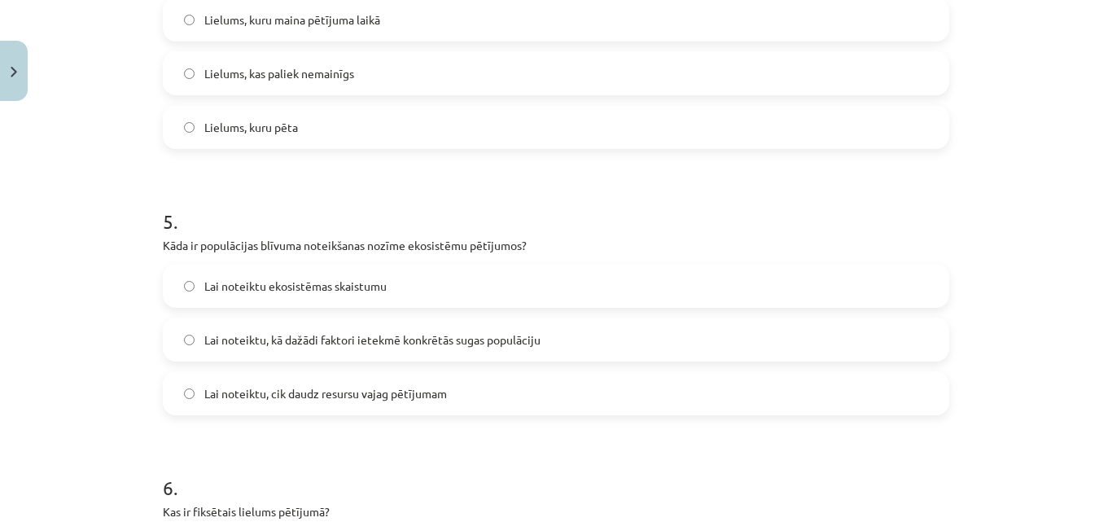
click at [239, 344] on span "Lai noteiktu, kā dažādi faktori ietekmē konkrētās sugas populāciju" at bounding box center [372, 339] width 336 height 17
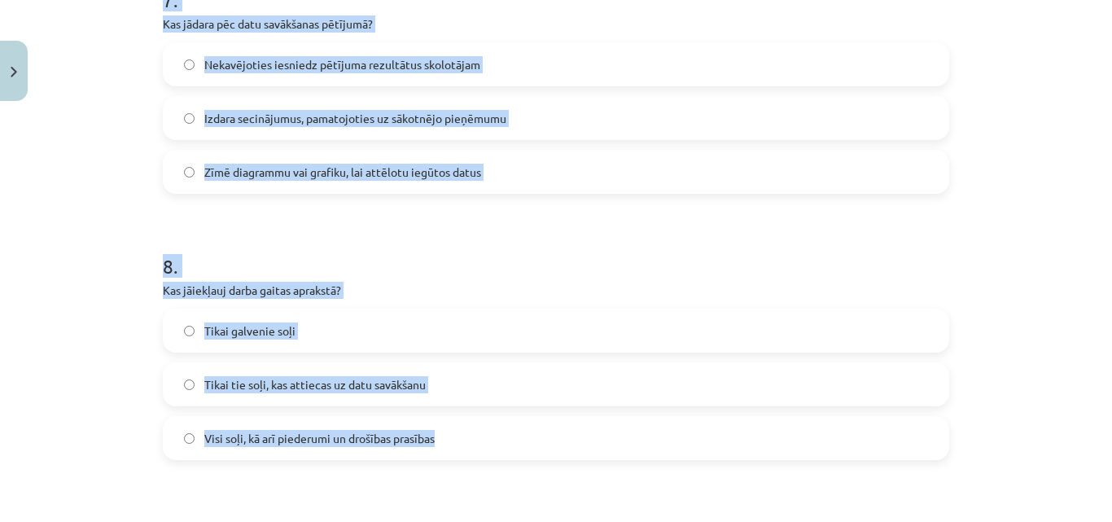
scroll to position [1967, 0]
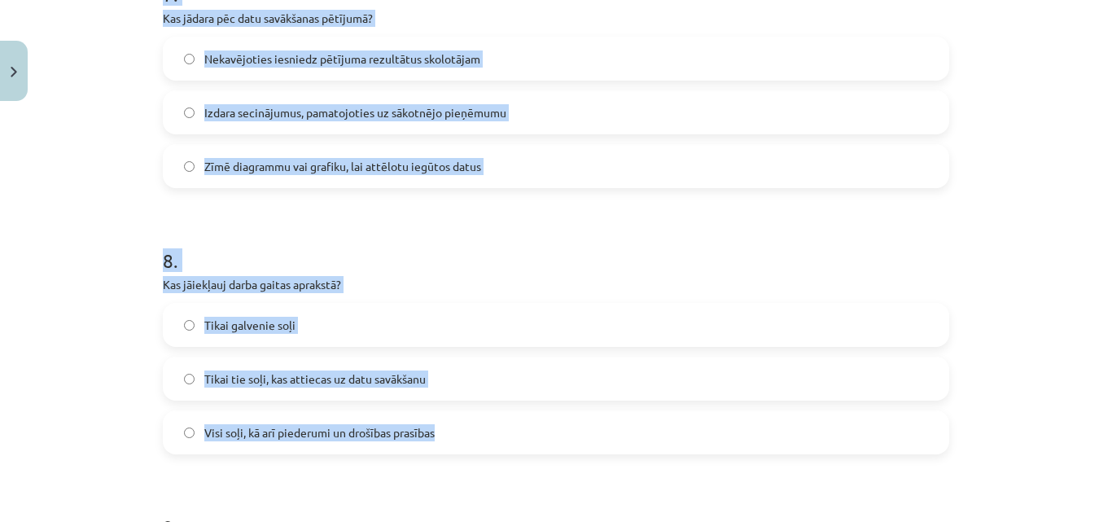
drag, startPoint x: 153, startPoint y: 181, endPoint x: 489, endPoint y: 428, distance: 417.6
copy form "Kas ir fiksētais lielums pētījumā? Lielums, kuru nemaina pētījuma laikā Lielums…"
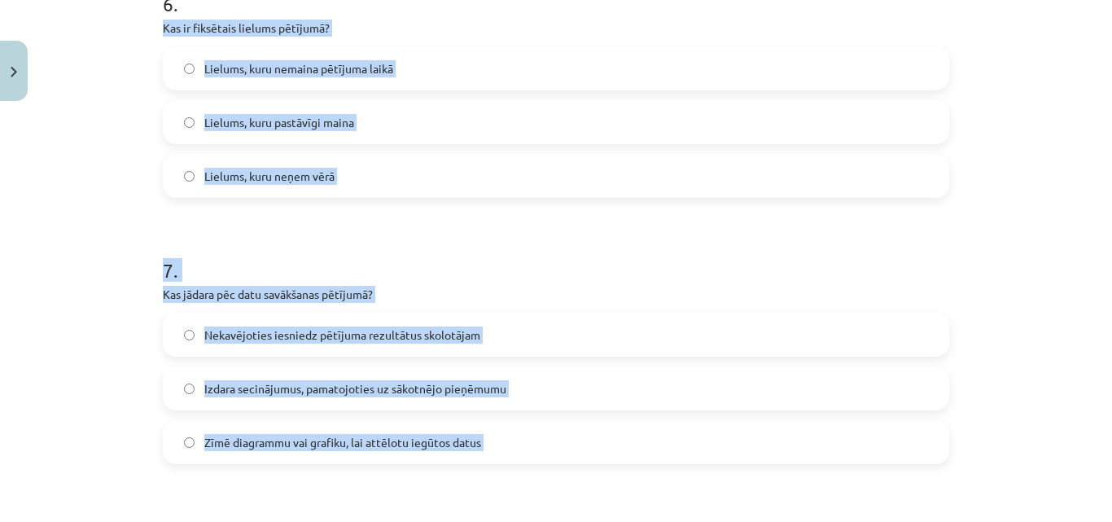
scroll to position [1588, 0]
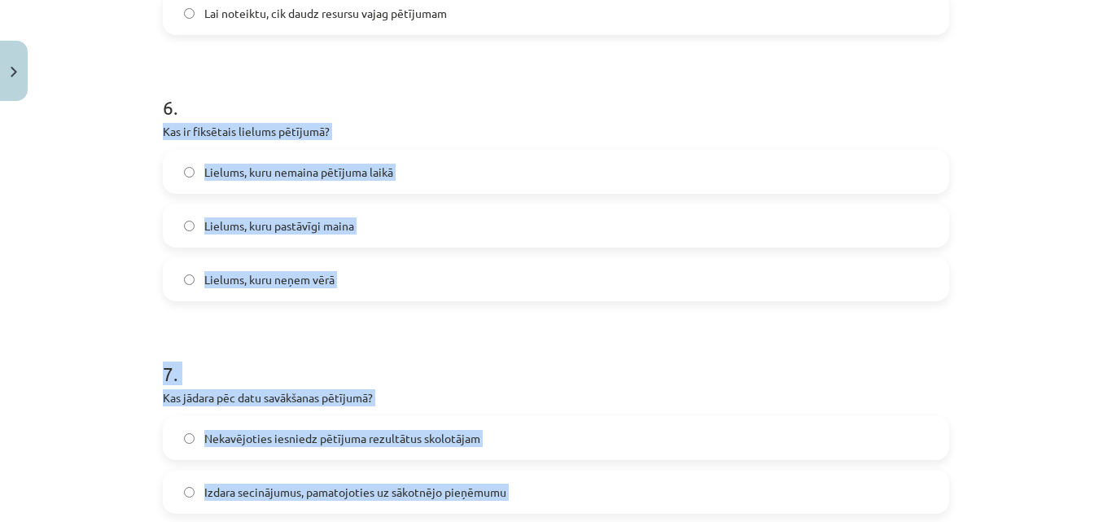
click at [137, 250] on div "Mācību tēma: Bioloģijas i - 11. klases 1. ieskaites mācību materiāls - laborato…" at bounding box center [556, 261] width 1112 height 522
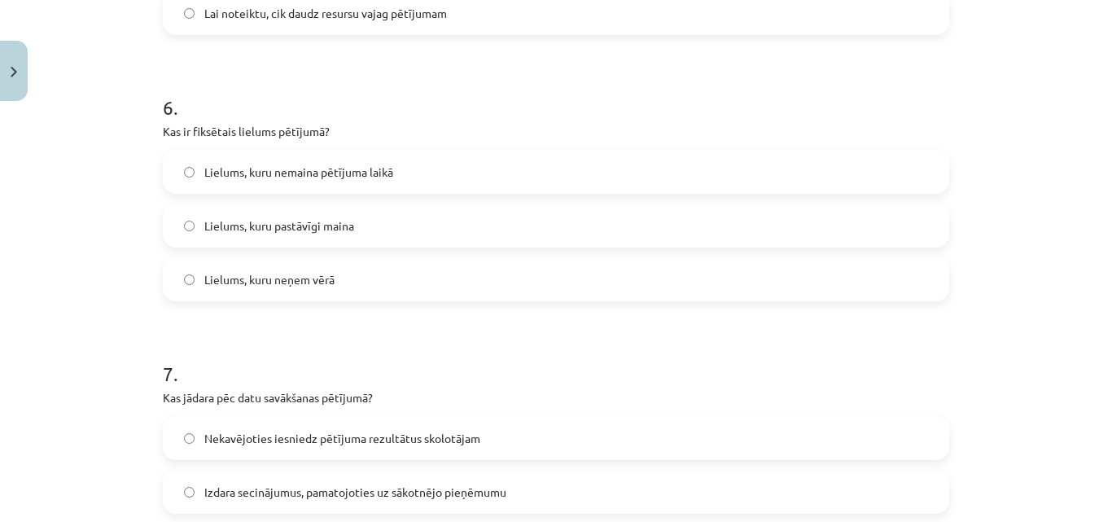
click at [245, 180] on span "Lielums, kuru nemaina pētījuma laikā" at bounding box center [298, 172] width 189 height 17
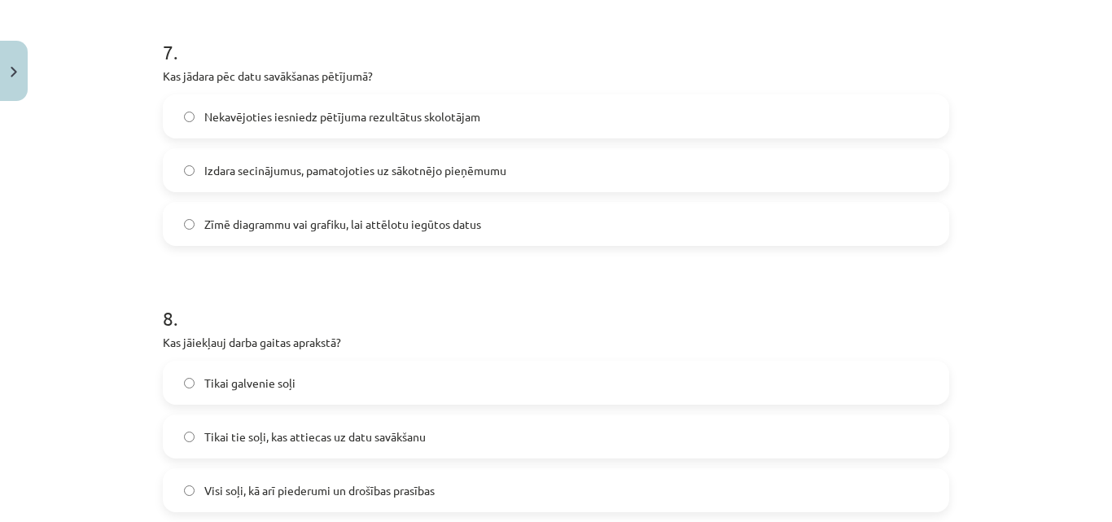
scroll to position [1914, 0]
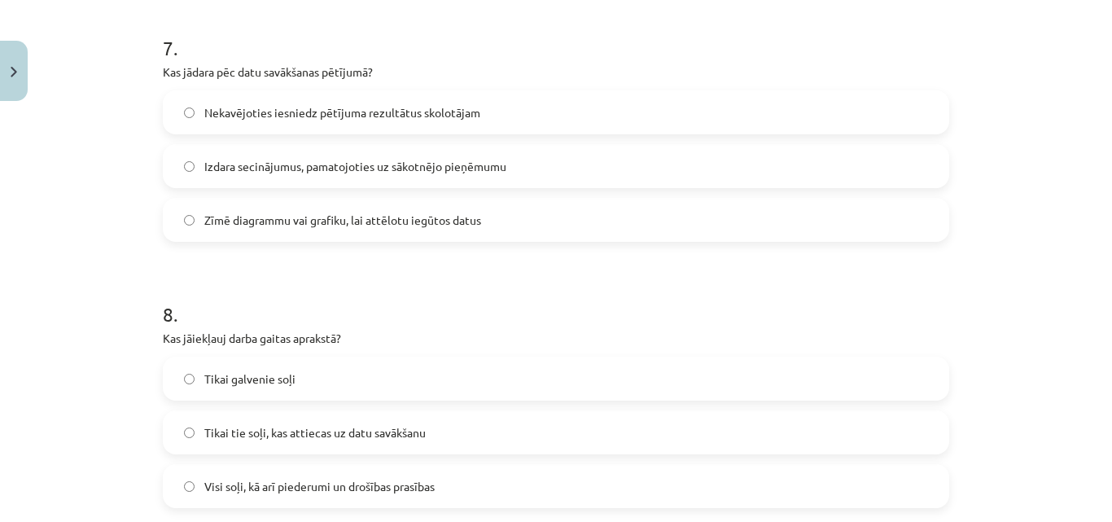
click at [250, 233] on label "Zīmē diagrammu vai grafiku, lai attēlotu iegūtos datus" at bounding box center [555, 219] width 783 height 41
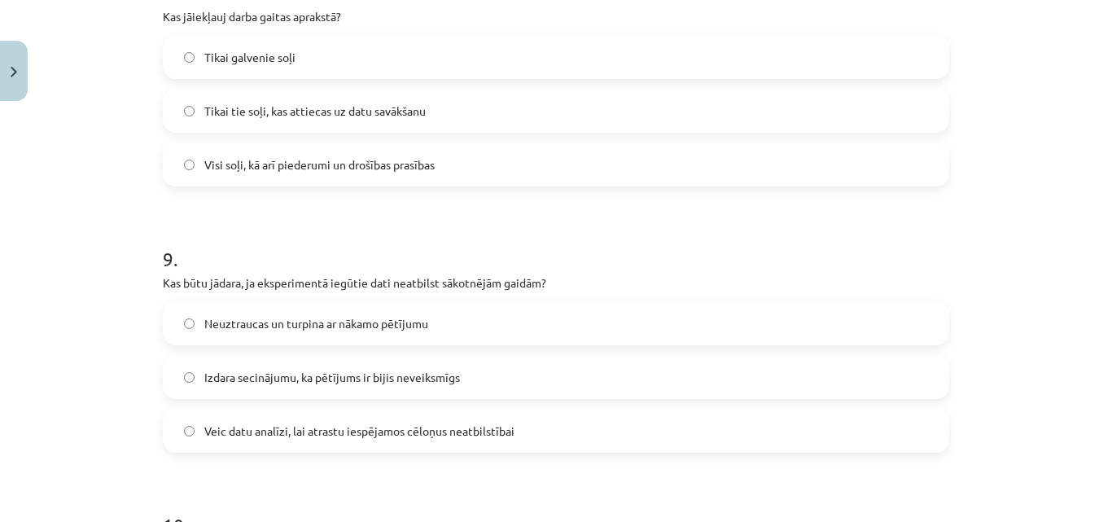
scroll to position [2239, 0]
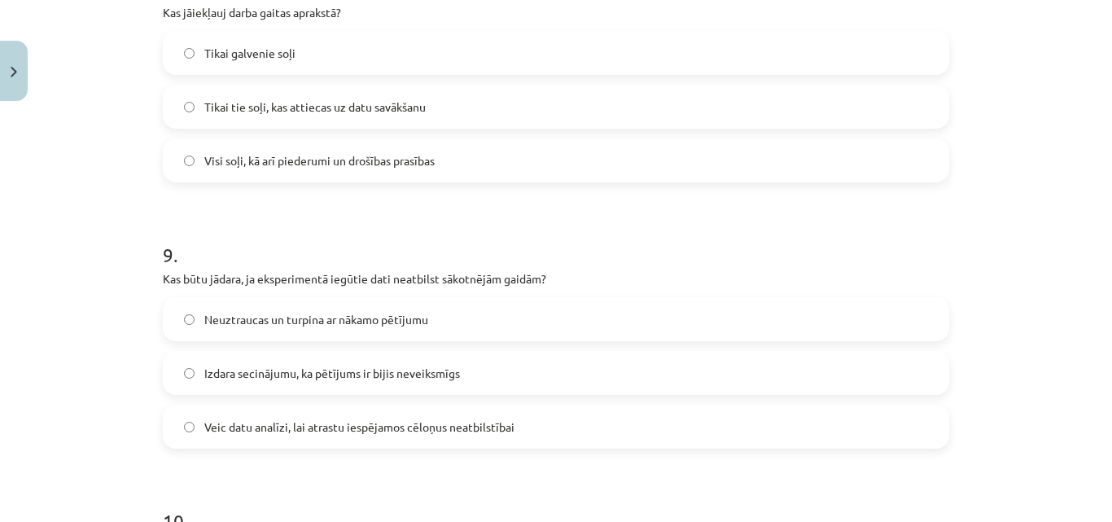
click at [287, 156] on span "Visi soļi, kā arī piederumi un drošības prasības" at bounding box center [319, 160] width 230 height 17
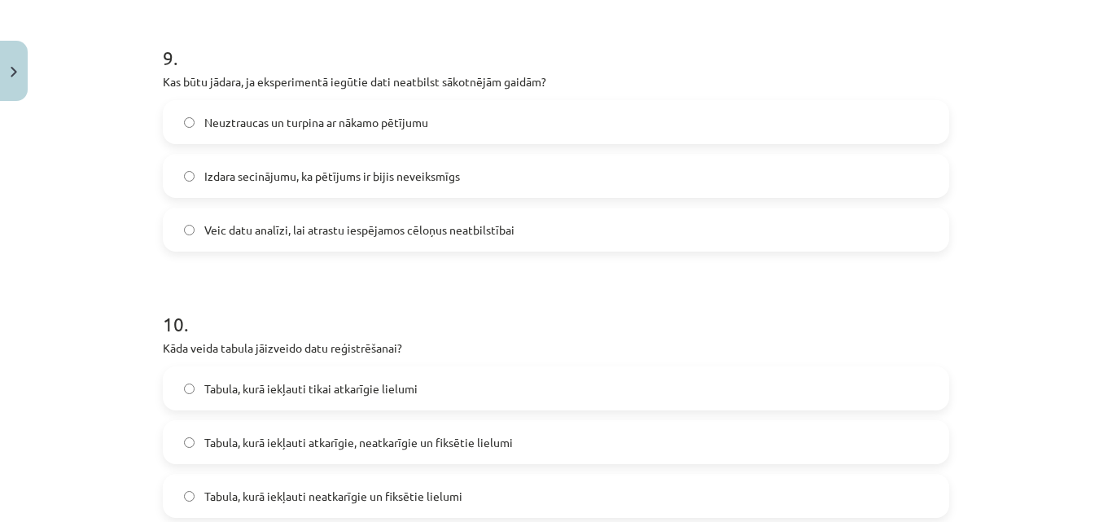
scroll to position [2456, 0]
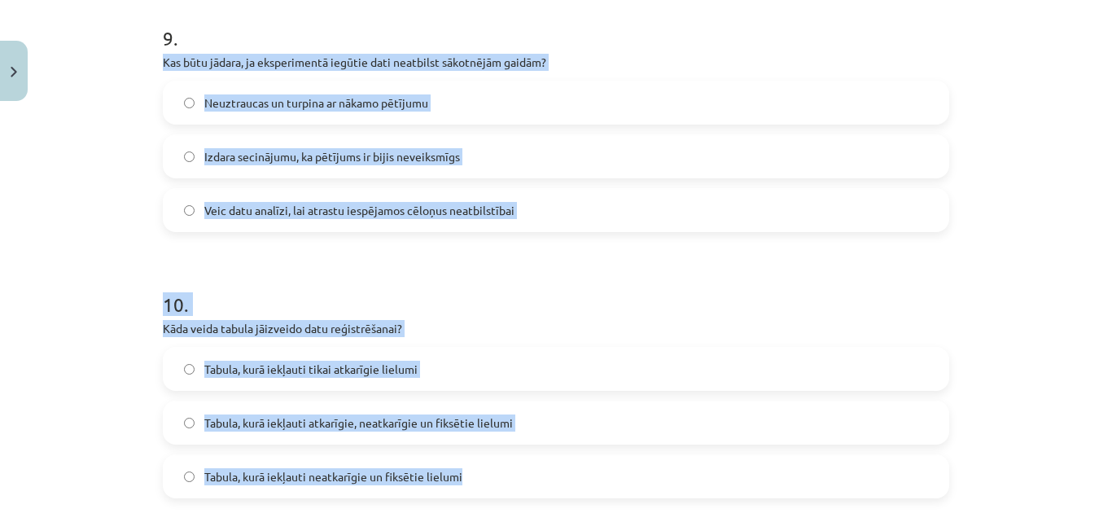
drag, startPoint x: 150, startPoint y: 61, endPoint x: 506, endPoint y: 458, distance: 533.4
copy form "Kas būtu jādara, ja eksperimentā iegūtie dati neatbilst sākotnējām gaidām? Neuz…"
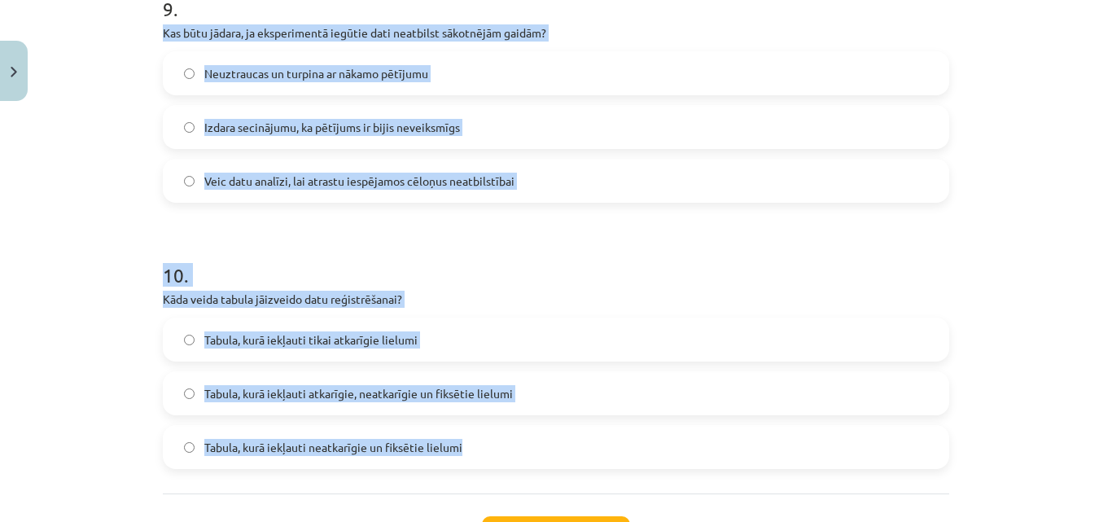
scroll to position [2537, 0]
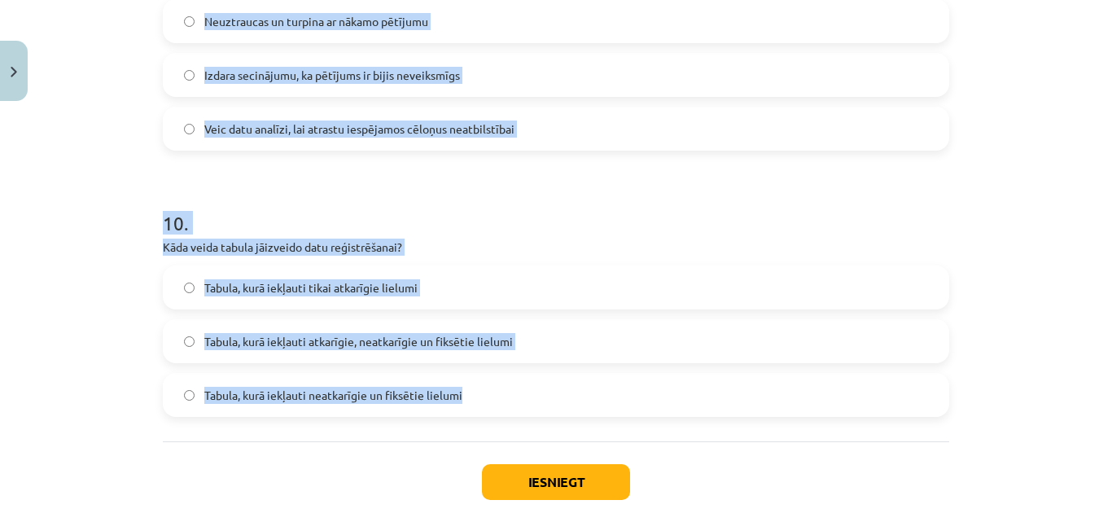
click at [592, 228] on h1 "10 ." at bounding box center [556, 208] width 787 height 50
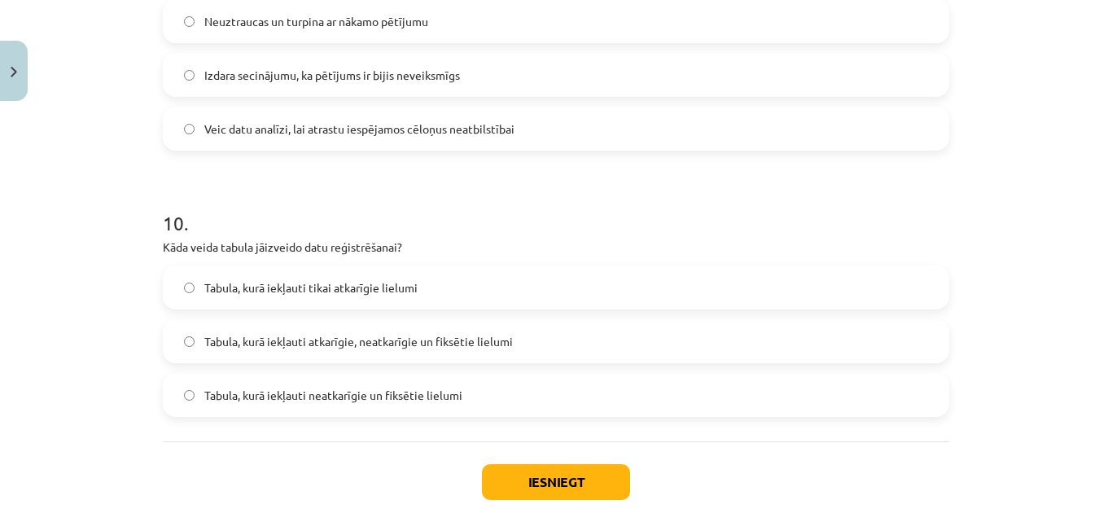
click at [559, 349] on label "Tabula, kurā iekļauti atkarīgie, neatkarīgie un fiksētie lielumi" at bounding box center [555, 341] width 783 height 41
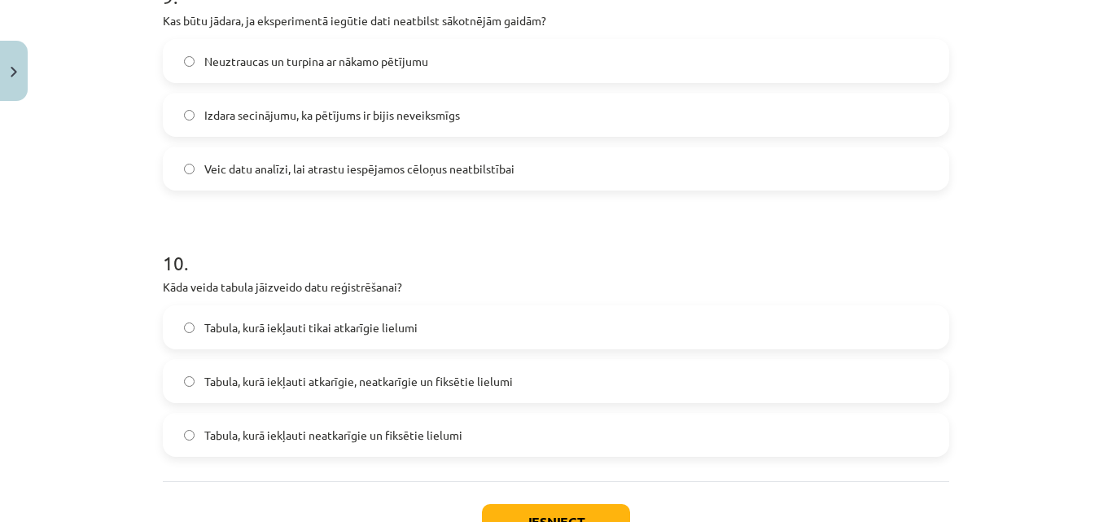
scroll to position [2456, 0]
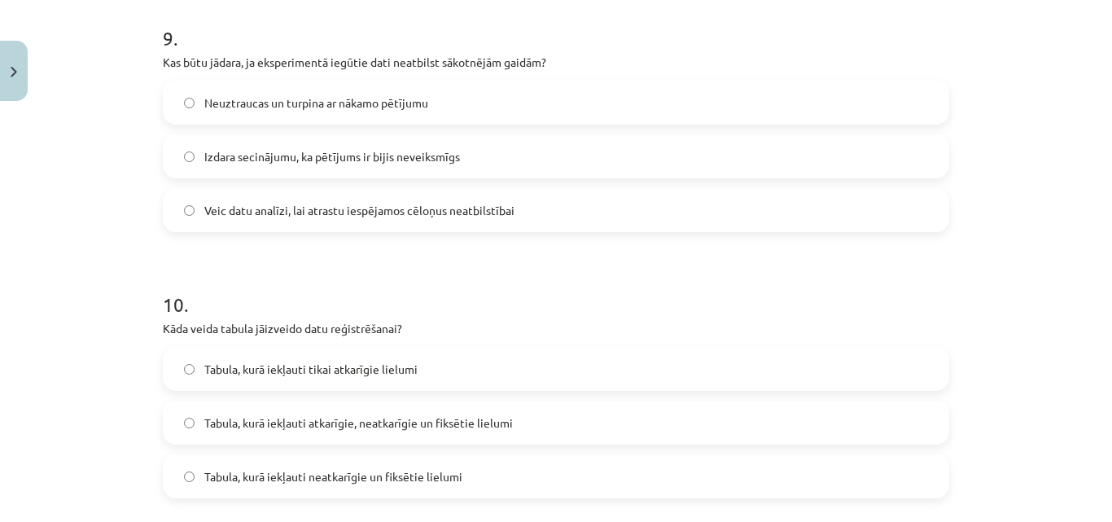
click at [354, 197] on label "Veic datu analīzi, lai atrastu iespējamos cēloņus neatbilstībai" at bounding box center [555, 210] width 783 height 41
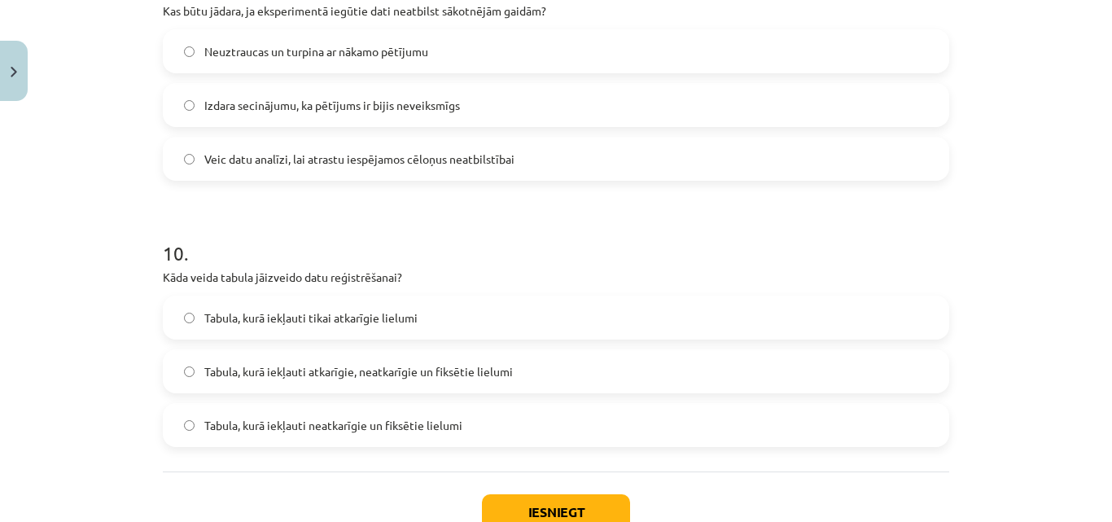
scroll to position [2621, 0]
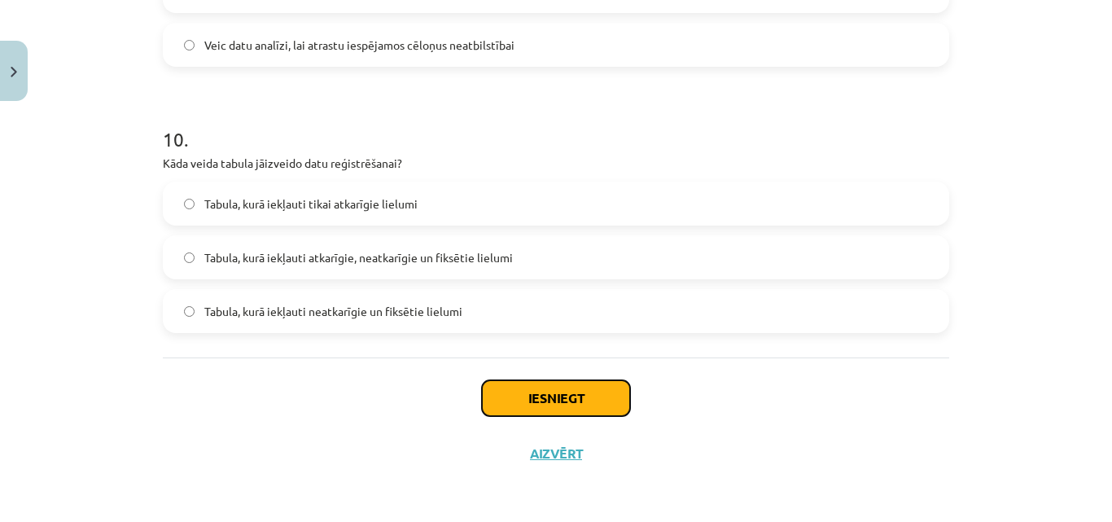
click at [570, 406] on button "Iesniegt" at bounding box center [556, 398] width 148 height 36
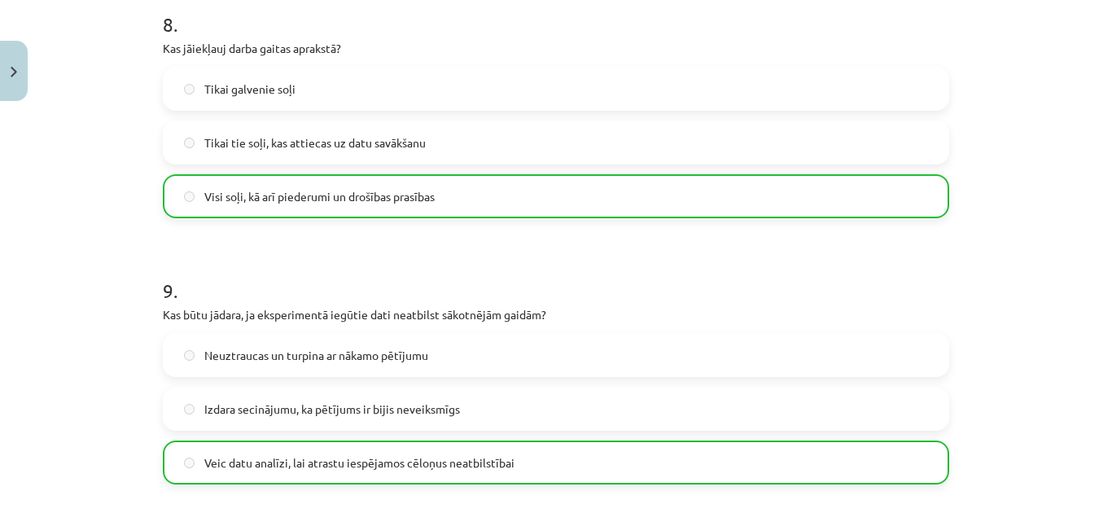
scroll to position [2673, 0]
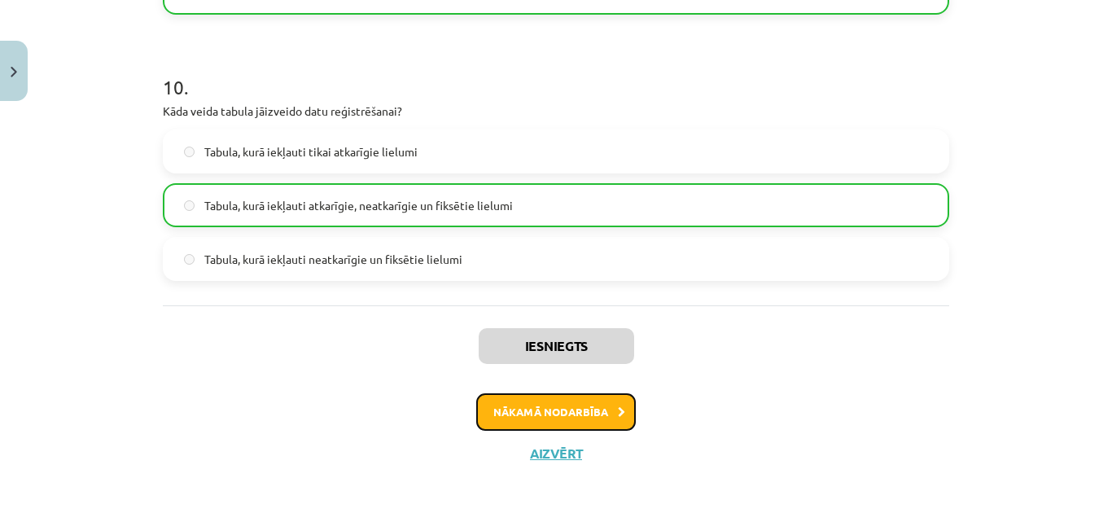
click at [522, 415] on button "Nākamā nodarbība" at bounding box center [556, 411] width 160 height 37
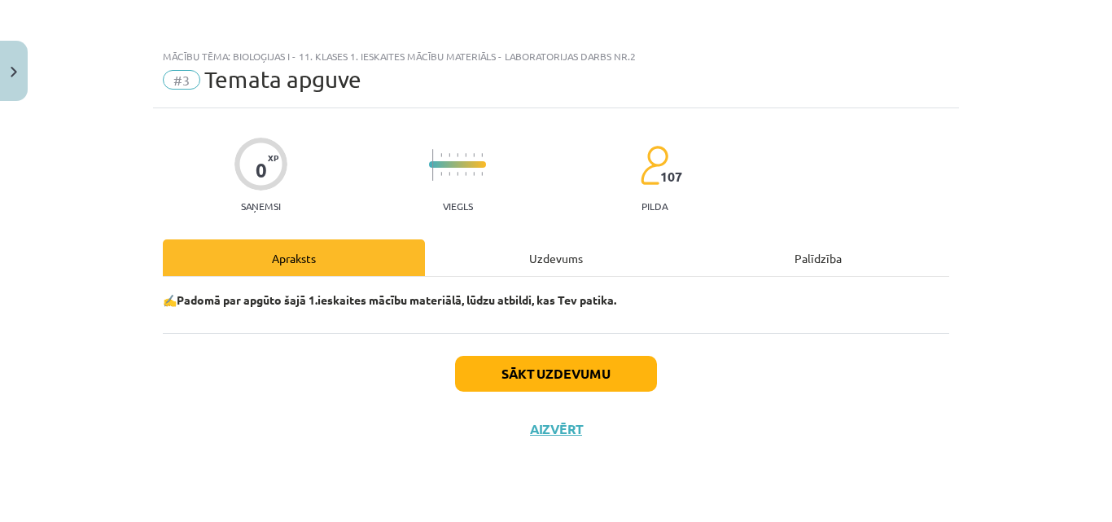
scroll to position [0, 0]
click at [546, 372] on button "Sākt uzdevumu" at bounding box center [556, 374] width 202 height 36
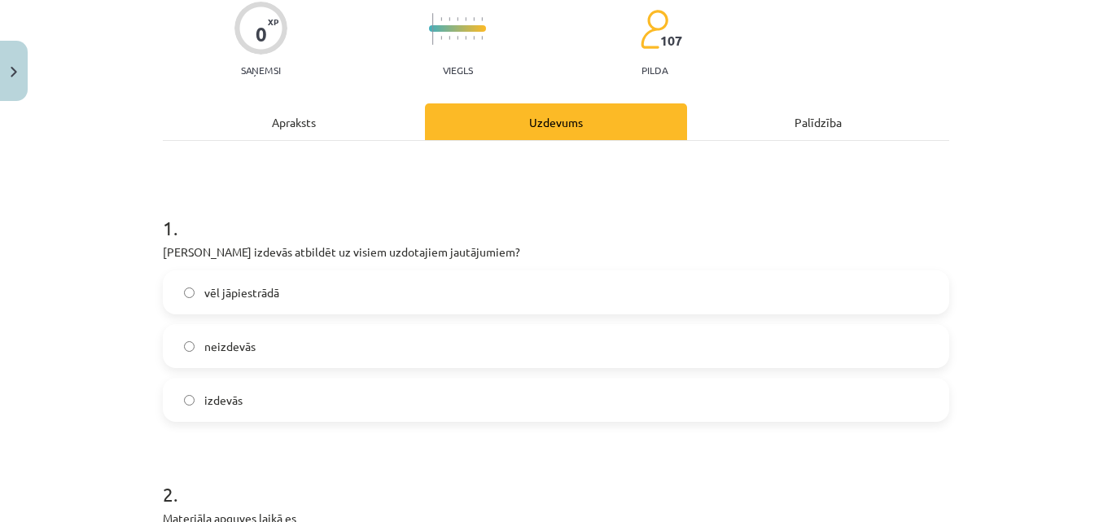
click at [458, 393] on label "izdevās" at bounding box center [555, 399] width 783 height 41
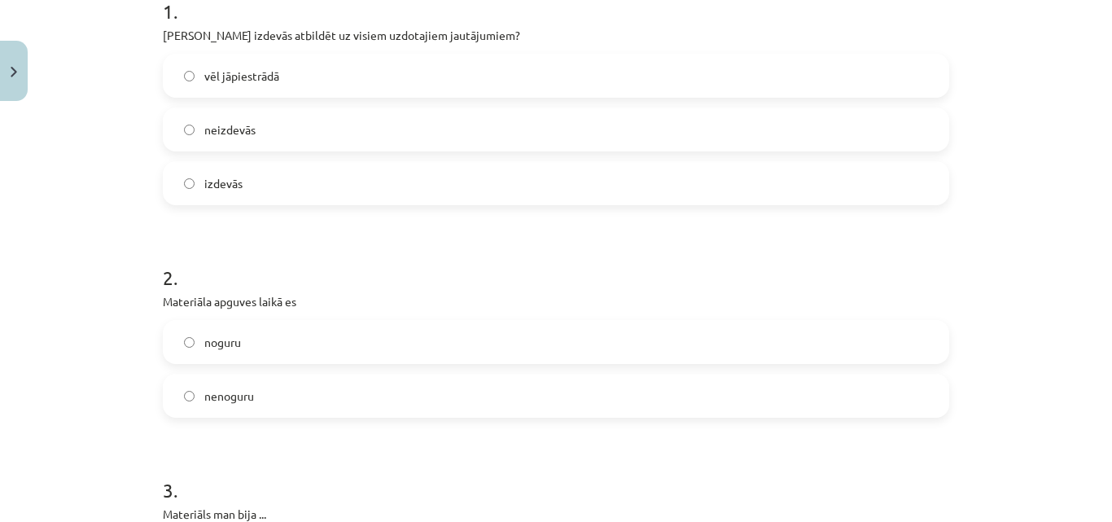
click at [458, 394] on label "nenoguru" at bounding box center [555, 395] width 783 height 41
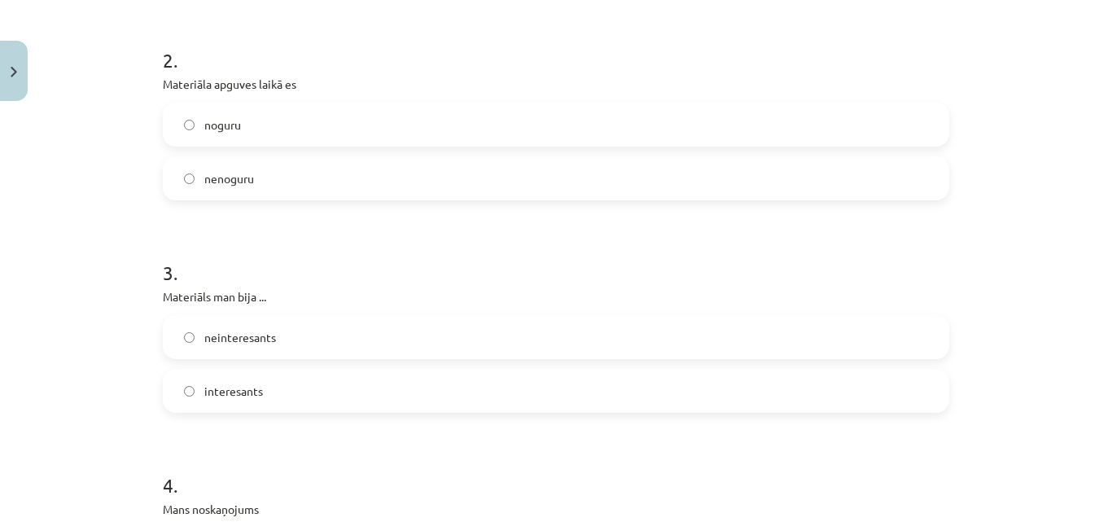
click at [454, 408] on label "interesants" at bounding box center [555, 390] width 783 height 41
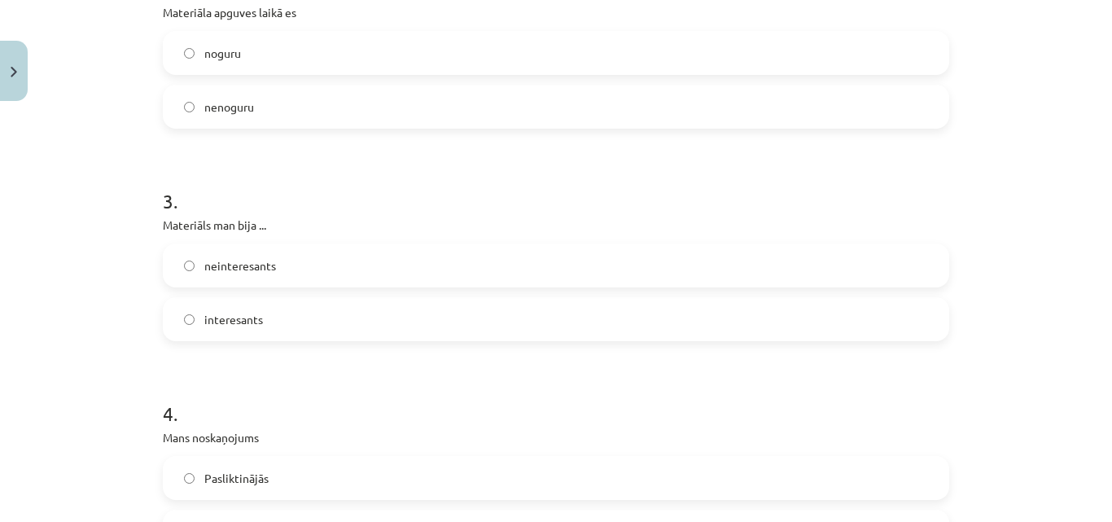
scroll to position [760, 0]
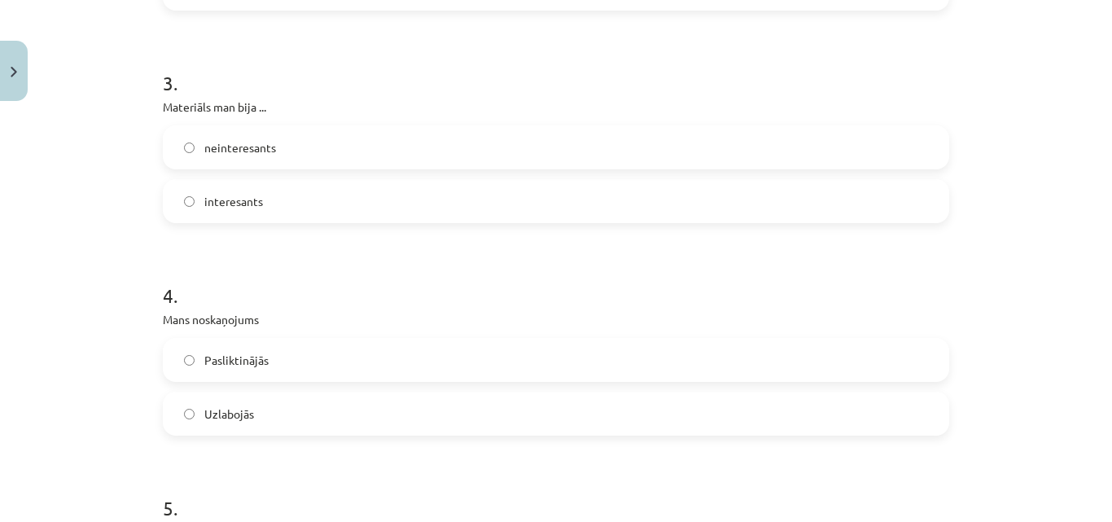
click at [442, 406] on label "Uzlabojās" at bounding box center [555, 413] width 783 height 41
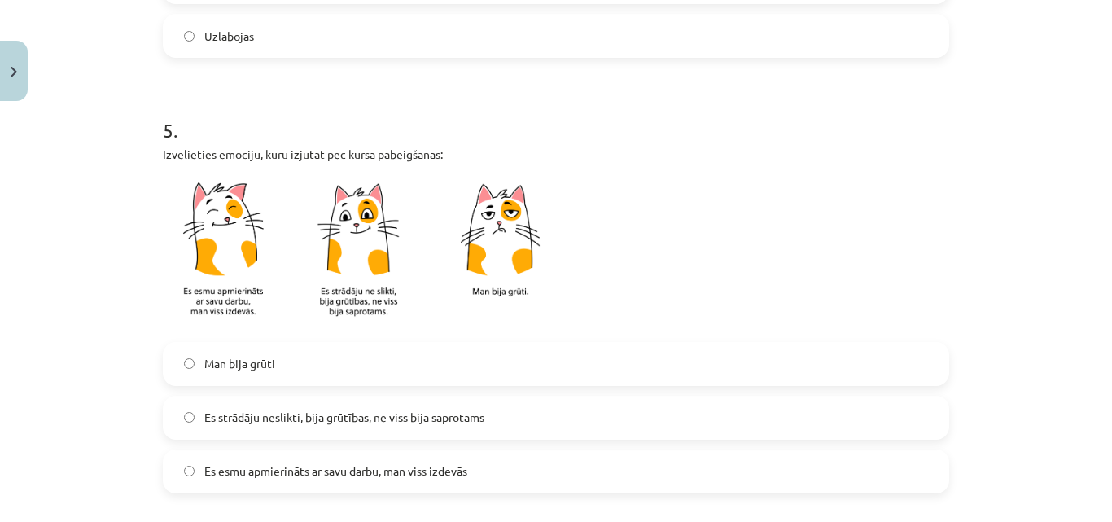
scroll to position [1140, 0]
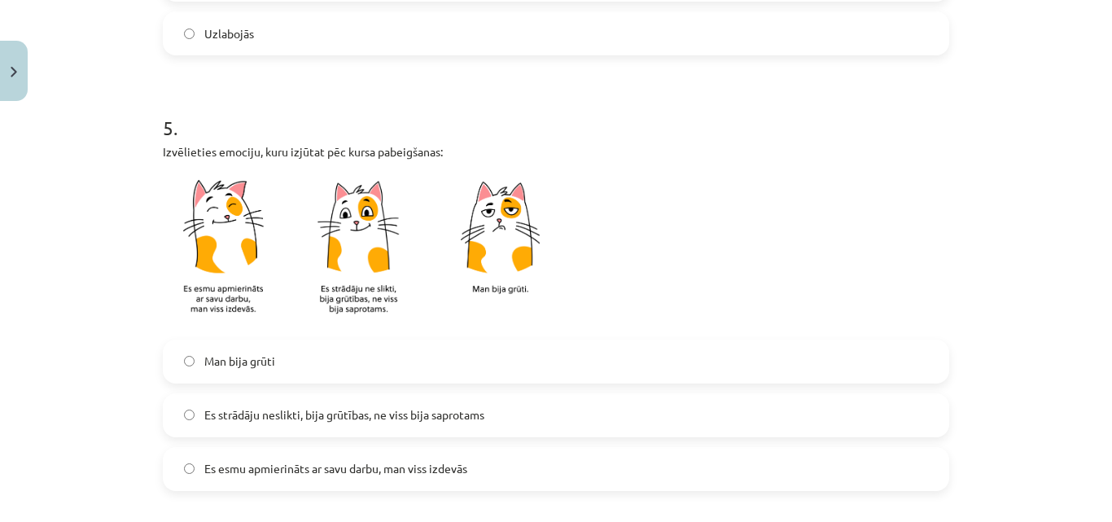
click at [453, 467] on span "Es esmu apmierināts ar savu darbu, man viss izdevās" at bounding box center [335, 468] width 263 height 17
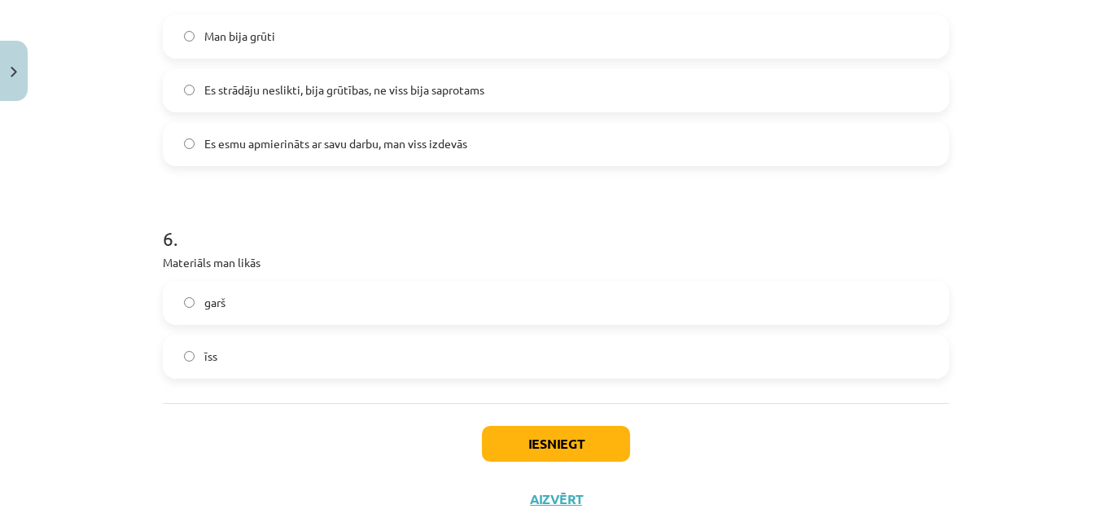
scroll to position [1466, 0]
click at [444, 362] on label "īss" at bounding box center [555, 355] width 783 height 41
click at [567, 449] on button "Iesniegt" at bounding box center [556, 443] width 148 height 36
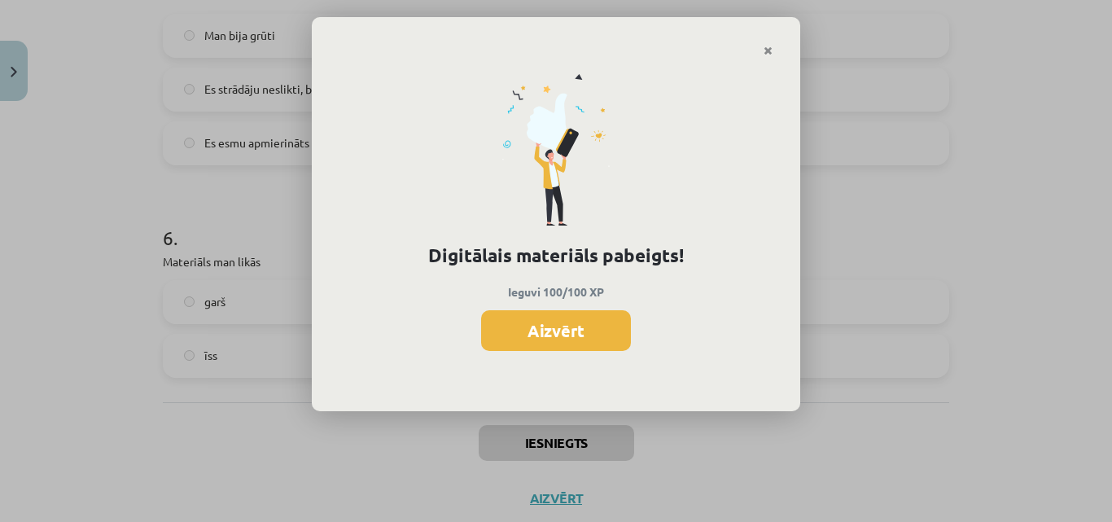
click at [569, 306] on div "Digitālais materiāls pabeigts! Ieguvi 100/100 XP Aizvērt" at bounding box center [556, 234] width 489 height 355
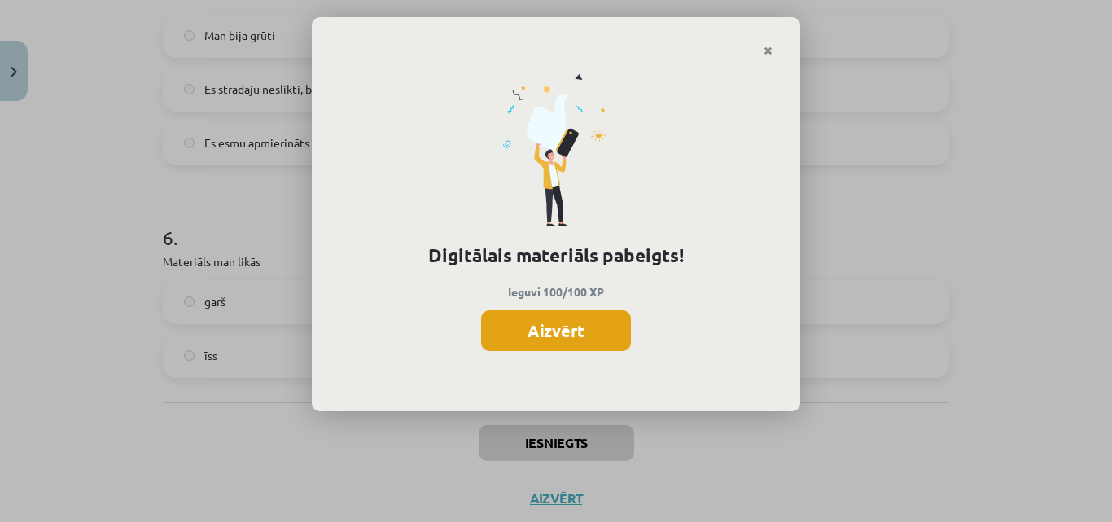
click at [568, 317] on button "Aizvērt" at bounding box center [556, 330] width 150 height 41
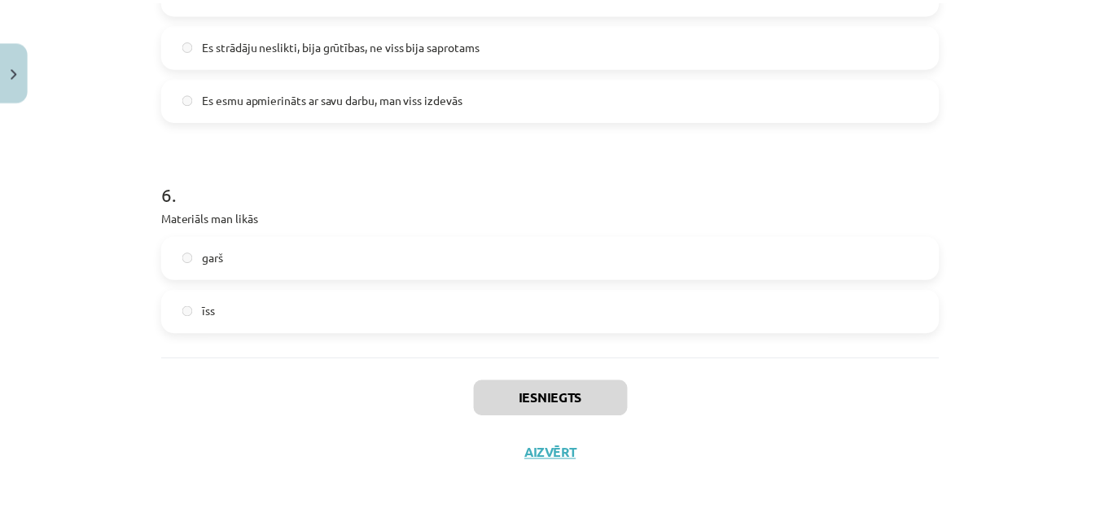
scroll to position [1510, 0]
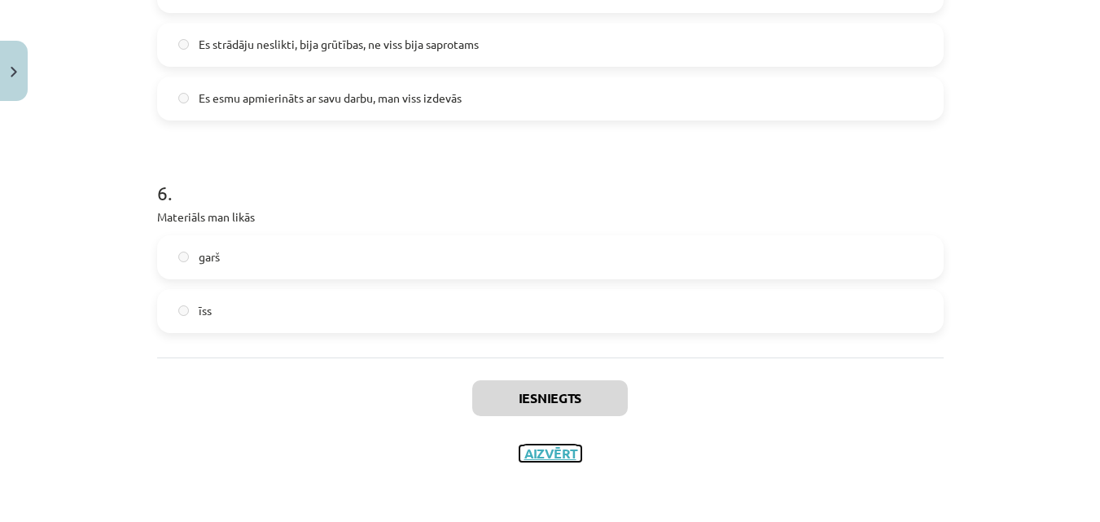
click at [551, 447] on button "Aizvērt" at bounding box center [550, 453] width 62 height 16
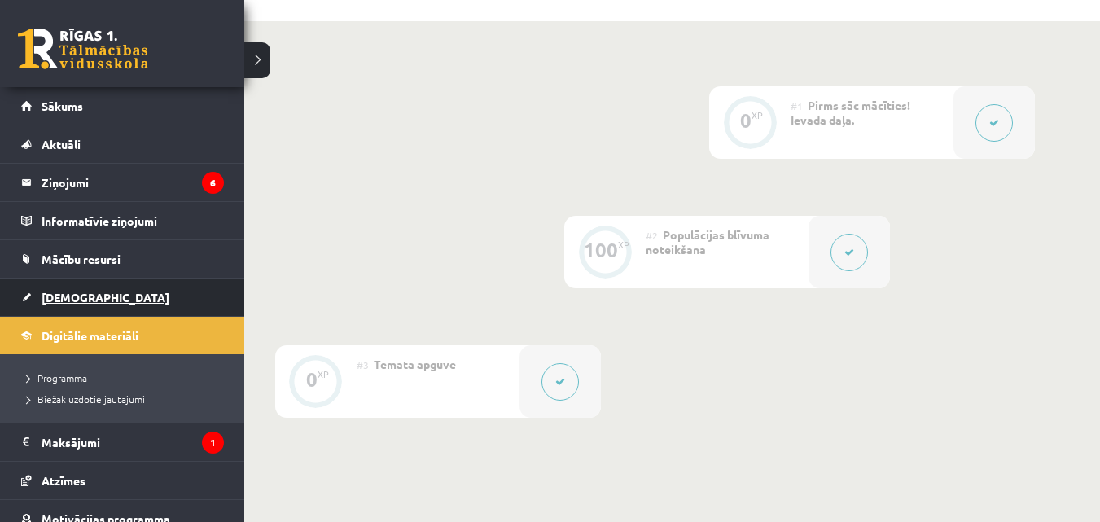
click at [89, 287] on link "[DEMOGRAPHIC_DATA]" at bounding box center [122, 296] width 203 height 37
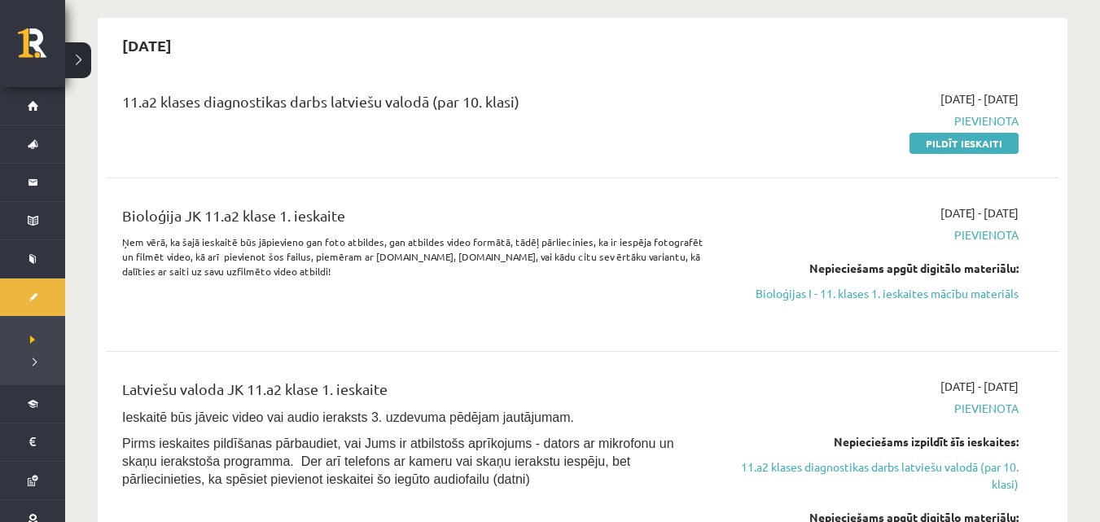
scroll to position [136, 0]
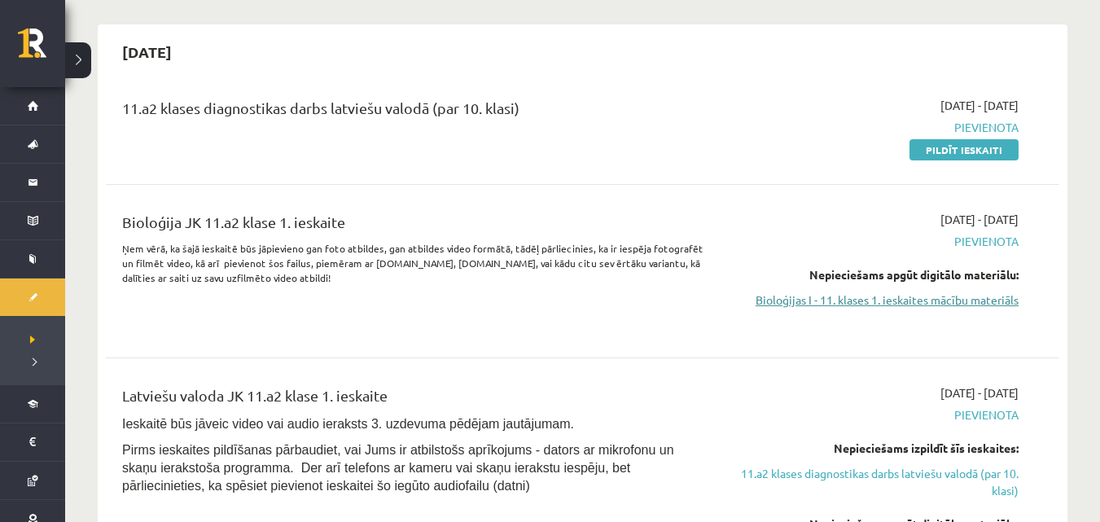
click at [924, 296] on link "Bioloģijas I - 11. klases 1. ieskaites mācību materiāls" at bounding box center [877, 300] width 283 height 17
click at [791, 307] on link "Bioloģijas I - 11. klases 1. ieskaites mācību materiāls" at bounding box center [877, 300] width 283 height 17
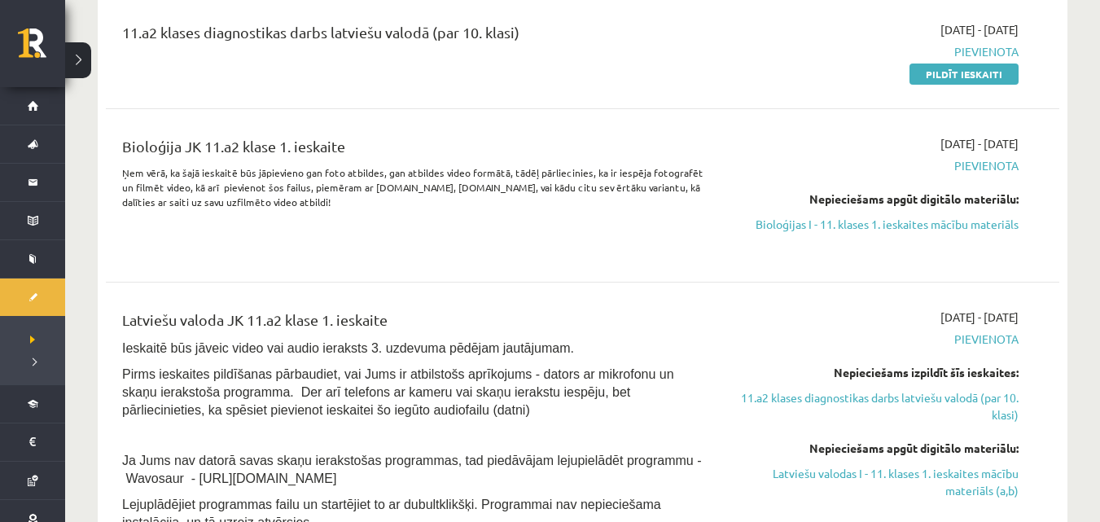
scroll to position [163, 0]
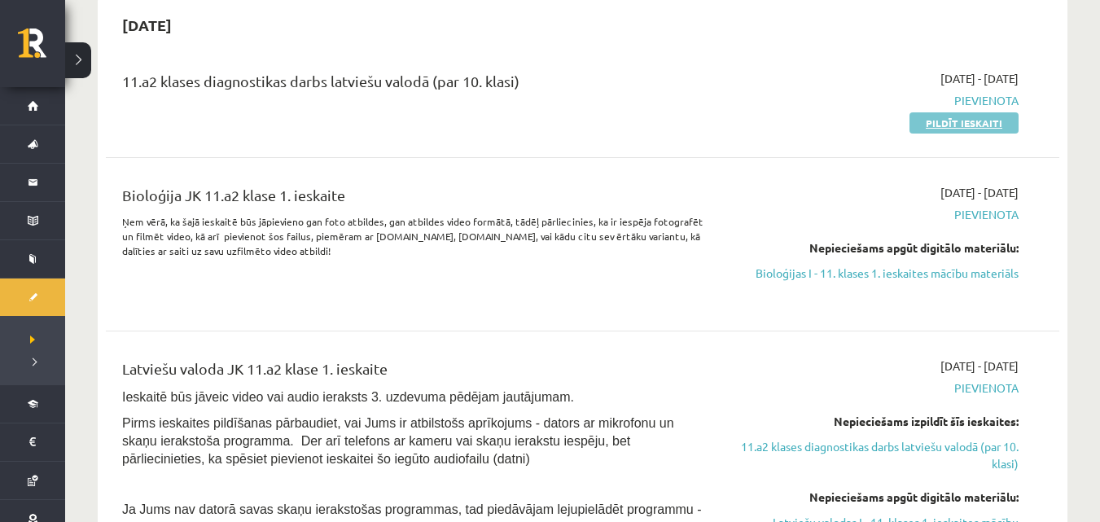
click at [983, 117] on link "Pildīt ieskaiti" at bounding box center [964, 122] width 109 height 21
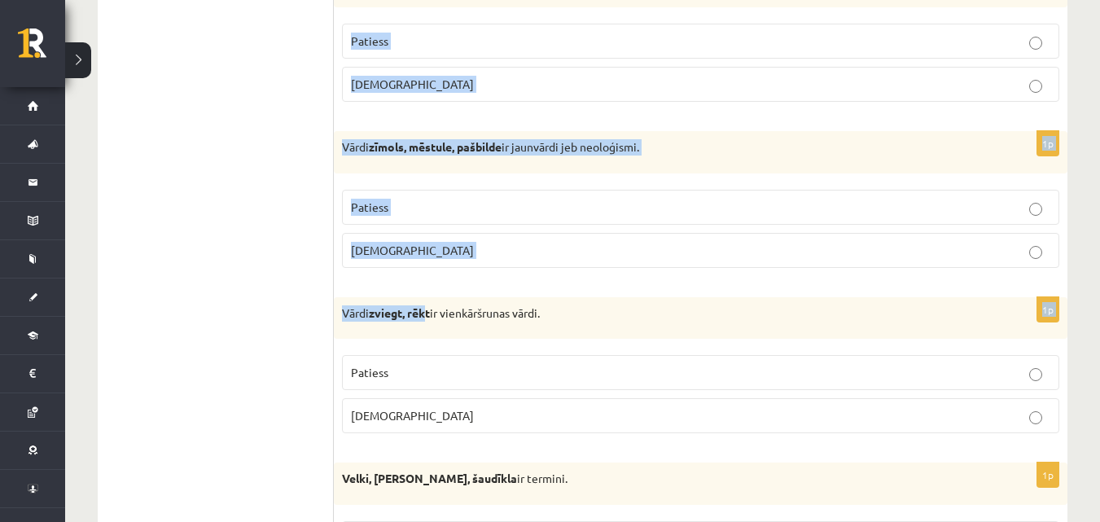
scroll to position [706, 0]
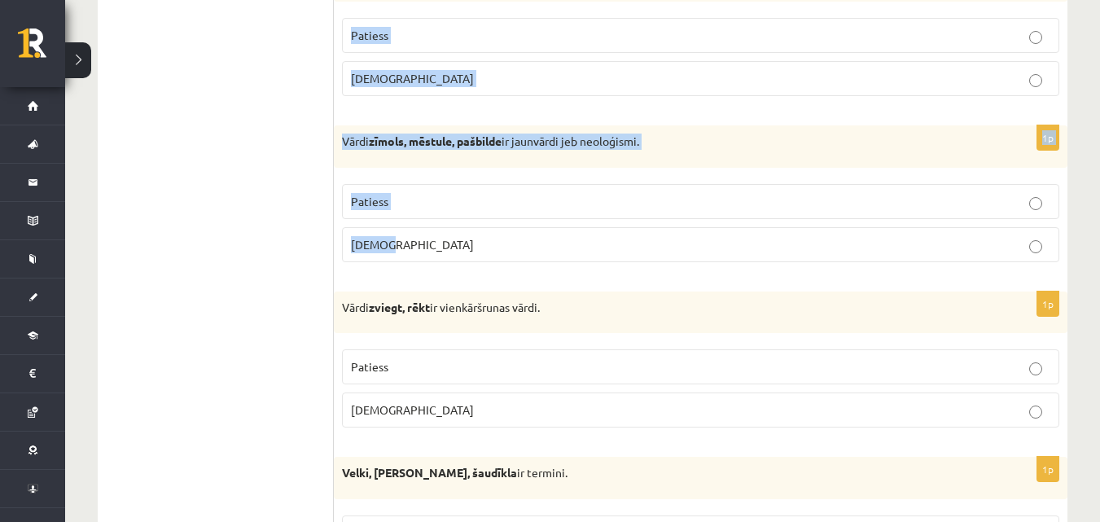
drag, startPoint x: 342, startPoint y: 78, endPoint x: 454, endPoint y: 225, distance: 184.2
copy form "[GEOGRAPHIC_DATA] valodā nav bijuši skaitļa vārdi. Patiess [DEMOGRAPHIC_DATA] 1…"
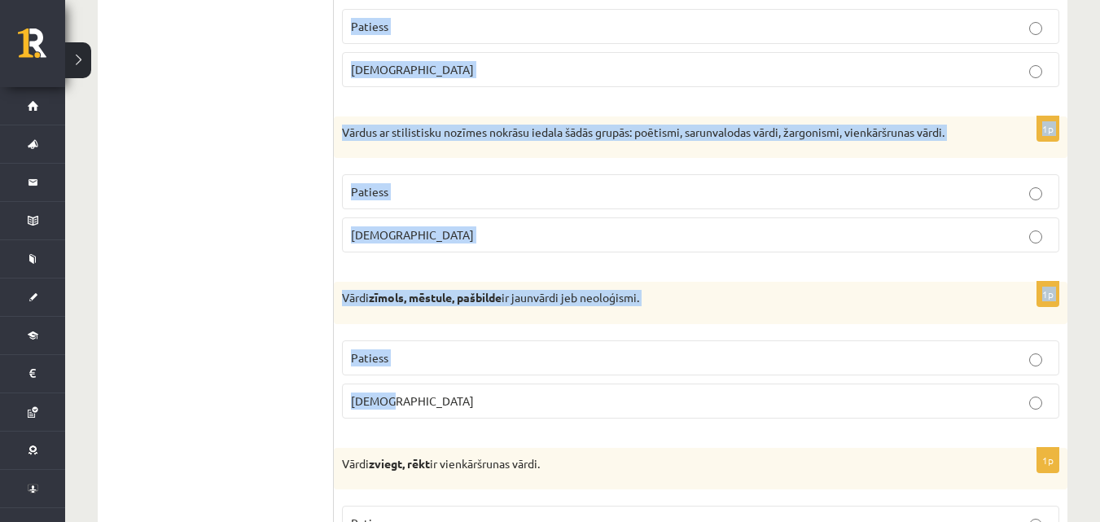
scroll to position [543, 0]
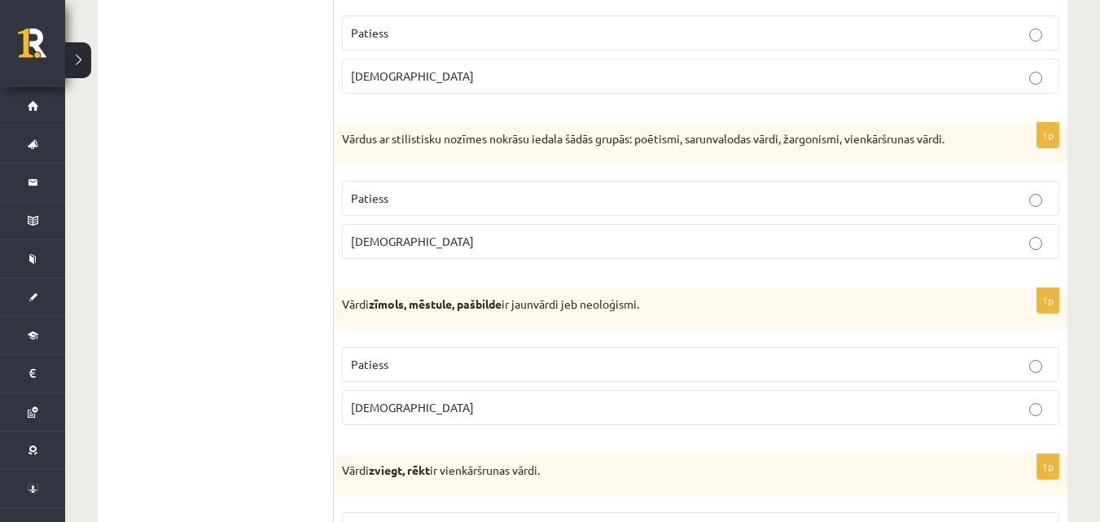
click at [386, 358] on span "Patiess" at bounding box center [369, 364] width 37 height 15
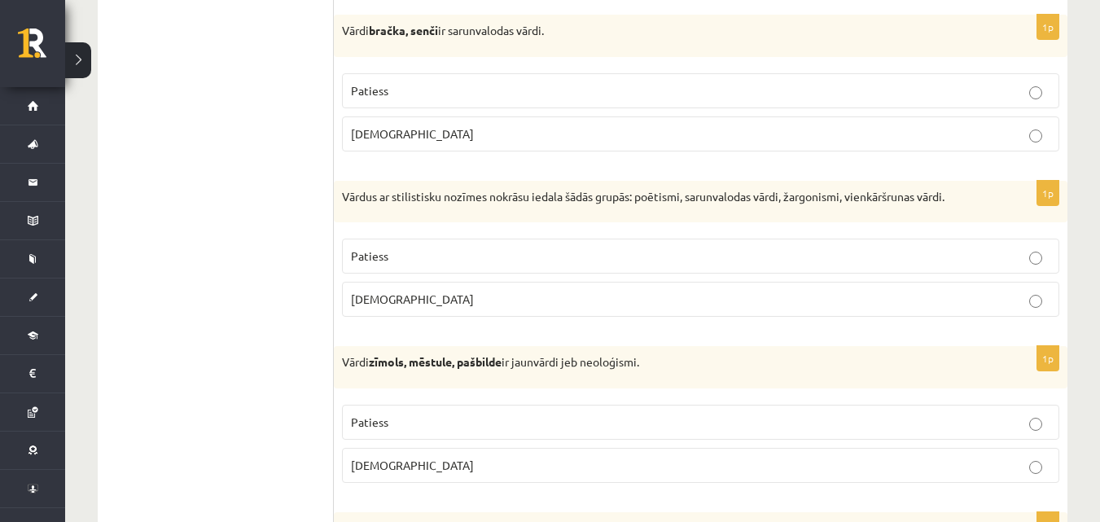
scroll to position [462, 0]
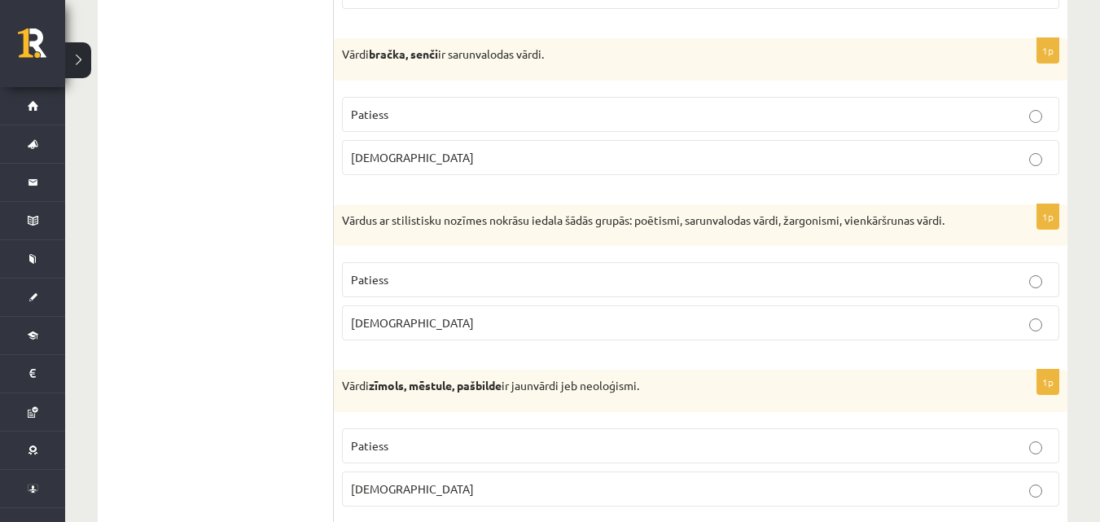
click at [406, 280] on p "Patiess" at bounding box center [700, 279] width 699 height 17
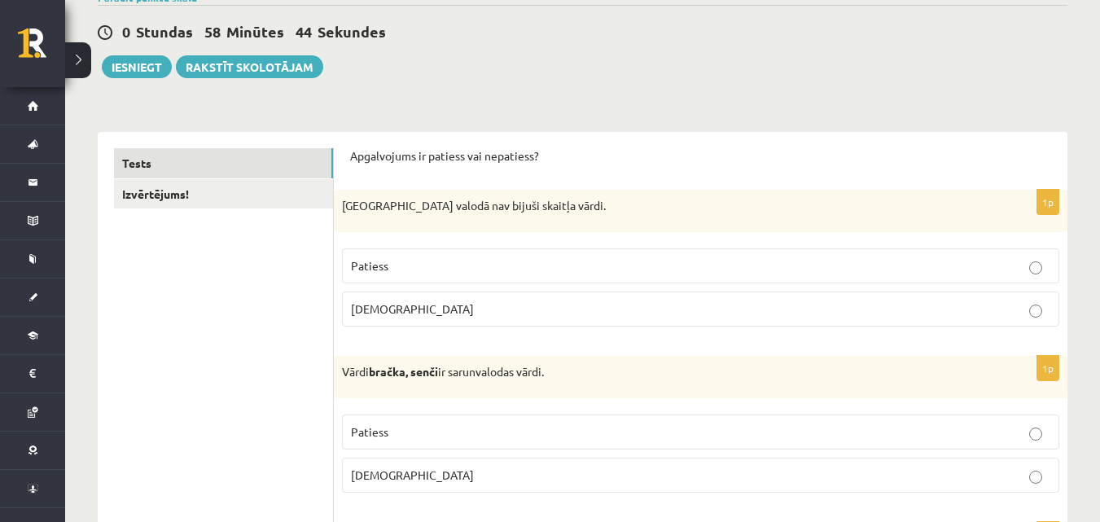
scroll to position [136, 0]
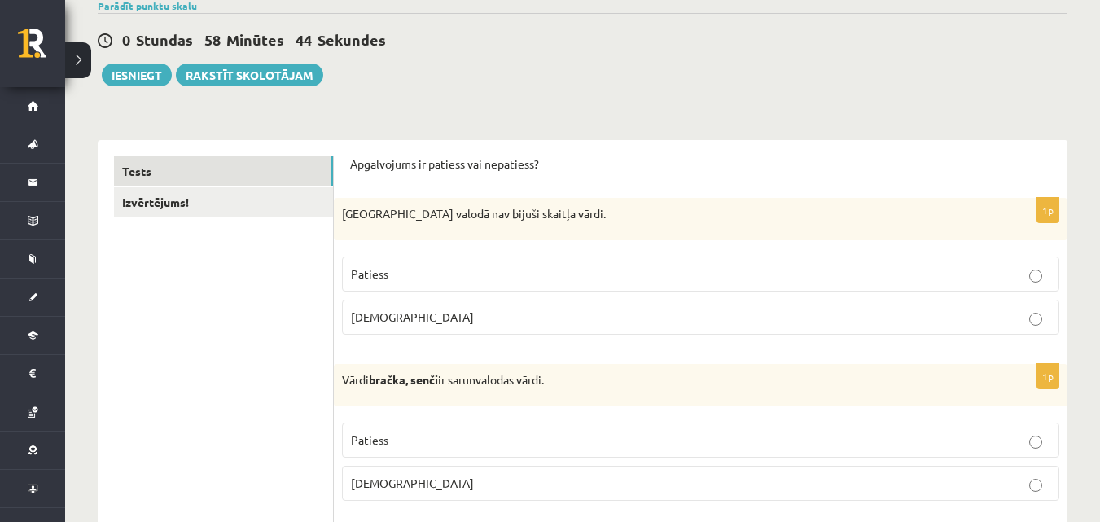
click at [437, 268] on p "Patiess" at bounding box center [700, 273] width 699 height 17
click at [450, 436] on p "Patiess" at bounding box center [700, 440] width 699 height 17
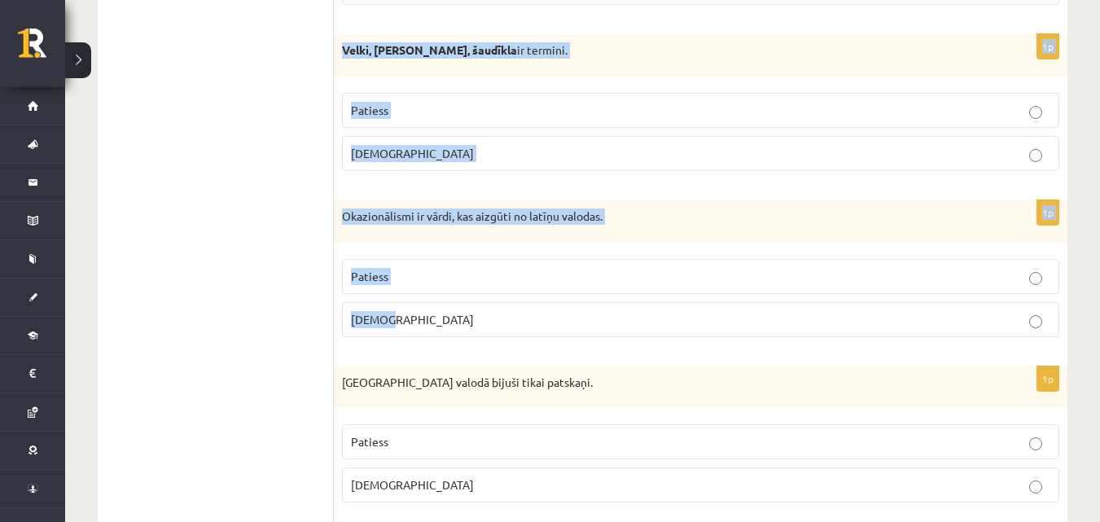
scroll to position [1167, 0]
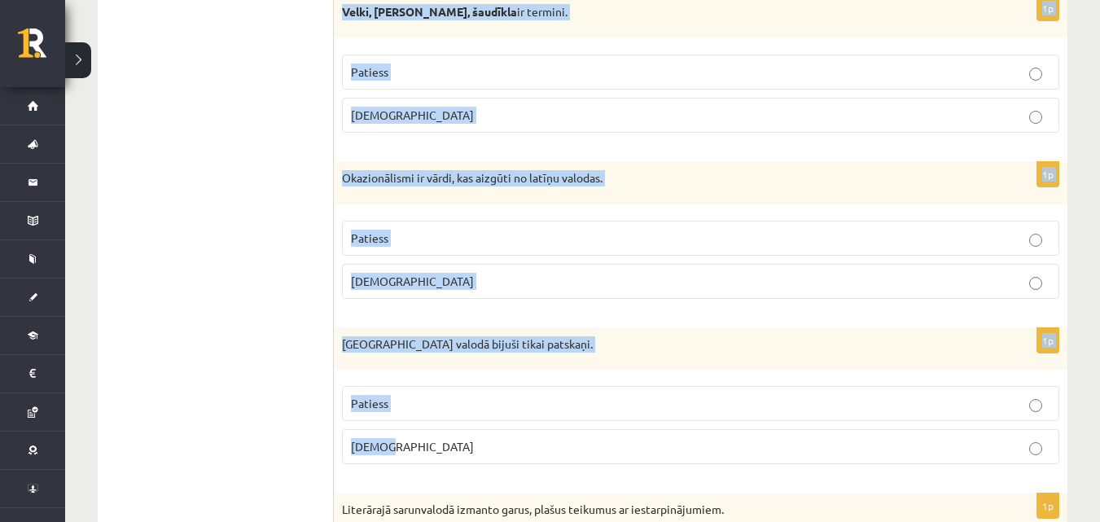
drag, startPoint x: 340, startPoint y: 138, endPoint x: 535, endPoint y: 443, distance: 362.1
copy form "Vārdi zviegt, rēkt ir vienkāršrunas vārdi. Patiess Aplams 1p Velki, meti, šaudī…"
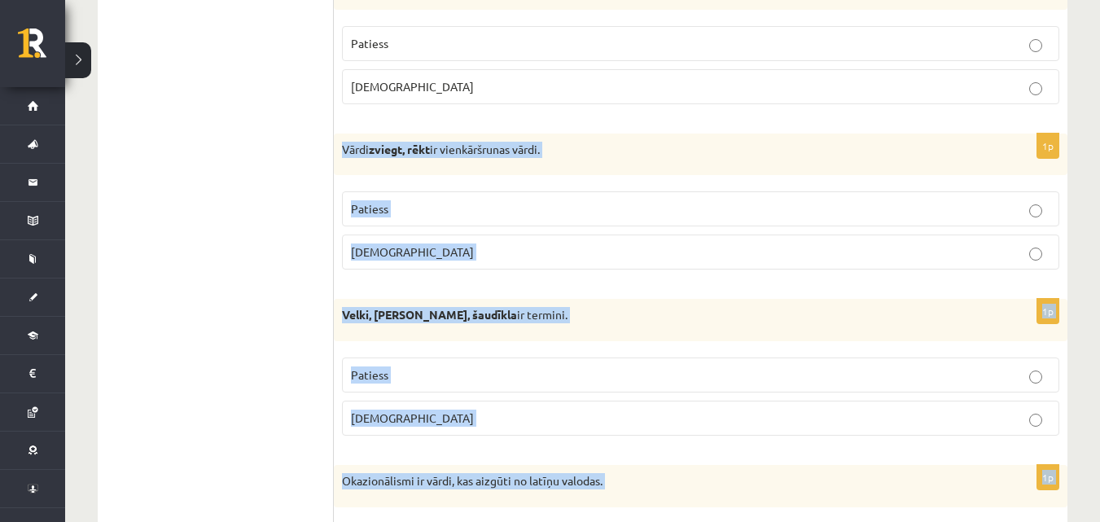
scroll to position [841, 0]
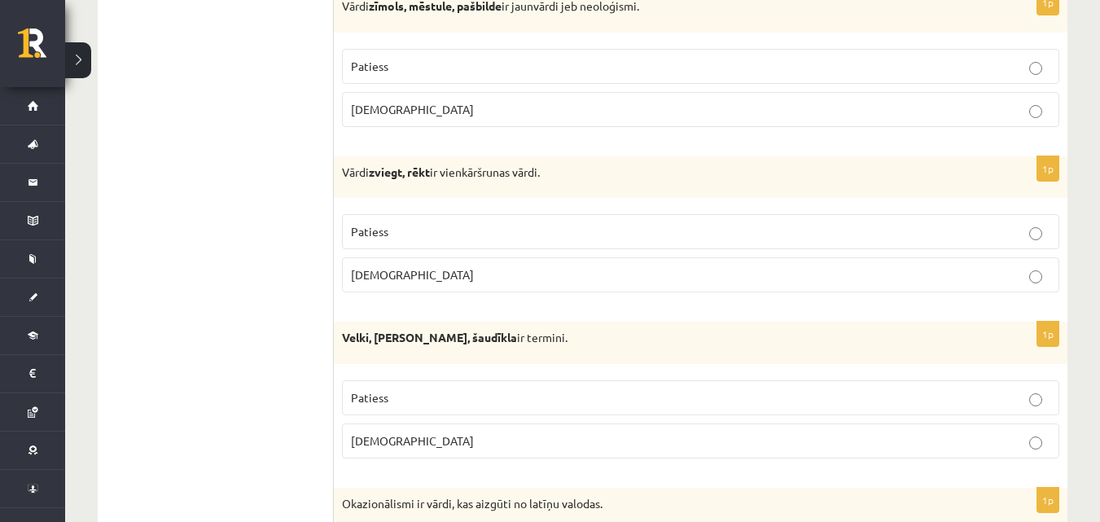
click at [364, 239] on p "Patiess" at bounding box center [700, 231] width 699 height 17
click at [489, 77] on label "Patiess" at bounding box center [700, 66] width 717 height 35
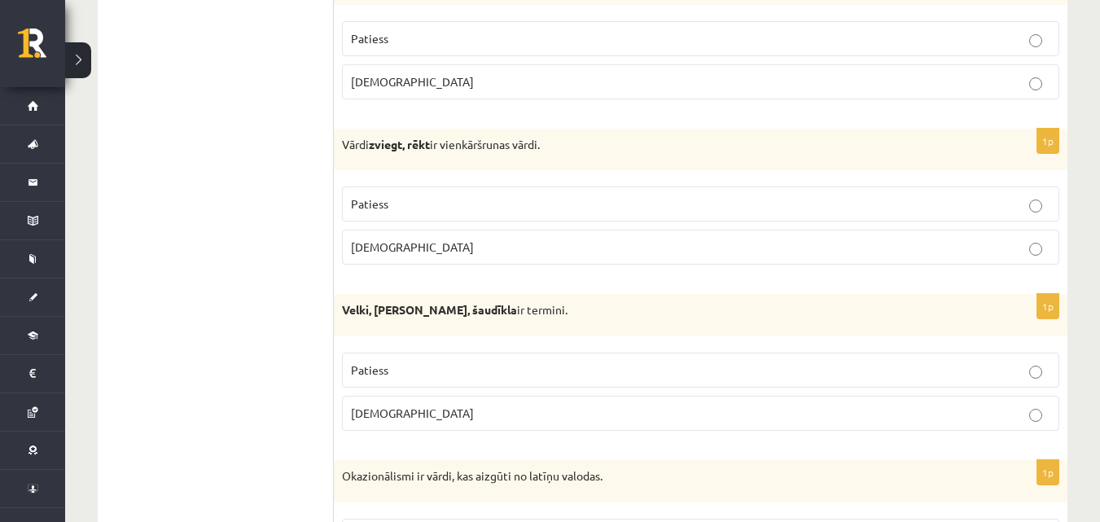
click at [458, 209] on p "Patiess" at bounding box center [700, 203] width 699 height 17
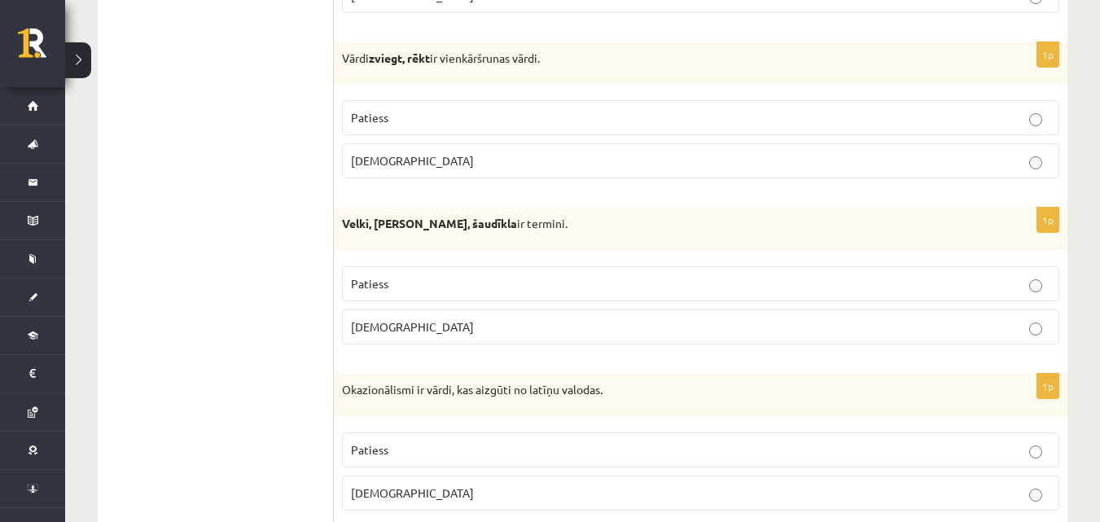
scroll to position [1032, 0]
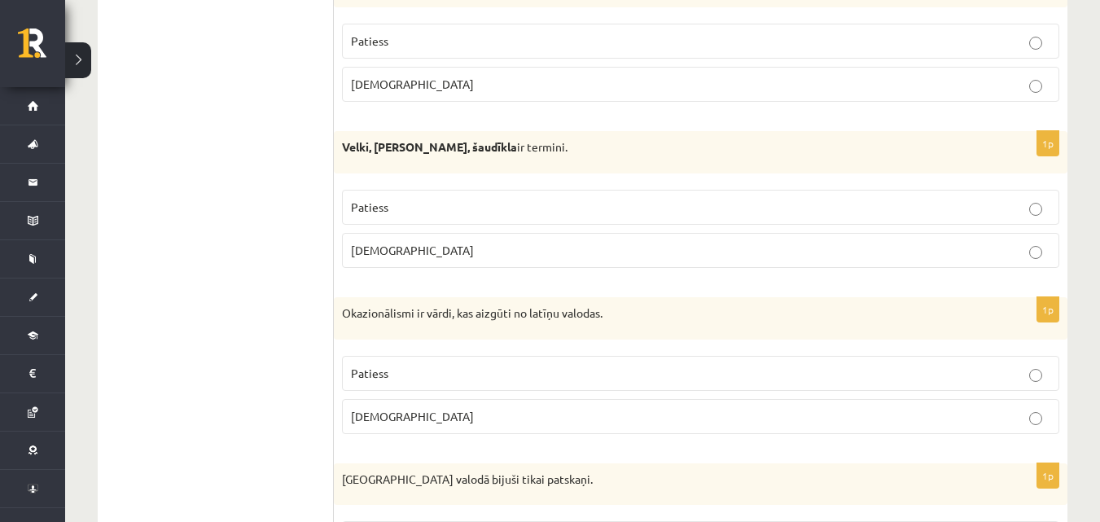
click at [370, 267] on label "Aplams" at bounding box center [700, 250] width 717 height 35
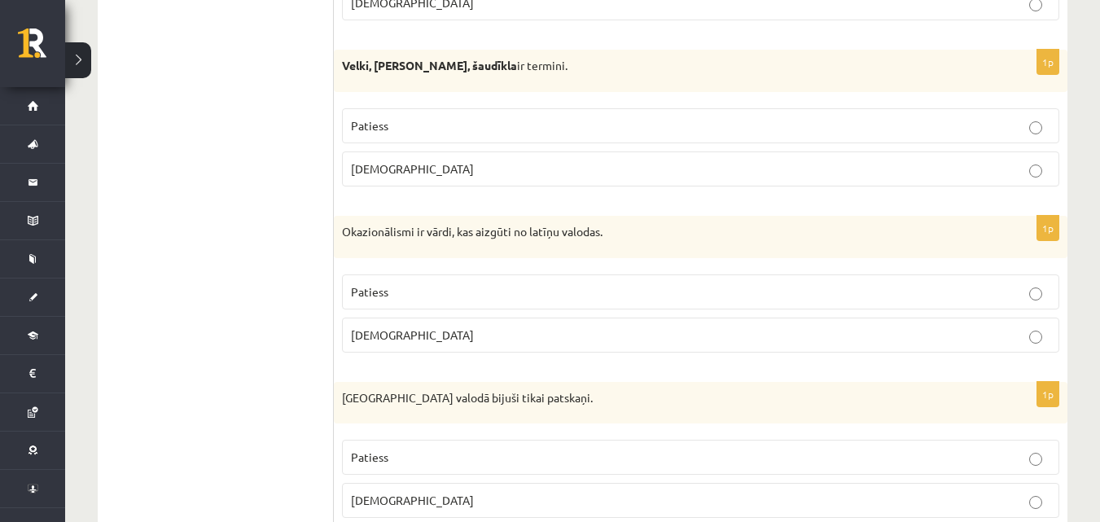
click at [411, 325] on label "Aplams" at bounding box center [700, 335] width 717 height 35
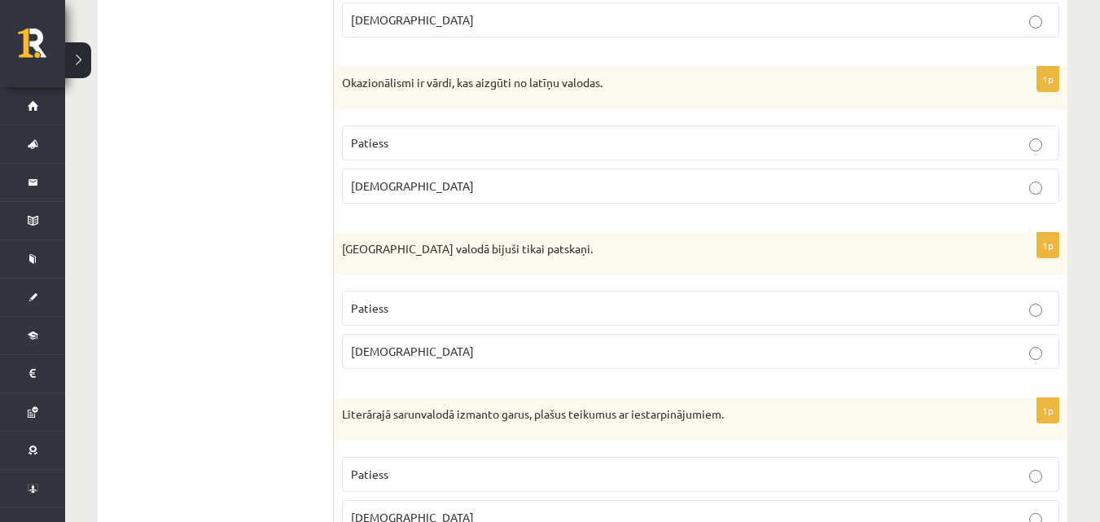
scroll to position [1276, 0]
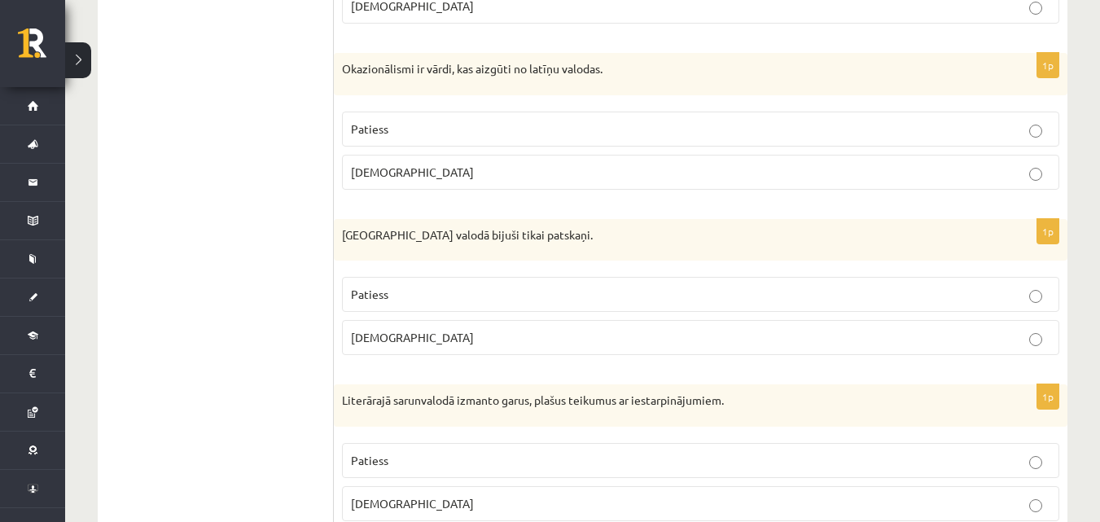
click at [413, 344] on p "Aplams" at bounding box center [700, 337] width 699 height 17
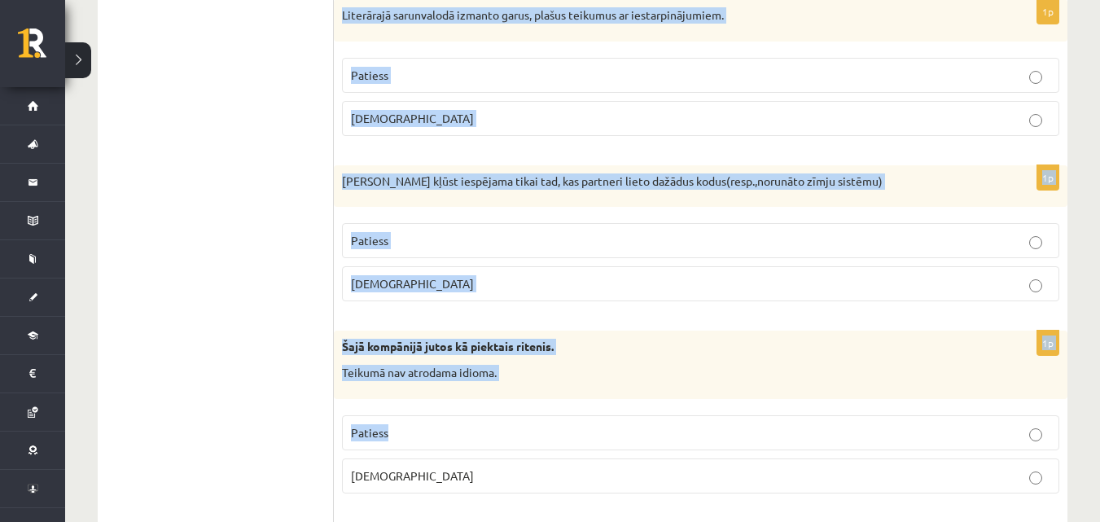
scroll to position [1670, 0]
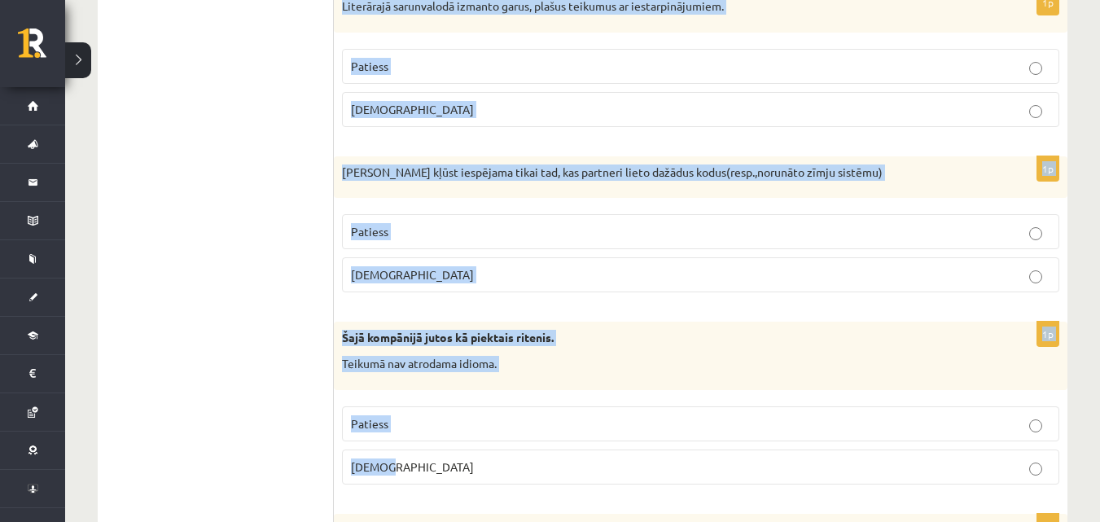
drag, startPoint x: 342, startPoint y: 165, endPoint x: 524, endPoint y: 449, distance: 337.2
copy form "Literārajā sarunvalodā izmanto garus, plašus teikumus ar iestarpinājumiem. Pati…"
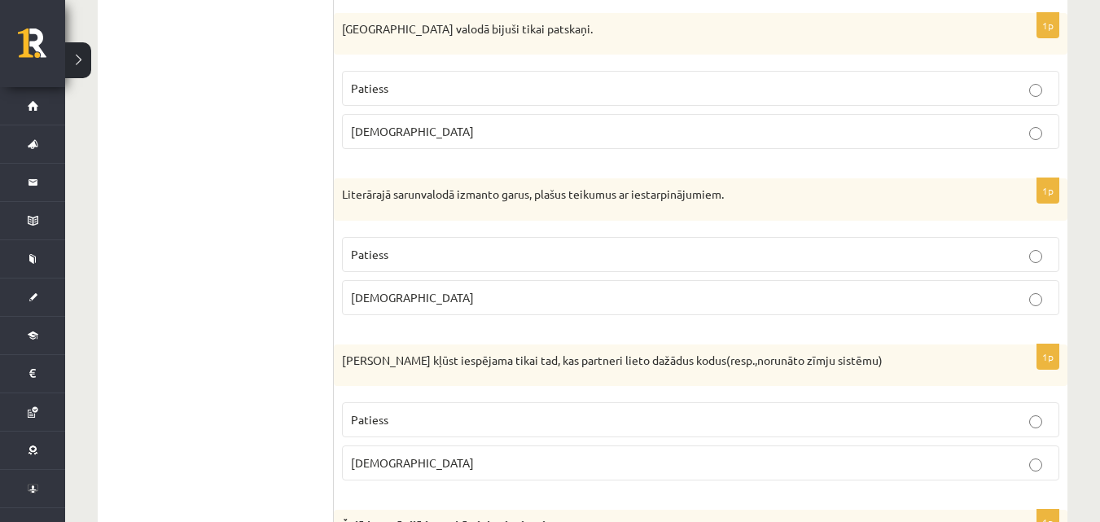
scroll to position [1480, 0]
click at [408, 256] on p "Patiess" at bounding box center [700, 256] width 699 height 17
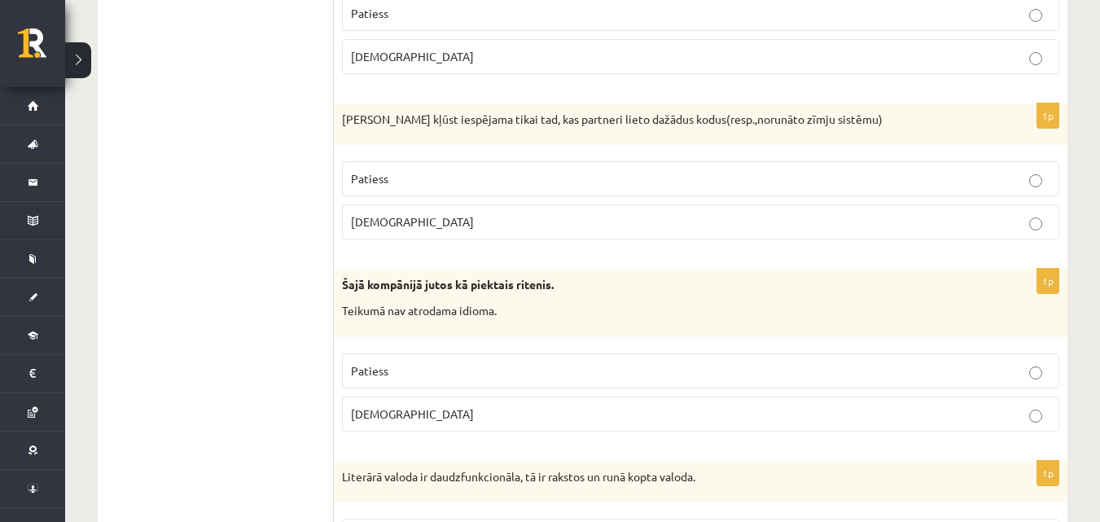
scroll to position [1725, 0]
click at [397, 209] on label "Aplams" at bounding box center [700, 220] width 717 height 35
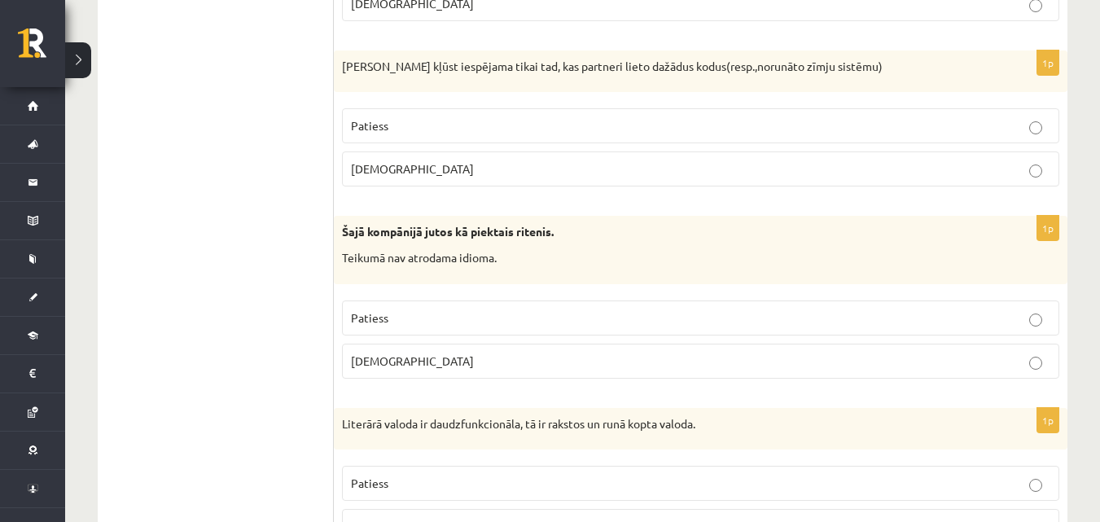
scroll to position [1778, 0]
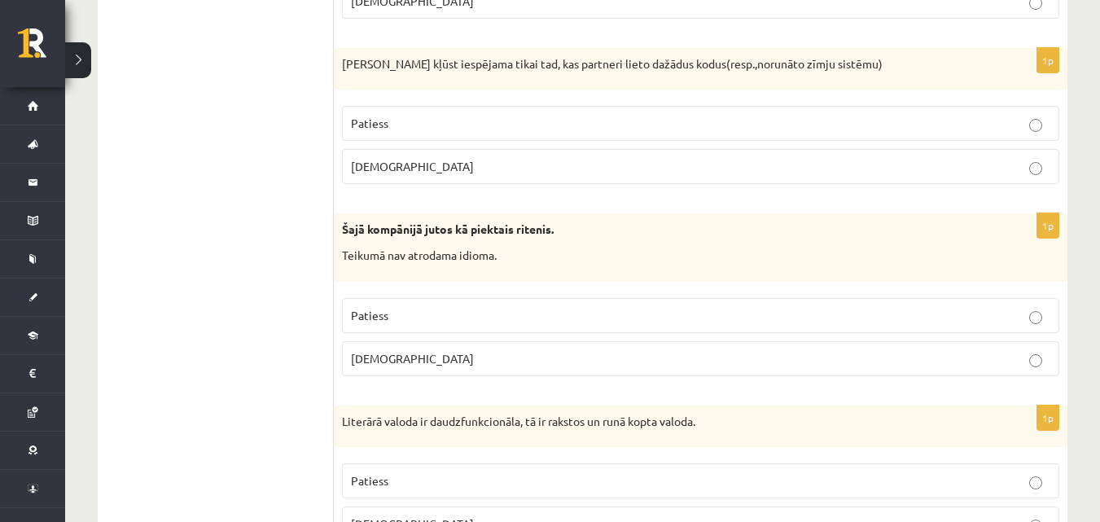
click at [415, 360] on p "Aplams" at bounding box center [700, 358] width 699 height 17
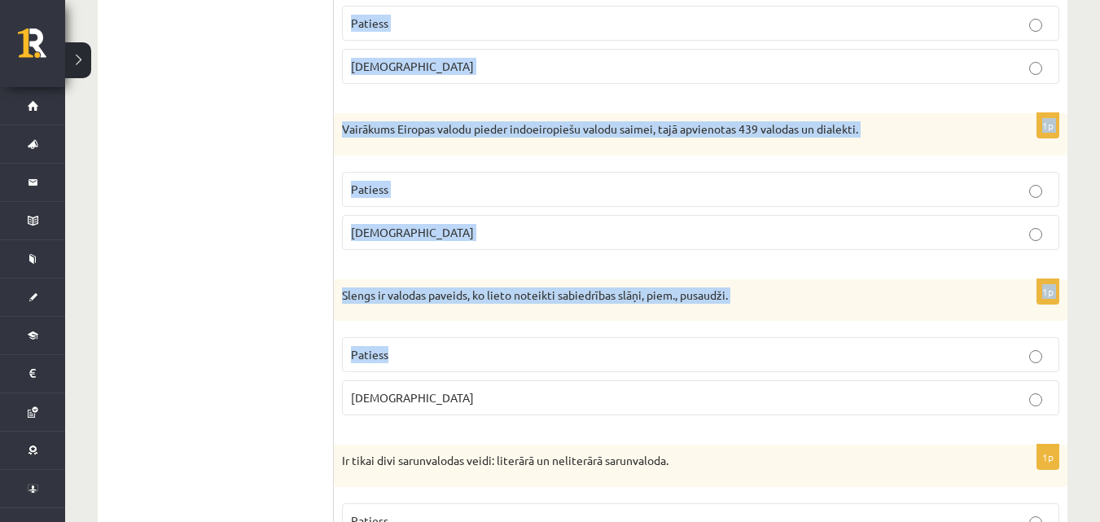
scroll to position [2240, 0]
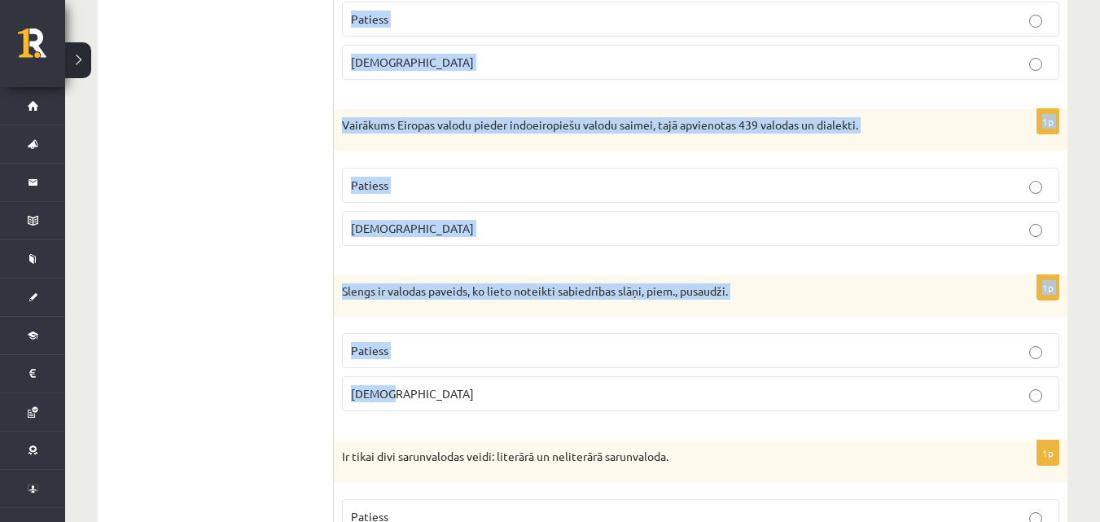
drag, startPoint x: 336, startPoint y: 63, endPoint x: 492, endPoint y: 389, distance: 361.7
copy form "Literārā valoda ir daudzfunkcionāla, tā ir rakstos un runā kopta valoda. Paties…"
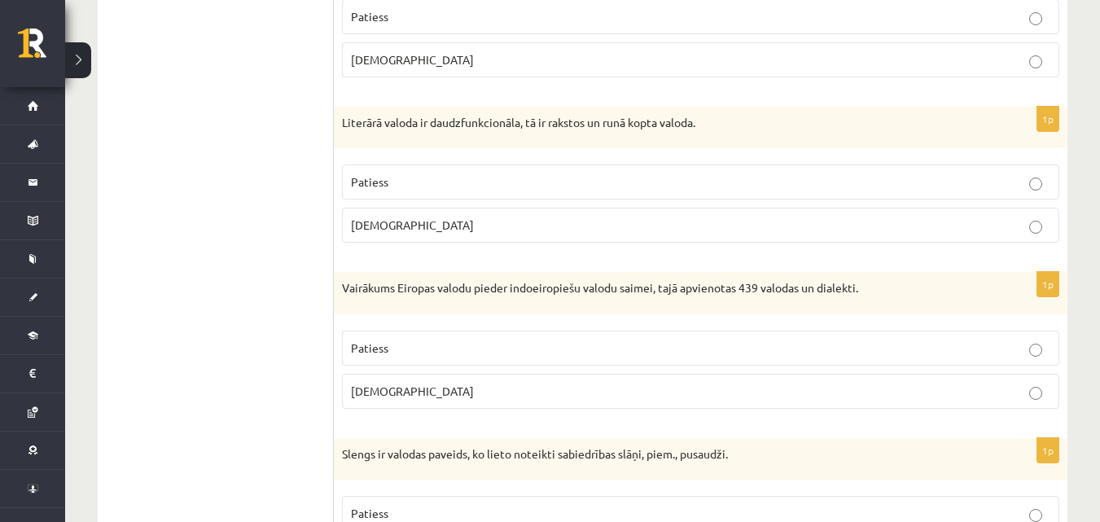
click at [416, 187] on p "Patiess" at bounding box center [700, 181] width 699 height 17
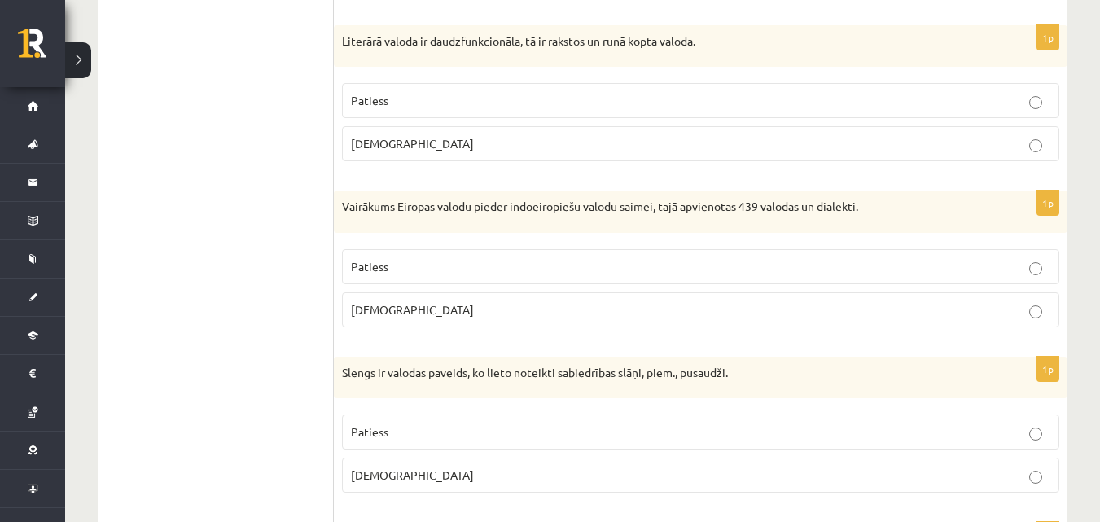
click at [407, 264] on p "Patiess" at bounding box center [700, 266] width 699 height 17
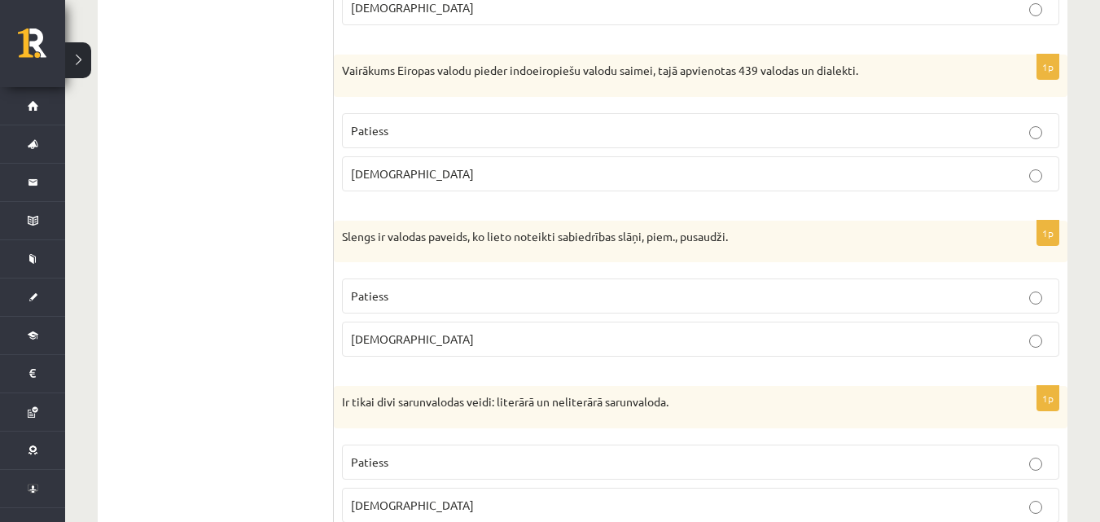
click at [409, 294] on p "Patiess" at bounding box center [700, 295] width 699 height 17
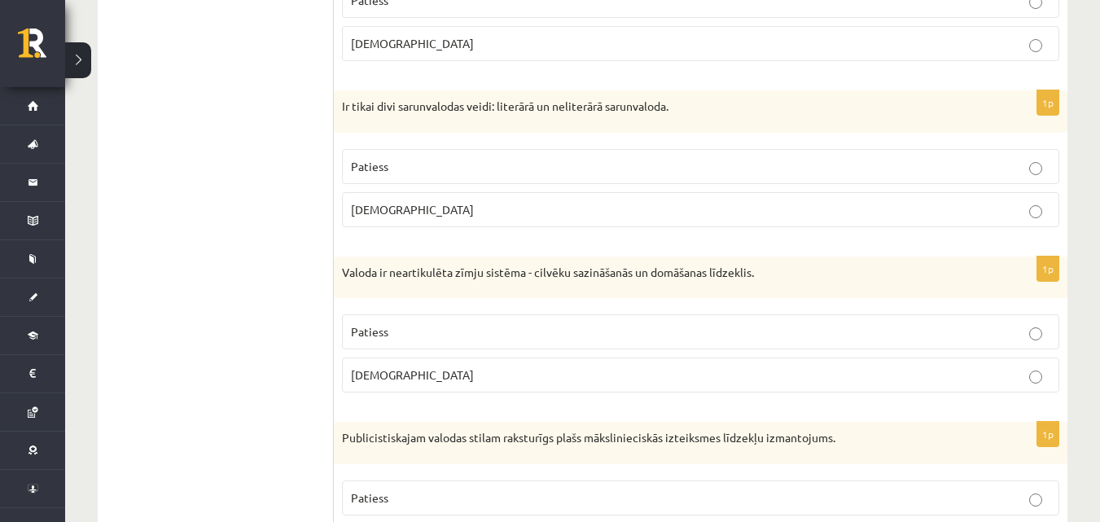
scroll to position [2593, 0]
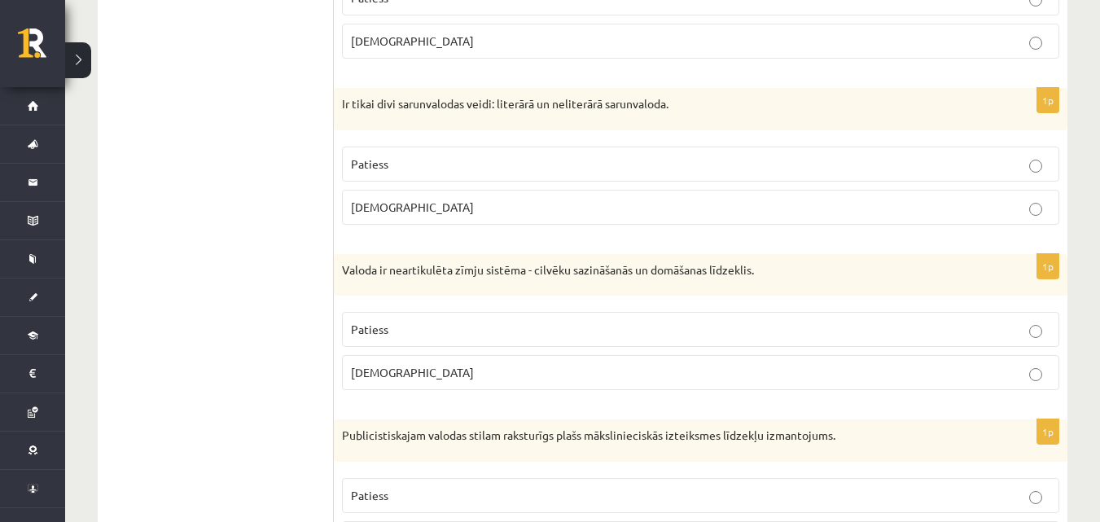
click at [402, 213] on p "Aplams" at bounding box center [700, 207] width 699 height 17
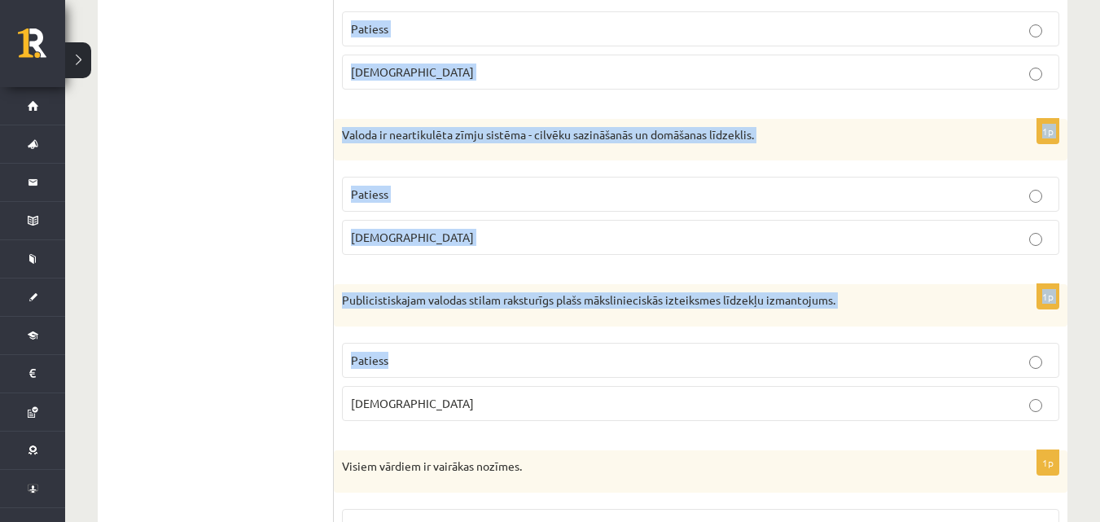
scroll to position [2729, 0]
drag, startPoint x: 340, startPoint y: 101, endPoint x: 477, endPoint y: 386, distance: 316.1
click at [477, 385] on form "Apgalvojums ir patiess vai nepatiess? 1p Pirmatnējā valodā nav bijuši skaitļa v…" at bounding box center [700, 89] width 701 height 5051
copy form "Ir tikai divi sarunvalodas veidi: literārā un neliterārā sarunvaloda. Patiess A…"
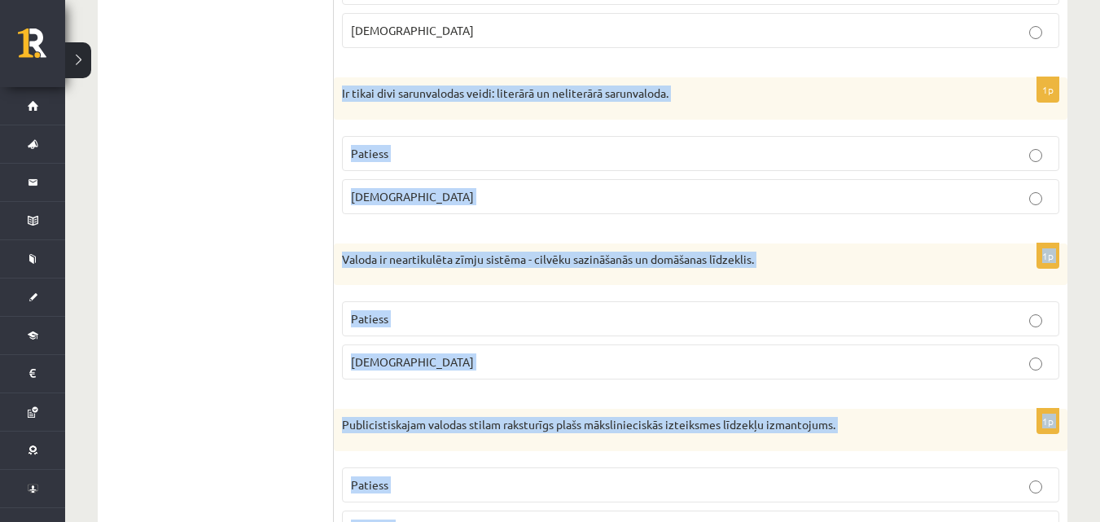
scroll to position [2566, 0]
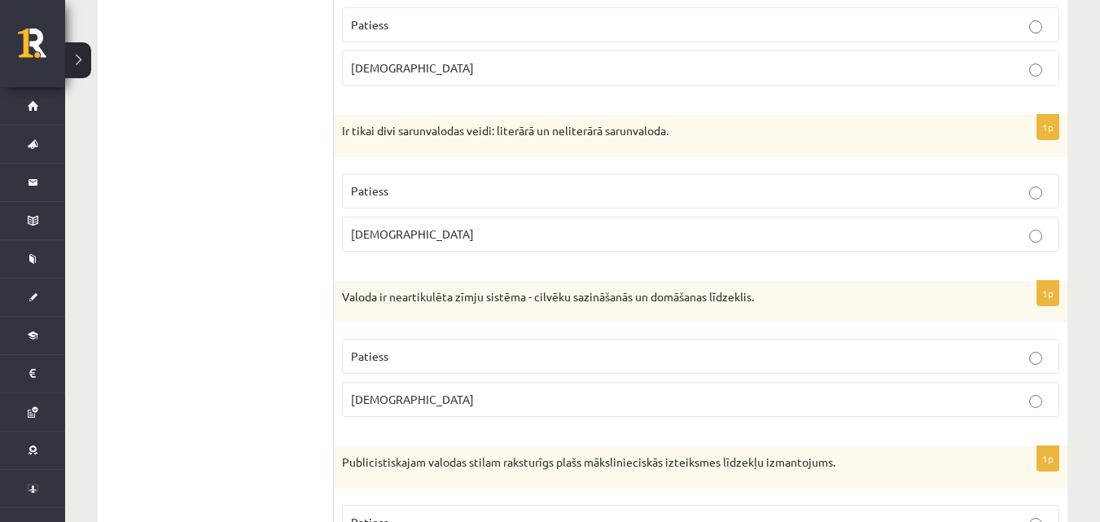
click at [284, 254] on ul "Tests Izvērtējums!" at bounding box center [224, 252] width 220 height 5051
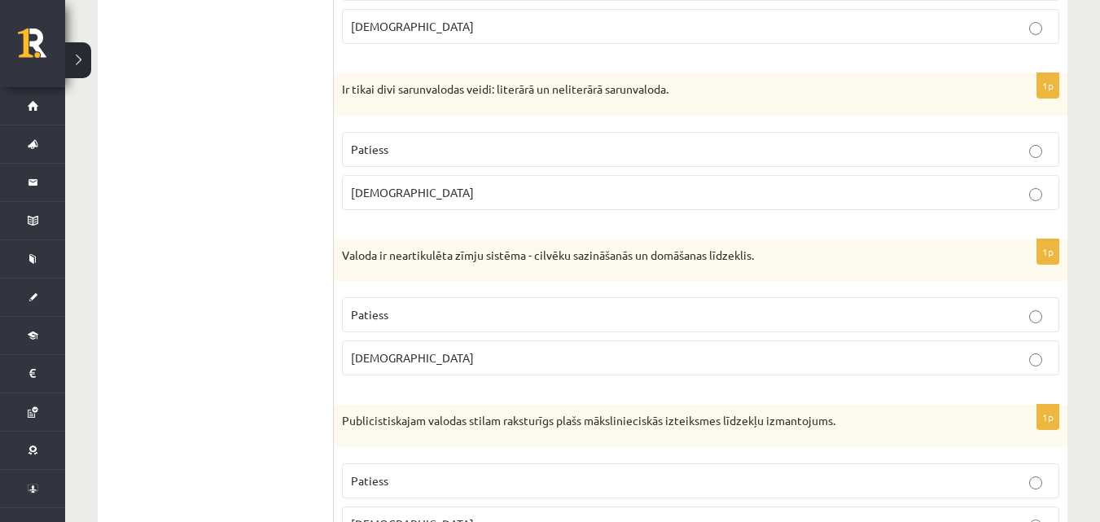
scroll to position [2674, 0]
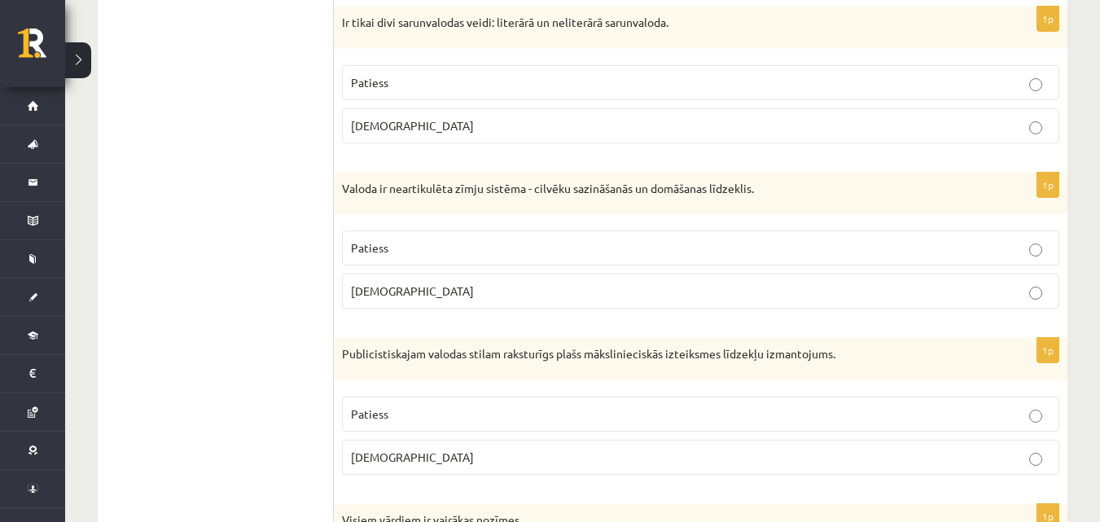
click at [449, 292] on p "Aplams" at bounding box center [700, 291] width 699 height 17
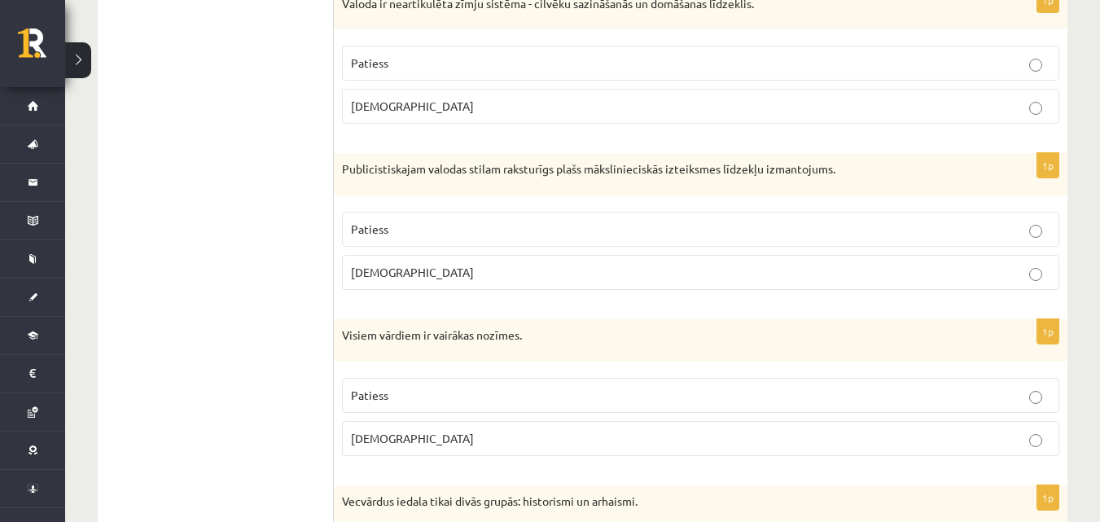
scroll to position [2865, 0]
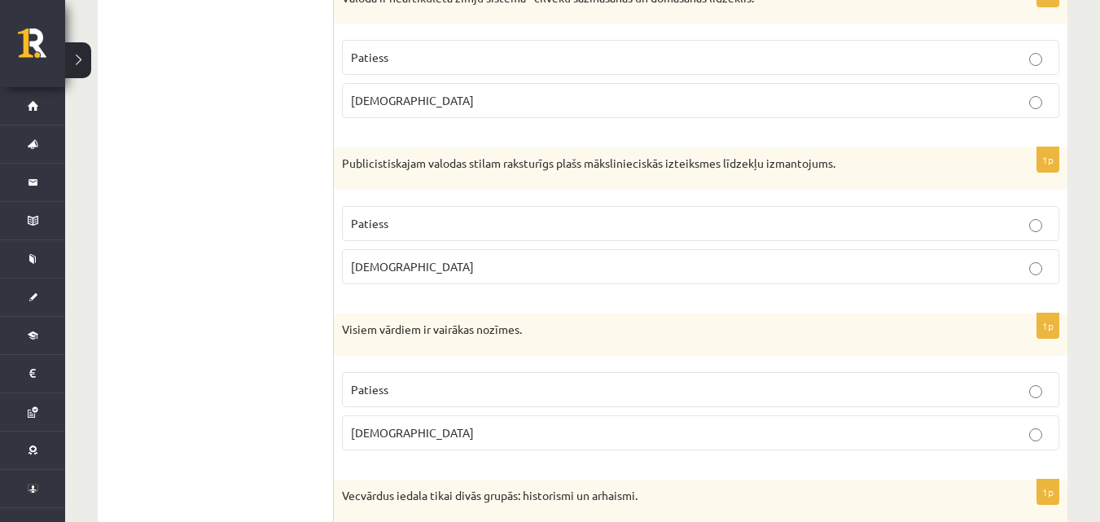
click at [410, 272] on p "Aplams" at bounding box center [700, 266] width 699 height 17
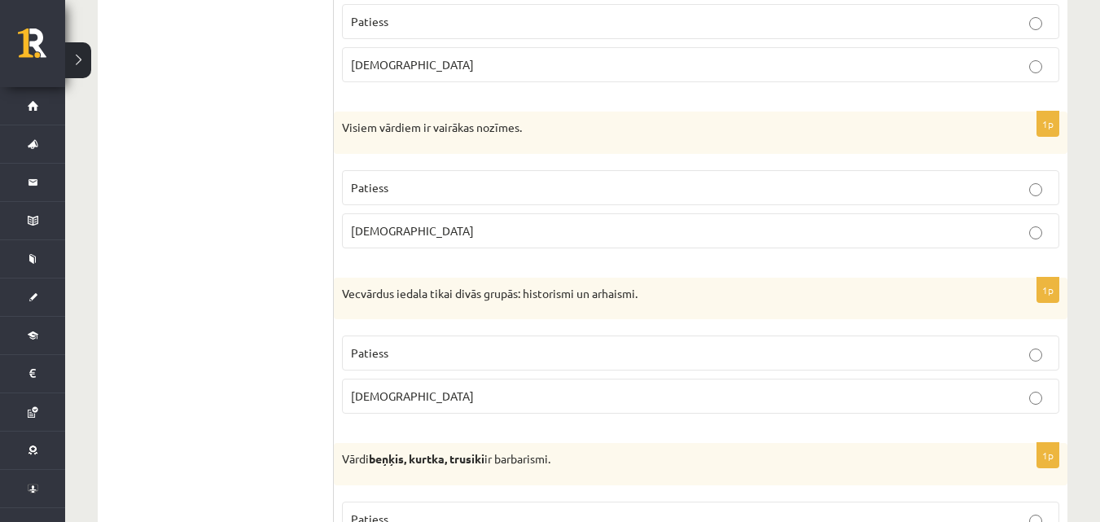
scroll to position [3071, 0]
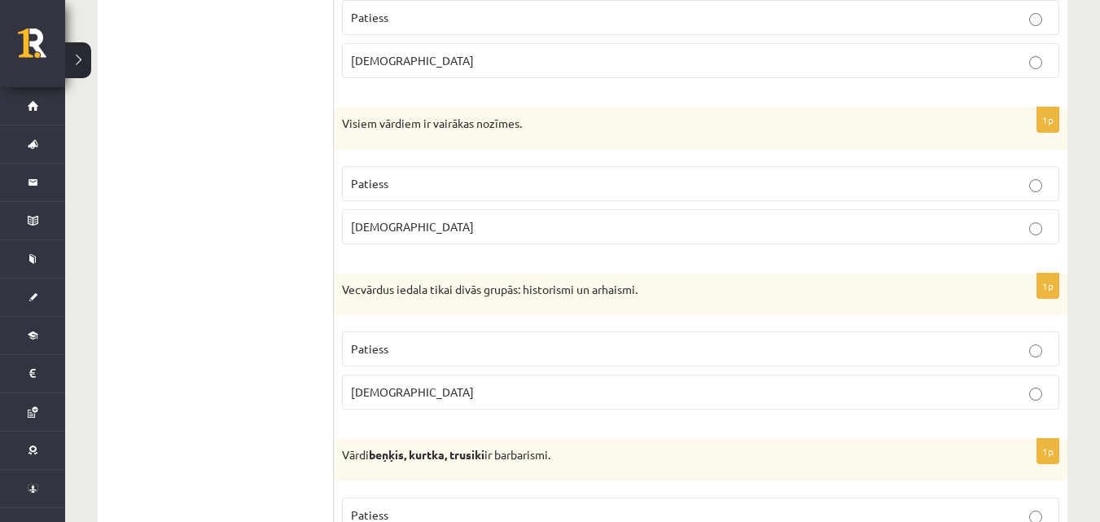
click at [381, 227] on span "Aplams" at bounding box center [412, 226] width 123 height 15
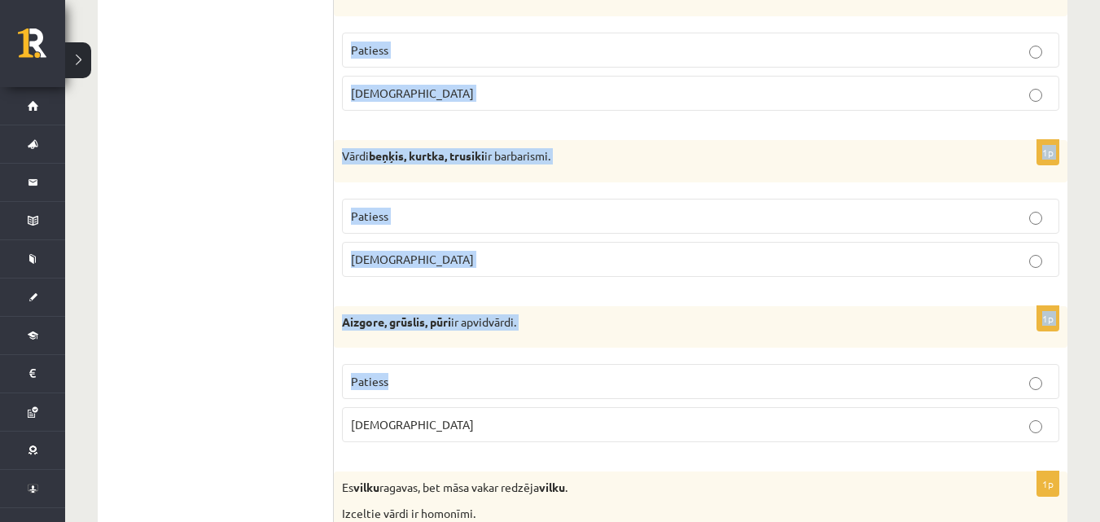
scroll to position [3396, 0]
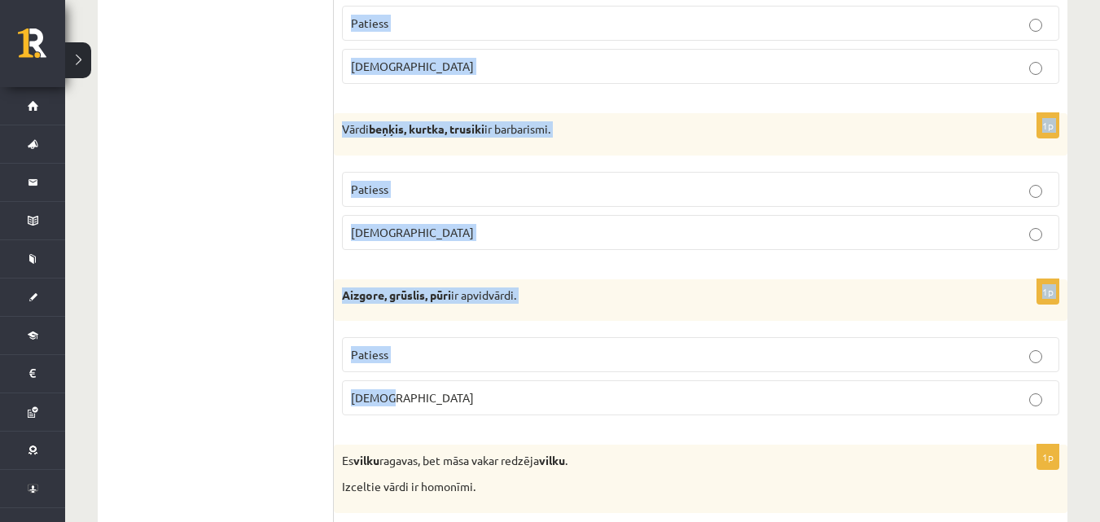
drag, startPoint x: 342, startPoint y: 102, endPoint x: 503, endPoint y: 388, distance: 328.9
copy form "Vecvārdus iedala tikai divās grupās: historismi un arhaismi. Patiess Aplams 1p …"
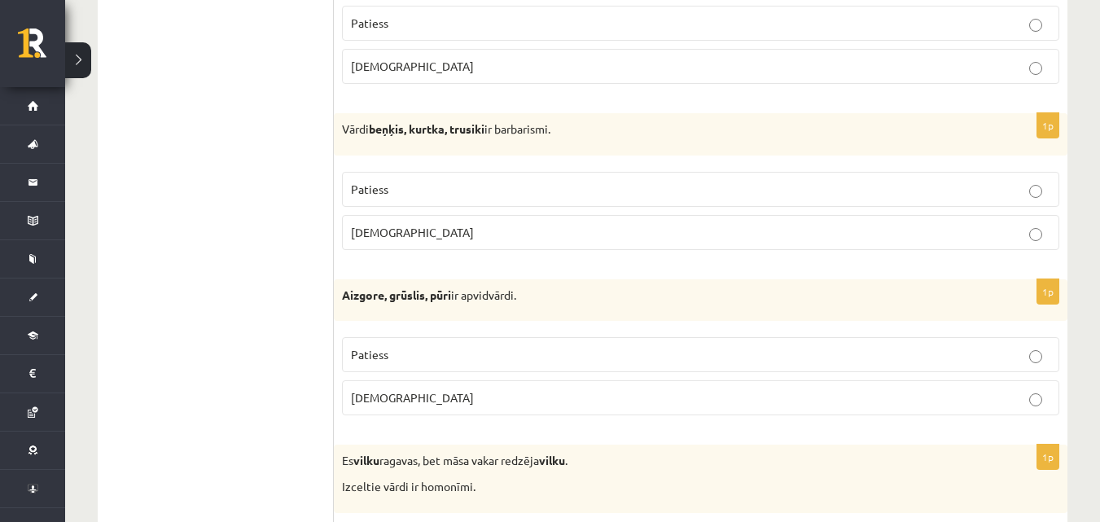
click at [371, 191] on span "Patiess" at bounding box center [369, 189] width 37 height 15
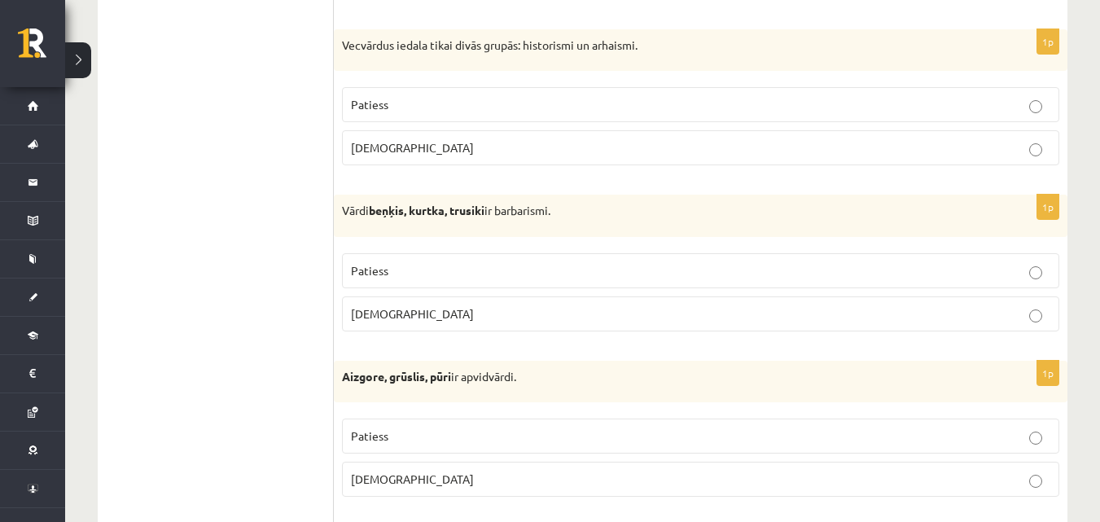
click at [375, 99] on span "Patiess" at bounding box center [369, 104] width 37 height 15
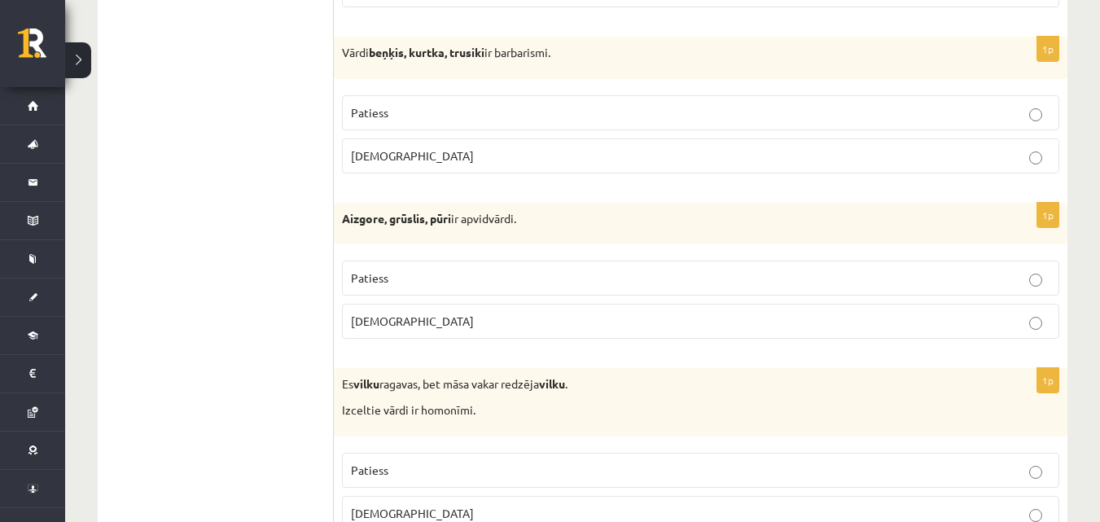
scroll to position [3478, 0]
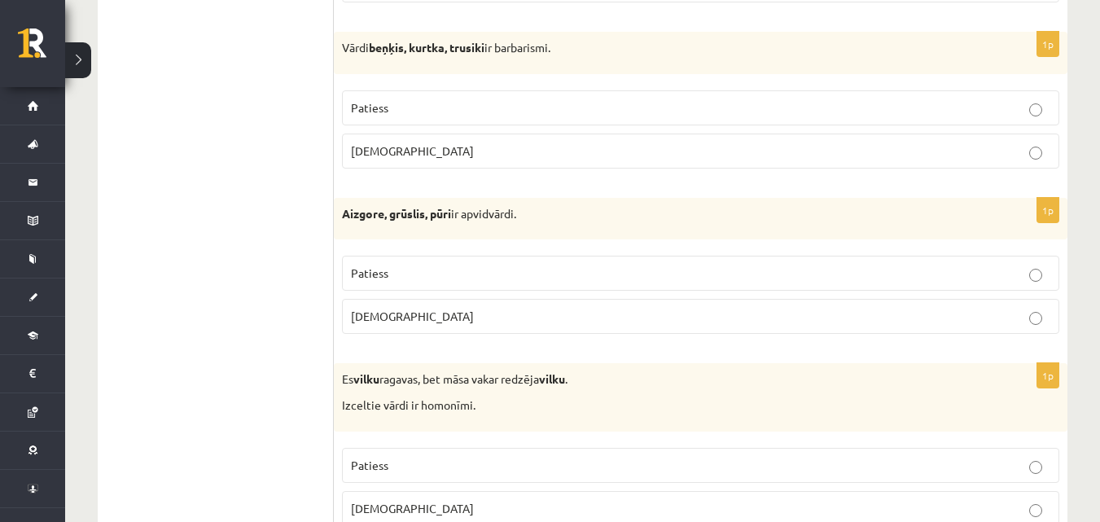
click at [451, 261] on label "Patiess" at bounding box center [700, 273] width 717 height 35
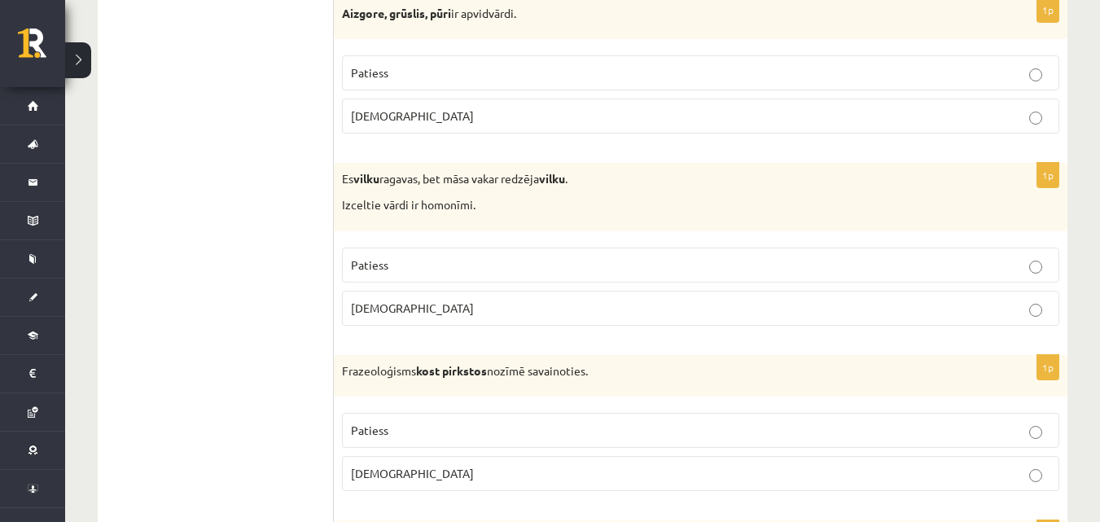
scroll to position [3722, 0]
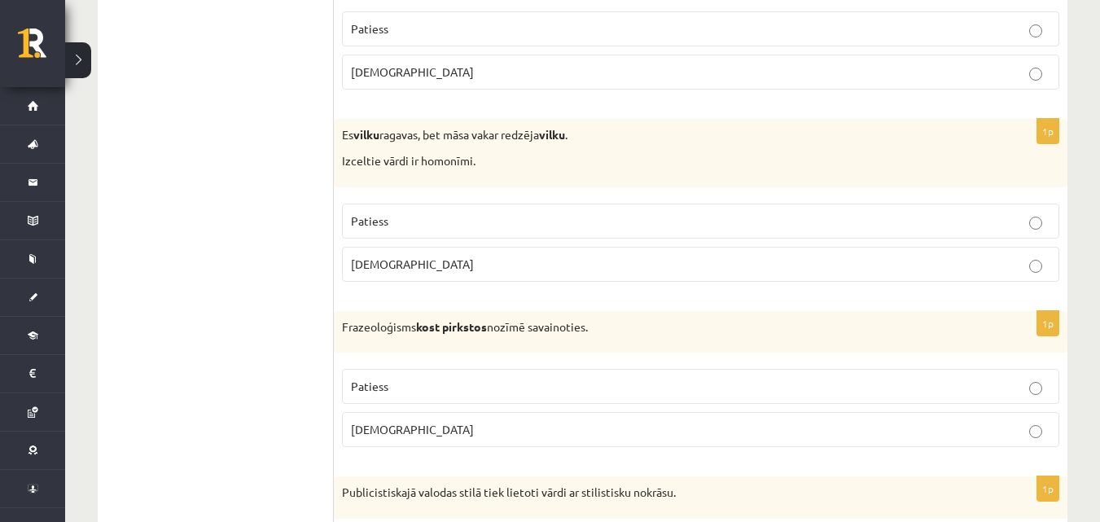
click at [660, 233] on label "Patiess" at bounding box center [700, 221] width 717 height 35
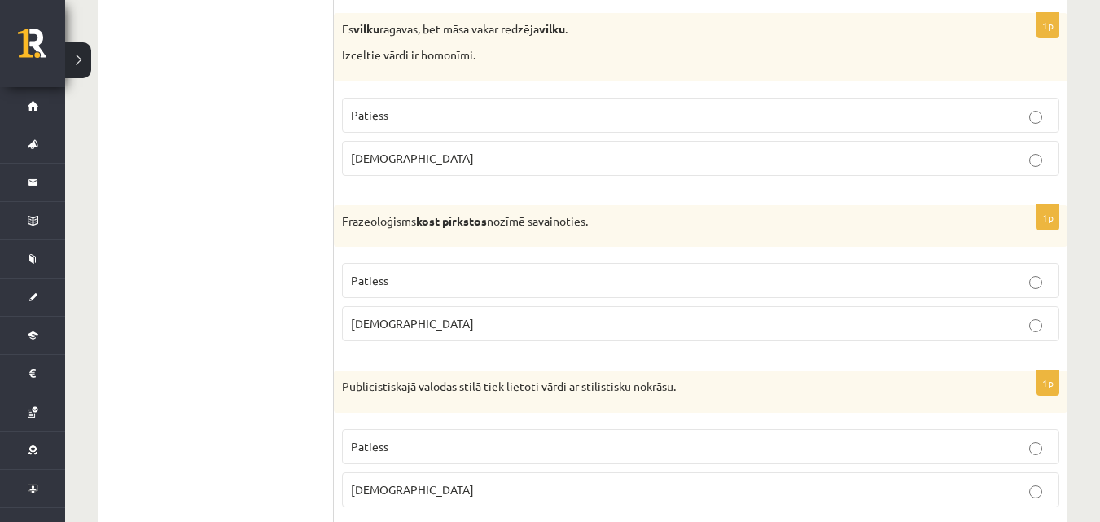
scroll to position [3830, 0]
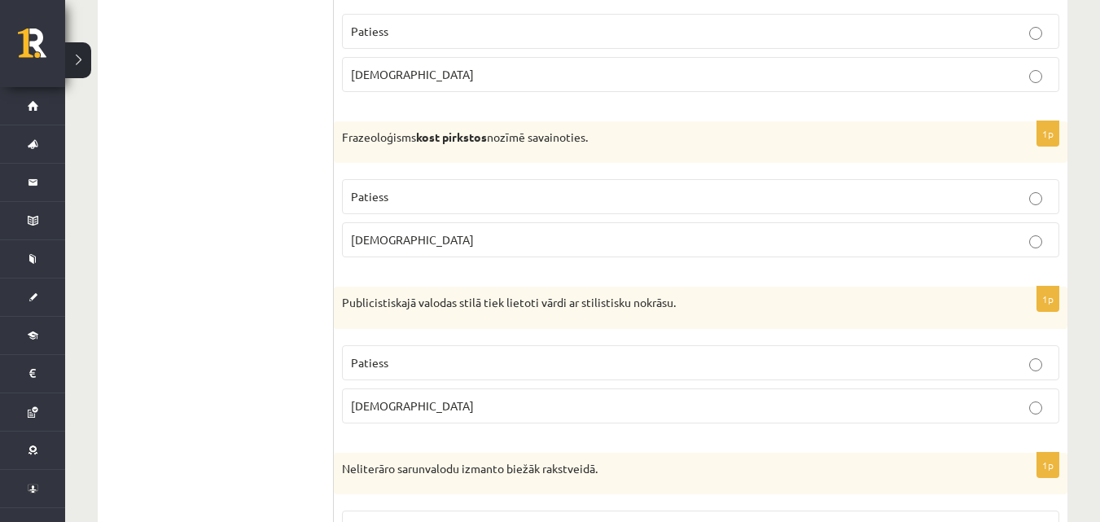
click at [362, 240] on span "Aplams" at bounding box center [412, 239] width 123 height 15
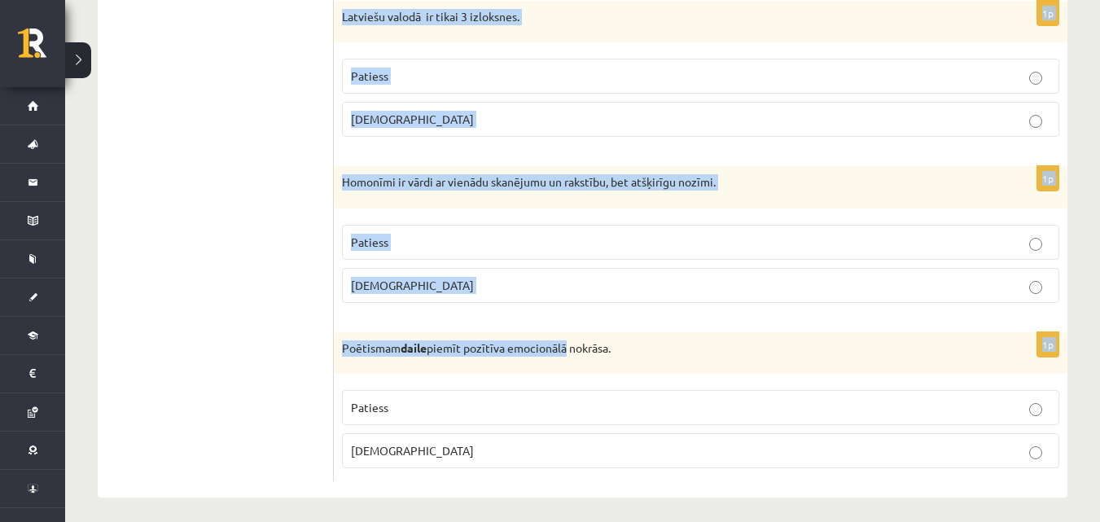
scroll to position [4870, 0]
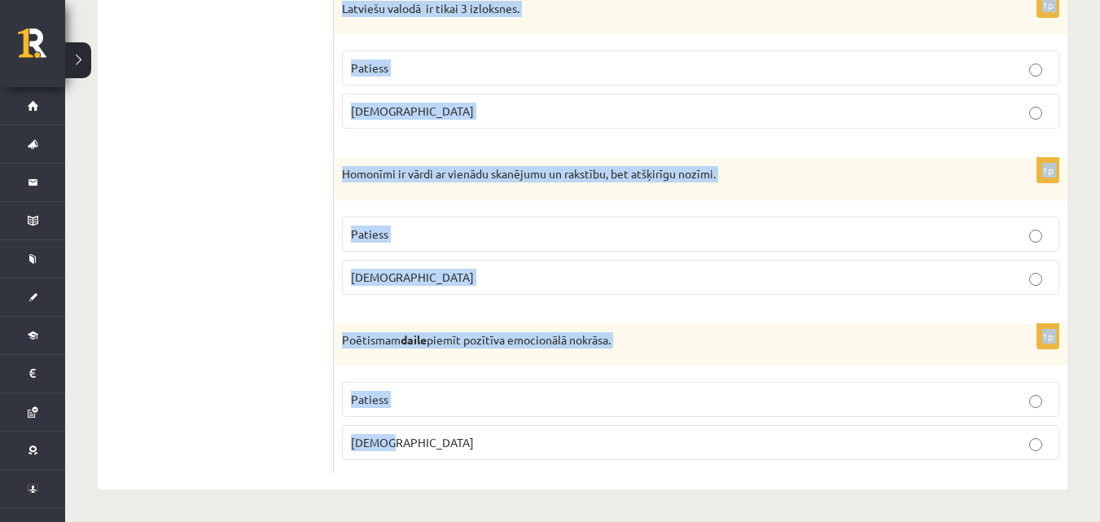
drag, startPoint x: 342, startPoint y: 138, endPoint x: 559, endPoint y: 423, distance: 358.6
copy form "Publicistiskajā valodas stilā tiek lietoti vārdi ar stilistisku nokrāsu. Paties…"
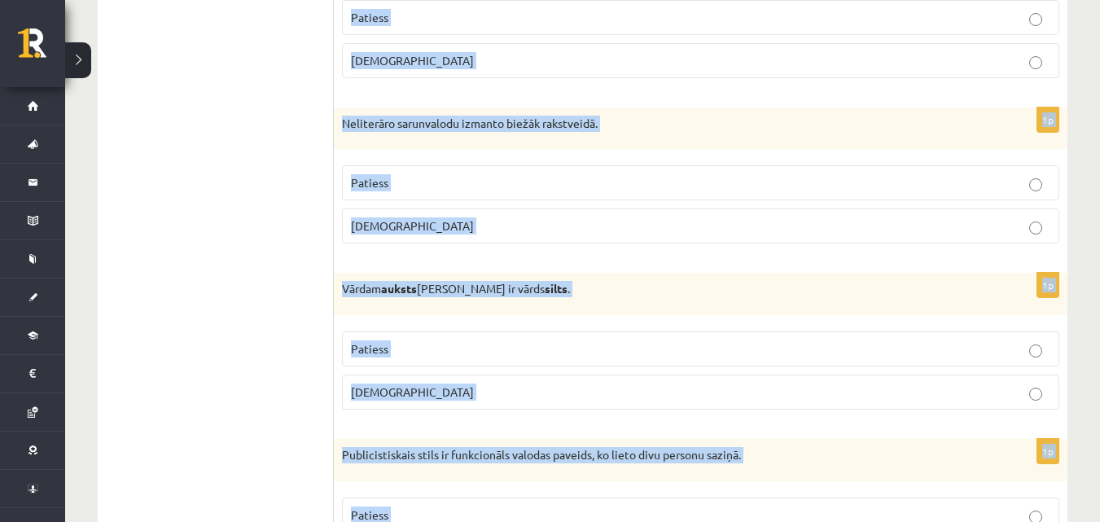
scroll to position [4219, 0]
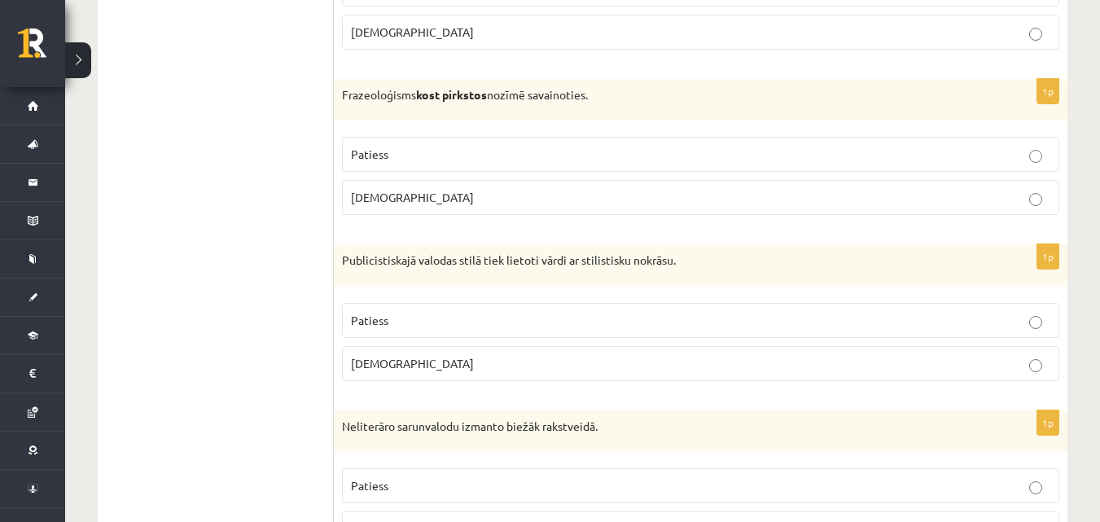
scroll to position [3974, 0]
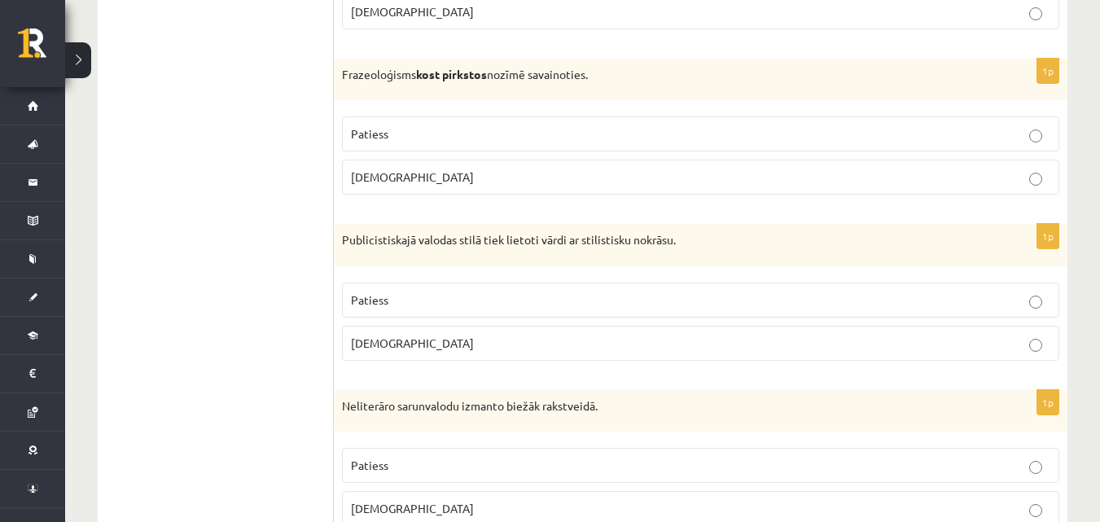
click at [390, 290] on label "Patiess" at bounding box center [700, 300] width 717 height 35
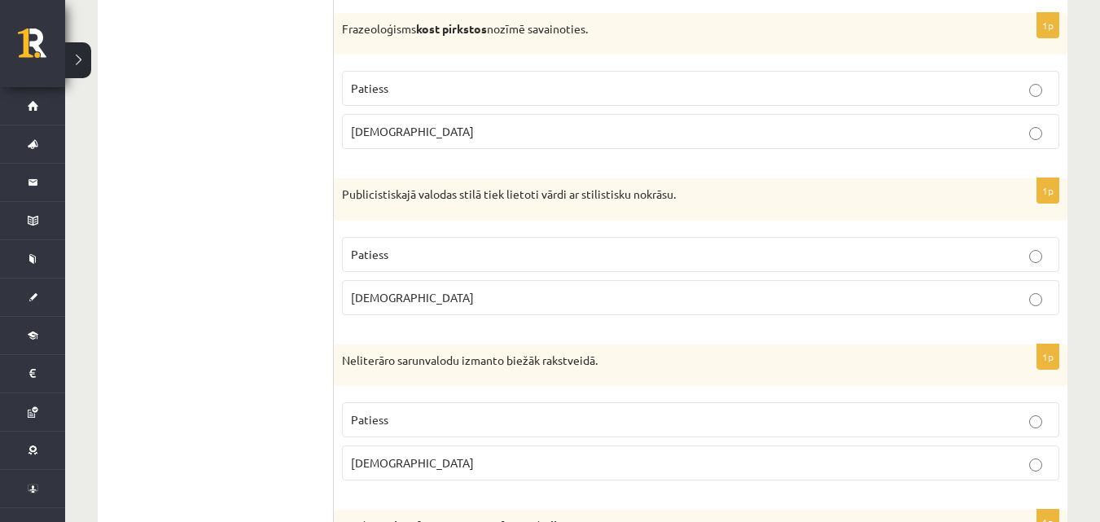
scroll to position [4083, 0]
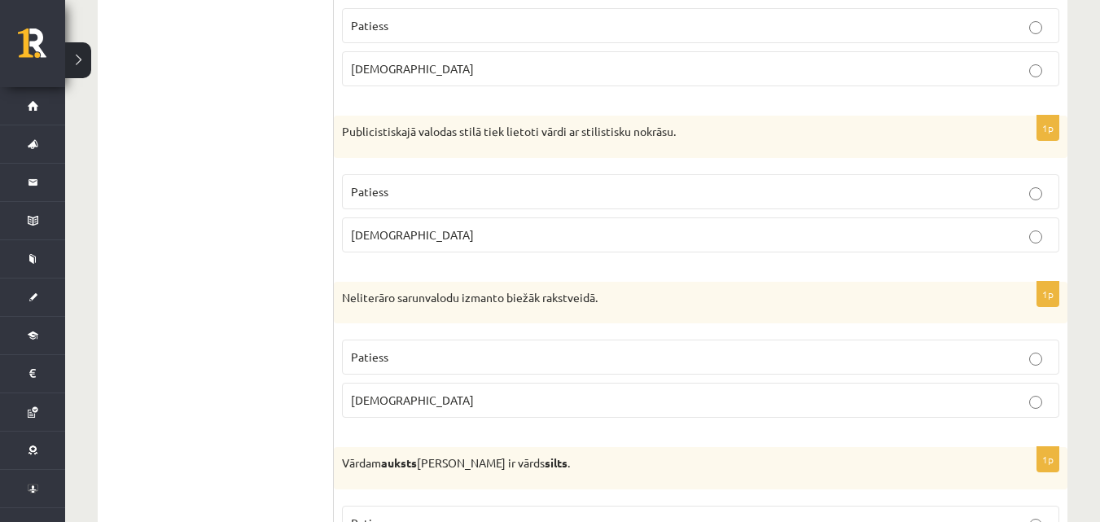
click at [401, 390] on label "Aplams" at bounding box center [700, 400] width 717 height 35
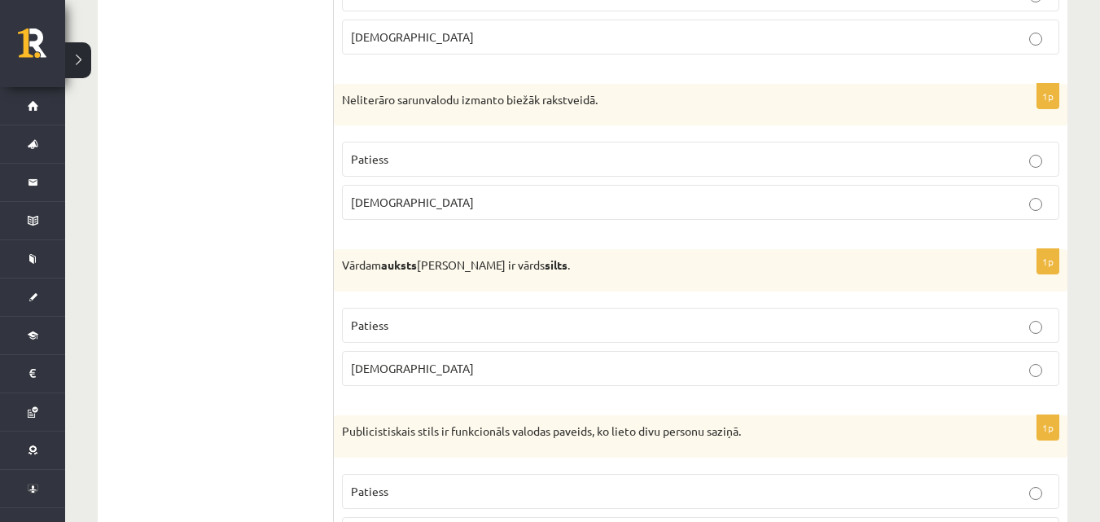
scroll to position [4355, 0]
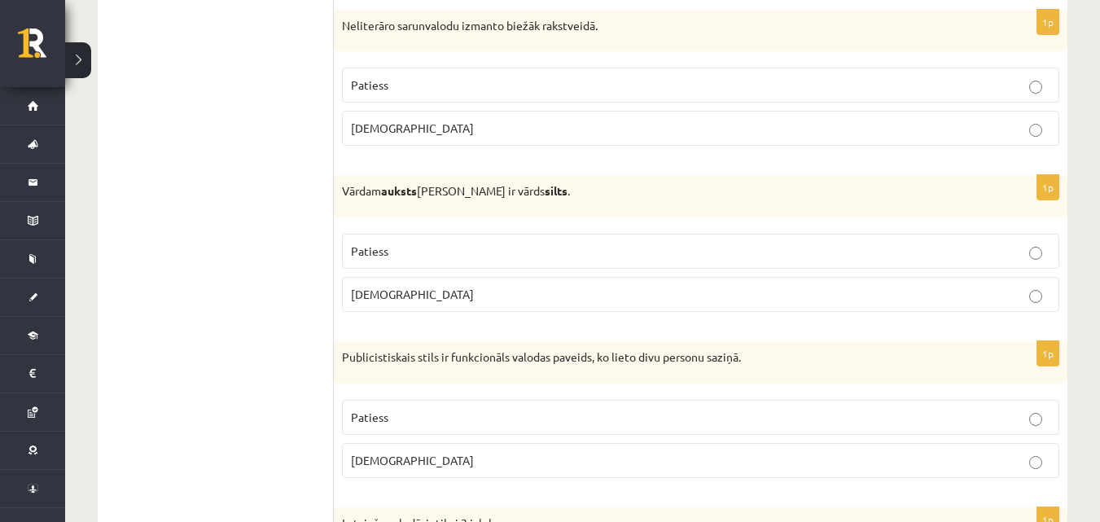
click at [435, 301] on p "Aplams" at bounding box center [700, 294] width 699 height 17
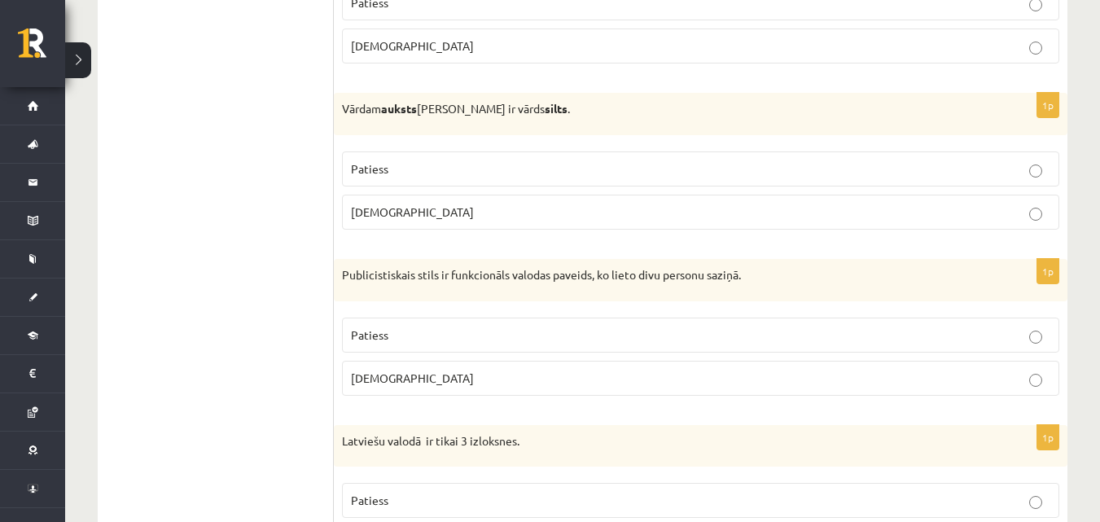
scroll to position [4544, 0]
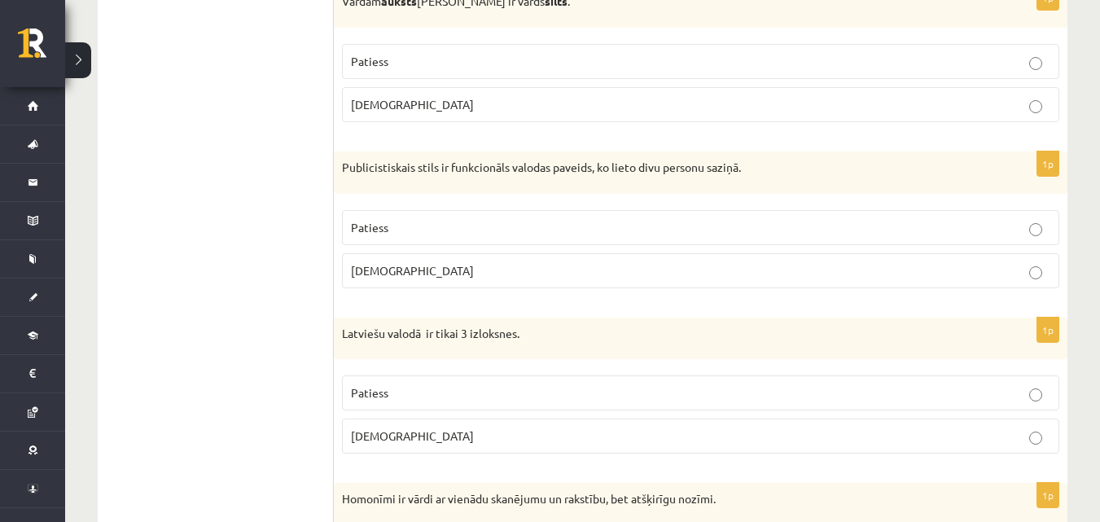
click at [409, 274] on p "Aplams" at bounding box center [700, 270] width 699 height 17
click at [417, 436] on p "Aplams" at bounding box center [700, 435] width 699 height 17
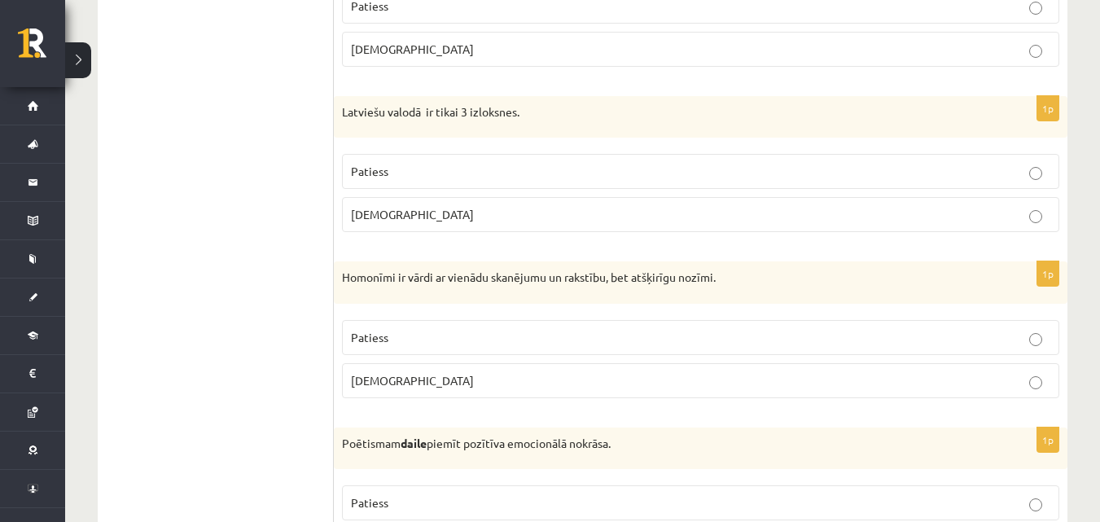
scroll to position [4870, 0]
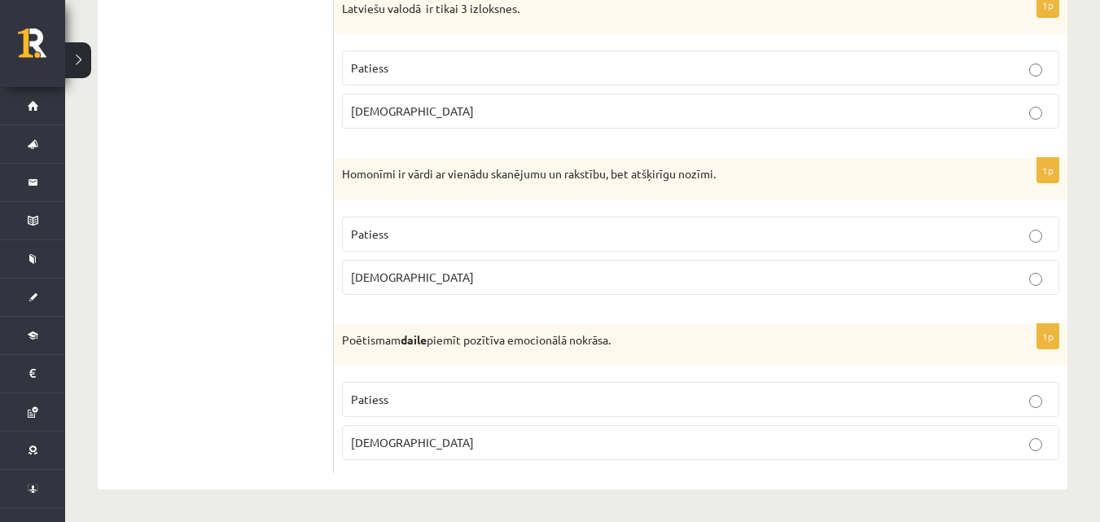
click at [449, 227] on p "Patiess" at bounding box center [700, 234] width 699 height 17
click at [469, 395] on p "Patiess" at bounding box center [700, 399] width 699 height 17
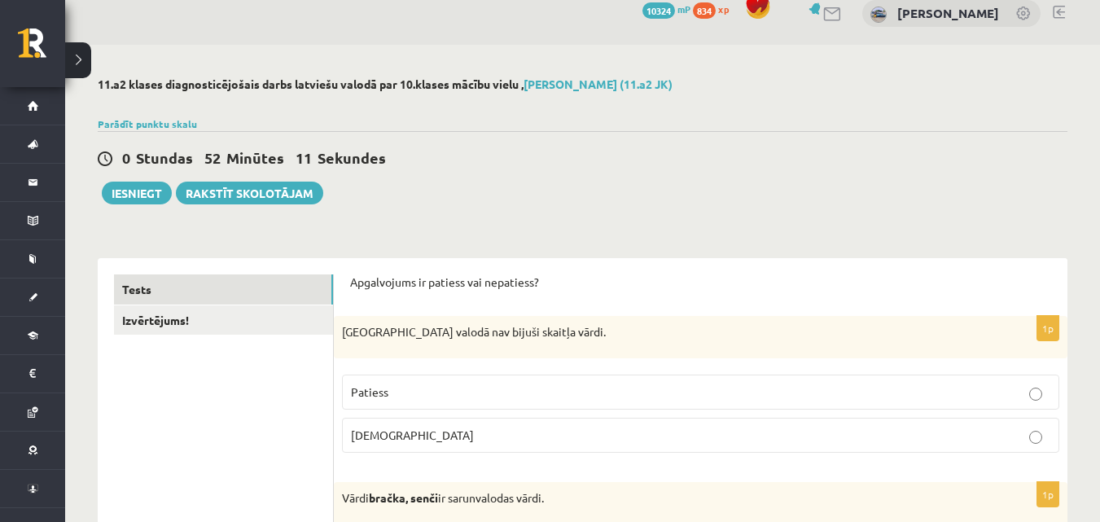
scroll to position [0, 0]
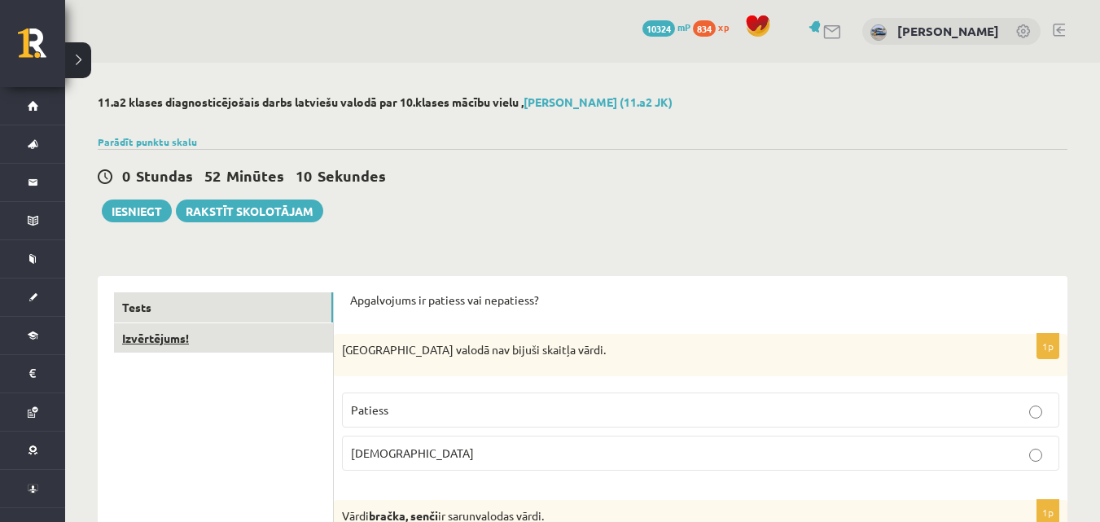
click at [291, 345] on link "Izvērtējums!" at bounding box center [223, 338] width 219 height 30
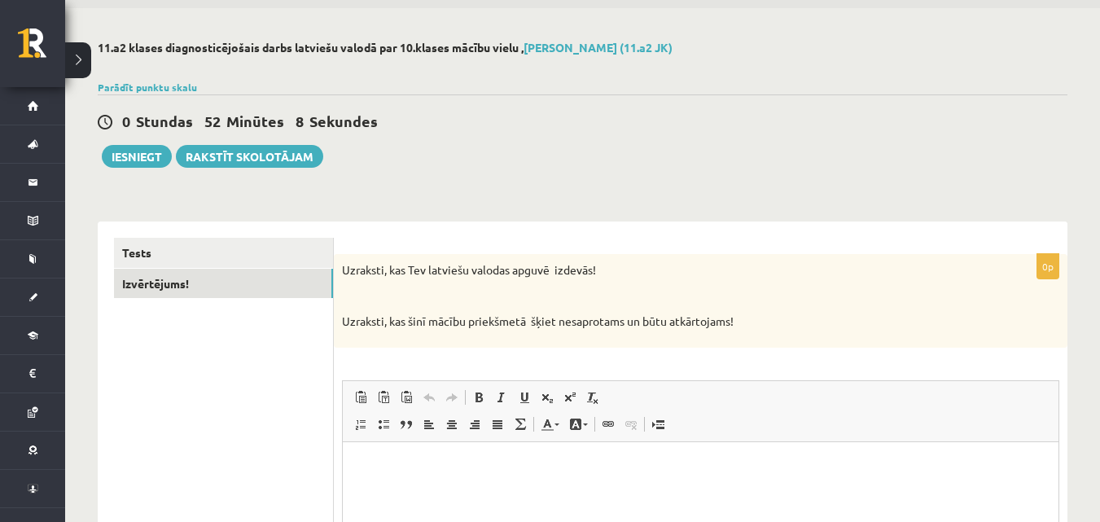
scroll to position [81, 0]
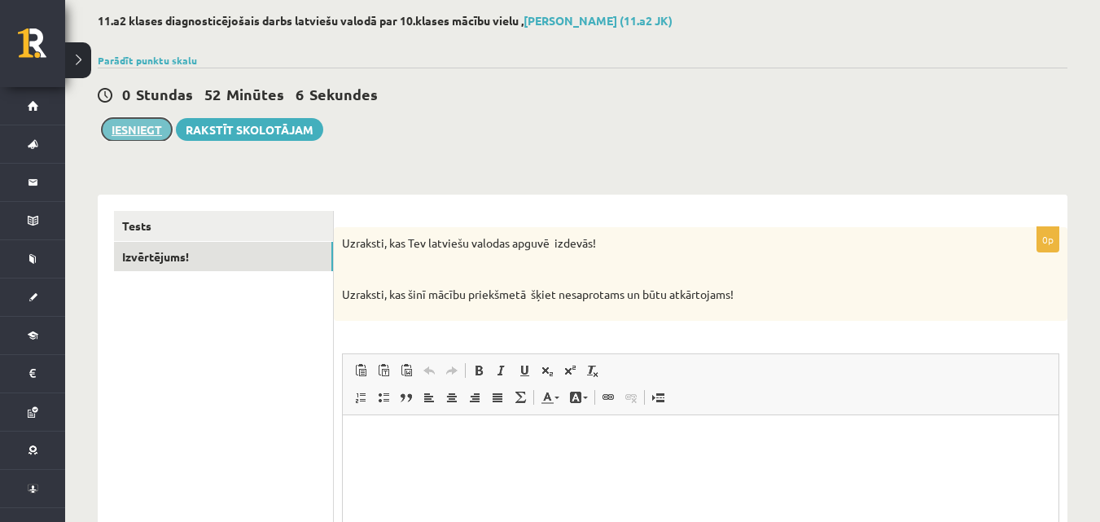
click at [130, 136] on button "Iesniegt" at bounding box center [137, 129] width 70 height 23
click at [129, 133] on button "Iesniegt" at bounding box center [137, 129] width 70 height 23
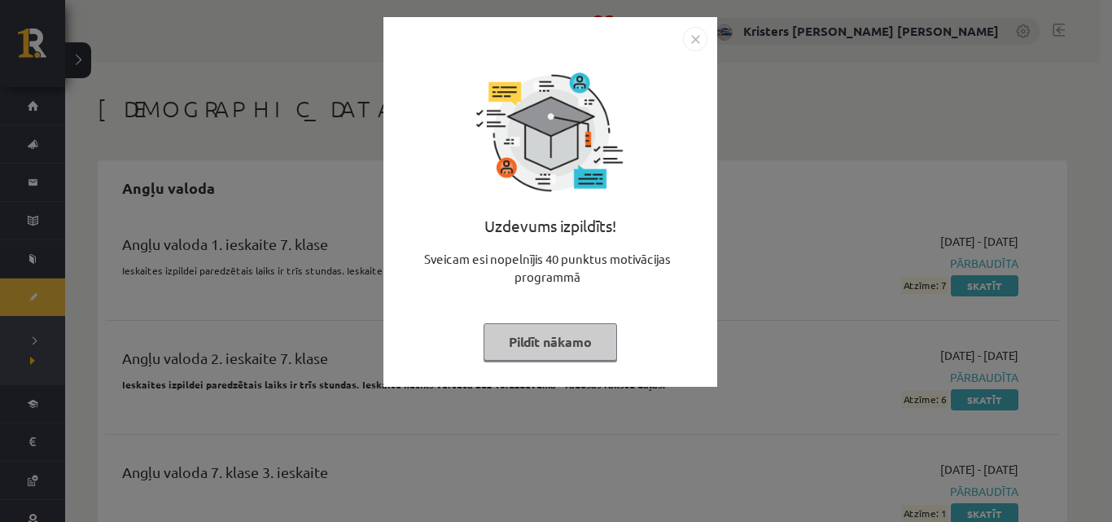
click at [690, 43] on img "Close" at bounding box center [695, 39] width 24 height 24
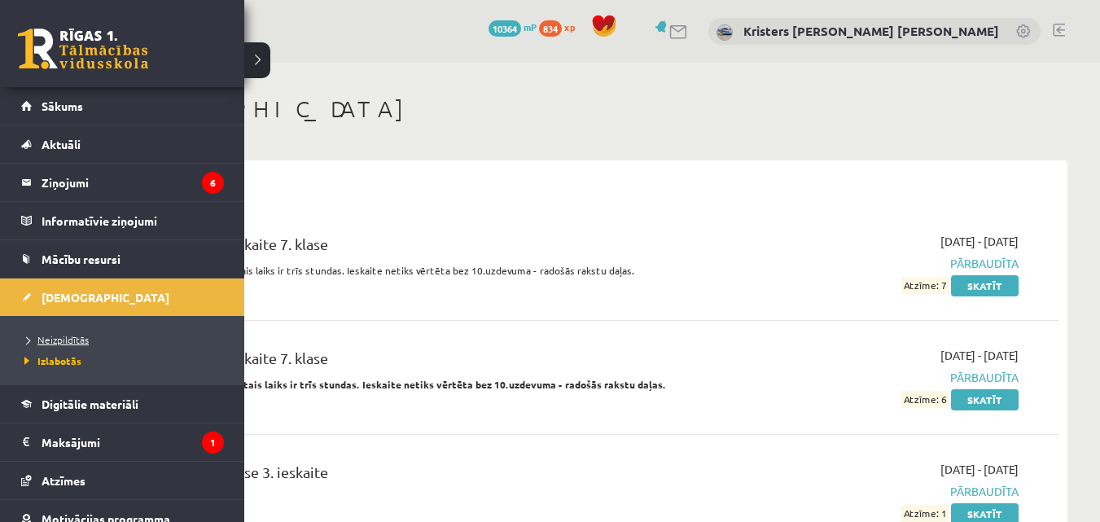
click at [73, 344] on link "Neizpildītās" at bounding box center [124, 339] width 208 height 15
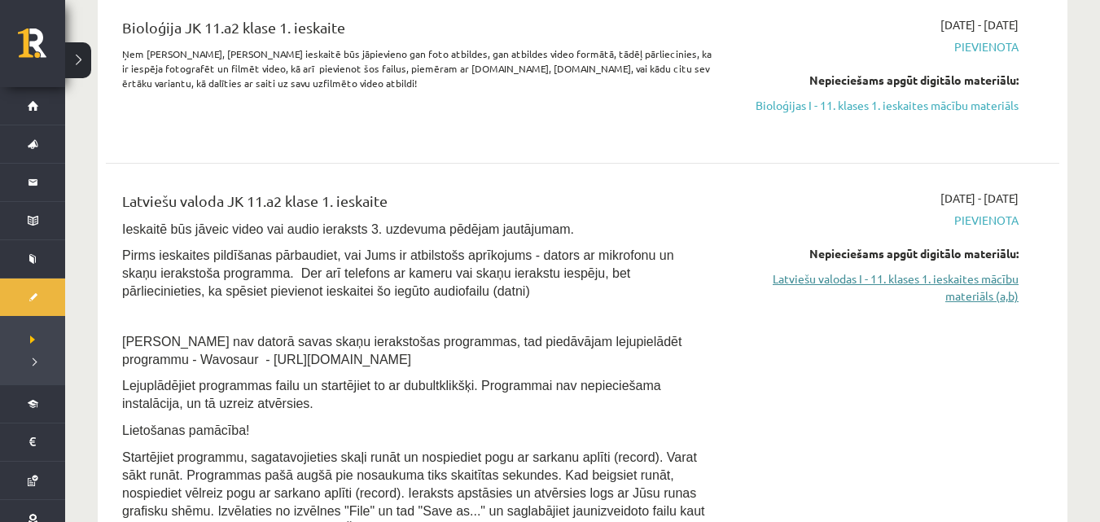
scroll to position [217, 0]
click at [802, 283] on link "Latviešu valodas I - 11. klases 1. ieskaites mācību materiāls (a,b)" at bounding box center [877, 287] width 283 height 34
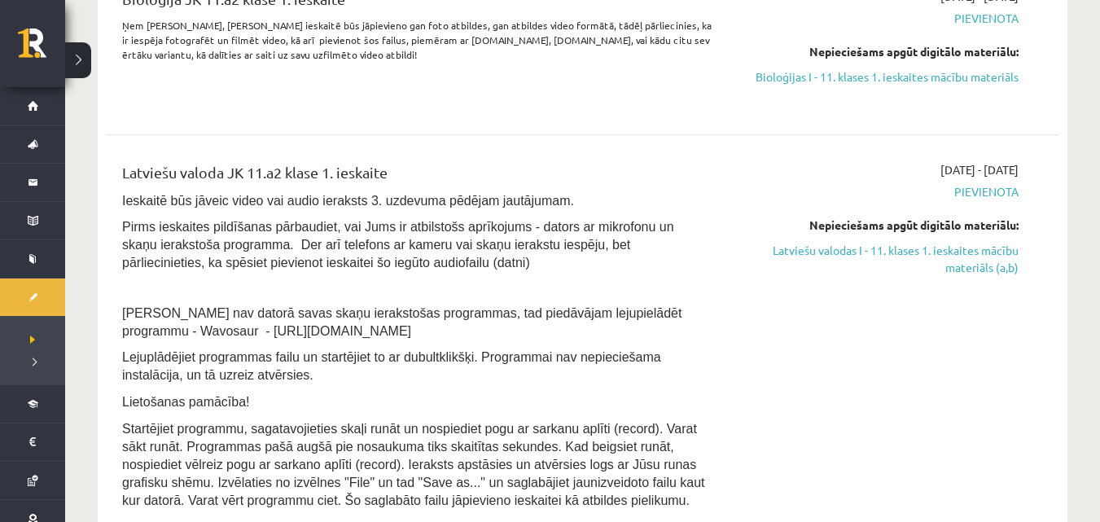
scroll to position [271, 0]
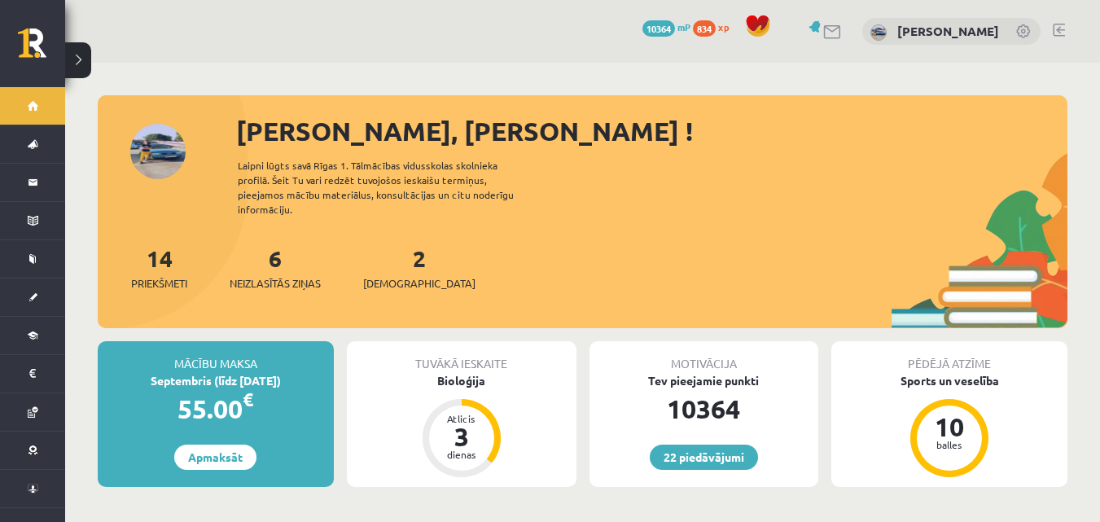
click at [1054, 33] on link at bounding box center [1059, 30] width 12 height 13
